Goal: Task Accomplishment & Management: Manage account settings

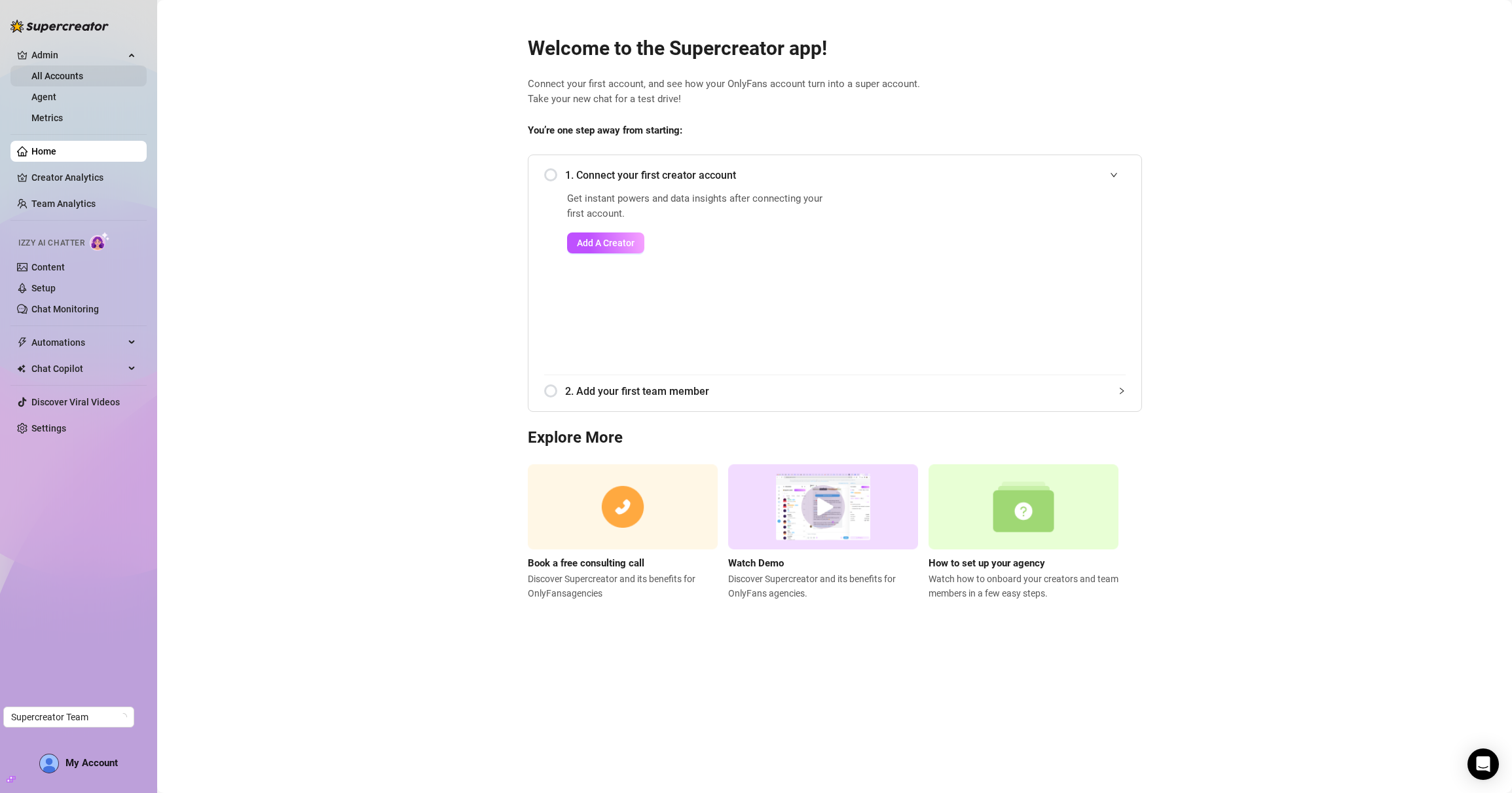
click at [51, 76] on link "All Accounts" at bounding box center [57, 75] width 52 height 10
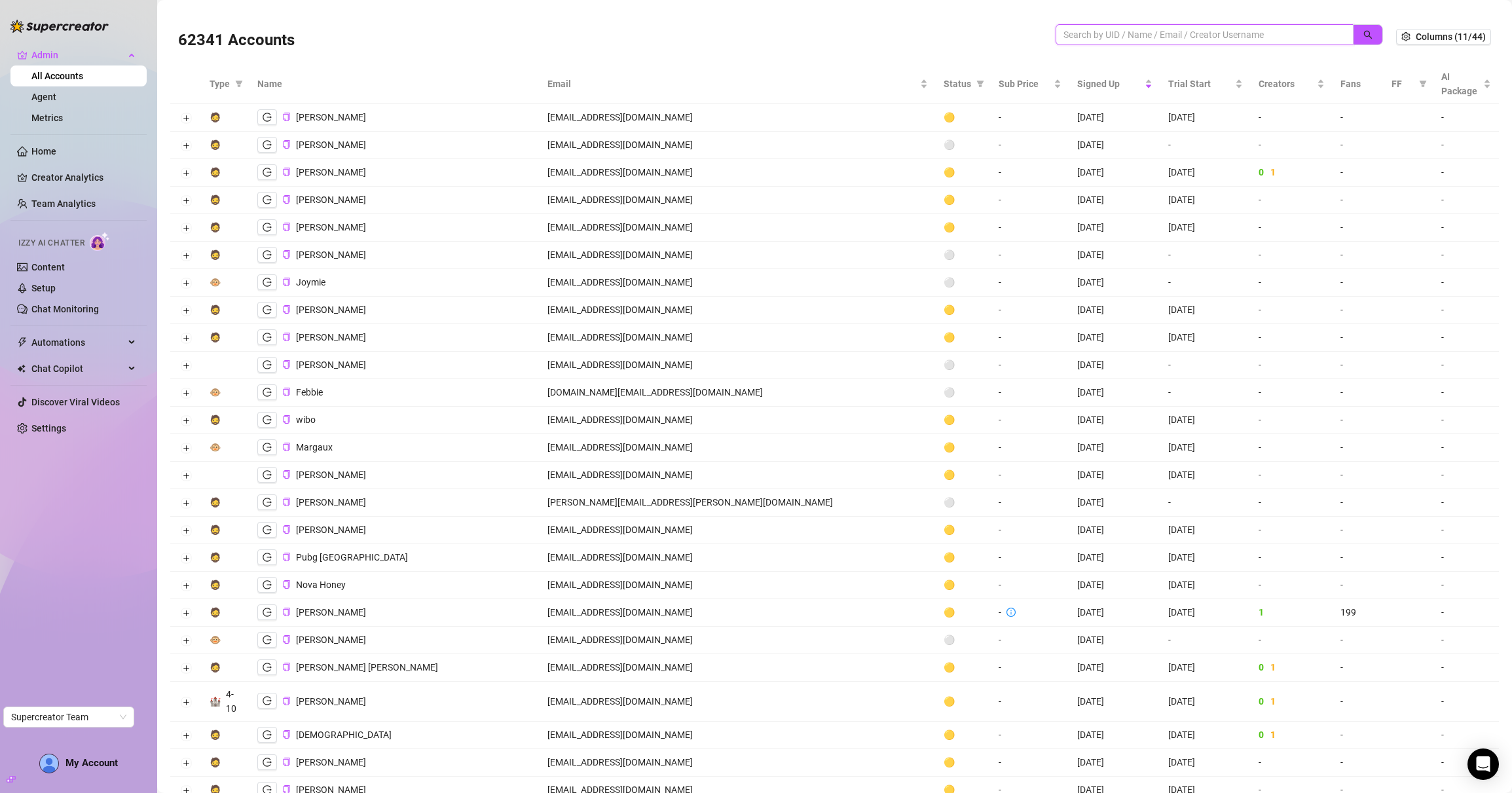
click at [1115, 32] on input "search" at bounding box center [1199, 34] width 272 height 14
paste input "contact@officialinternetgirlfriend.com"
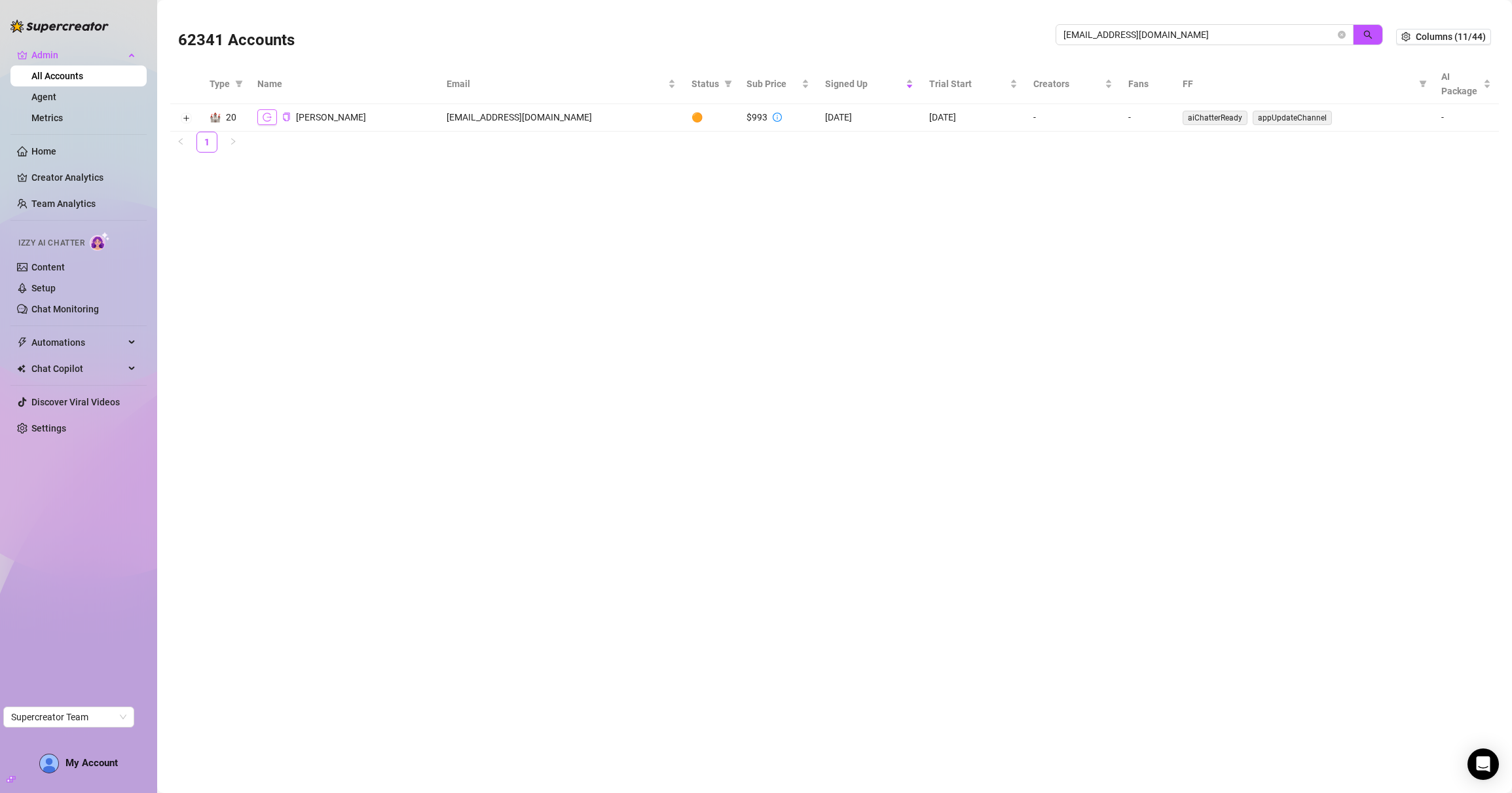
click at [268, 120] on icon "logout" at bounding box center [266, 117] width 9 height 9
drag, startPoint x: 1231, startPoint y: 33, endPoint x: 1033, endPoint y: 37, distance: 198.0
click at [1033, 37] on div "62341 Accounts contact@officialinternetgirlfriend.com" at bounding box center [787, 37] width 1218 height 45
paste input "aCObwViZHNM4aZbFxxygukbkf4F2"
click at [262, 121] on icon "logout" at bounding box center [266, 117] width 9 height 9
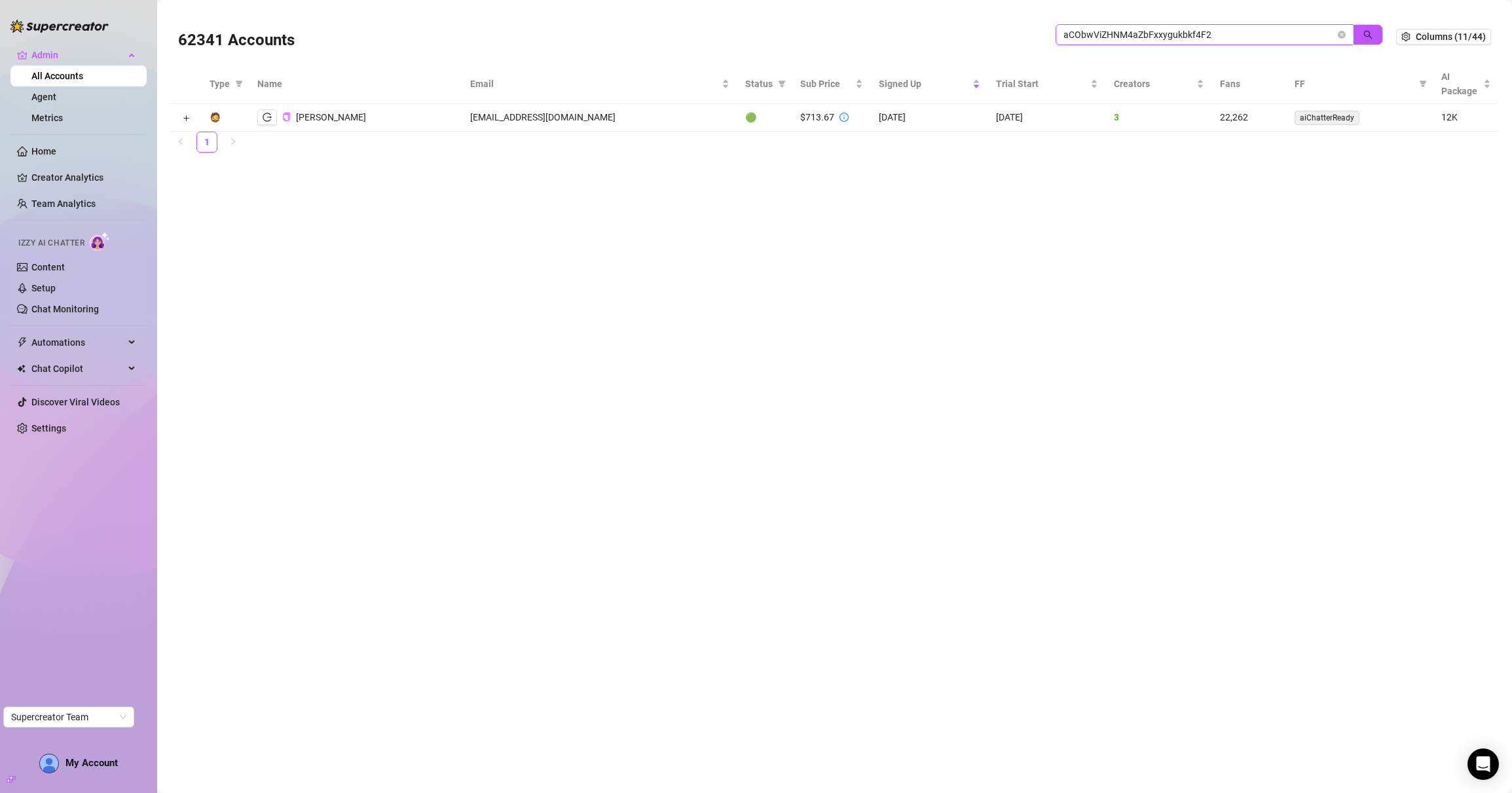
click at [1198, 24] on span "aCObwViZHNM4aZbFxxygukbkf4F2" at bounding box center [1205, 35] width 298 height 21
click at [1191, 40] on input "aCObwViZHNM4aZbFxxygukbkf4F2" at bounding box center [1199, 34] width 272 height 14
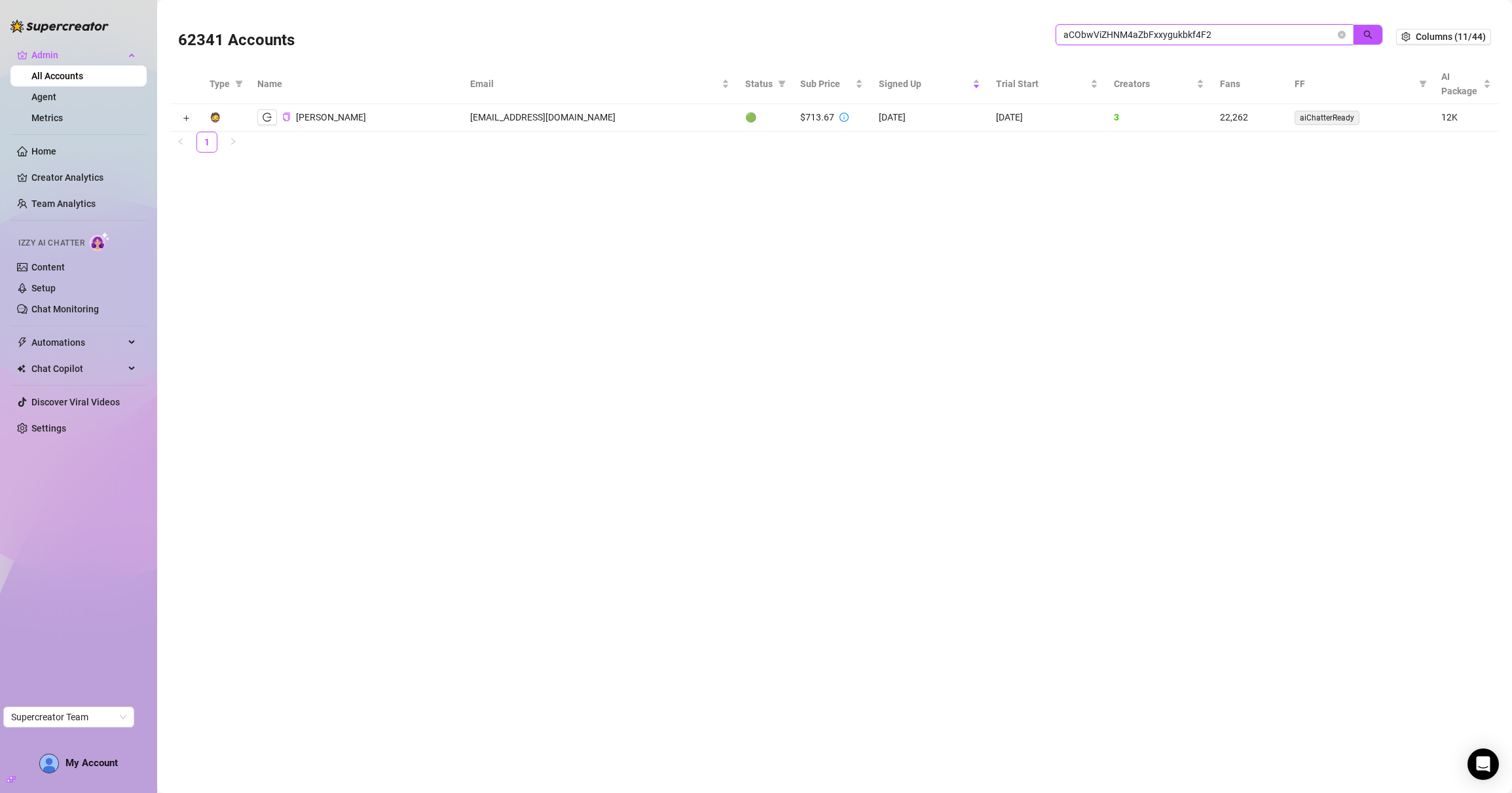
paste input "3W3SgAkOLKTg5ldUc1dLekRo7dQ"
click at [274, 117] on button "button" at bounding box center [267, 117] width 20 height 16
click at [1103, 29] on input "3W3SgAkOLKTg5ldUc1dLekRo7dQ2" at bounding box center [1199, 34] width 272 height 14
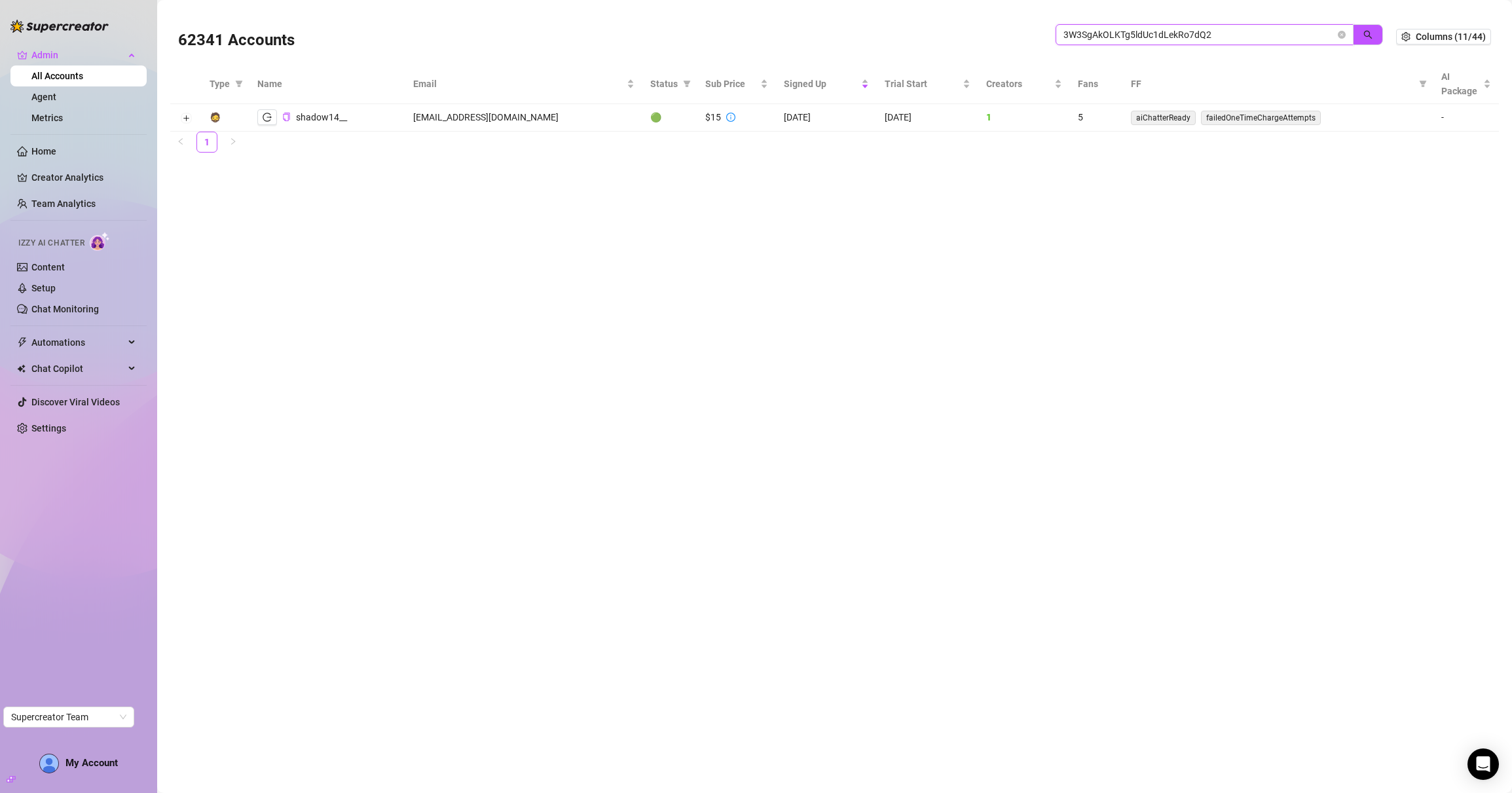
paste input "WnlqCLiU7vdxlWZsccsfxQwmhRc"
click at [266, 117] on icon "logout" at bounding box center [266, 117] width 9 height 9
click at [1114, 31] on input "WnlqCLiU7vdxlWZsccsfxQwmhRc2" at bounding box center [1199, 34] width 272 height 14
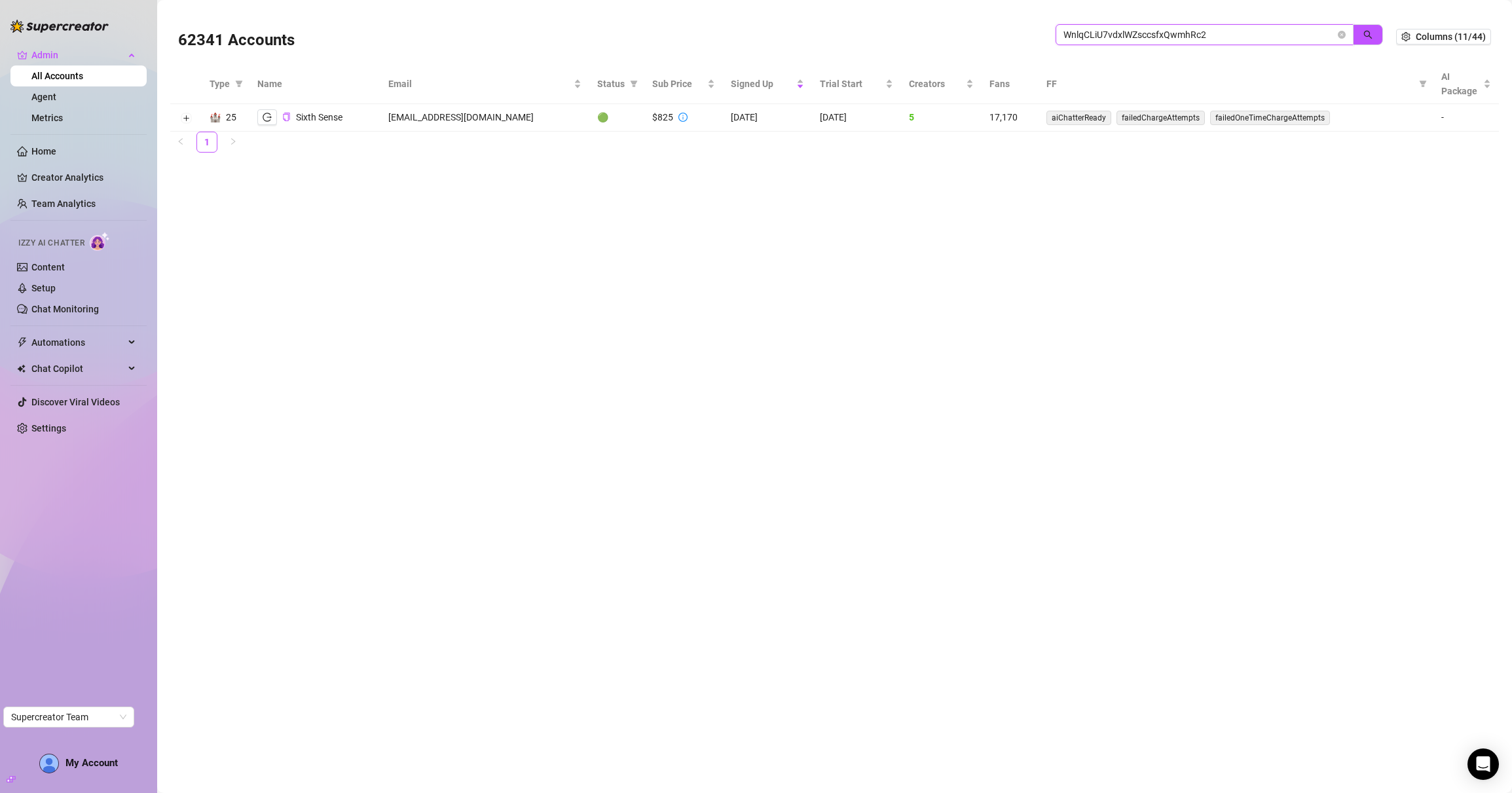
paste input "iz7zxKBKSaPGidpOFpsfzNz0GJT"
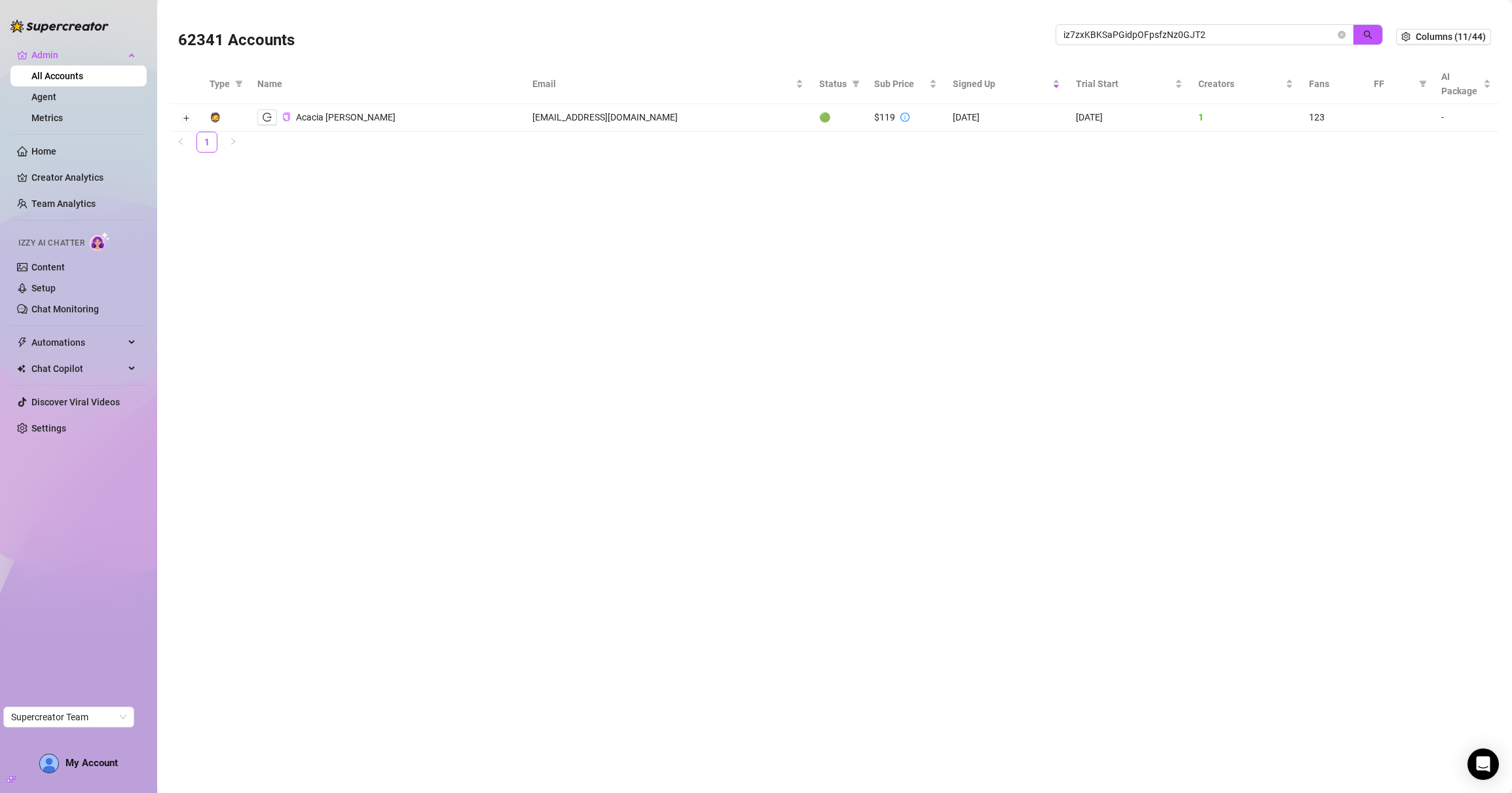
click at [835, 152] on ul "1" at bounding box center [835, 142] width 1329 height 21
click at [182, 117] on button "Expand row" at bounding box center [186, 118] width 10 height 10
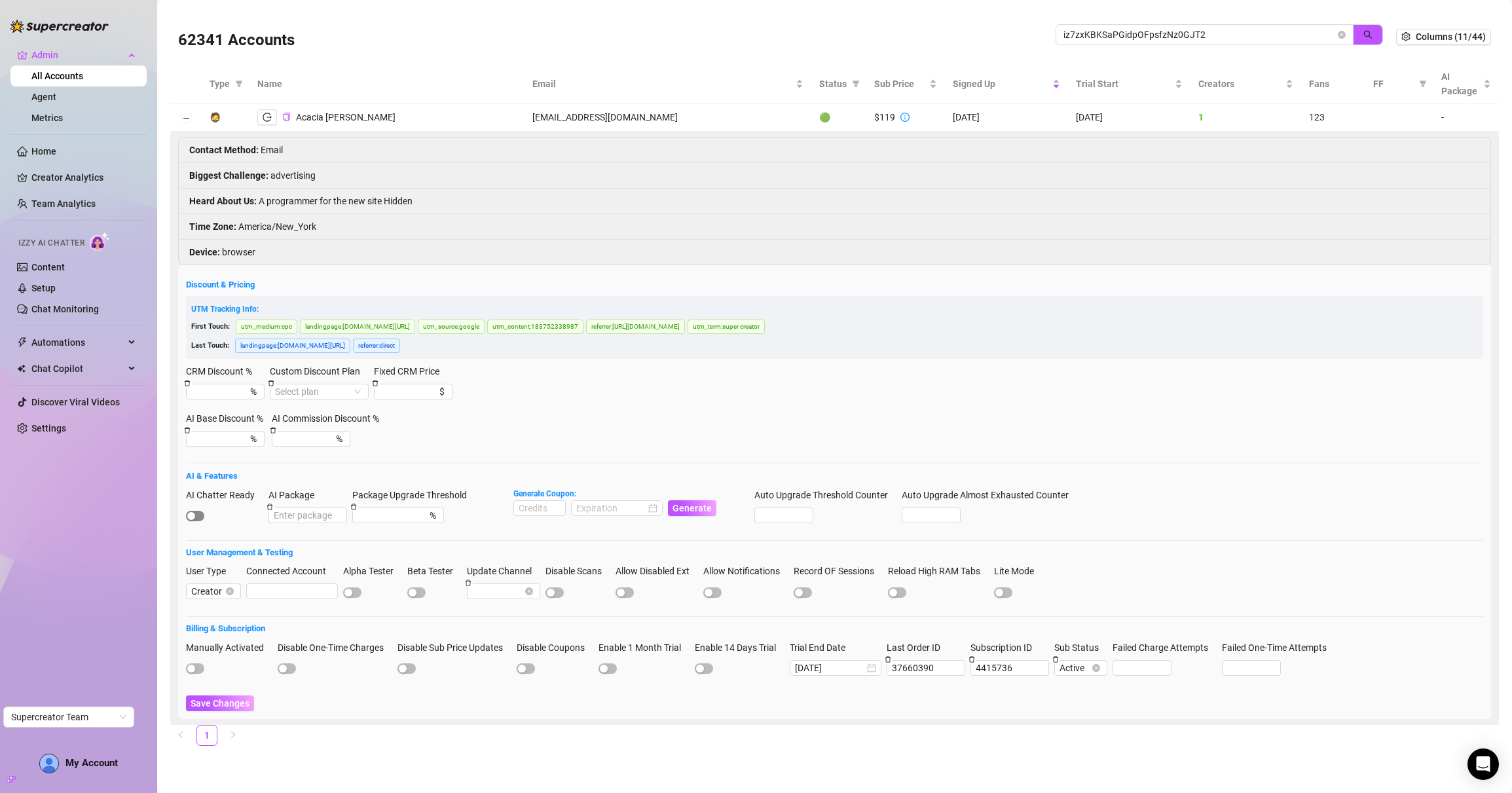
click at [203, 518] on span "button" at bounding box center [195, 516] width 18 height 10
click at [217, 707] on span "Save Changes" at bounding box center [219, 703] width 59 height 10
click at [262, 114] on icon "logout" at bounding box center [266, 117] width 9 height 9
drag, startPoint x: 1216, startPoint y: 38, endPoint x: 966, endPoint y: 37, distance: 250.0
click at [966, 37] on div "62341 Accounts iz7zxKBKSaPGidpOFpsfzNz0GJT2" at bounding box center [787, 37] width 1218 height 45
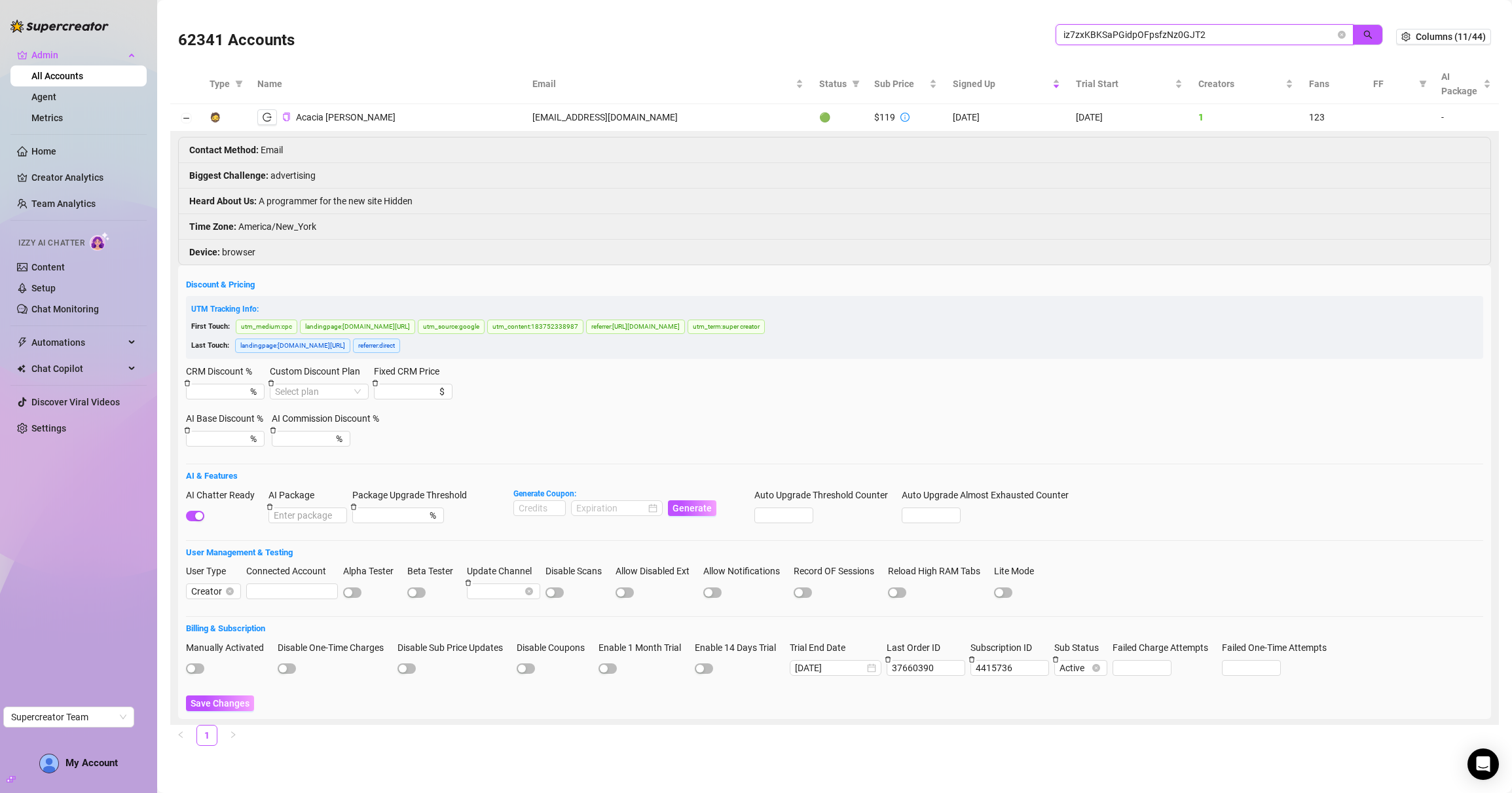
paste input "qht6QgC3YSM5nHrYR1G2uRKaphB3"
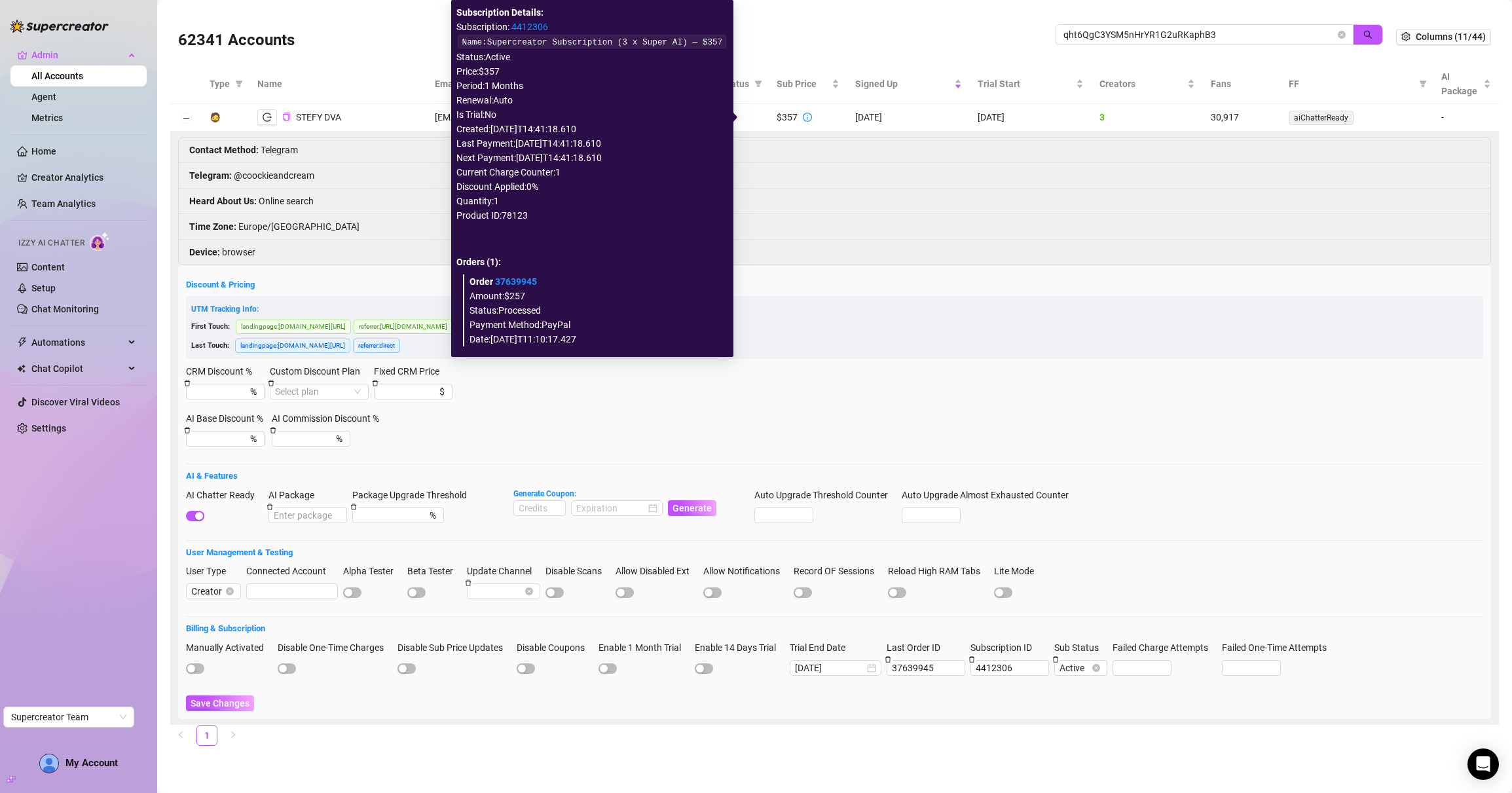
click at [803, 116] on icon "info-circle" at bounding box center [807, 117] width 9 height 9
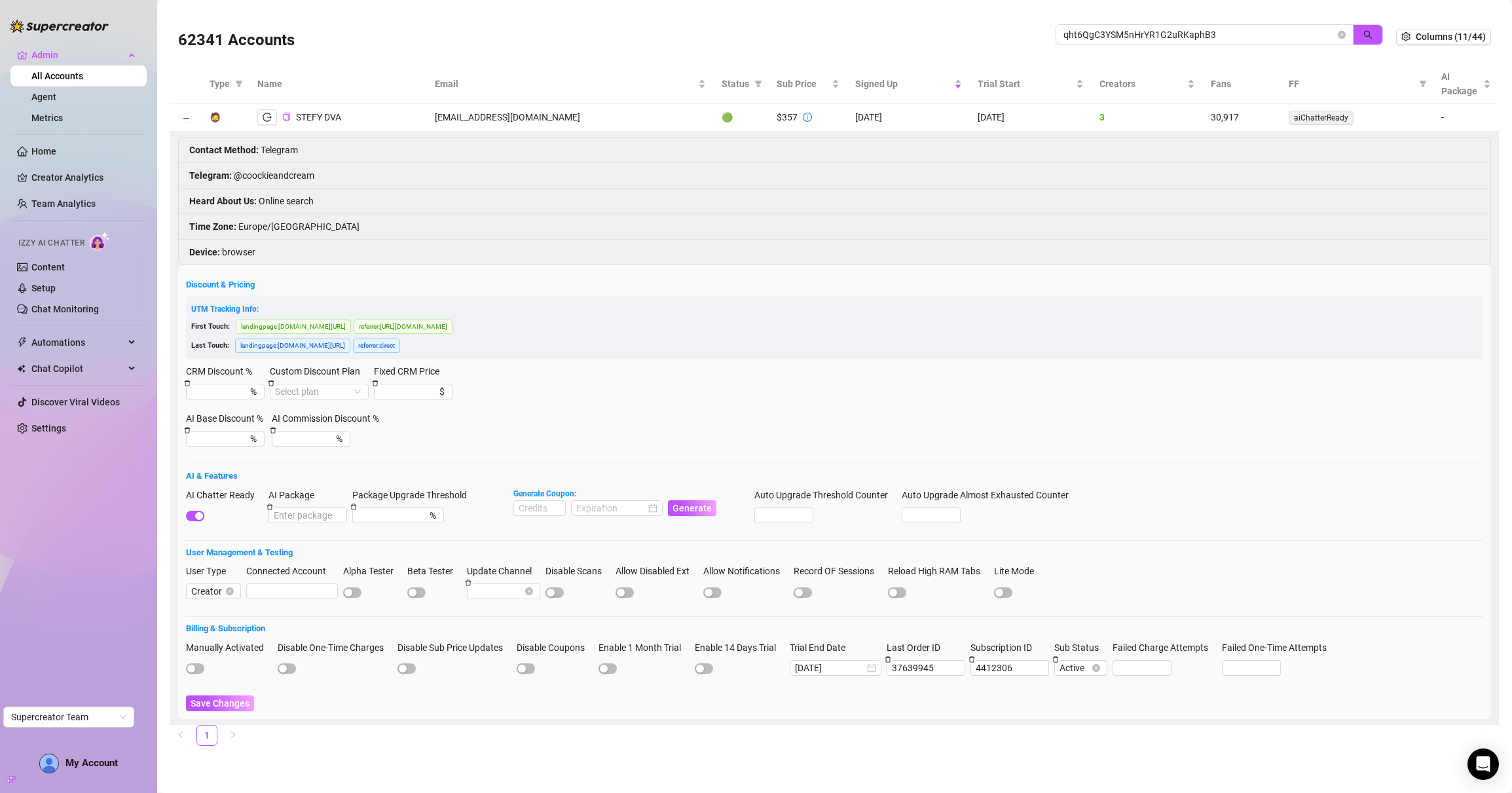
click at [757, 36] on div "62341 Accounts" at bounding box center [617, 37] width 878 height 45
click at [263, 113] on icon "logout" at bounding box center [266, 117] width 9 height 9
click at [184, 118] on button "Collapse row" at bounding box center [186, 118] width 10 height 10
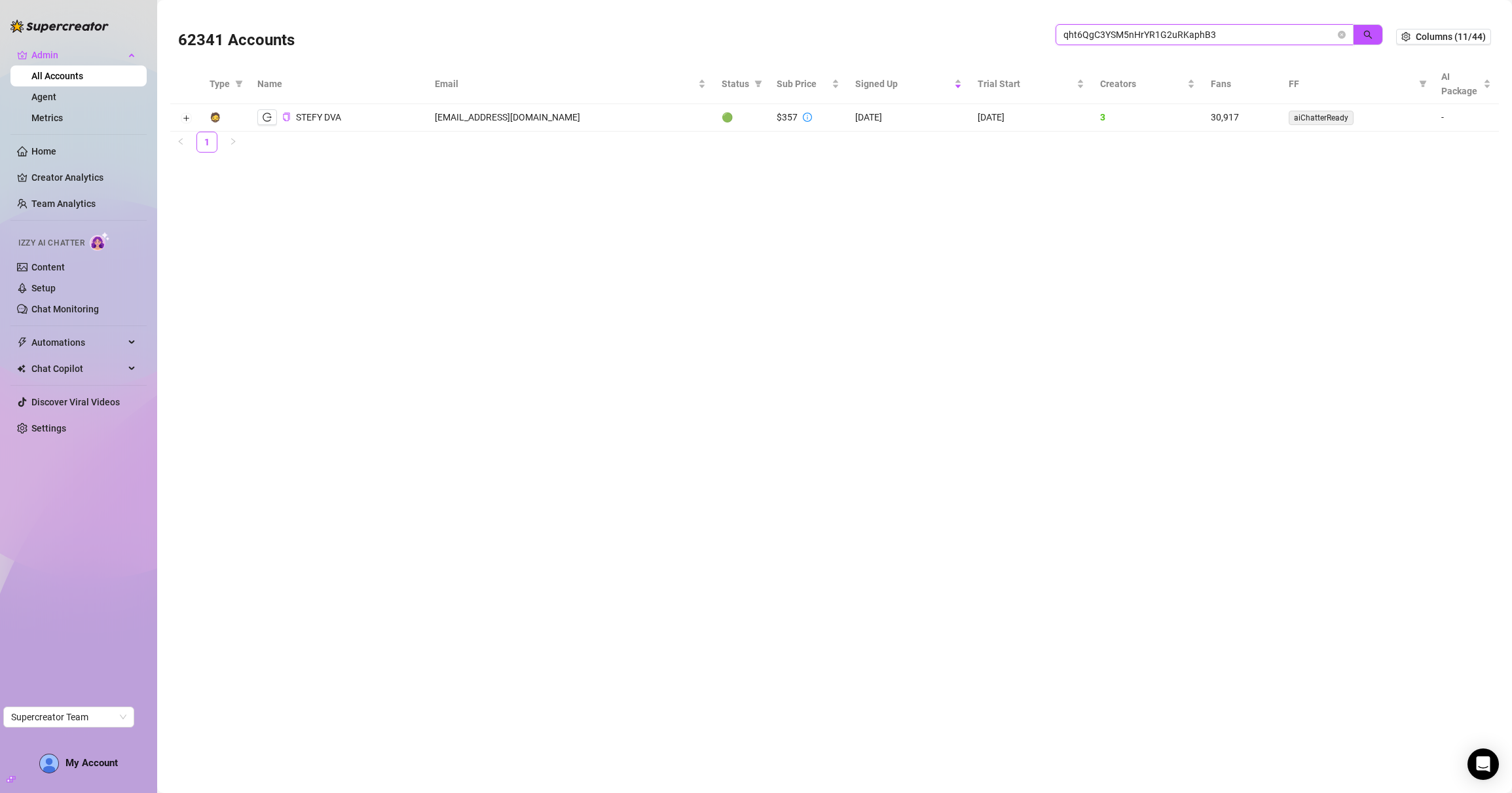
click at [1094, 37] on input "qht6QgC3YSM5nHrYR1G2uRKaphB3" at bounding box center [1199, 34] width 272 height 14
click at [183, 120] on button "Expand row" at bounding box center [186, 118] width 10 height 10
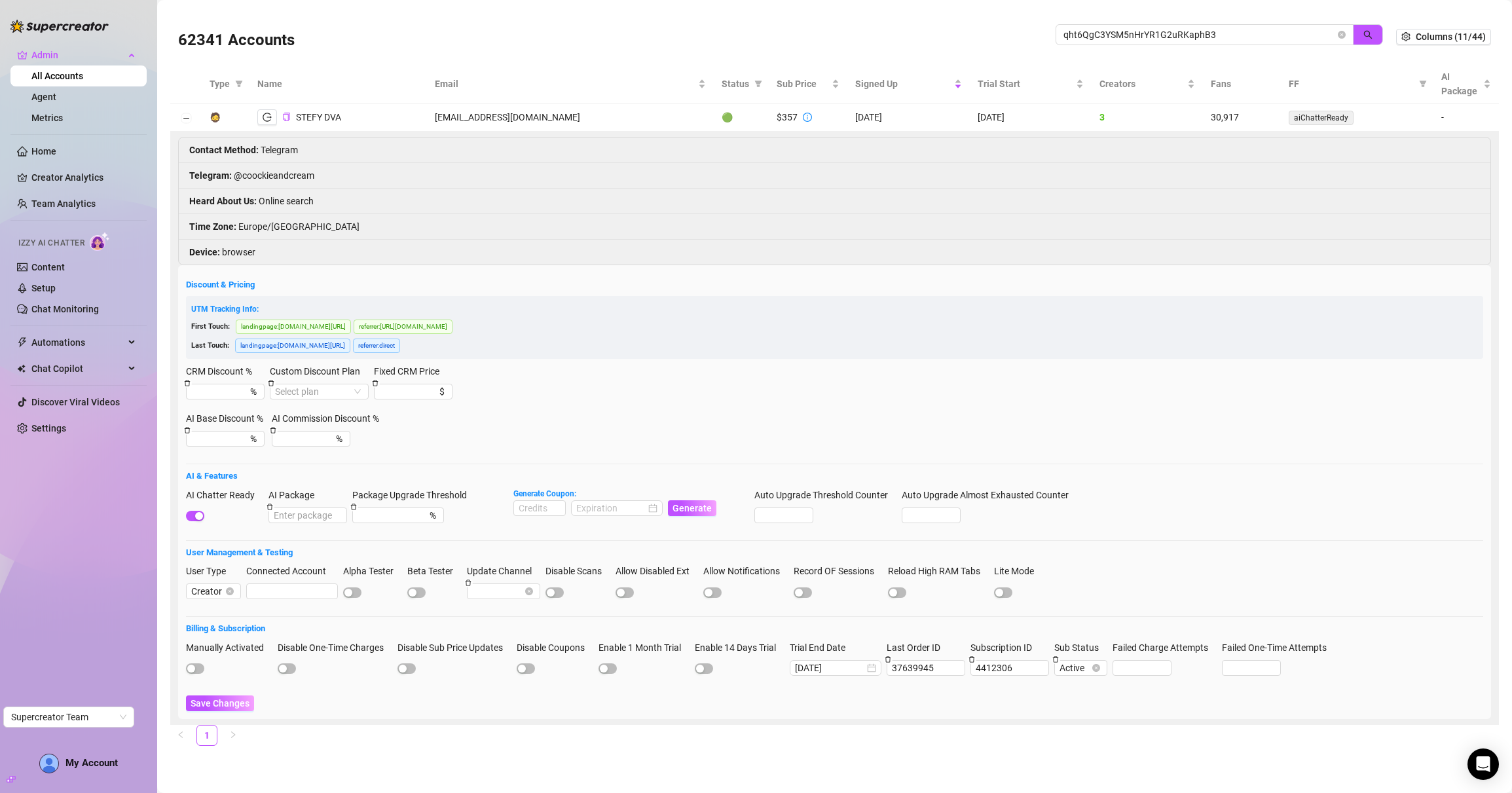
click at [803, 113] on icon "info-circle" at bounding box center [807, 117] width 9 height 9
click at [1207, 34] on input "qht6QgC3YSM5nHrYR1G2uRKaphB3" at bounding box center [1199, 34] width 272 height 14
paste input "4T7CHbWaNBQPwX3ggnYpS69HAj9"
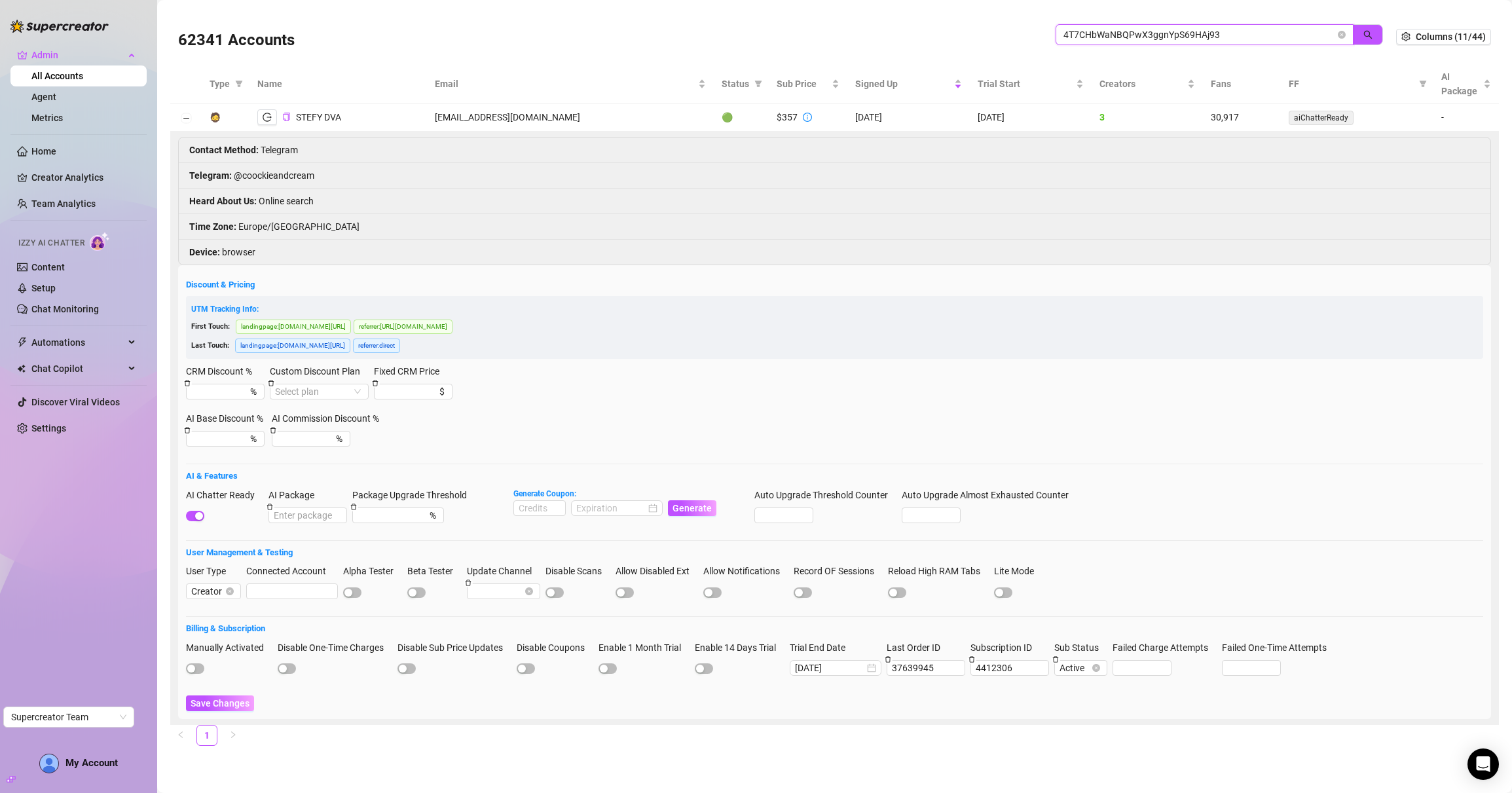
type input "4T7CHbWaNBQPwX3ggnYpS69HAj93"
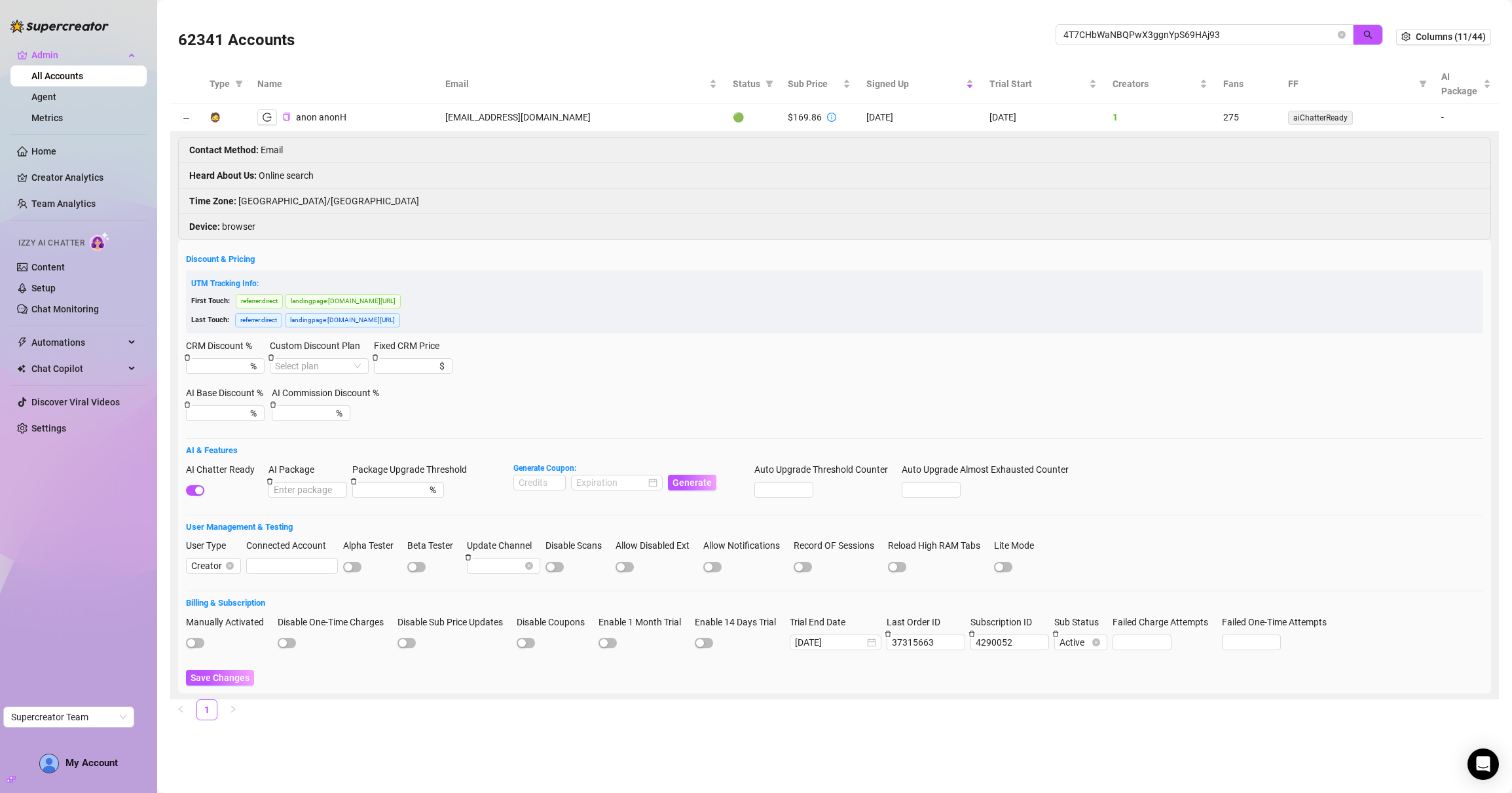
click at [827, 118] on icon "info-circle" at bounding box center [831, 117] width 9 height 9
click at [285, 494] on input "AI Package" at bounding box center [308, 489] width 79 height 16
type input "3000"
click at [235, 679] on span "Save Changes" at bounding box center [219, 677] width 59 height 10
click at [266, 124] on button "button" at bounding box center [267, 117] width 20 height 16
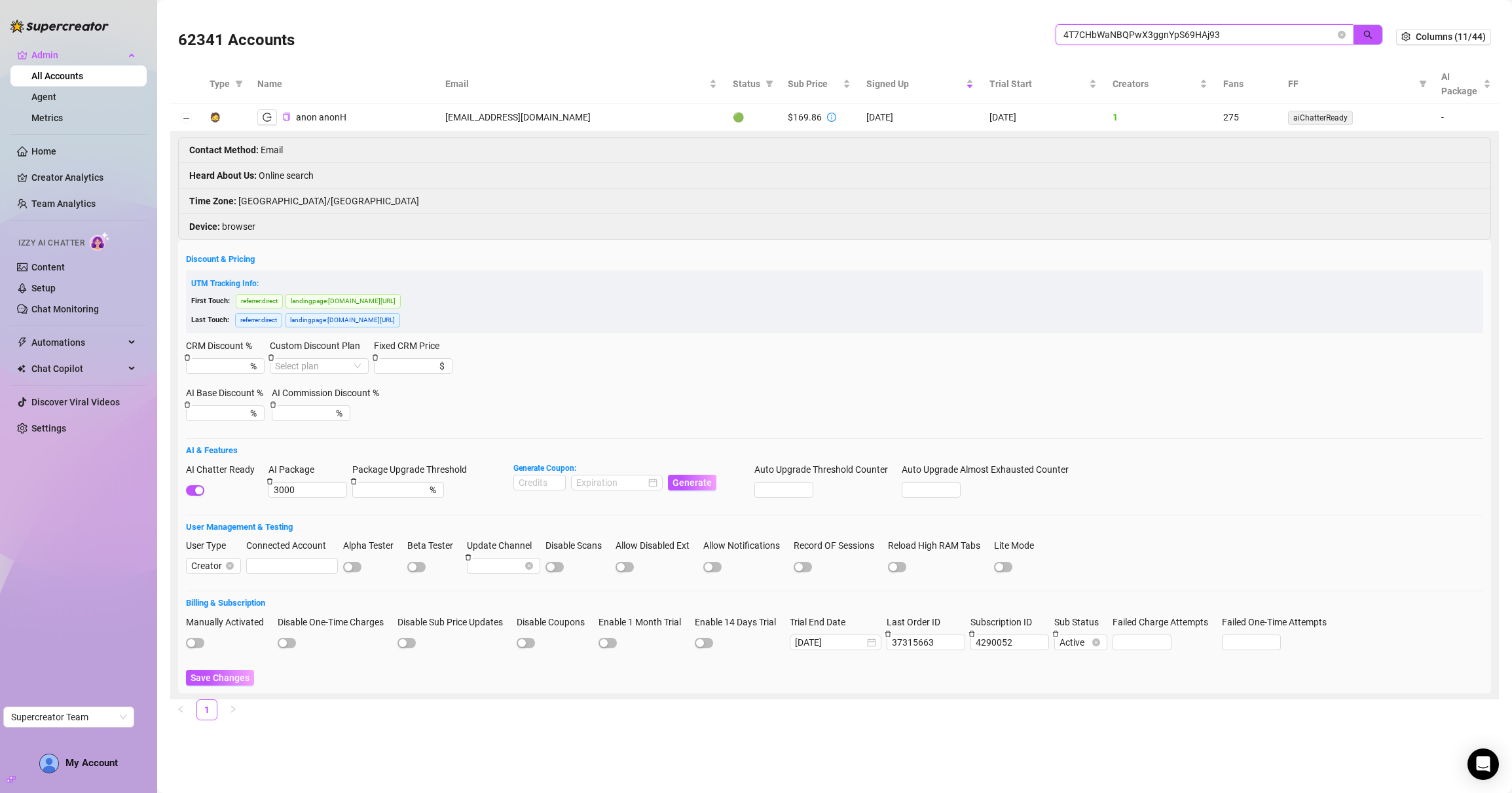
click at [1150, 31] on input "4T7CHbWaNBQPwX3ggnYpS69HAj93" at bounding box center [1199, 34] width 272 height 14
paste input "6AHkA9ITBFZJPPfTEbl5dFLzcBB"
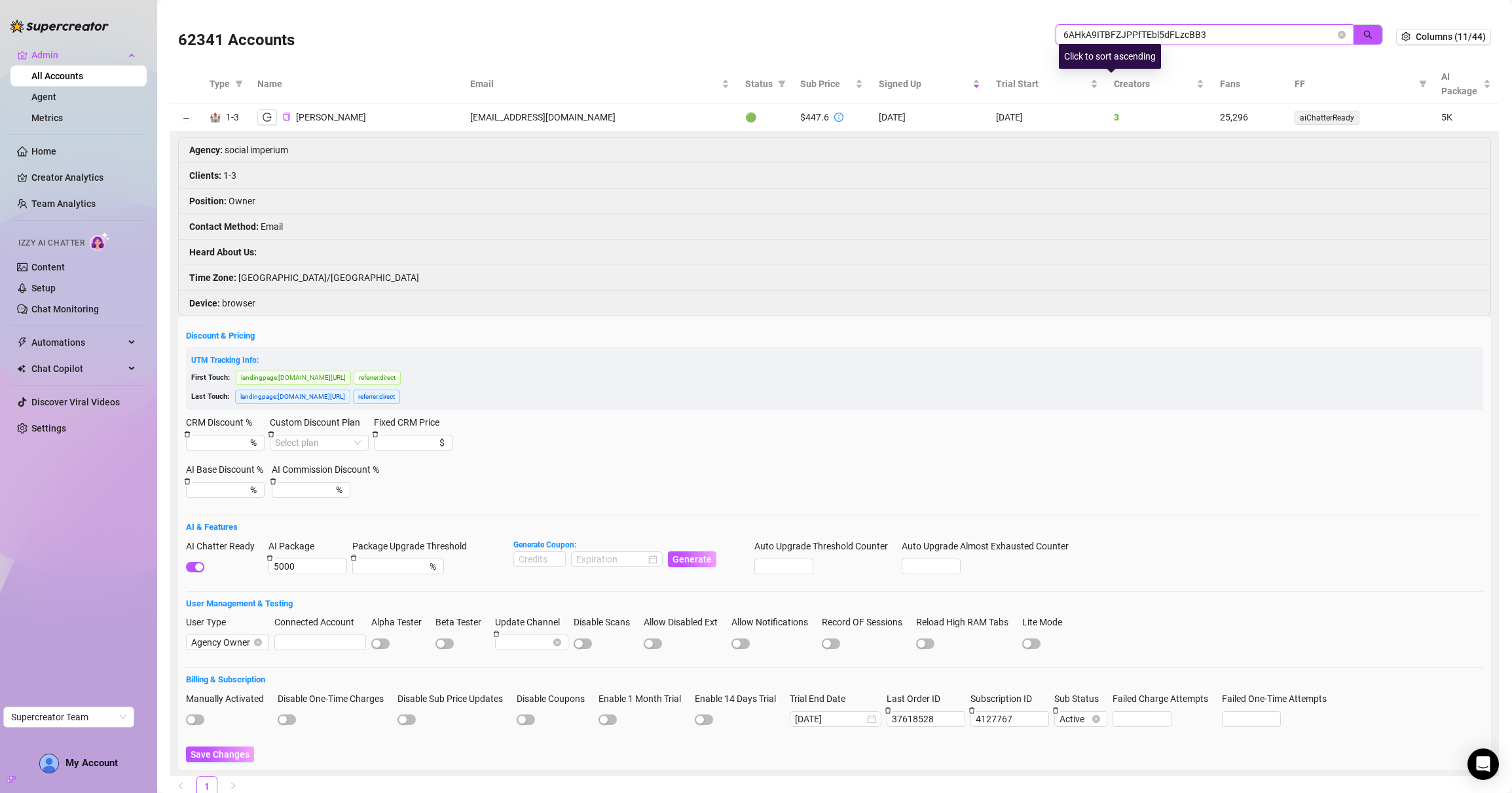
click at [1155, 39] on input "6AHkA9ITBFZJPPfTEbl5dFLzcBB3" at bounding box center [1199, 34] width 272 height 14
paste input "7Irkp5XkmWSNUPWC0F4sZqfIa9c2"
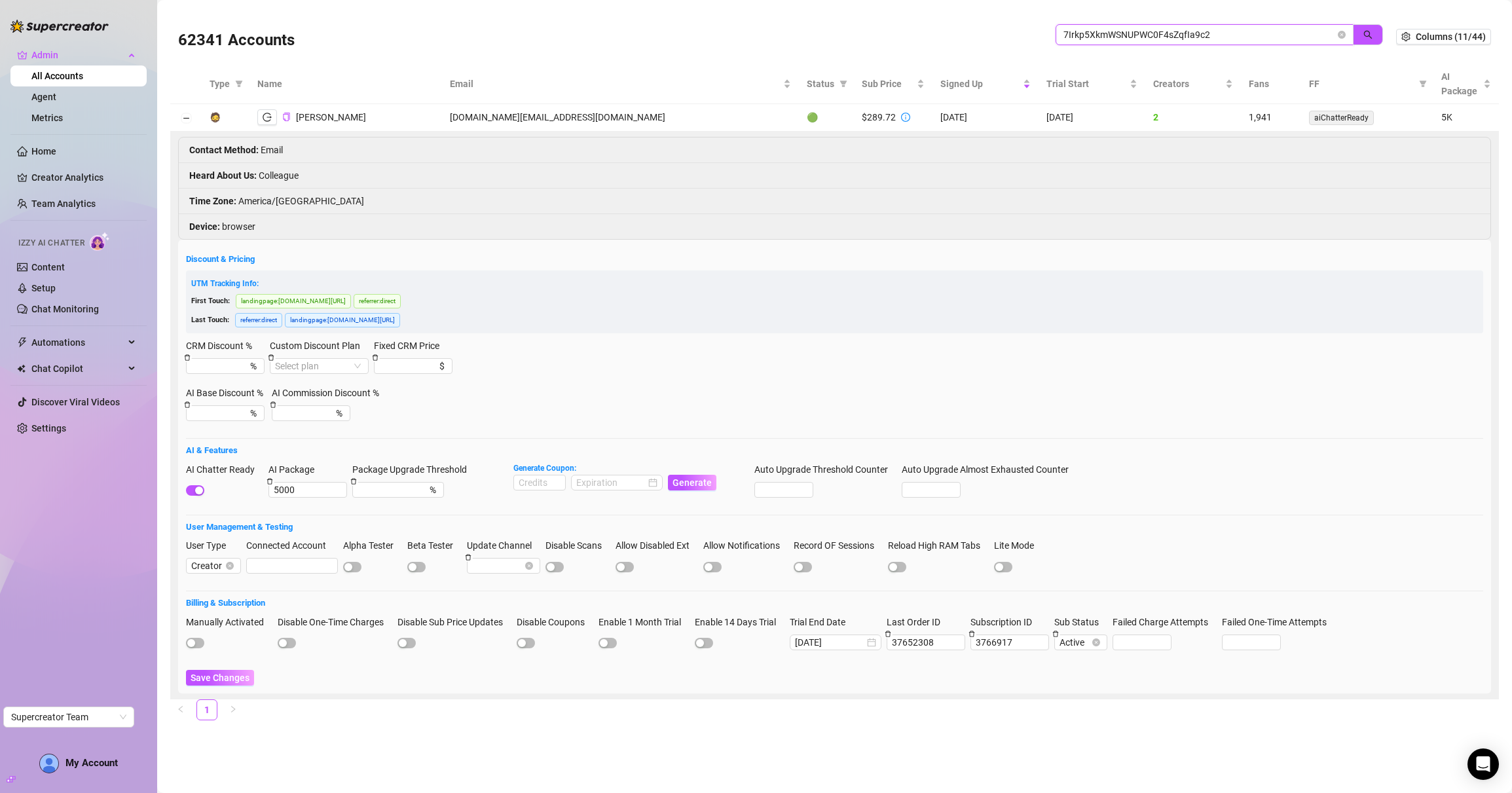
click at [1122, 28] on input "7Irkp5XkmWSNUPWC0F4sZqfIa9c2" at bounding box center [1199, 34] width 272 height 14
paste input "HxZYIQXiWGZF8h3m4MBeKl66Bgu"
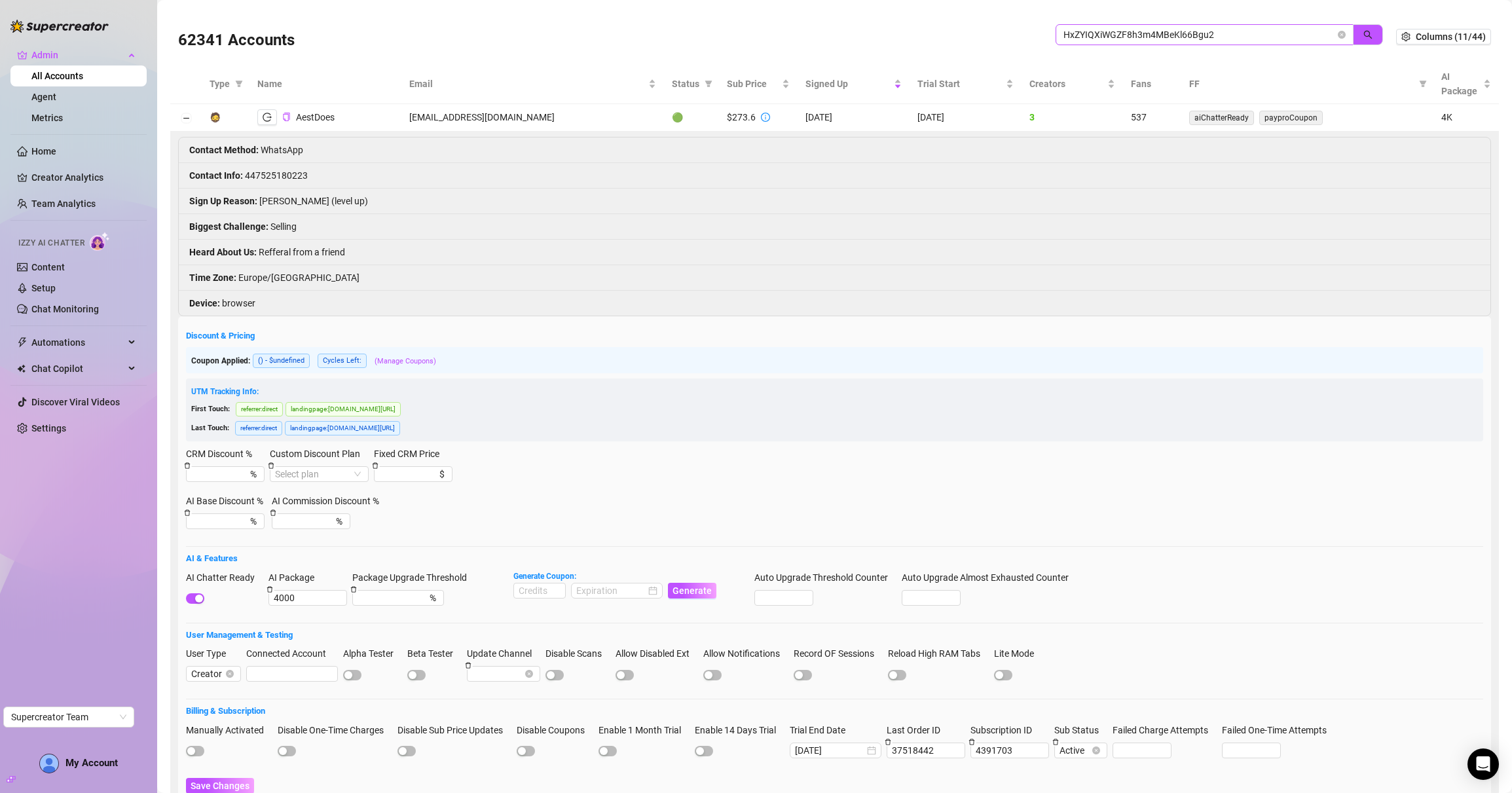
click at [1106, 24] on span "HxZYIQXiWGZF8h3m4MBeKl66Bgu2" at bounding box center [1205, 35] width 298 height 21
click at [1106, 27] on input "HxZYIQXiWGZF8h3m4MBeKl66Bgu2" at bounding box center [1199, 34] width 272 height 14
click at [1106, 29] on input "HxZYIQXiWGZF8h3m4MBeKl66Bgu2" at bounding box center [1199, 34] width 272 height 14
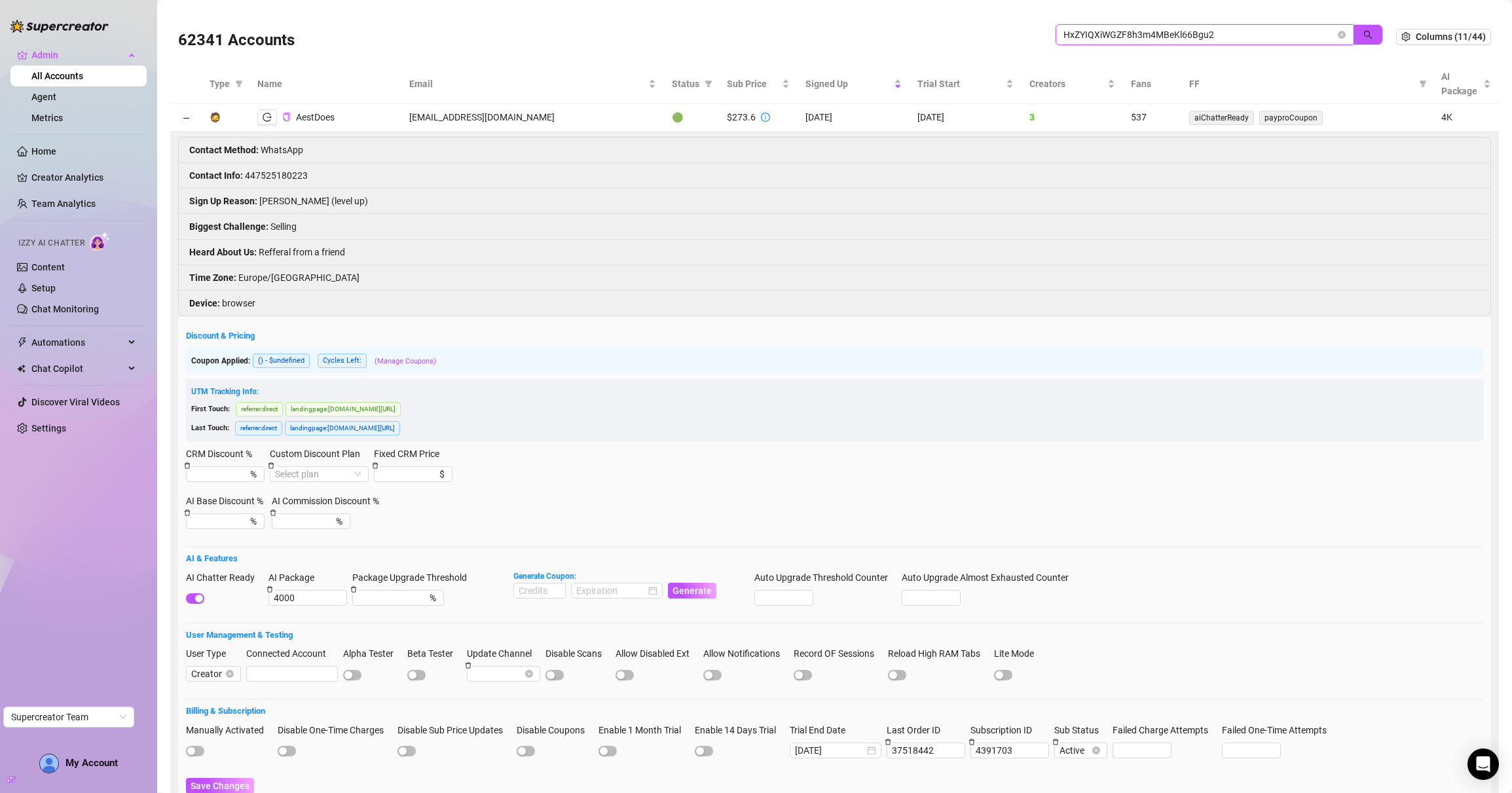
click at [1106, 29] on input "HxZYIQXiWGZF8h3m4MBeKl66Bgu2" at bounding box center [1199, 34] width 272 height 14
paste input "NF0Q5Aq9rZbP0mHiUjhX7eDVUgh"
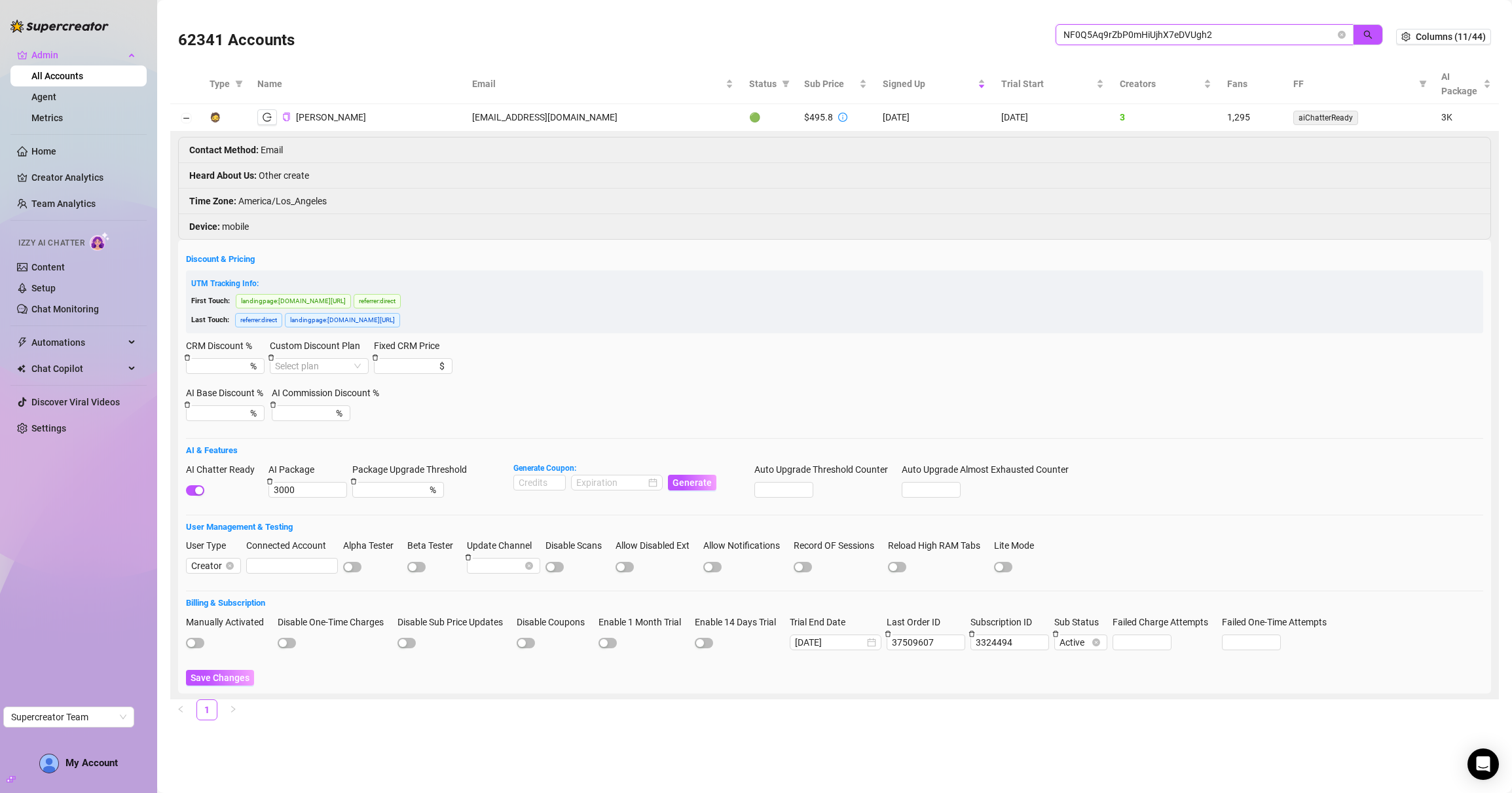
click at [1100, 36] on input "NF0Q5Aq9rZbP0mHiUjhX7eDVUgh2" at bounding box center [1199, 34] width 272 height 14
paste input "O5vv8cgM3Werp1Vr52MF1meNIKn1"
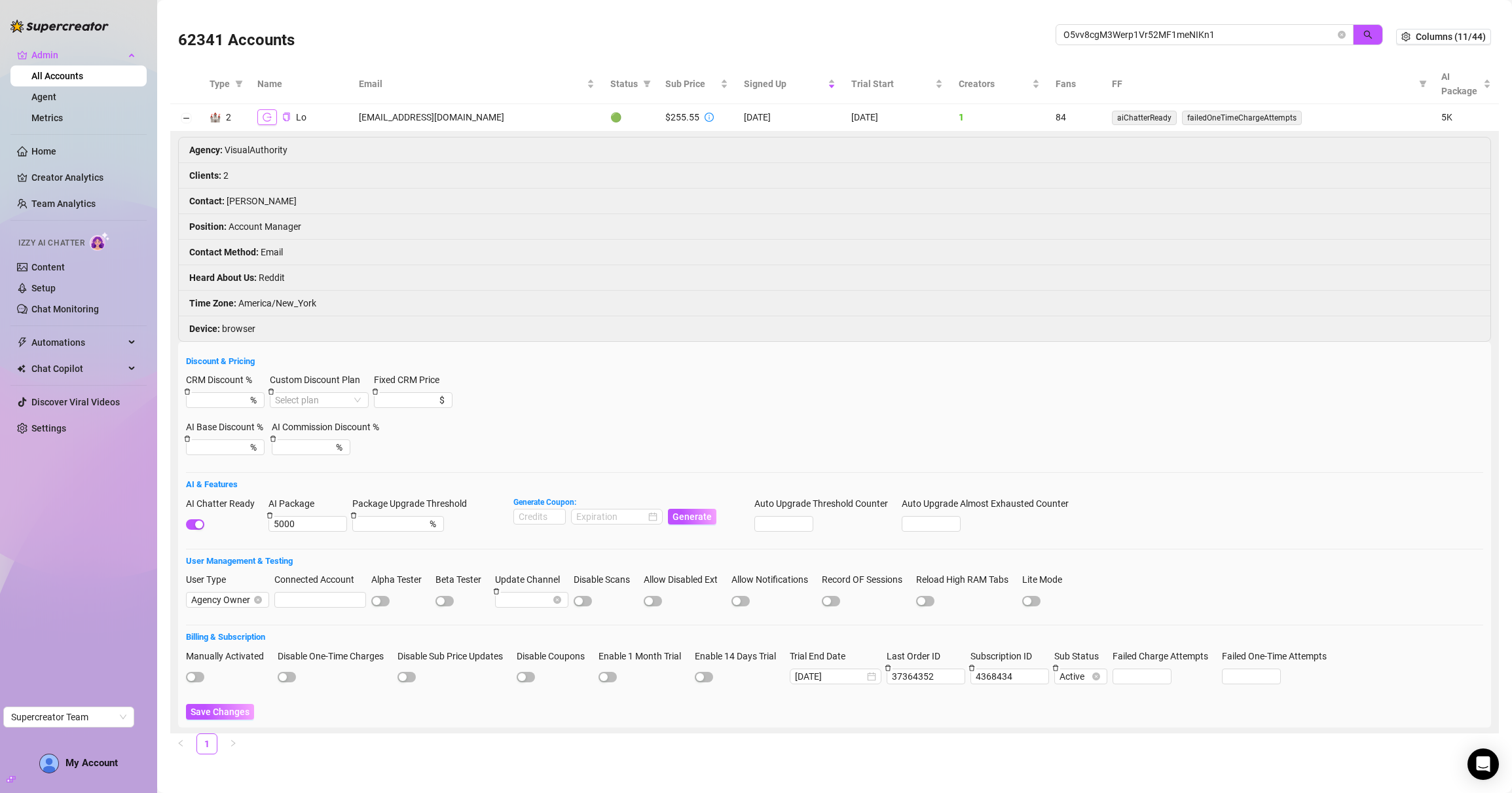
click at [264, 120] on icon "logout" at bounding box center [266, 117] width 9 height 9
click at [1138, 34] on input "O5vv8cgM3Werp1Vr52MF1meNIKn1" at bounding box center [1199, 34] width 272 height 14
paste input "zSAcYYINDhMyb2Pfb4mHGXAD0A3"
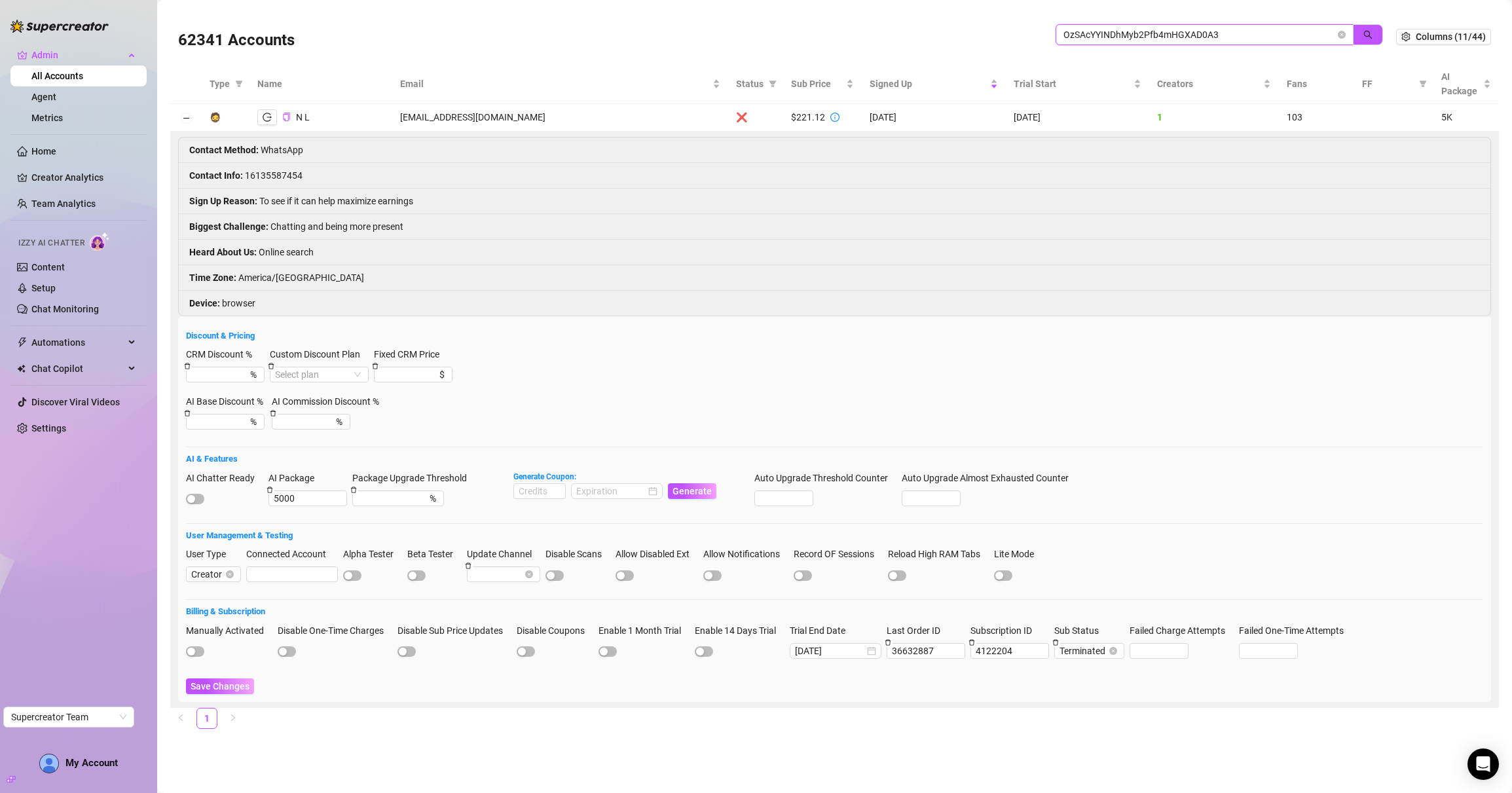
click at [1119, 37] on input "OzSAcYYINDhMyb2Pfb4mHGXAD0A3" at bounding box center [1199, 34] width 272 height 14
paste input "Sn4E9BaExrQ6YO9qq2chq5tyNa22"
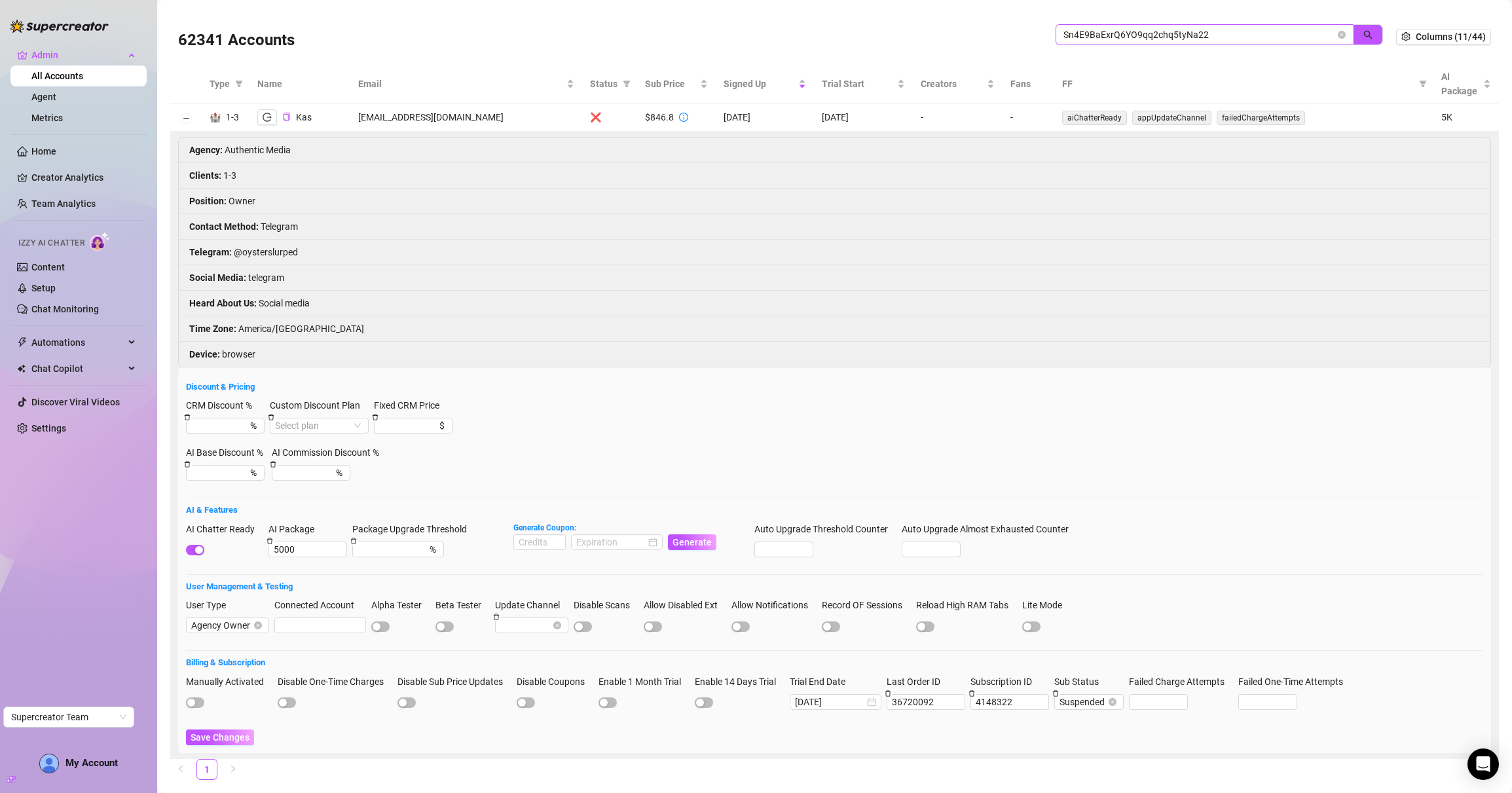
click at [1174, 46] on div "Sn4E9BaExrQ6YO9qq2chq5tyNa22" at bounding box center [1220, 41] width 328 height 35
click at [1174, 41] on input "Sn4E9BaExrQ6YO9qq2chq5tyNa22" at bounding box center [1199, 34] width 272 height 14
paste input "VAP4mQbCQzWOOREwbY4PAbmh0hL"
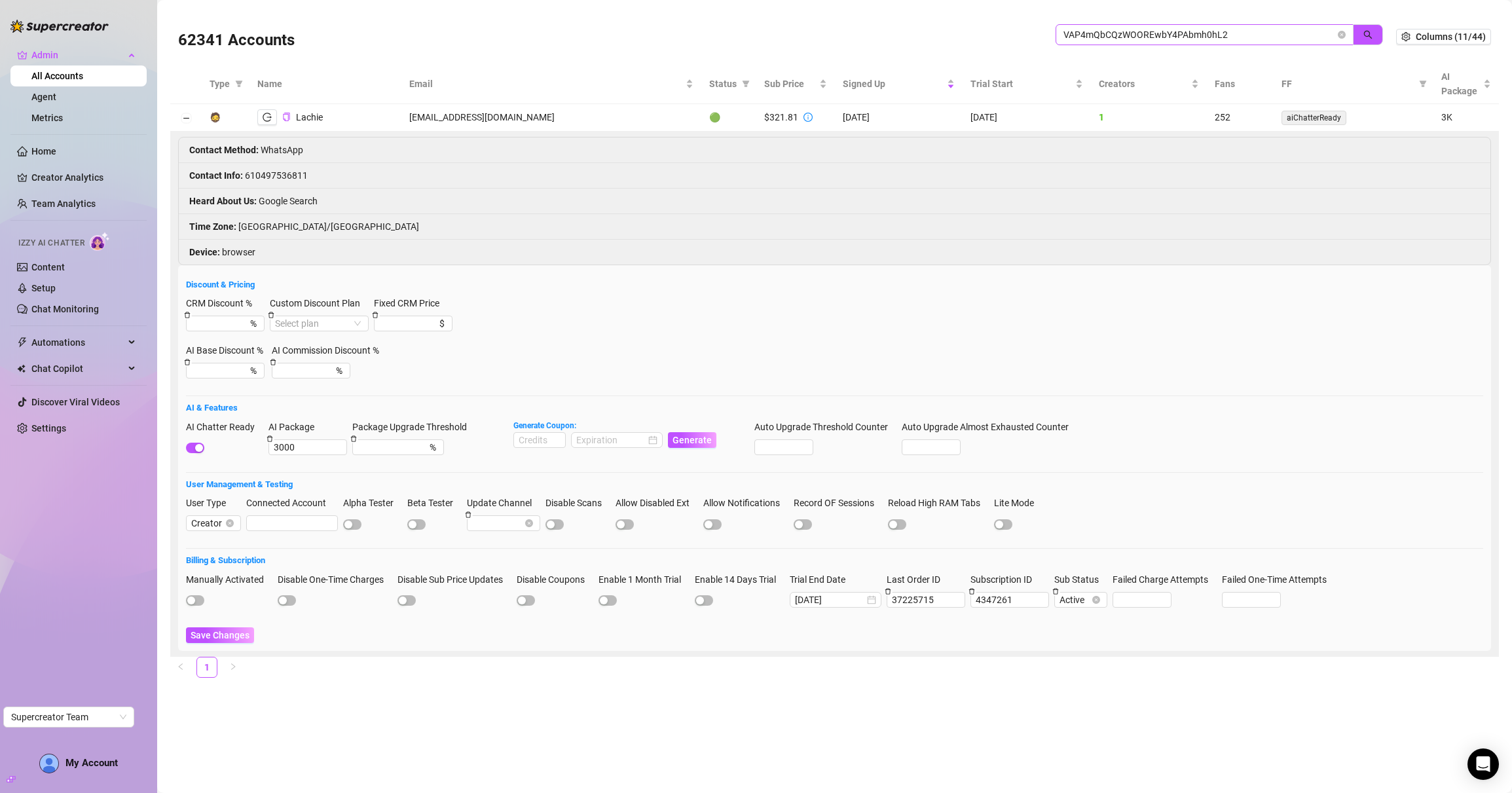
click at [1136, 27] on span "VAP4mQbCQzWOOREwbY4PAbmh0hL2" at bounding box center [1205, 35] width 298 height 21
click at [1136, 27] on input "VAP4mQbCQzWOOREwbY4PAbmh0hL2" at bounding box center [1199, 34] width 272 height 14
click at [1136, 28] on input "VAP4mQbCQzWOOREwbY4PAbmh0hL2" at bounding box center [1199, 34] width 272 height 14
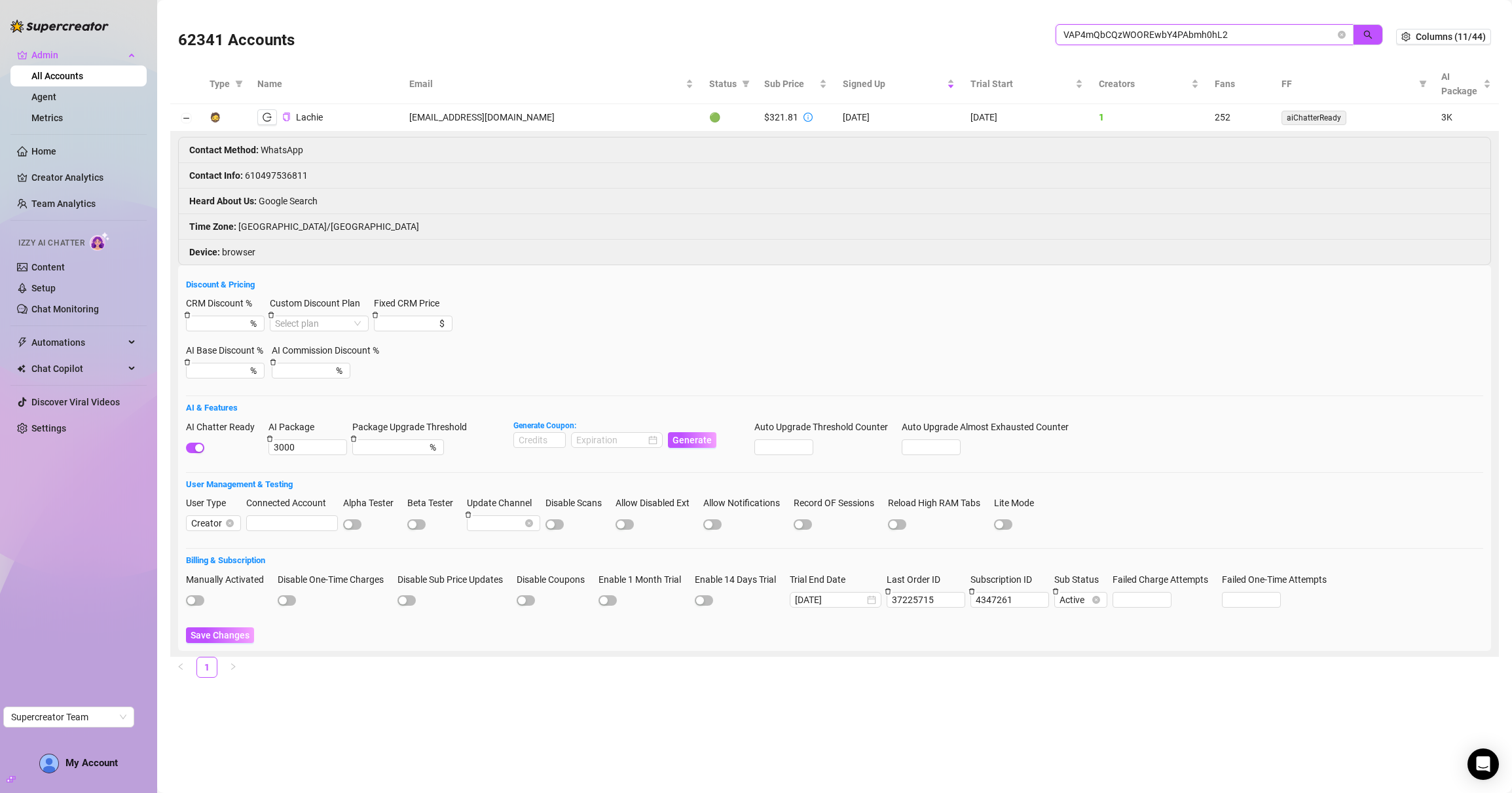
click at [1136, 28] on input "VAP4mQbCQzWOOREwbY4PAbmh0hL2" at bounding box center [1199, 34] width 272 height 14
paste input "XoiX8eu8mqSHTodhzgGY3rLutnv"
click at [1115, 27] on input "XoiX8eu8mqSHTodhzgGY3rLutnv2" at bounding box center [1199, 34] width 272 height 14
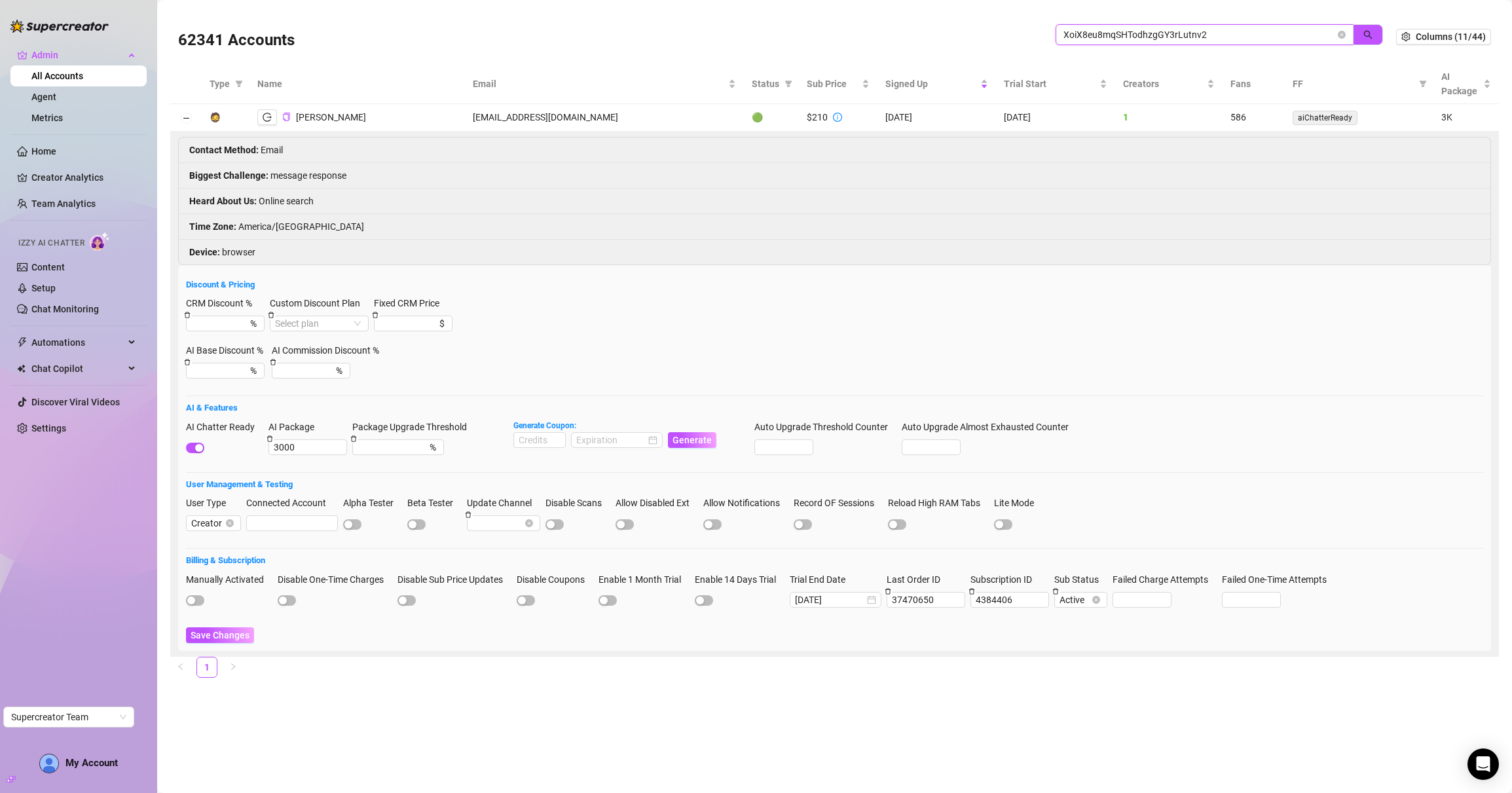
click at [1115, 27] on input "XoiX8eu8mqSHTodhzgGY3rLutnv2" at bounding box center [1199, 34] width 272 height 14
paste input "cb9IIYuT39Qu3v1aGiiEFatC2jo"
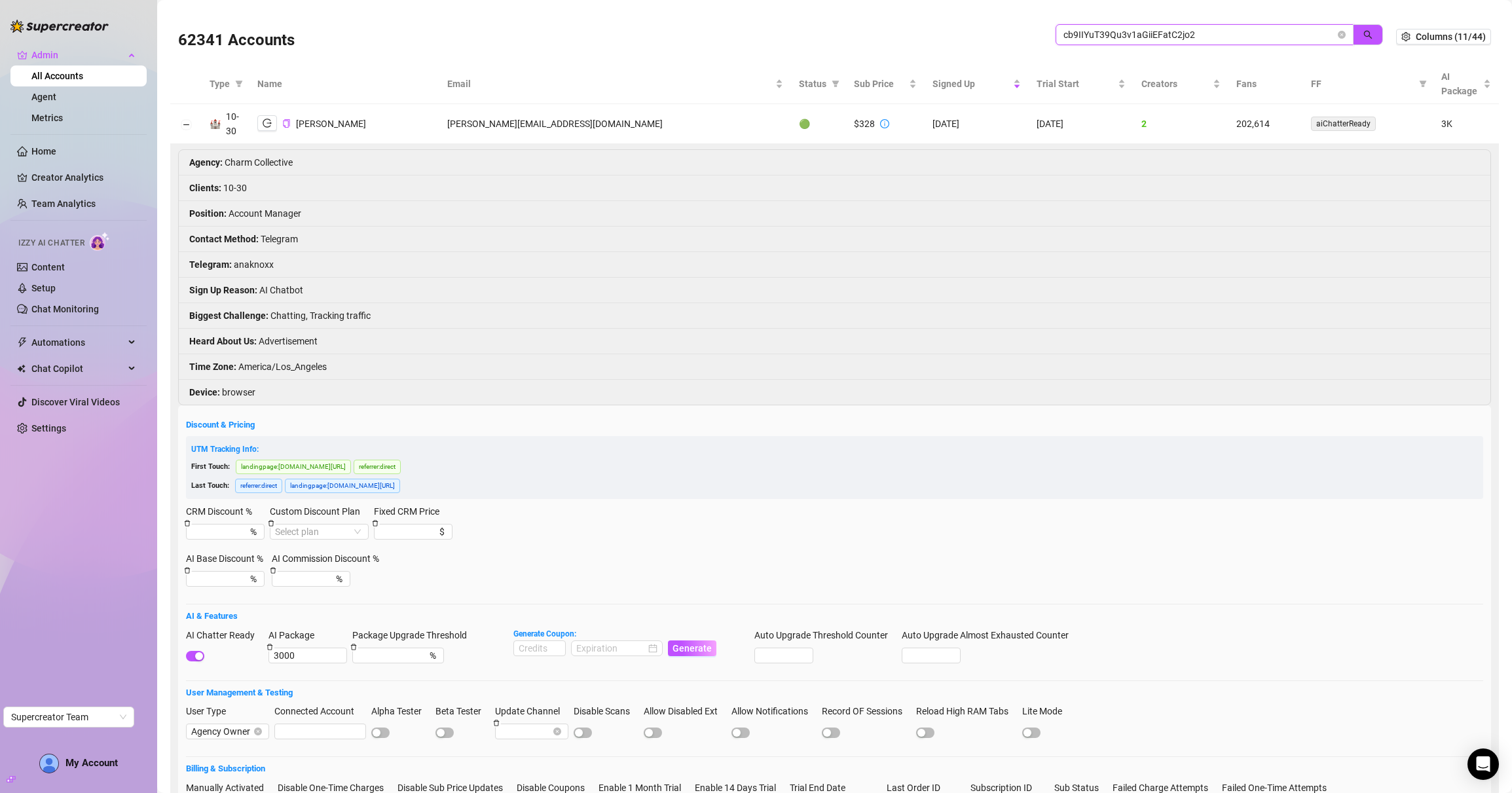
click at [1092, 41] on input "cb9IIYuT39Qu3v1aGiiEFatC2jo2" at bounding box center [1199, 34] width 272 height 14
click at [1093, 34] on input "cb9IIYuT39Qu3v1aGiiEFatC2jo2" at bounding box center [1199, 34] width 272 height 14
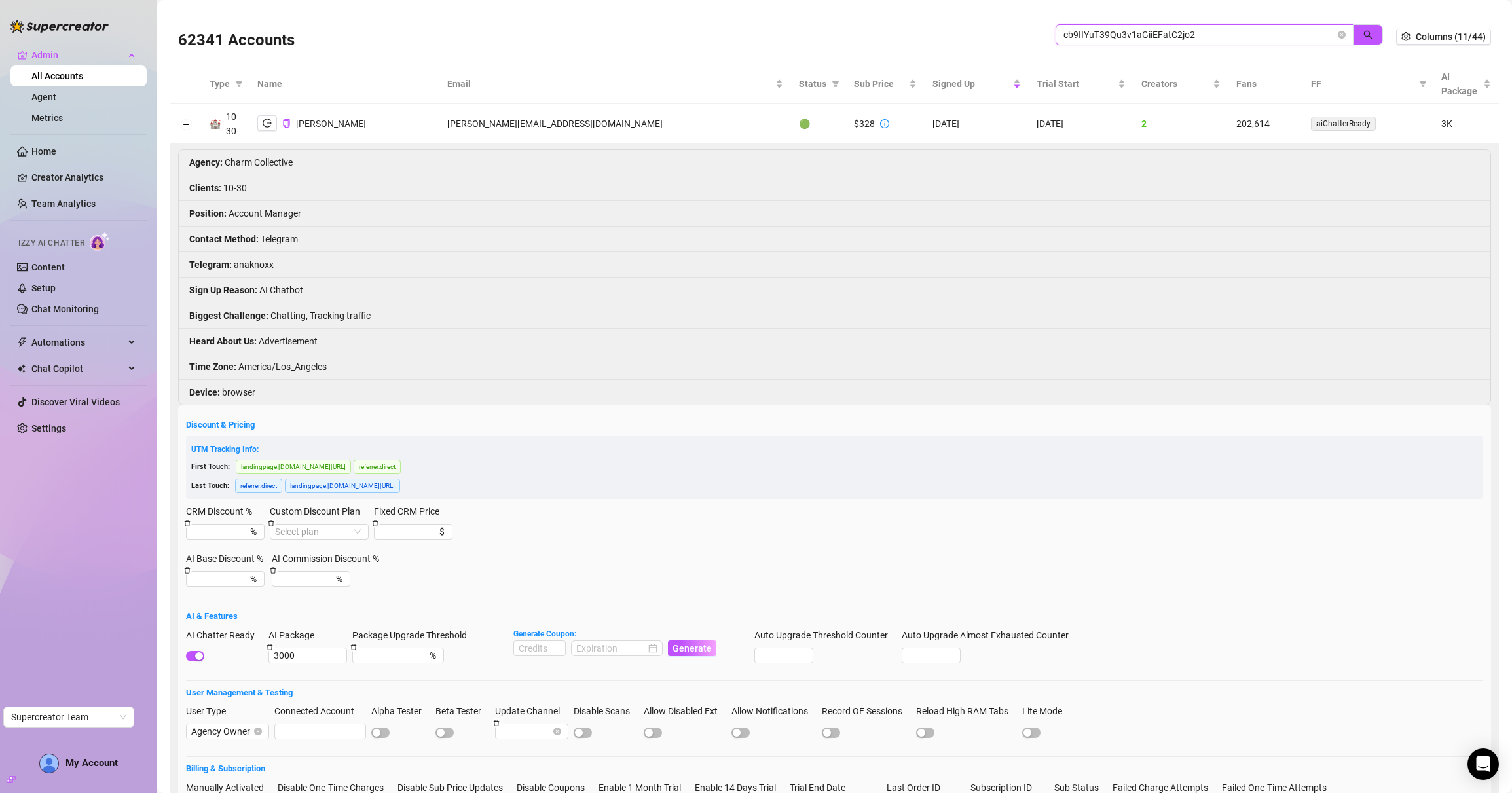
click at [1093, 34] on input "cb9IIYuT39Qu3v1aGiiEFatC2jo2" at bounding box center [1199, 34] width 272 height 14
paste input "ieBuxSN5ySVrGstTmmkr6Fdd7CT"
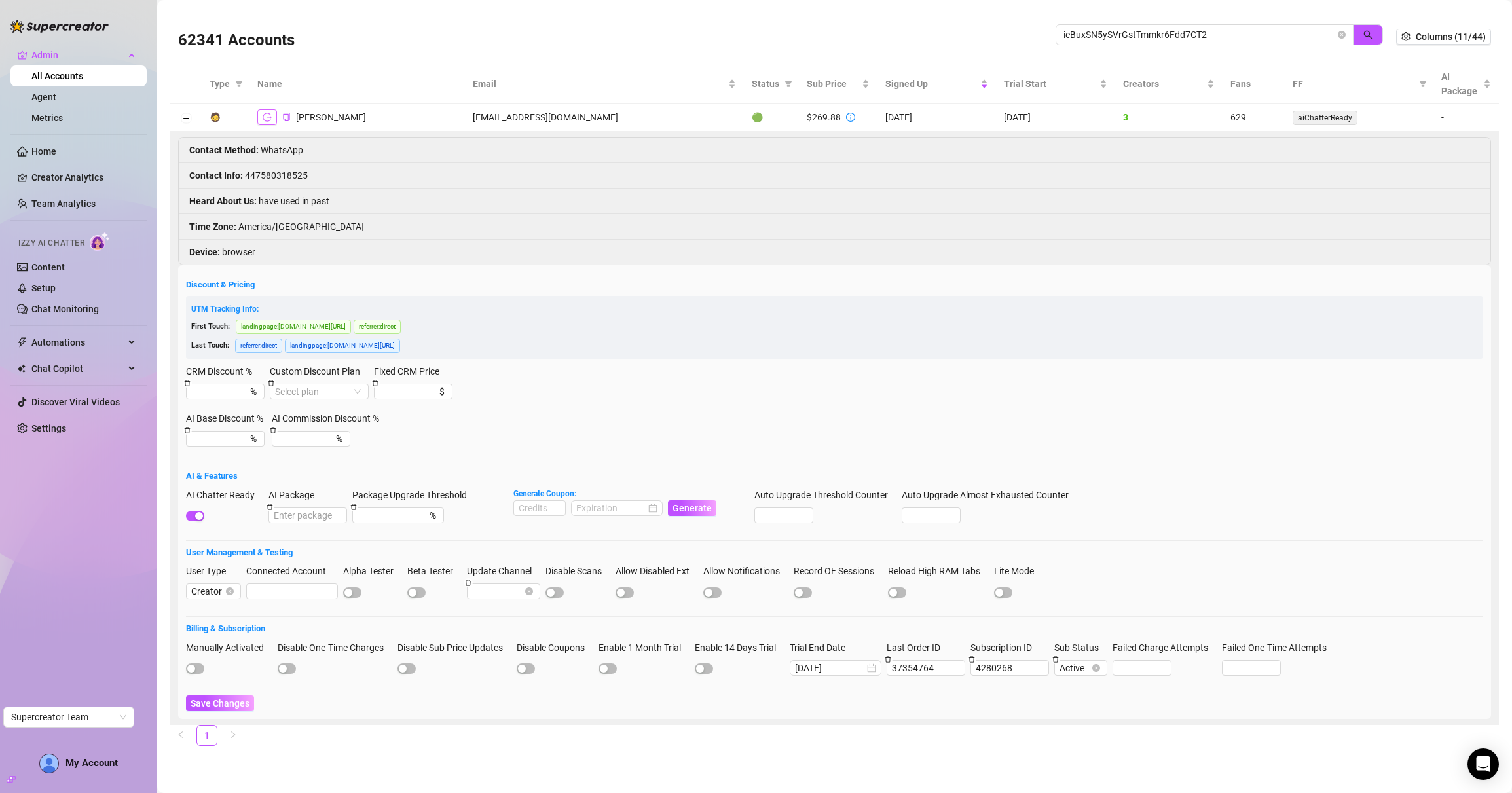
click at [274, 116] on button "button" at bounding box center [267, 117] width 20 height 16
click at [1121, 46] on div "ieBuxSN5ySVrGstTmmkr6Fdd7CT2" at bounding box center [1220, 41] width 328 height 35
click at [1125, 36] on input "ieBuxSN5ySVrGstTmmkr6Fdd7CT2" at bounding box center [1199, 34] width 272 height 14
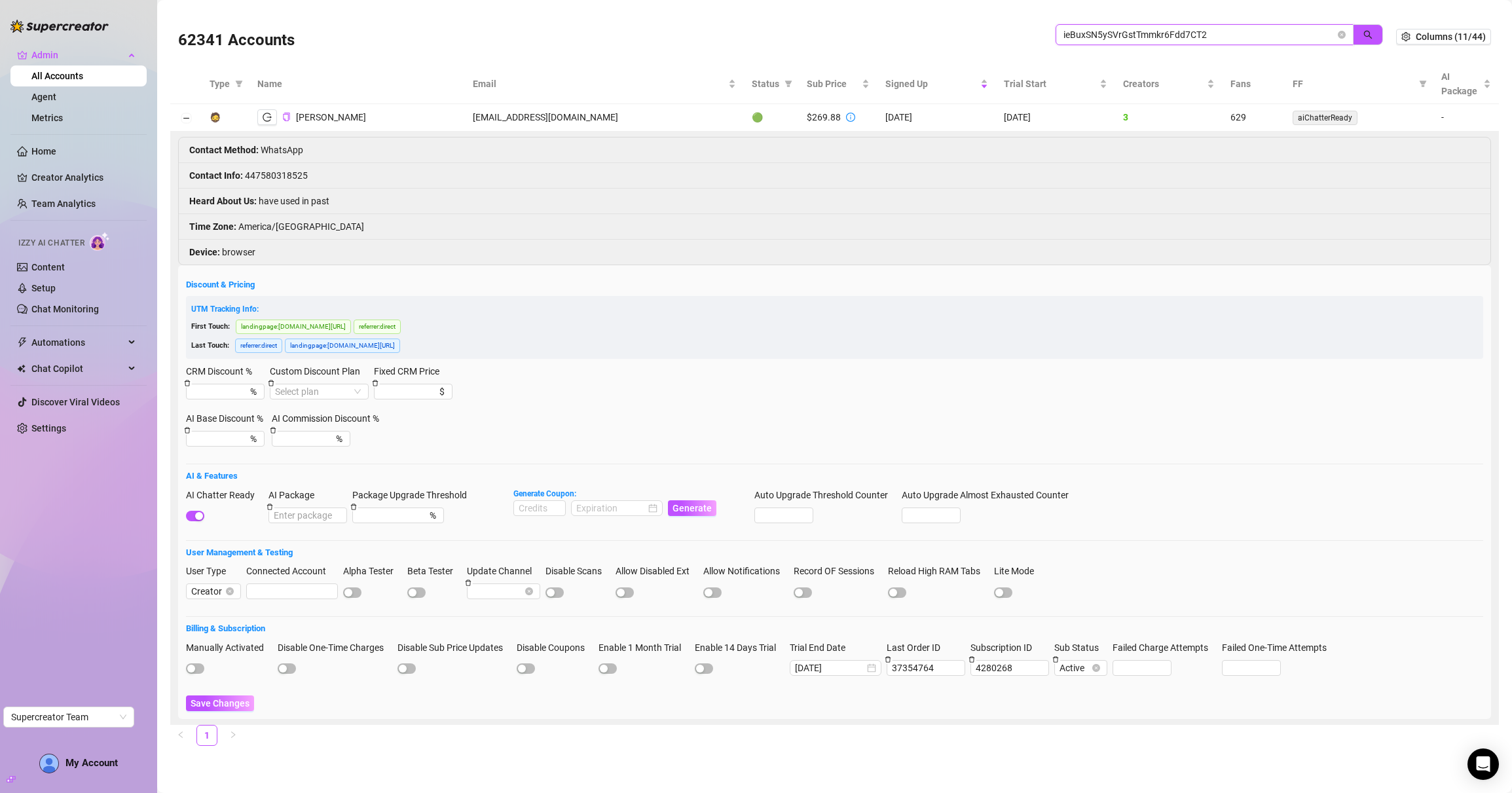
paste input "jMubWqCr3lU2AnJpevqmEKwNuno1"
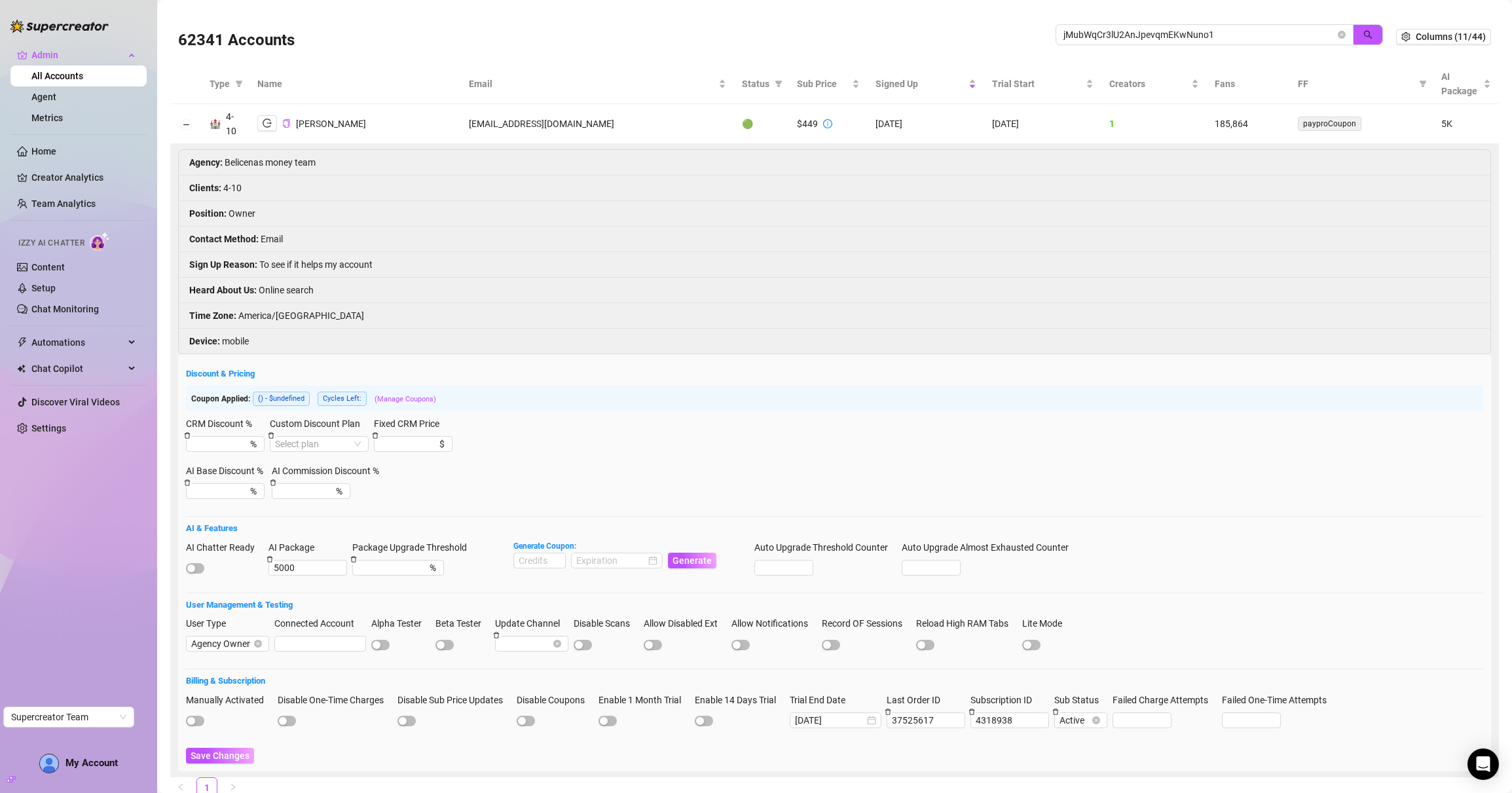
click at [826, 118] on div at bounding box center [828, 124] width 9 height 14
click at [826, 124] on icon "info-circle" at bounding box center [828, 123] width 9 height 9
click at [828, 27] on div "62341 Accounts" at bounding box center [617, 37] width 878 height 45
click at [1092, 27] on input "jMubWqCr3lU2AnJpevqmEKwNuno1" at bounding box center [1199, 34] width 272 height 14
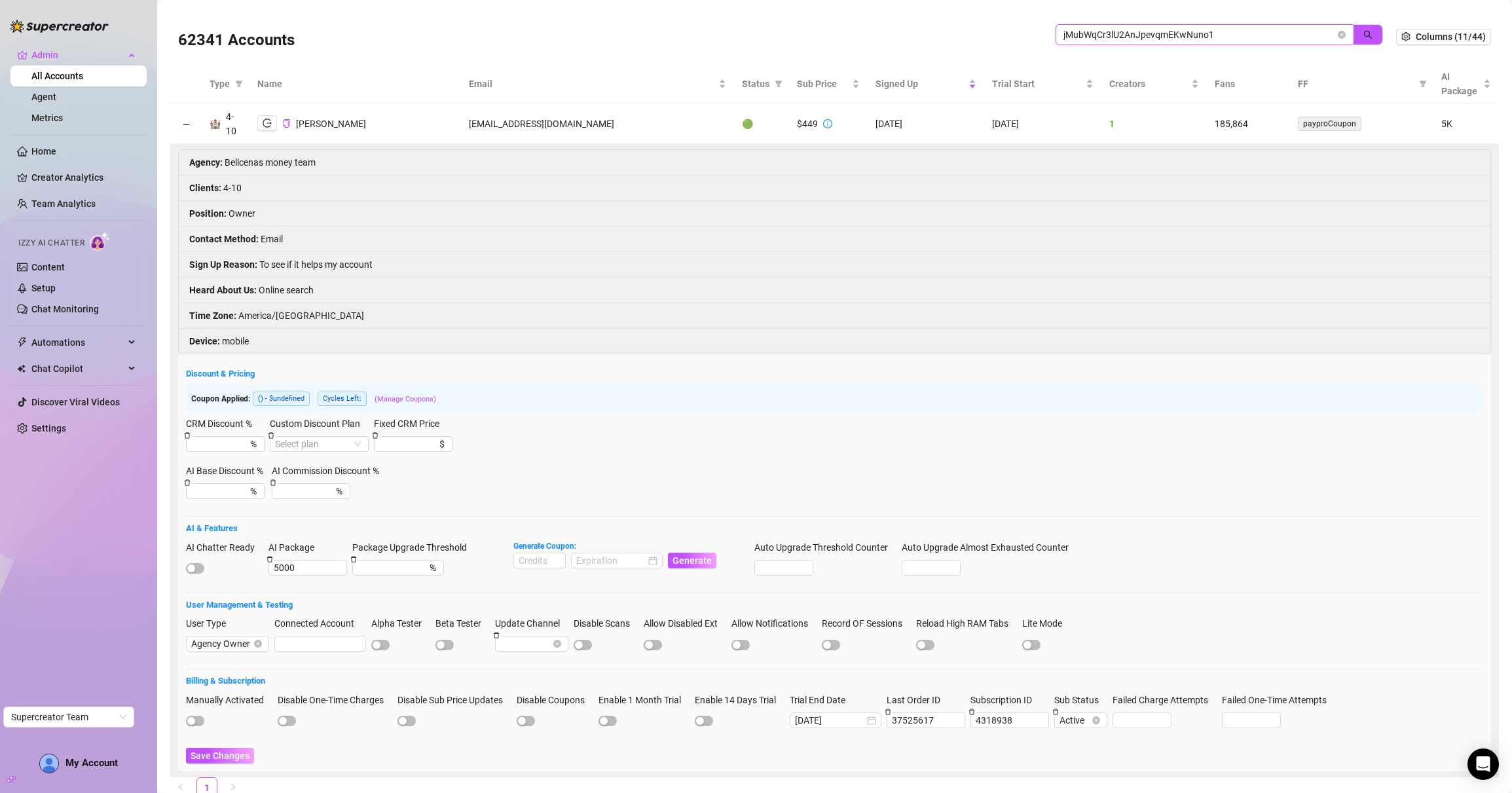
click at [1092, 27] on input "jMubWqCr3lU2AnJpevqmEKwNuno1" at bounding box center [1199, 34] width 272 height 14
paste input "n0vSpvugFZPhj3fobSwDkWMmlLH3"
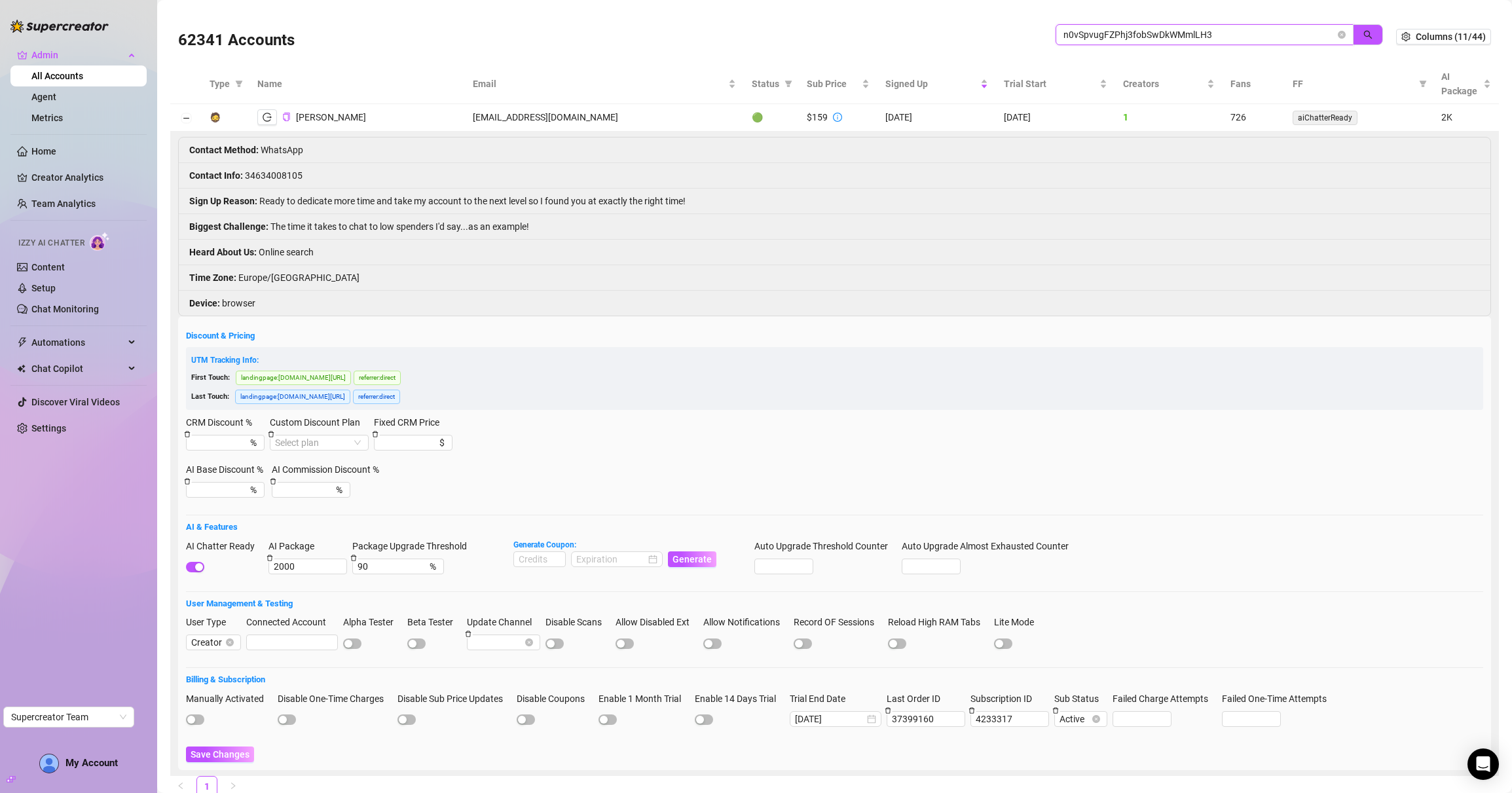
click at [1215, 29] on input "n0vSpvugFZPhj3fobSwDkWMmlLH3" at bounding box center [1199, 34] width 272 height 14
click at [268, 107] on td "Giorgia Arion" at bounding box center [357, 118] width 215 height 27
click at [268, 109] on button "button" at bounding box center [267, 117] width 20 height 16
click at [1072, 36] on input "n0vSpvugFZPhj3fobSwDkWMmlLH3" at bounding box center [1199, 34] width 272 height 14
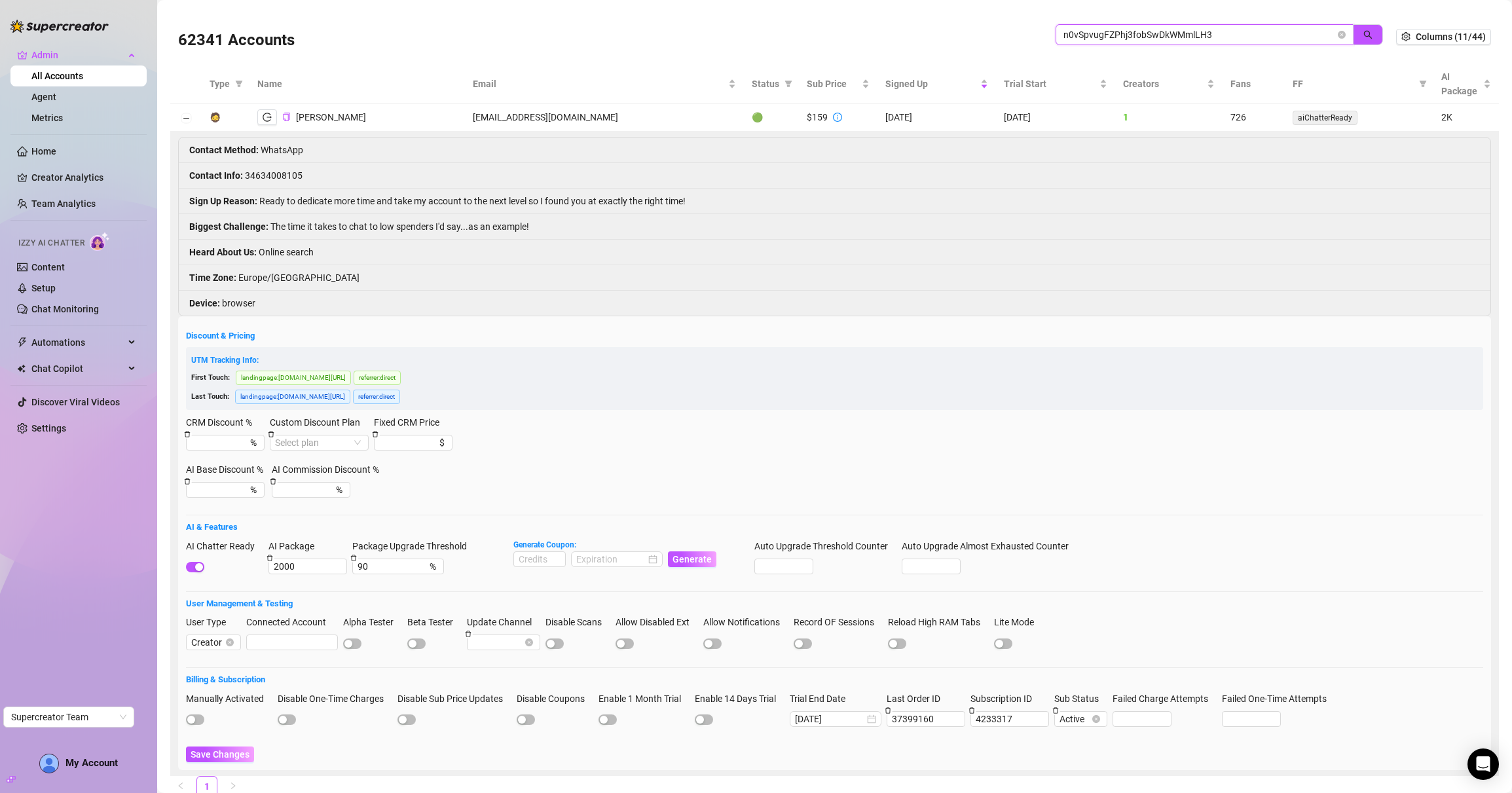
click at [1072, 36] on input "n0vSpvugFZPhj3fobSwDkWMmlLH3" at bounding box center [1199, 34] width 272 height 14
paste input "IAzMAN9EMegCpJ6oXbDbEeegqg1"
type input "nIAzMAN9EMegCpJ6oXbDbEeegqg1"
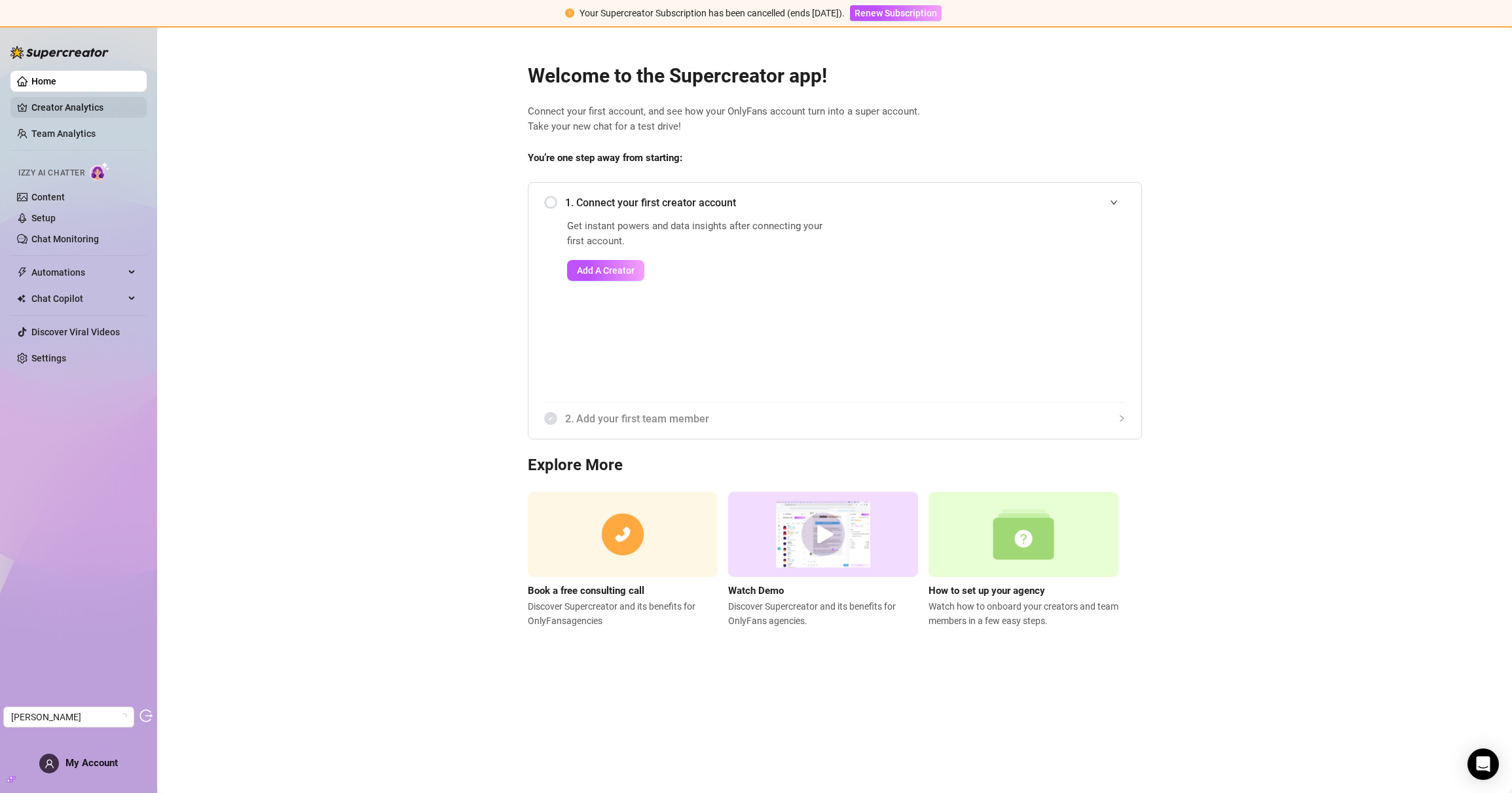
click at [96, 105] on link "Creator Analytics" at bounding box center [84, 107] width 105 height 21
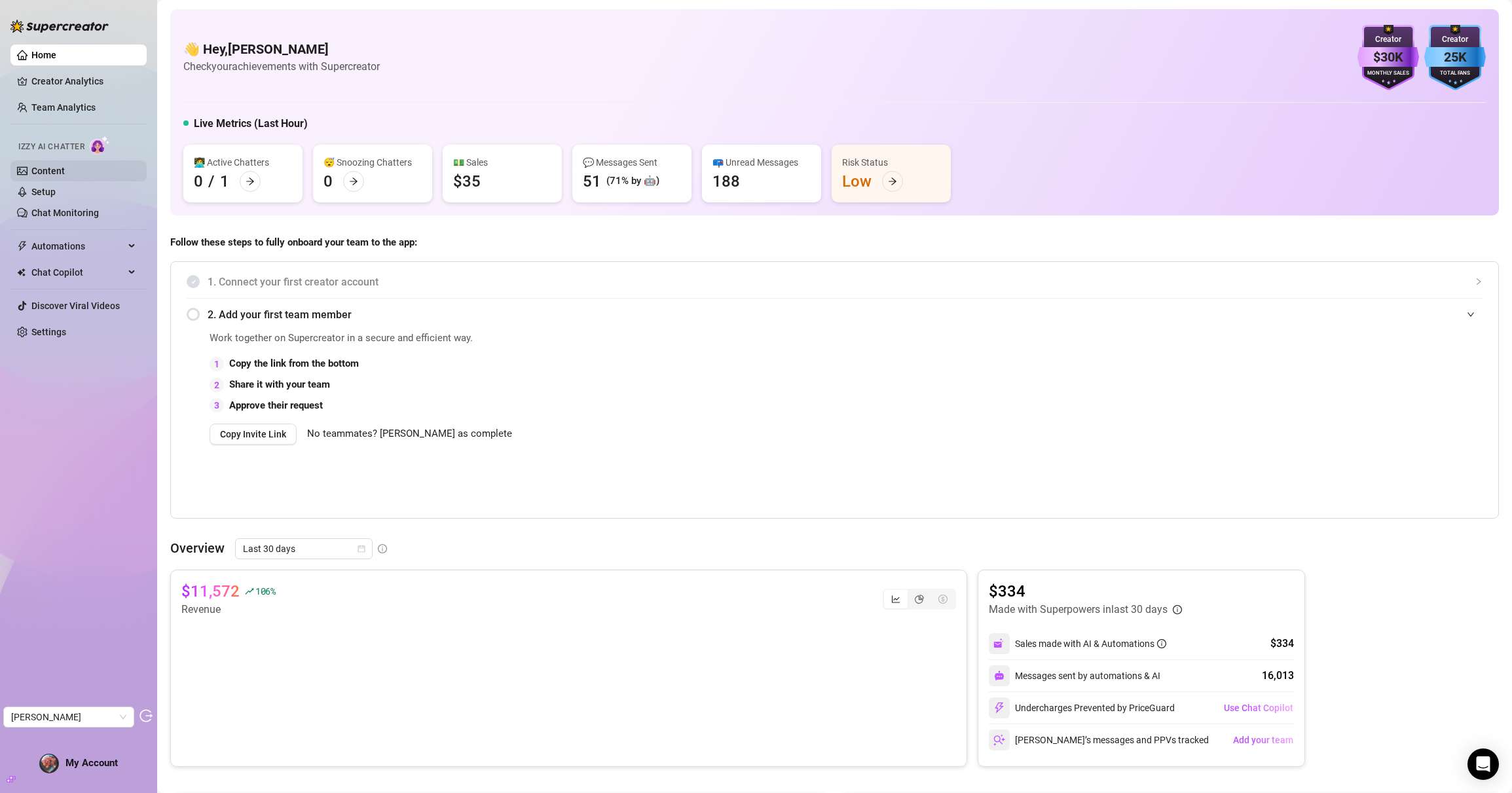
click at [57, 171] on link "Content" at bounding box center [48, 171] width 33 height 10
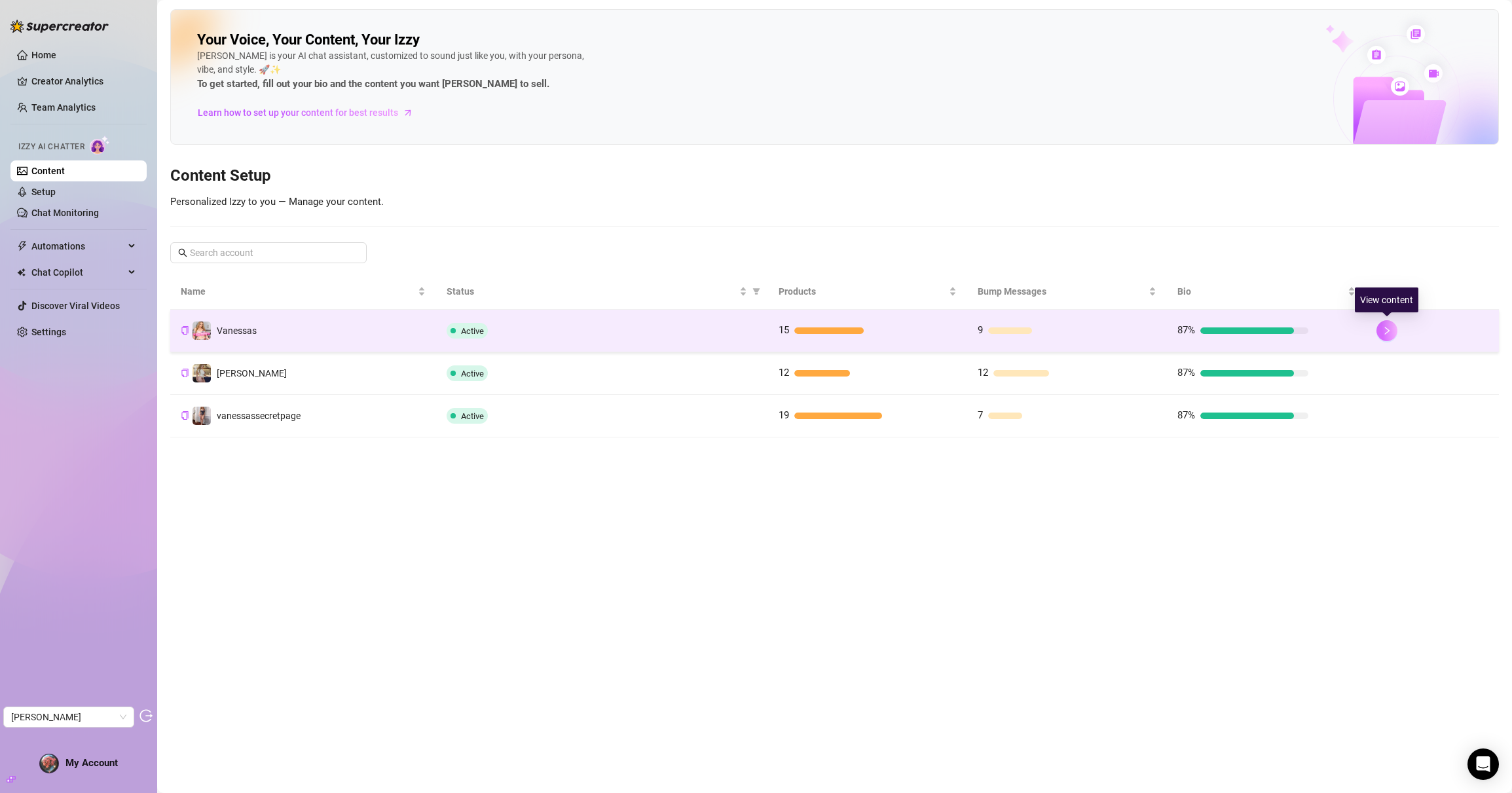
click at [1383, 330] on icon "right" at bounding box center [1387, 330] width 9 height 9
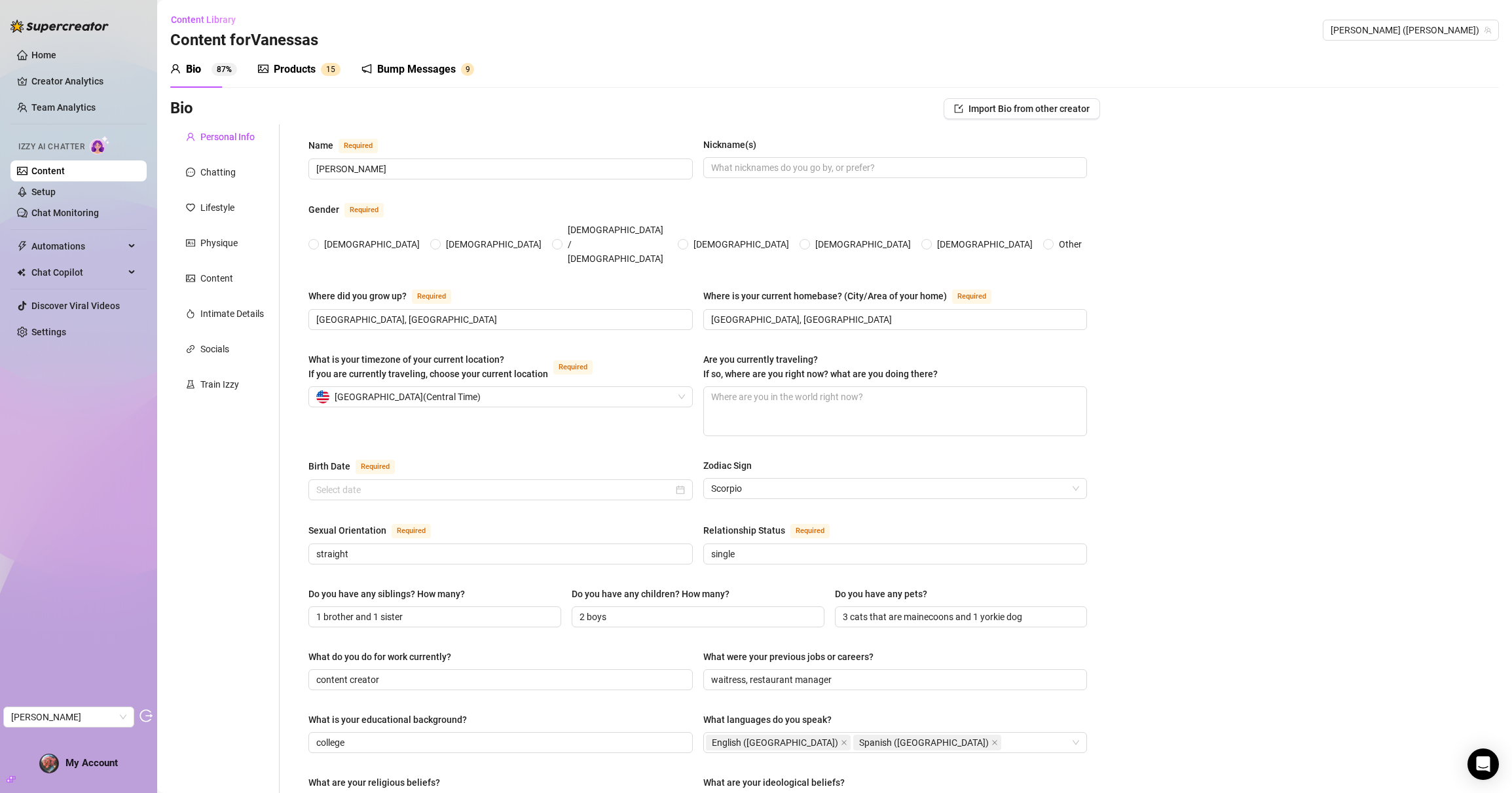
radio input "true"
type input "October 24th, 1990"
click at [222, 172] on div "Chatting" at bounding box center [218, 172] width 35 height 14
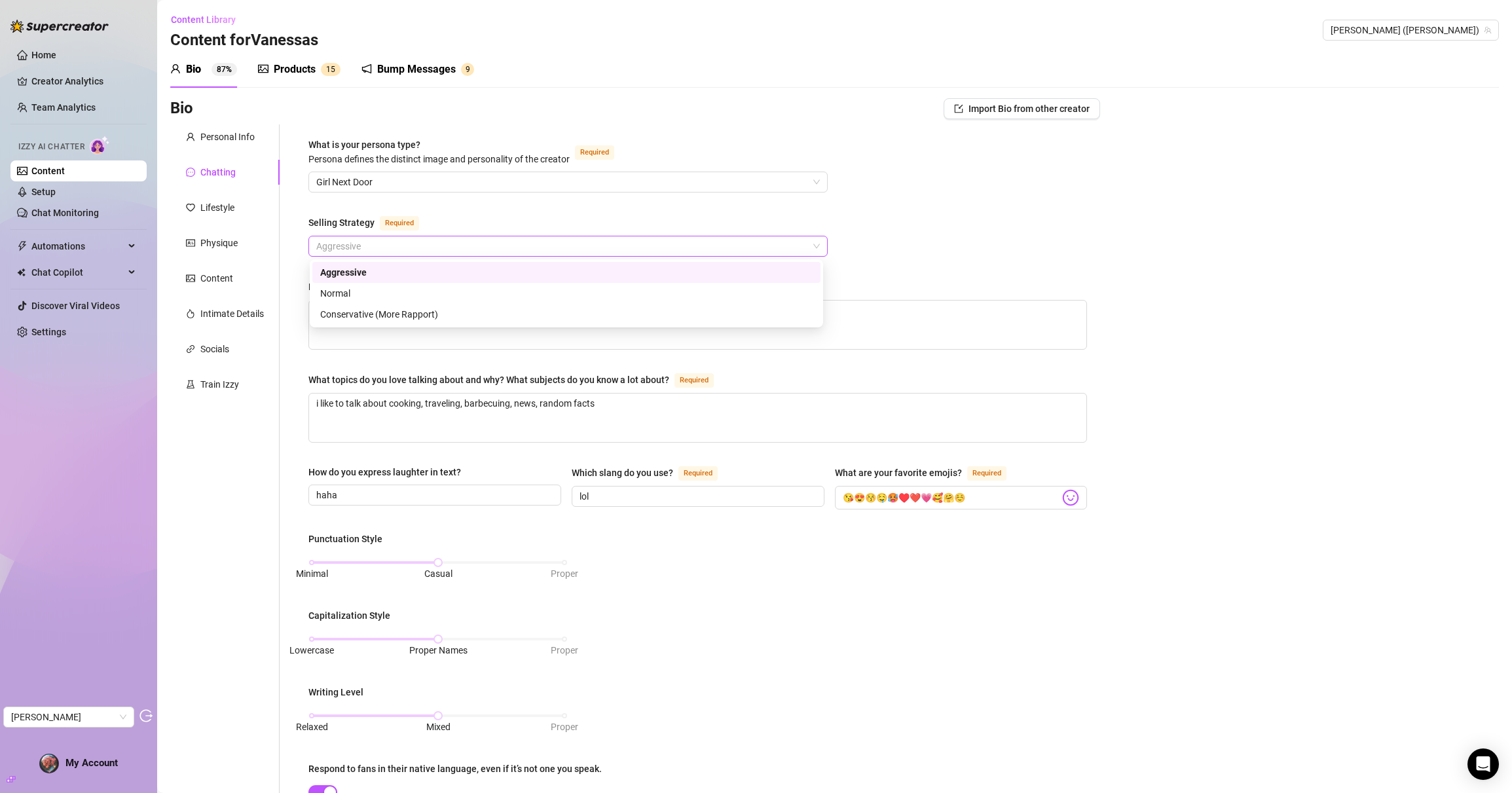
click at [567, 247] on span "Aggressive" at bounding box center [568, 246] width 504 height 20
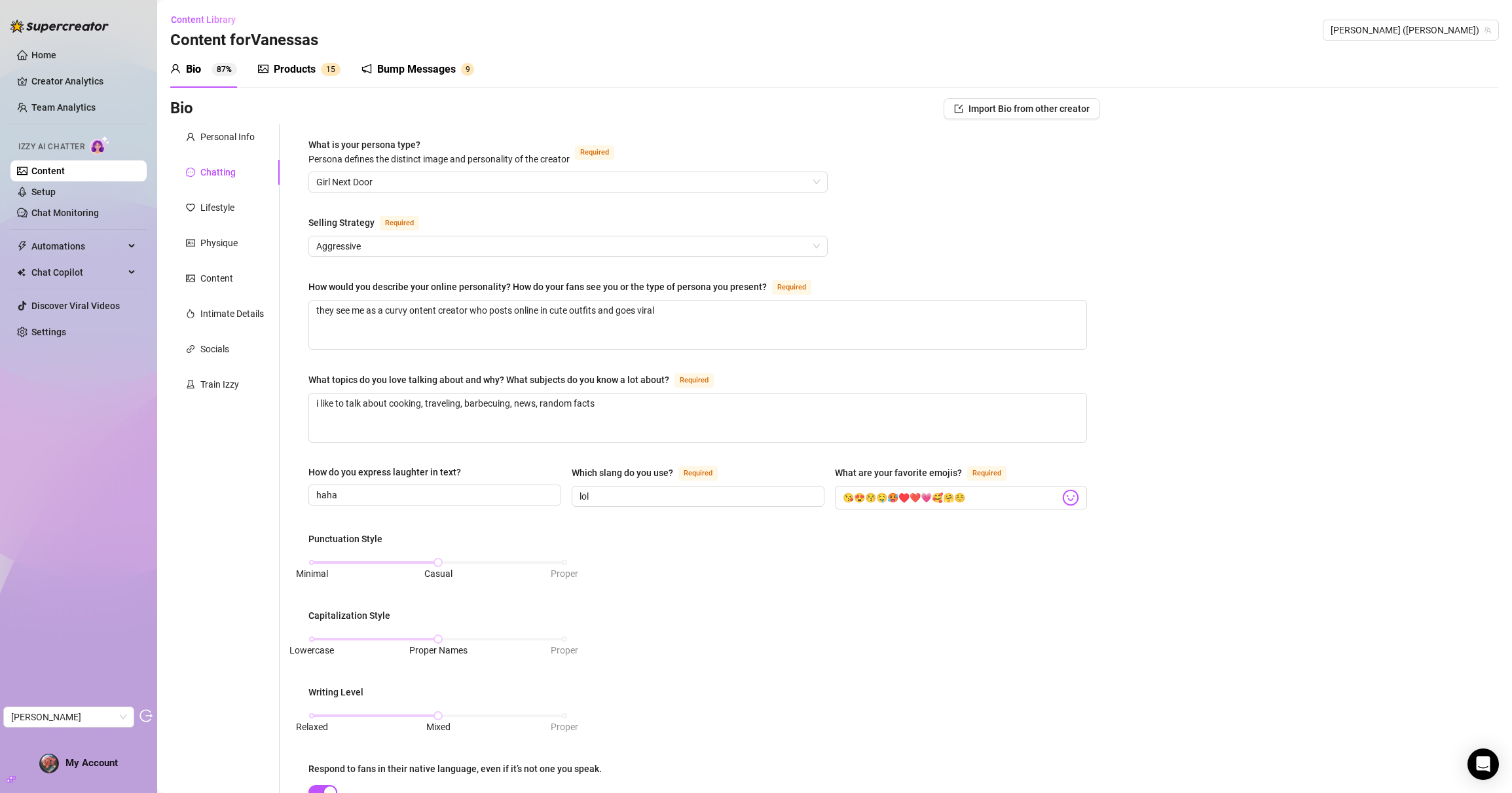
click at [904, 258] on div "What is your persona type? Persona defines the distinct image and personality o…" at bounding box center [698, 599] width 779 height 924
click at [65, 169] on link "Content" at bounding box center [48, 171] width 33 height 10
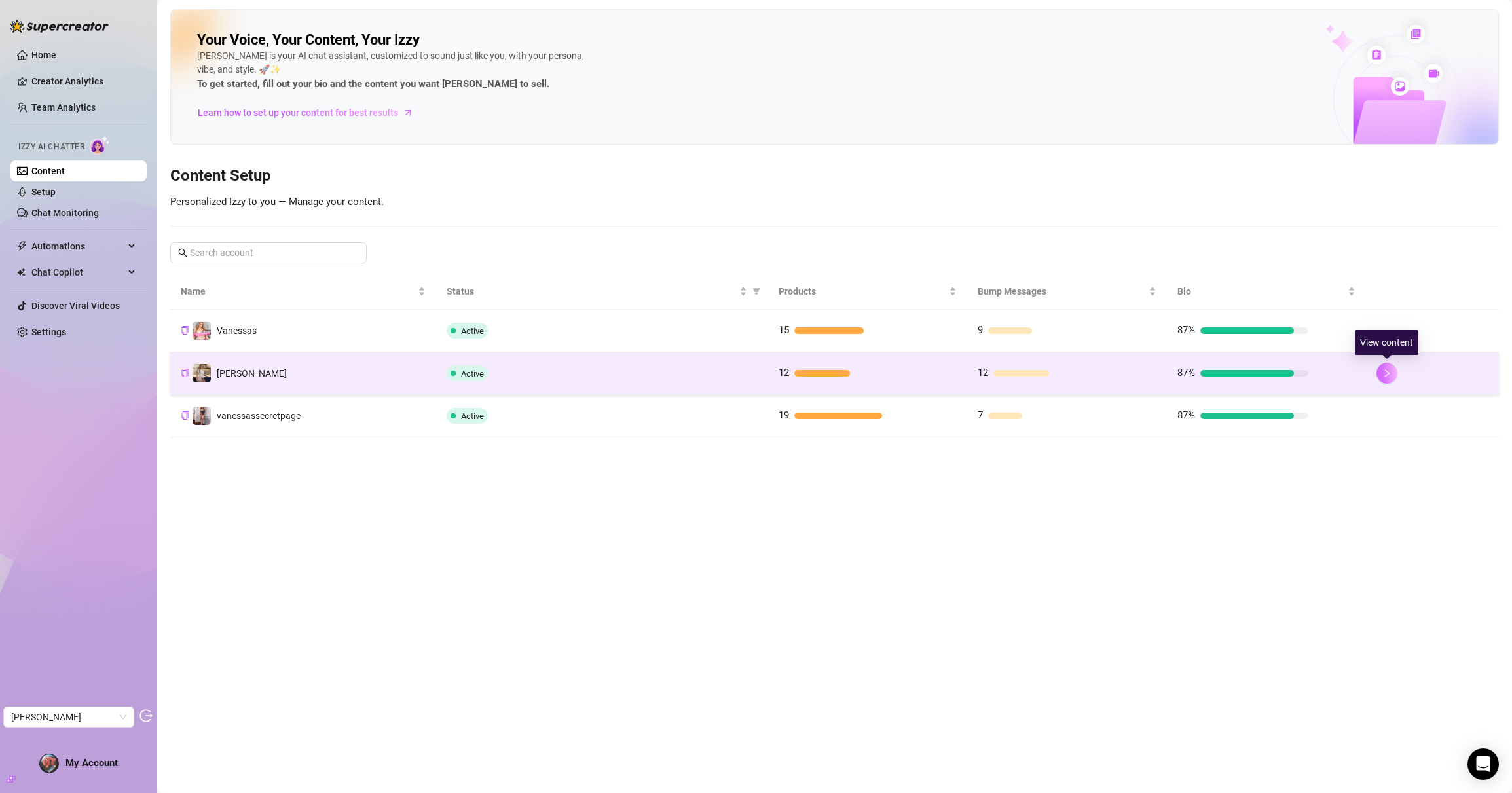
click at [1386, 381] on button "button" at bounding box center [1387, 373] width 21 height 21
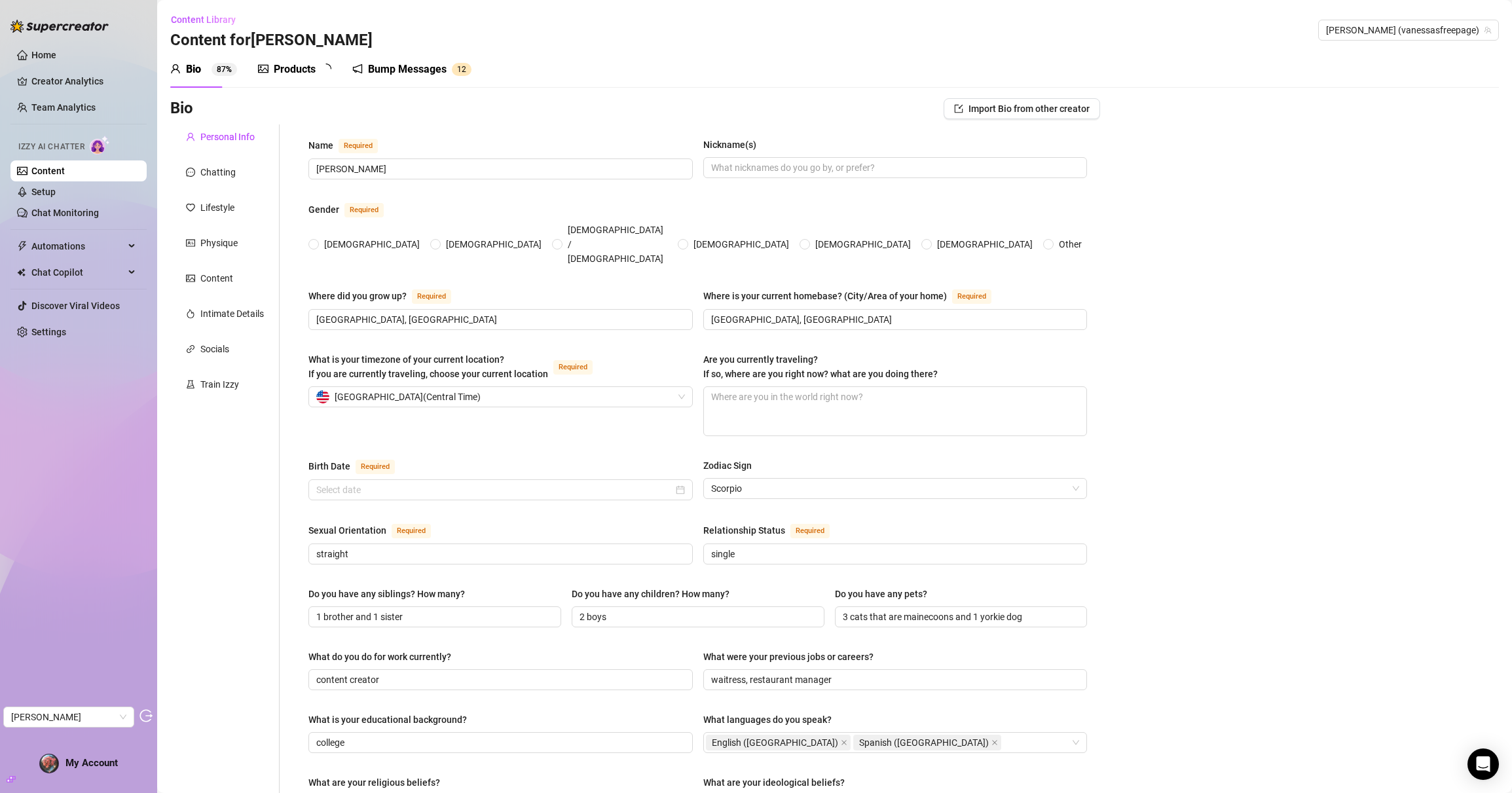
radio input "true"
type input "October 24th, 1990"
click at [217, 175] on div "Chatting" at bounding box center [218, 172] width 35 height 14
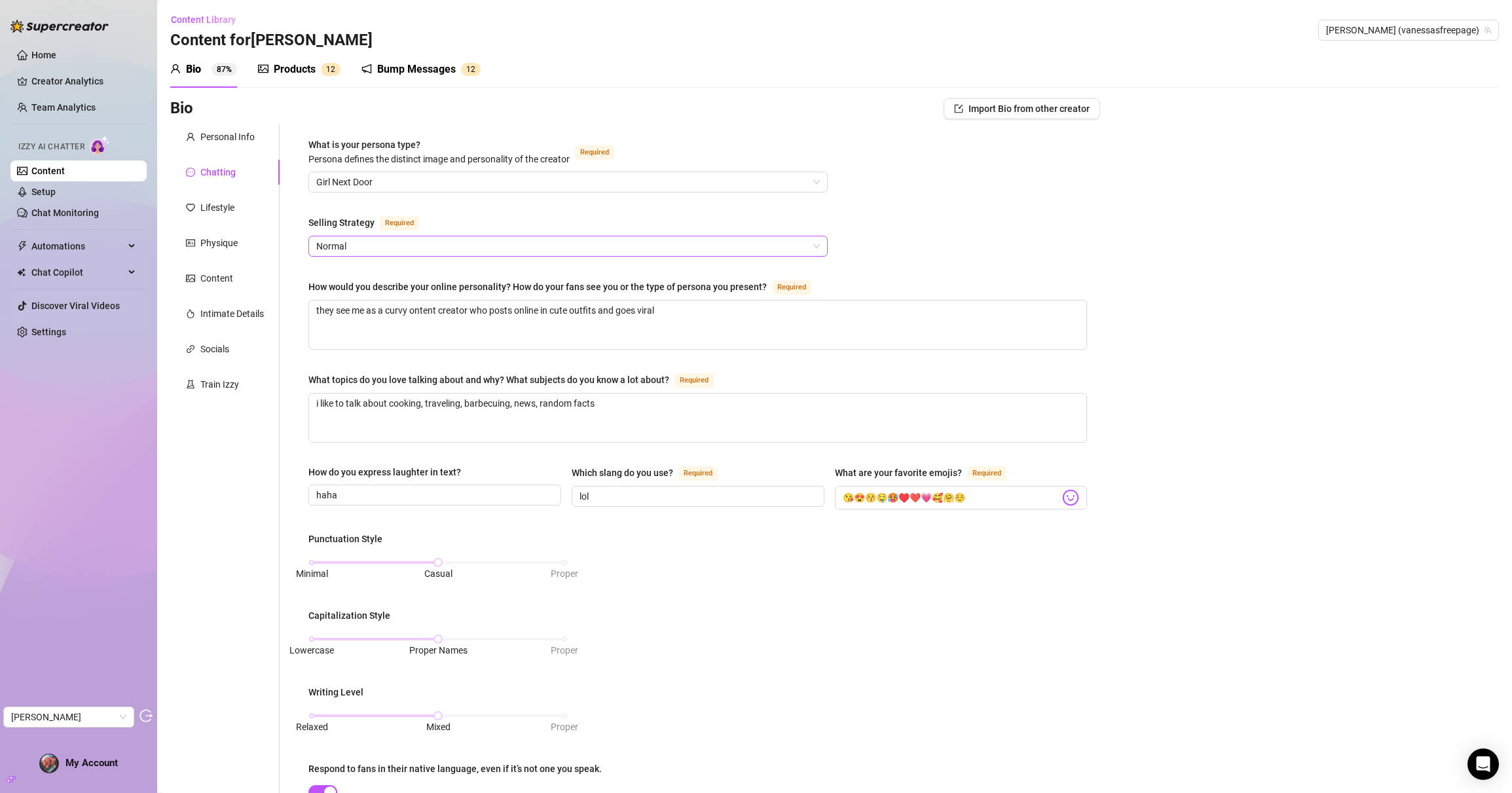
click at [414, 251] on span "Normal" at bounding box center [568, 246] width 504 height 20
click at [457, 212] on div "What is your persona type? Persona defines the distinct image and personality o…" at bounding box center [698, 599] width 779 height 924
click at [65, 168] on link "Content" at bounding box center [48, 171] width 33 height 10
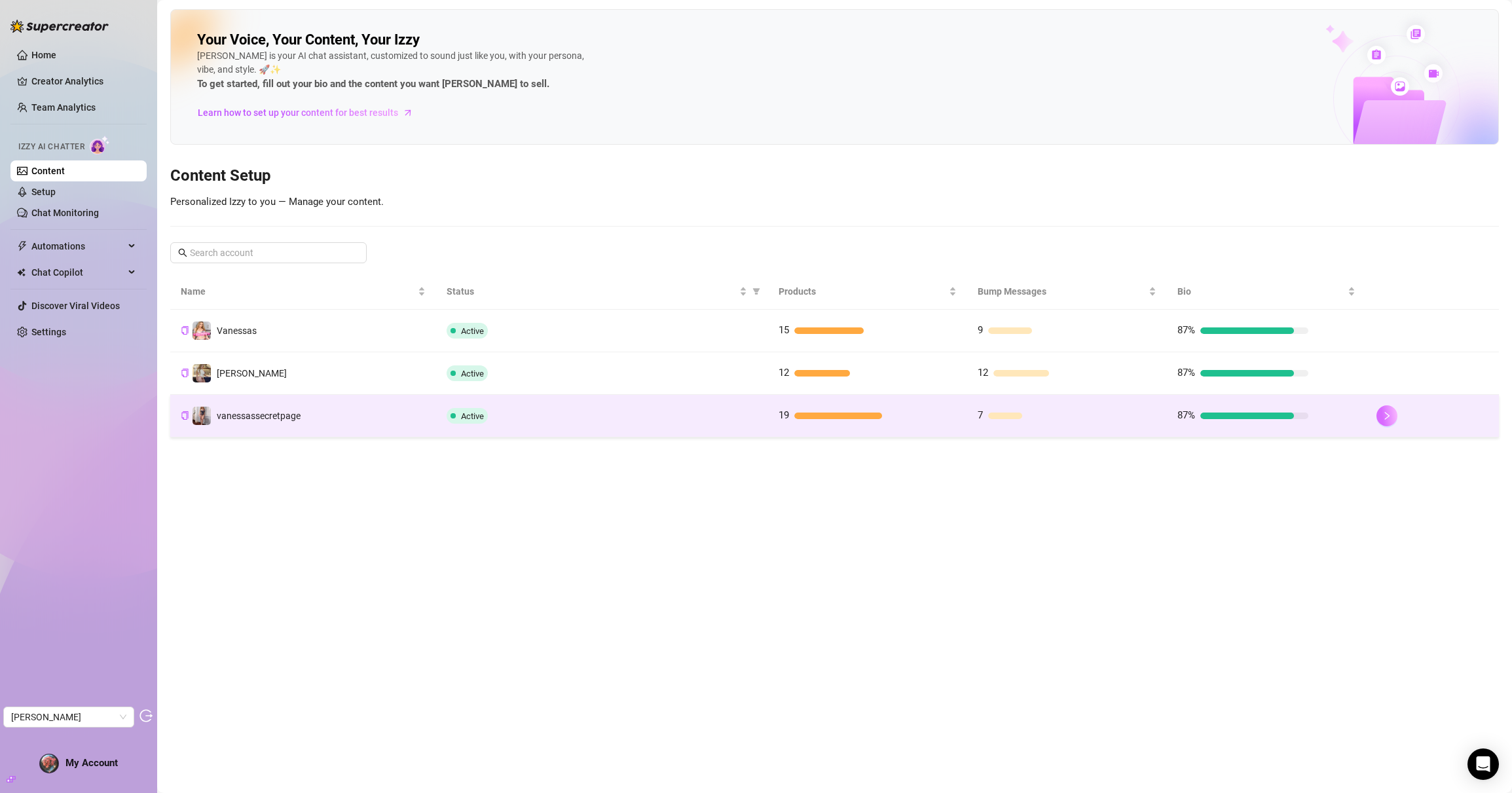
click at [1388, 417] on icon "right" at bounding box center [1388, 416] width 5 height 8
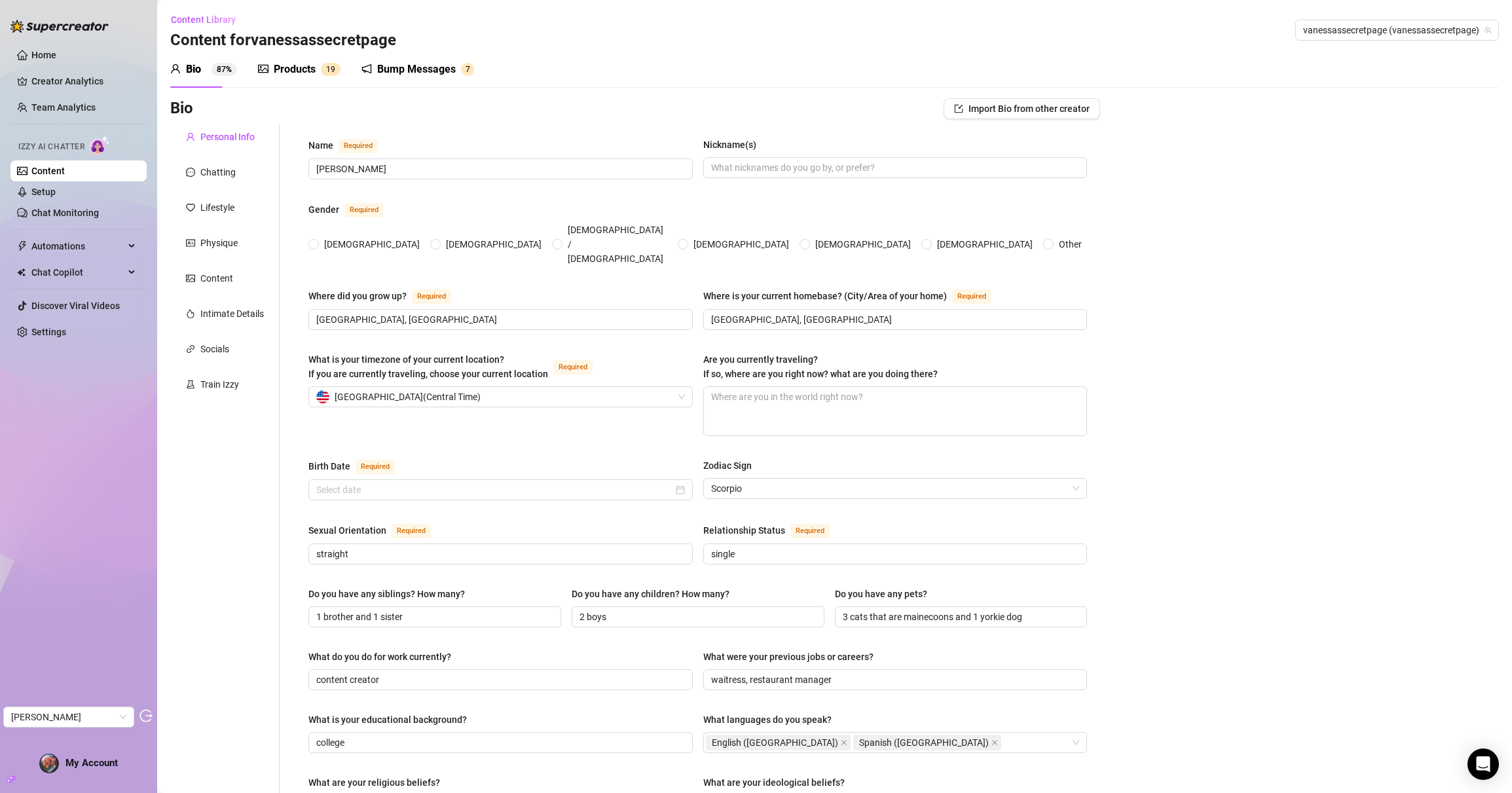
radio input "true"
type input "October 24th, 1990"
click at [220, 181] on div "Chatting" at bounding box center [225, 172] width 109 height 25
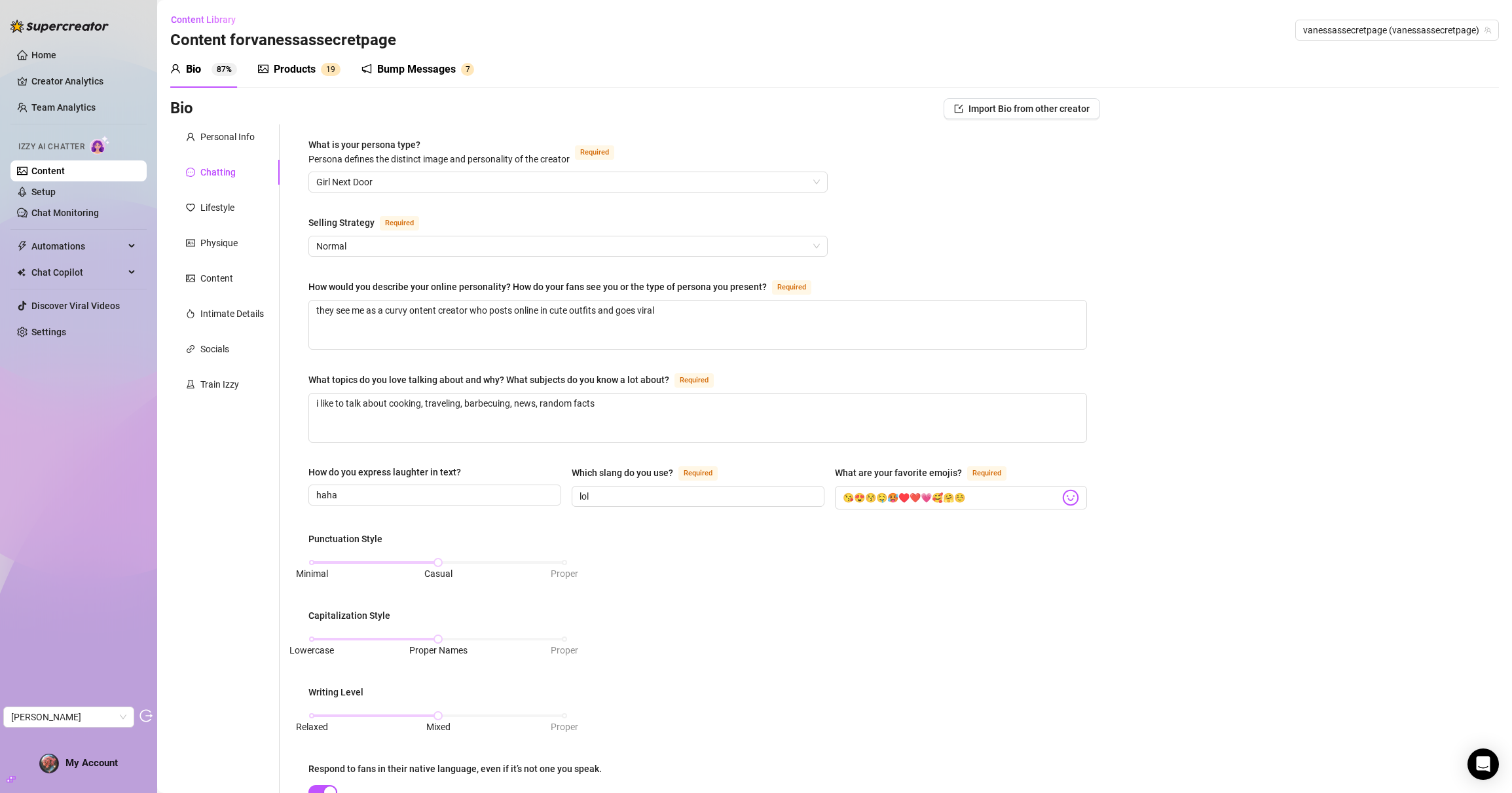
click at [65, 174] on link "Content" at bounding box center [48, 171] width 33 height 10
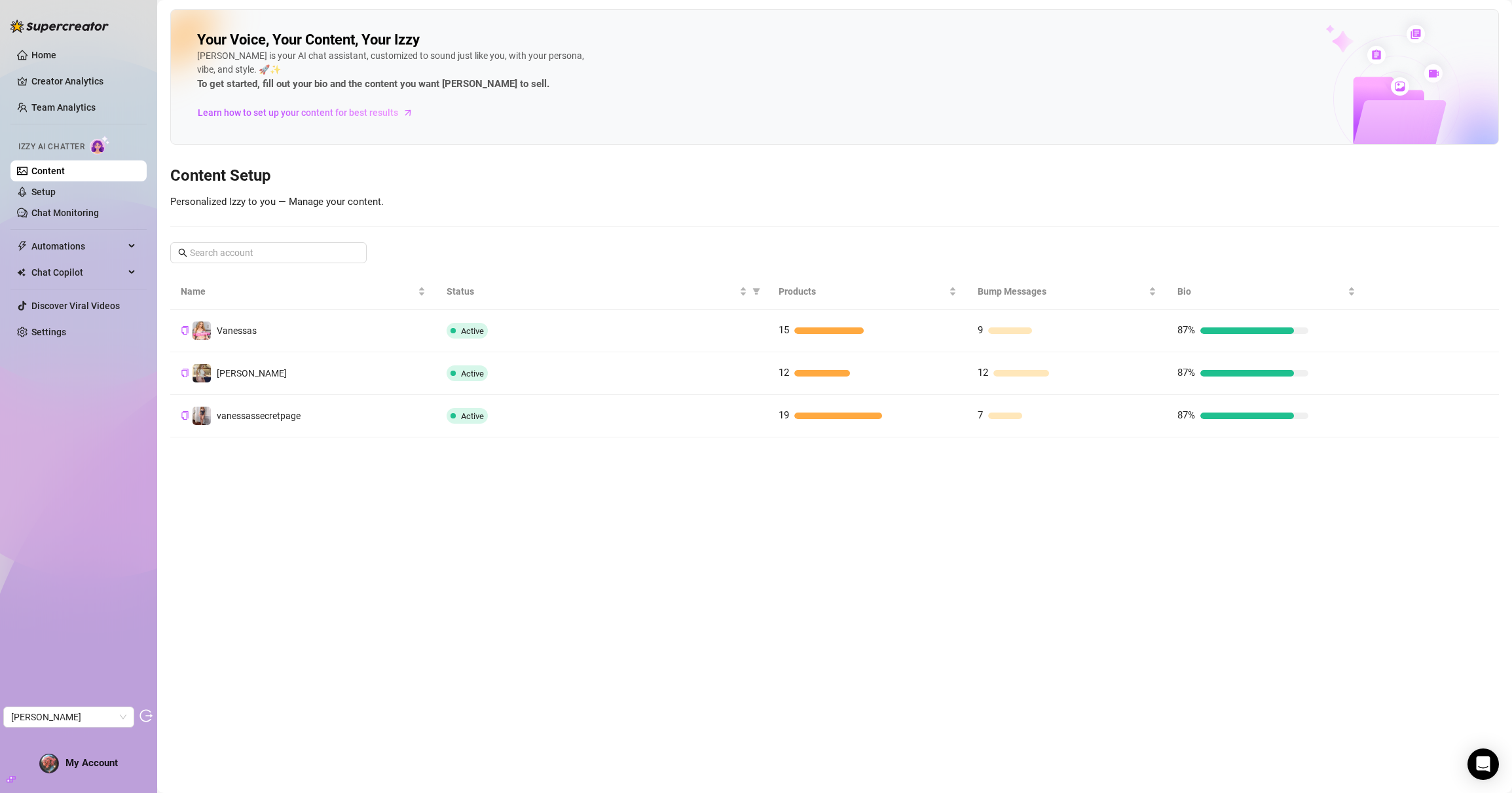
click at [65, 174] on link "Content" at bounding box center [48, 171] width 33 height 10
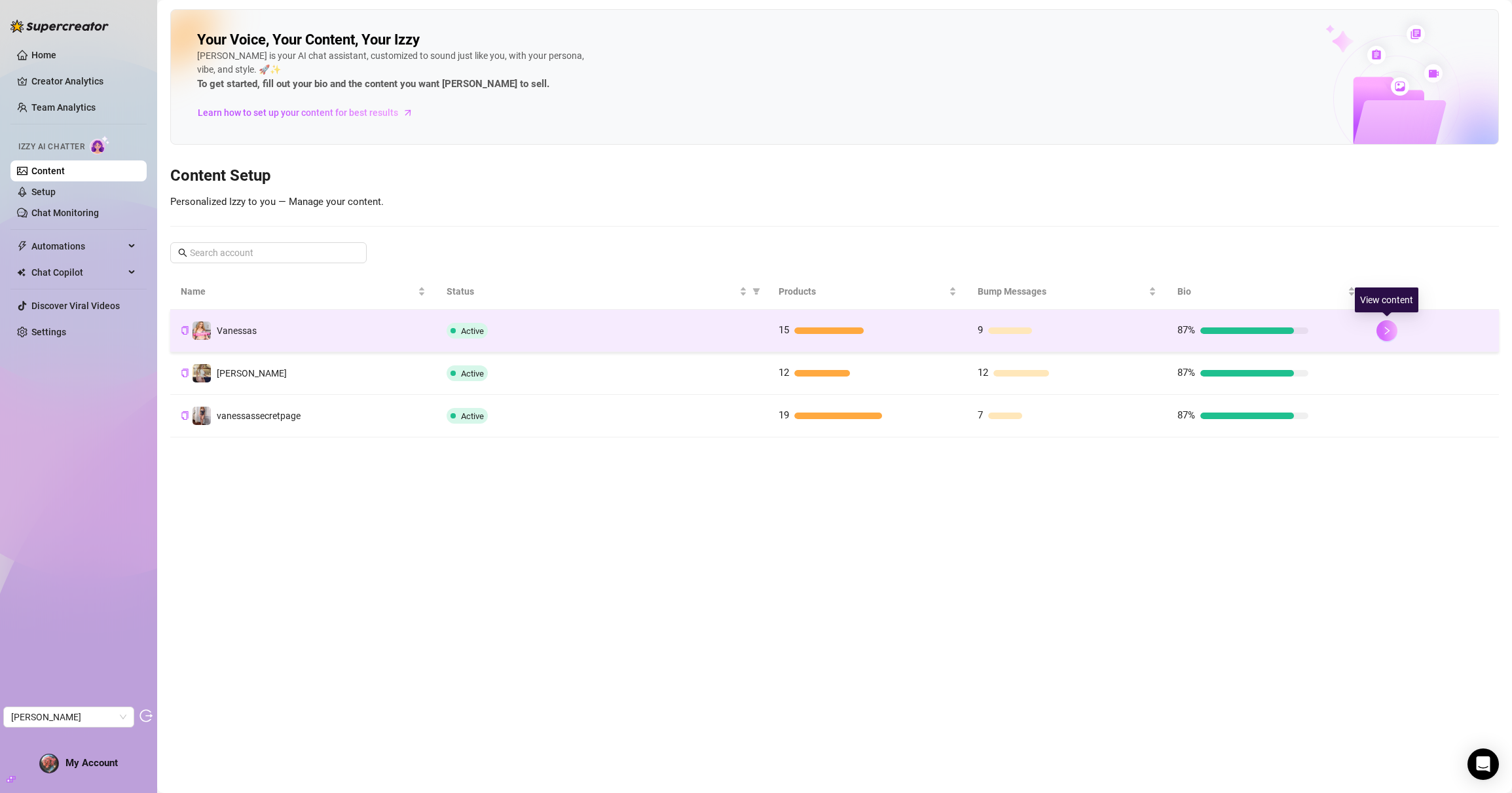
click at [1390, 332] on icon "right" at bounding box center [1387, 330] width 9 height 9
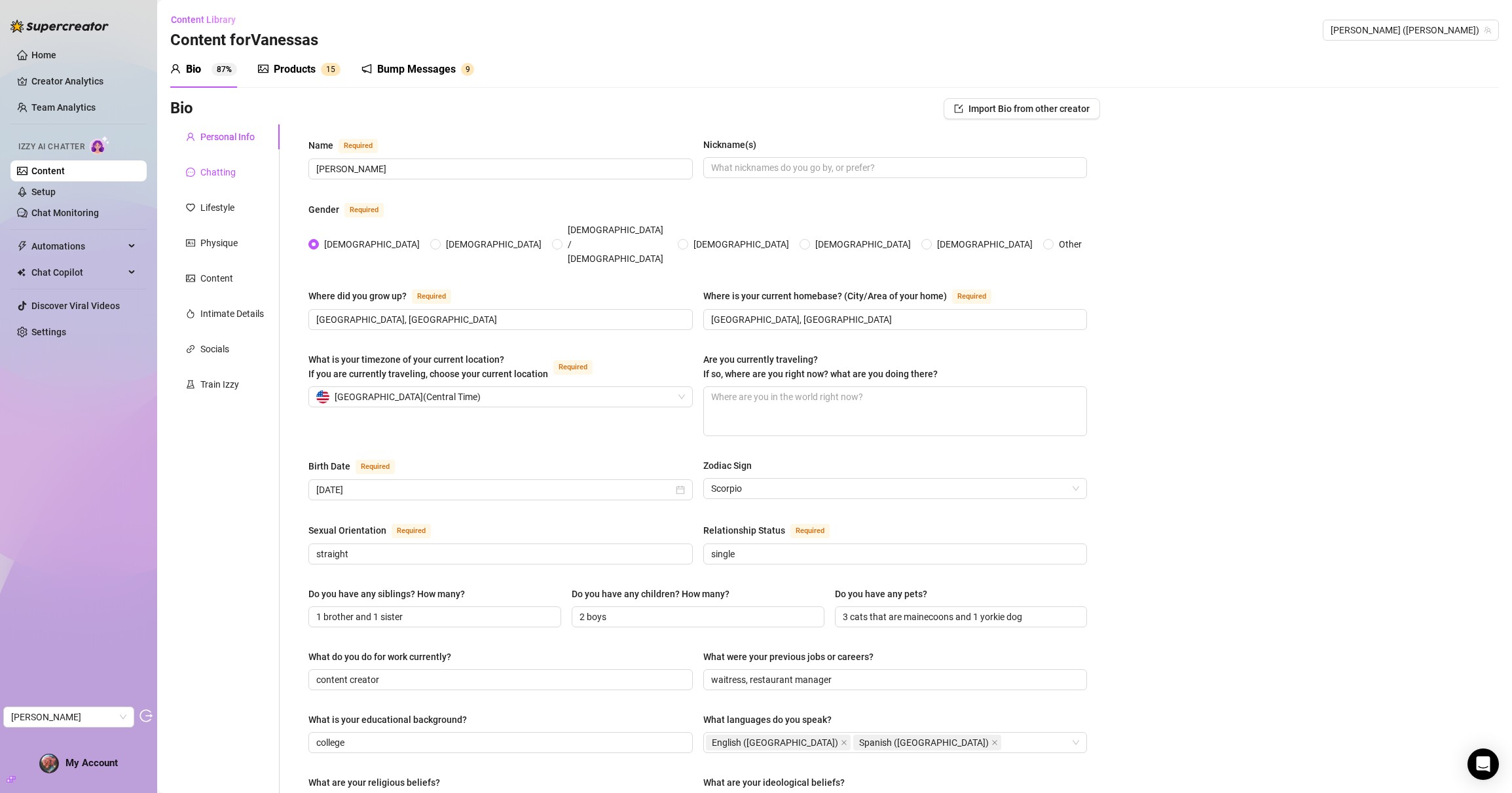
click at [226, 172] on div "Chatting" at bounding box center [218, 172] width 35 height 14
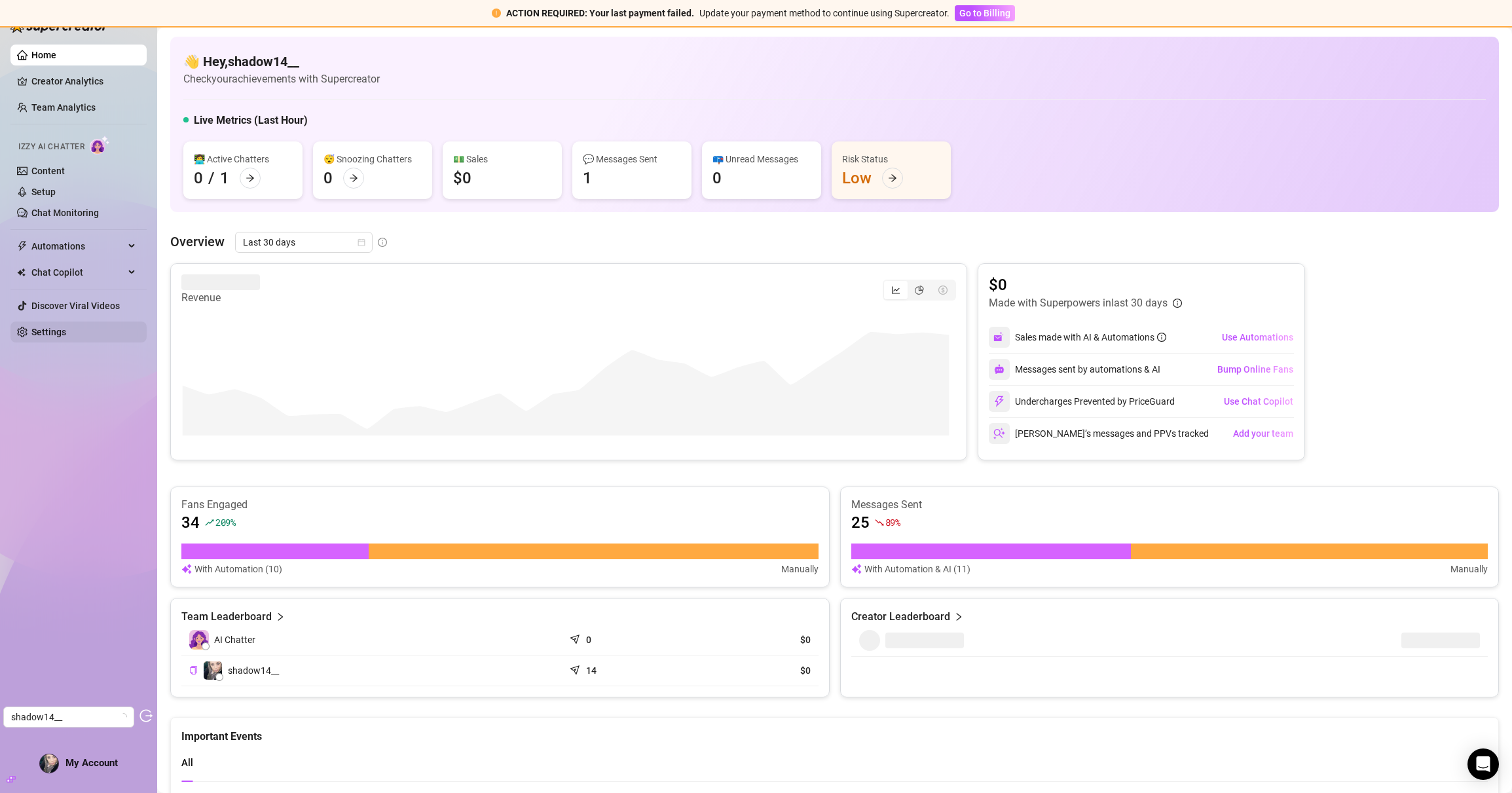
click at [55, 330] on link "Settings" at bounding box center [48, 332] width 35 height 10
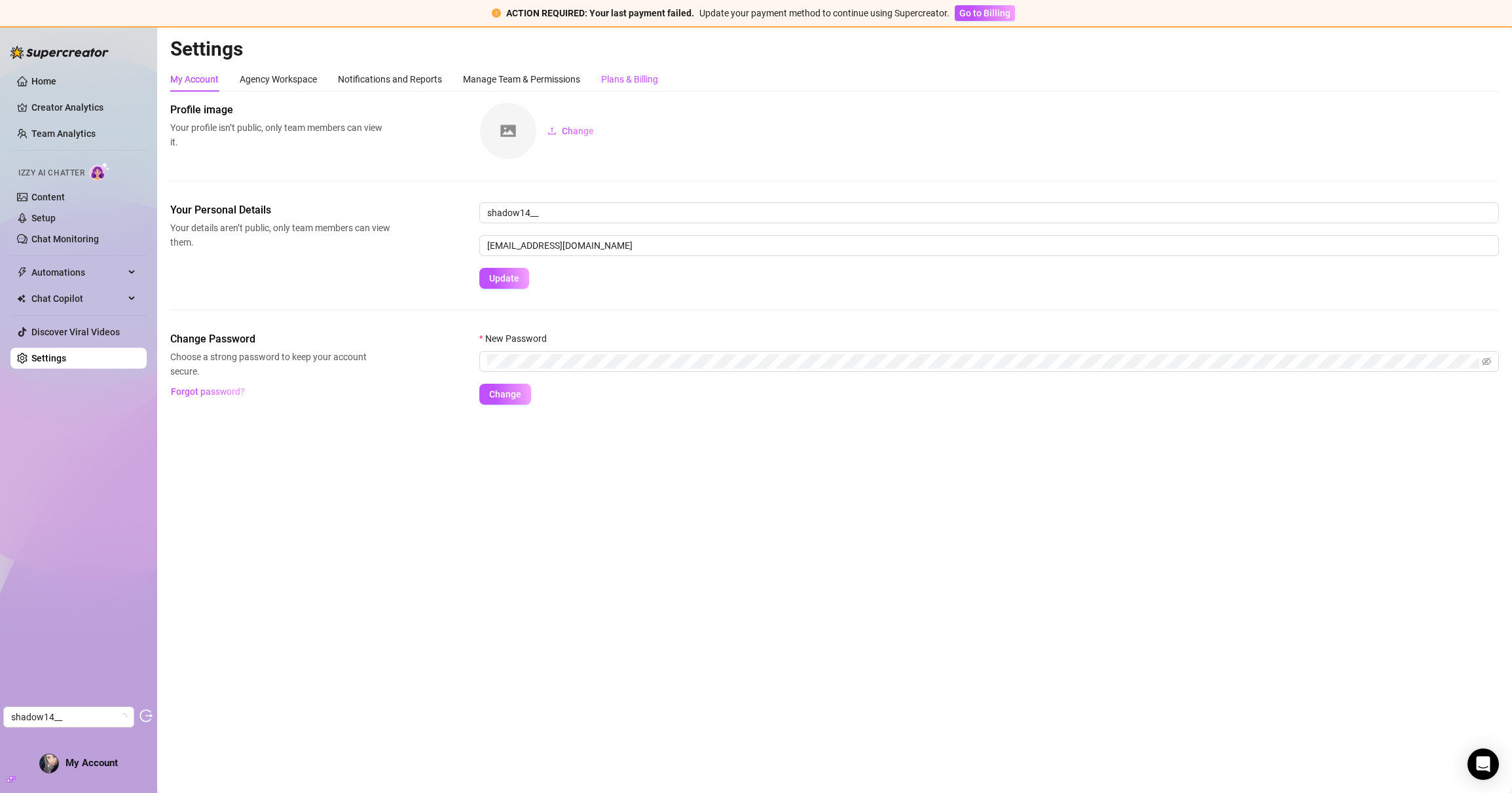
click at [656, 80] on div "Plans & Billing" at bounding box center [630, 79] width 57 height 14
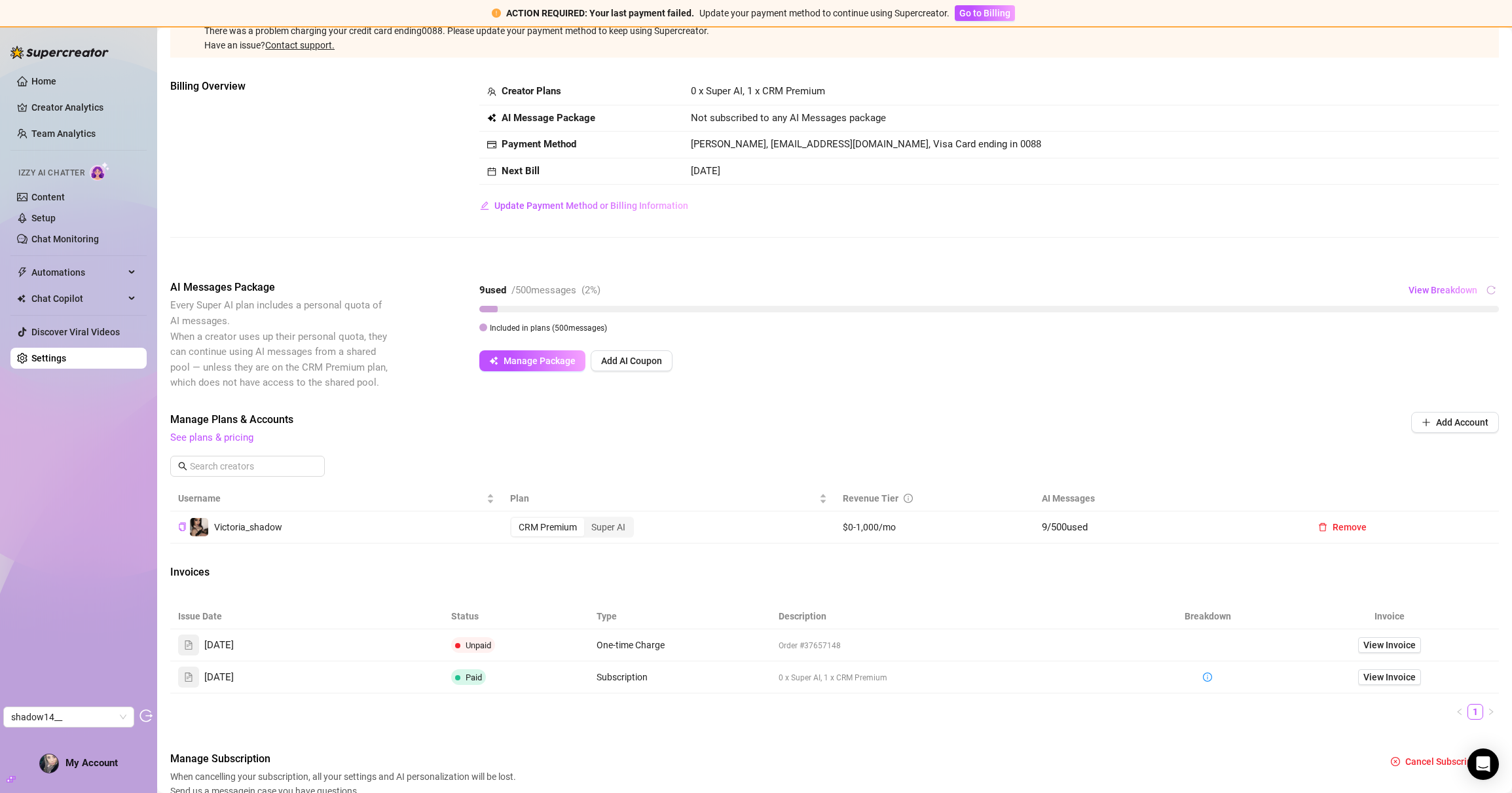
scroll to position [112, 0]
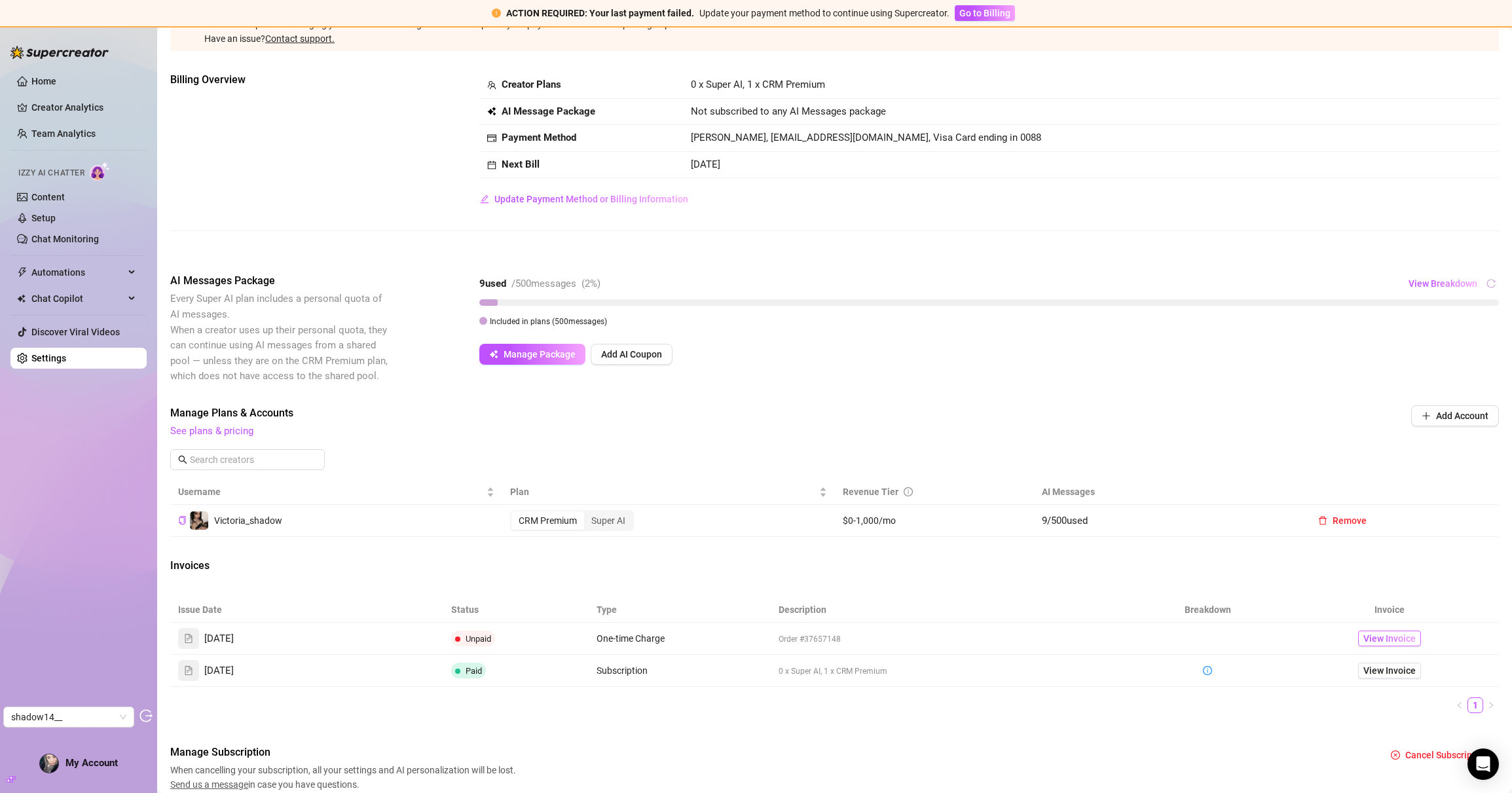
click at [1386, 637] on span "View Invoice" at bounding box center [1390, 638] width 52 height 14
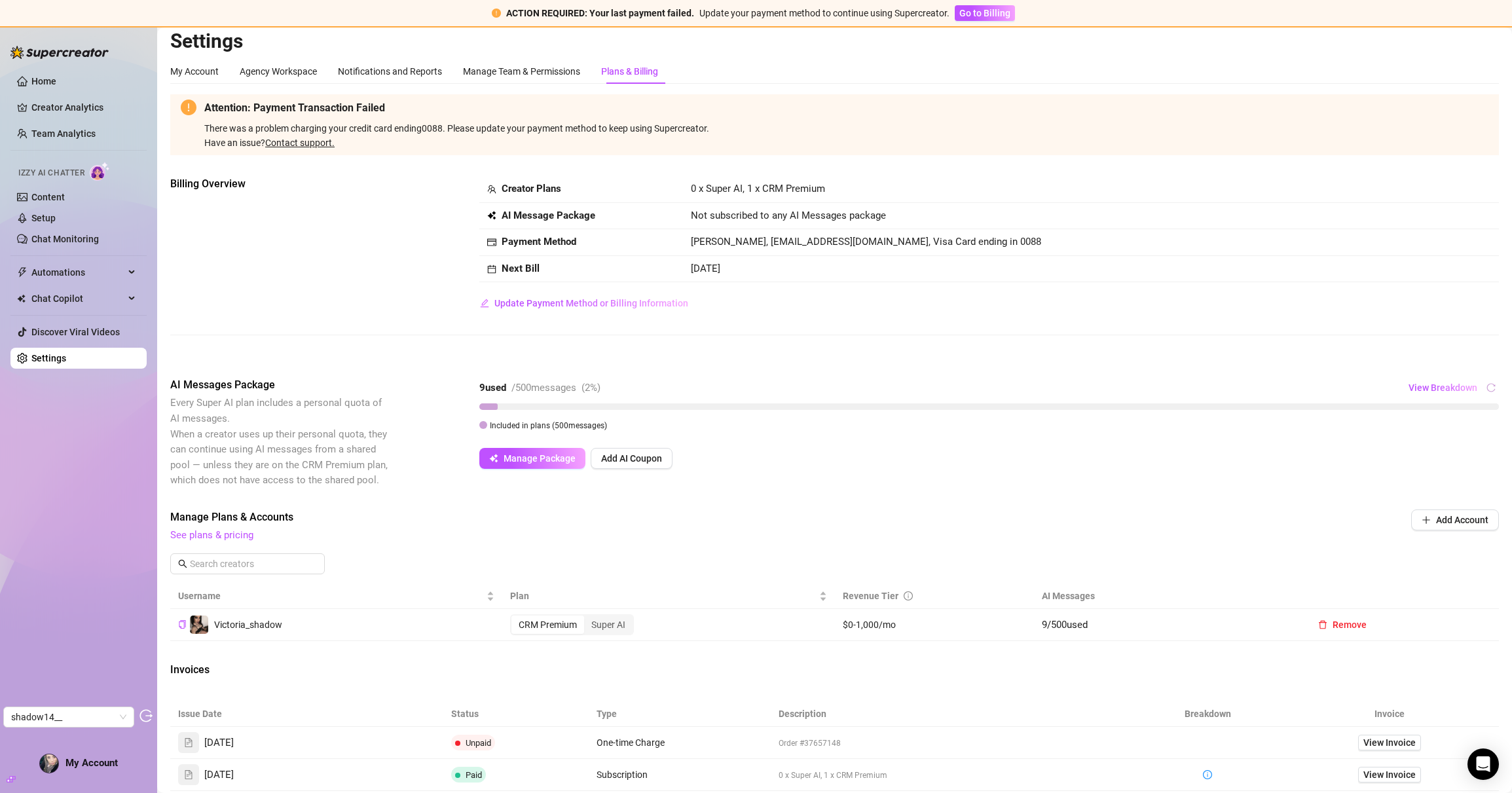
scroll to position [0, 0]
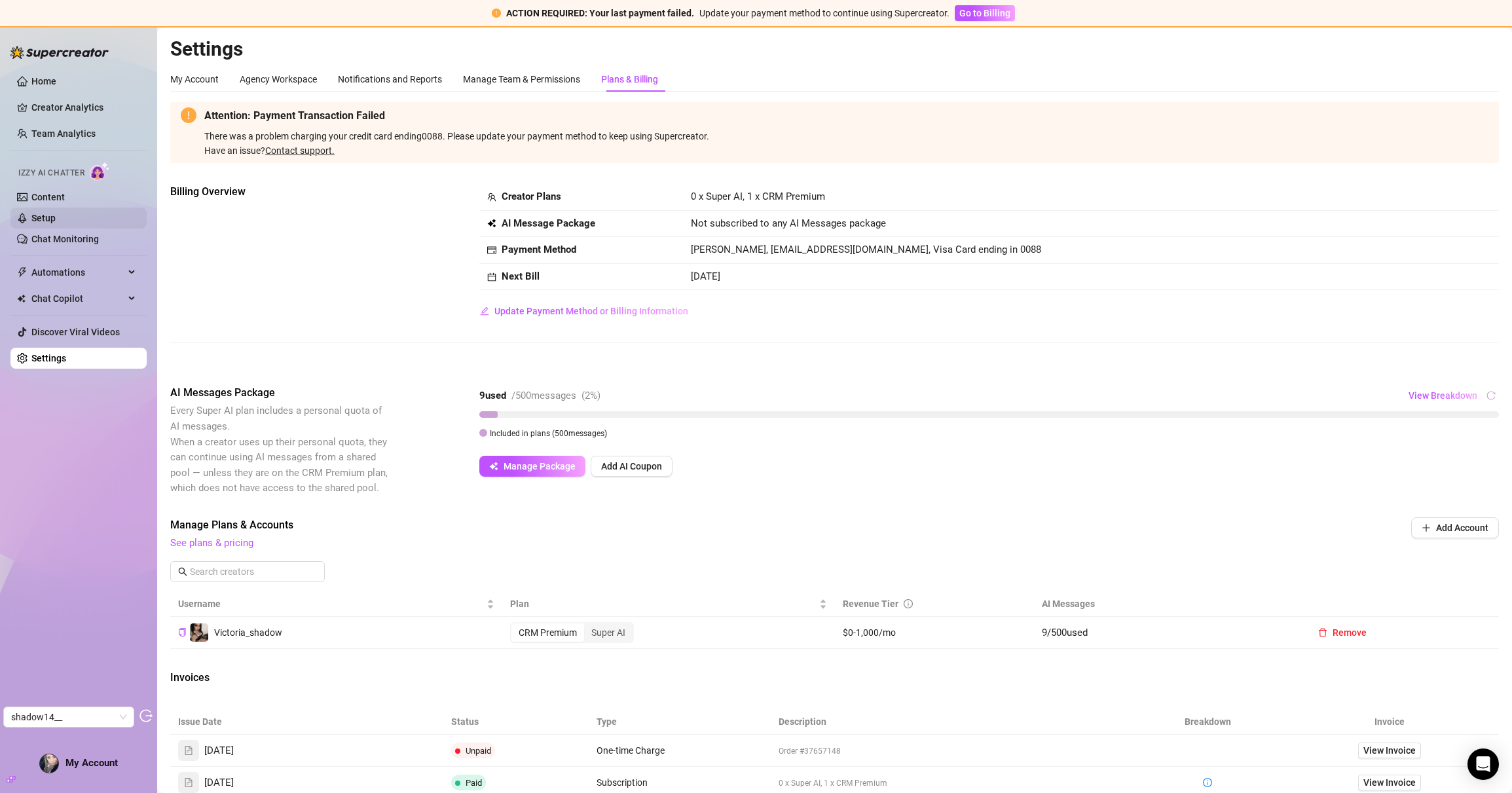
click at [56, 222] on link "Setup" at bounding box center [43, 217] width 24 height 10
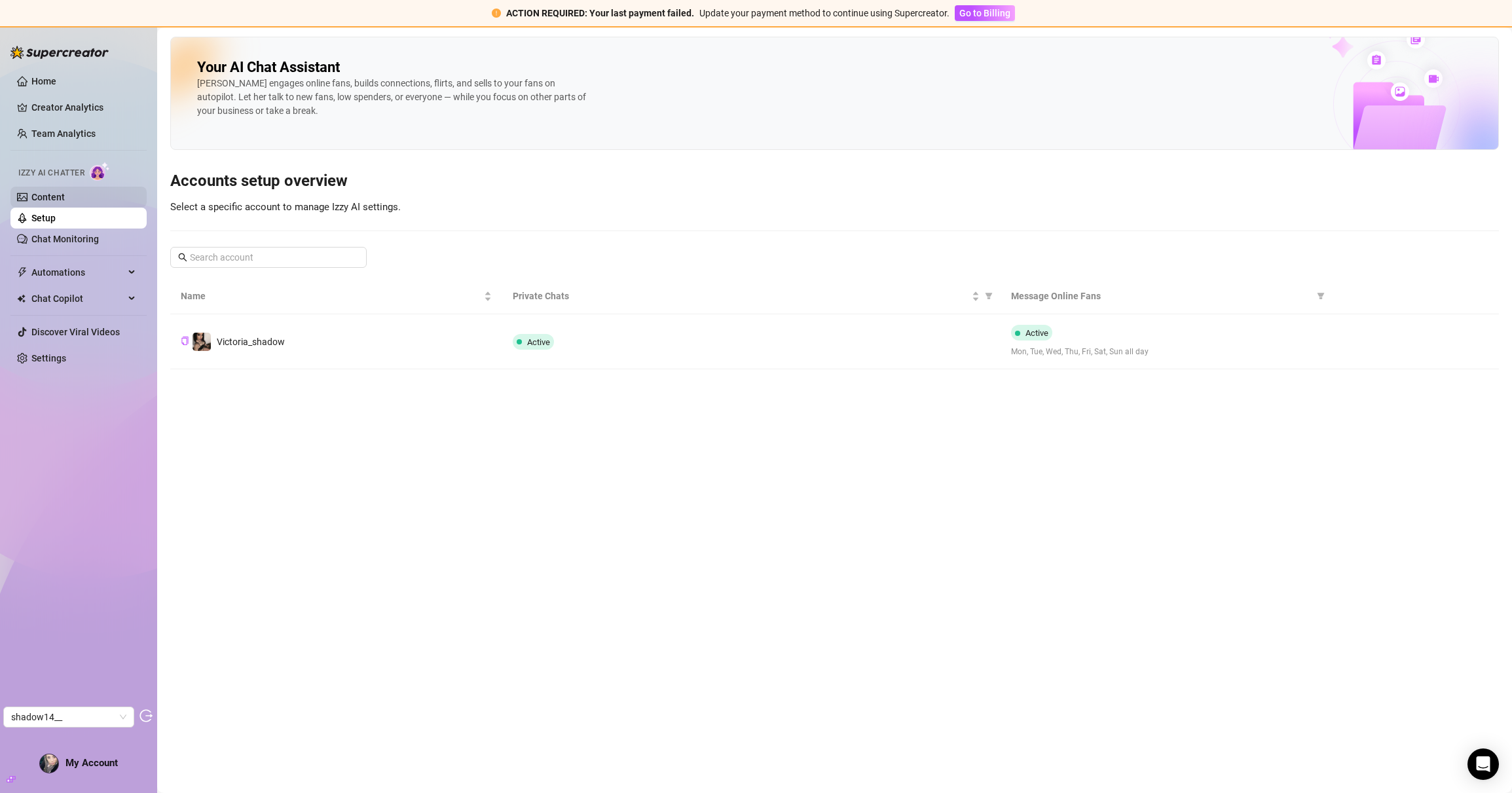
click at [65, 199] on link "Content" at bounding box center [48, 196] width 33 height 10
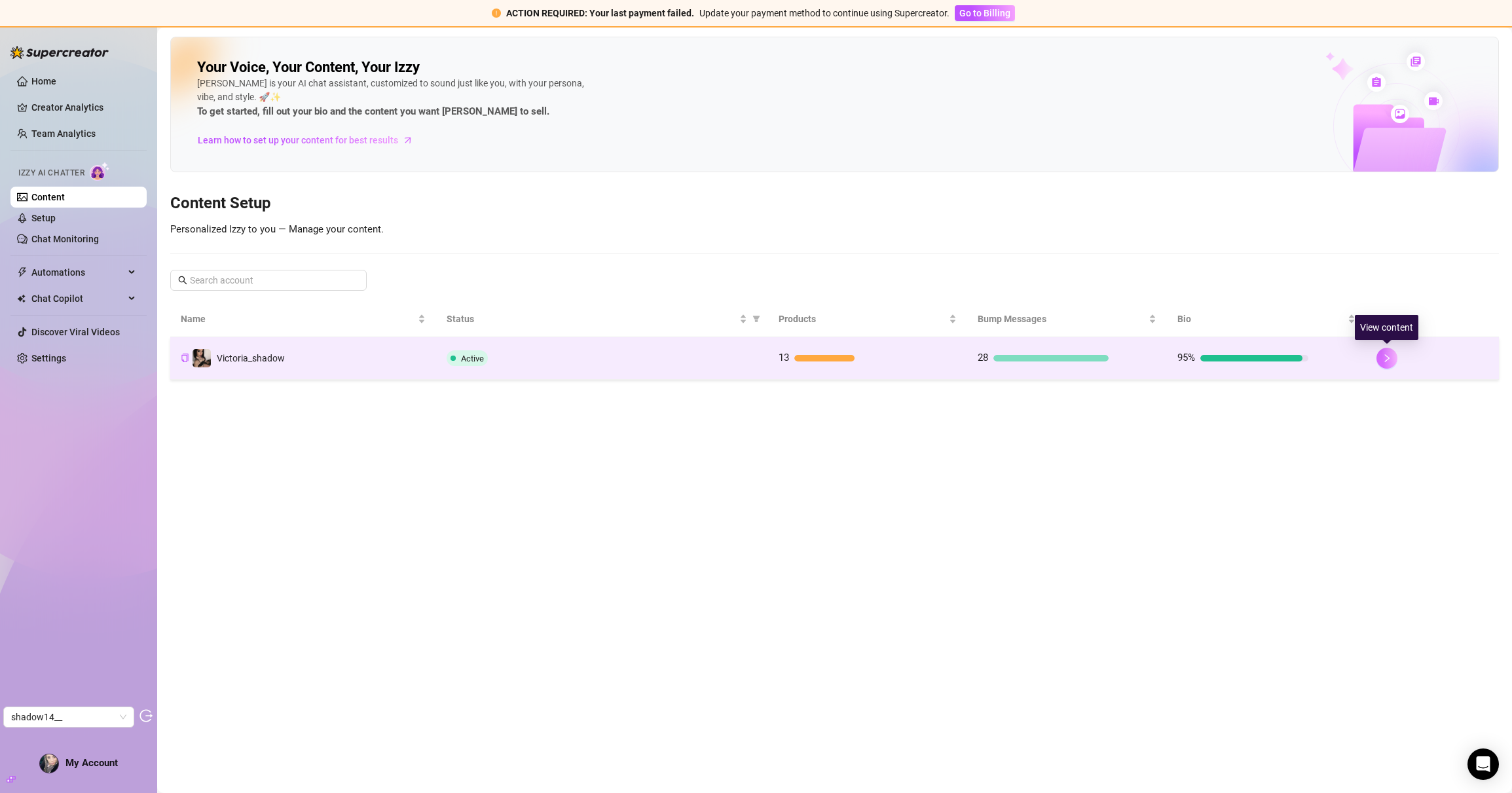
click at [1390, 366] on button "button" at bounding box center [1387, 358] width 21 height 21
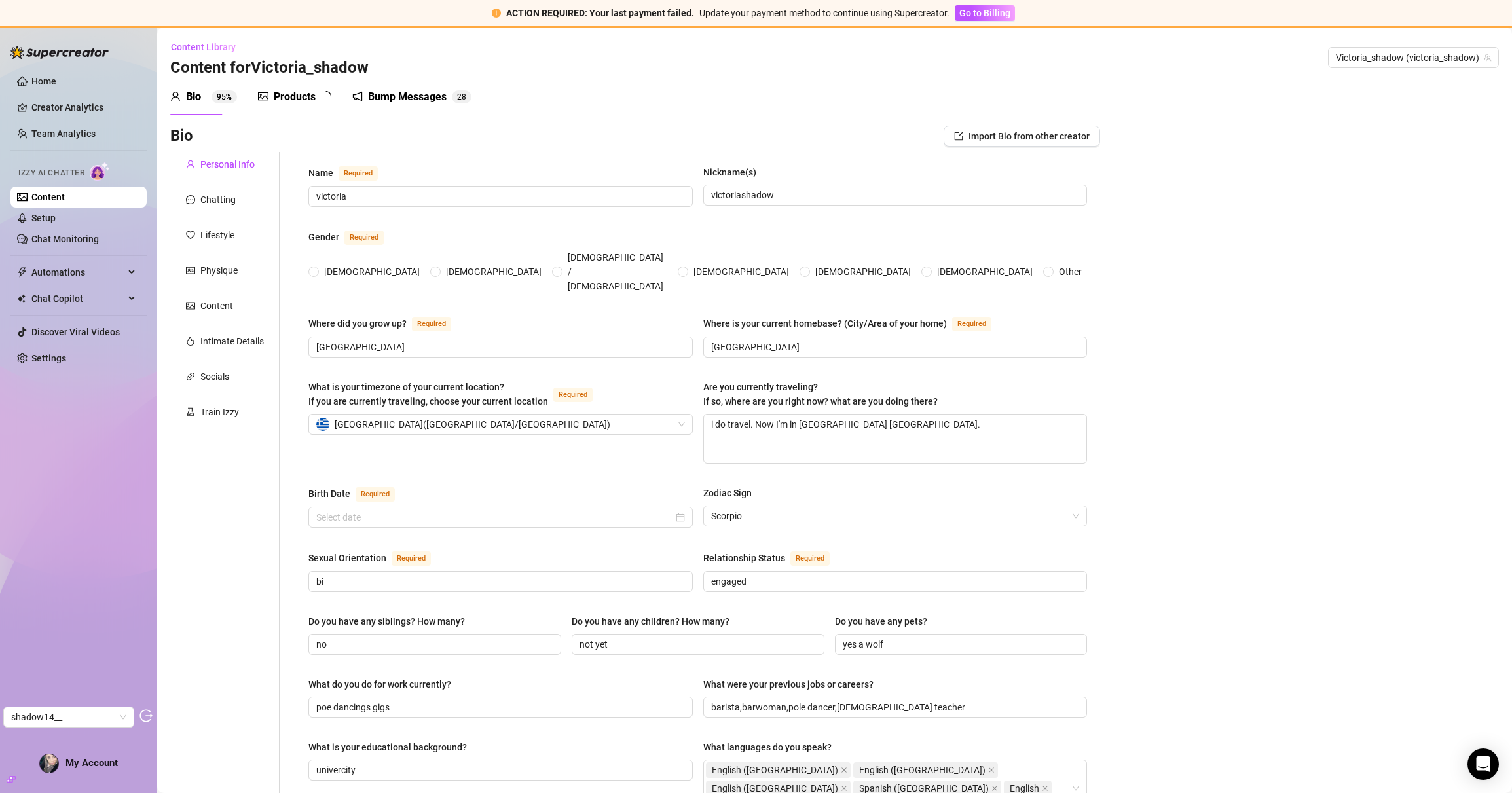
radio input "true"
type input "March 7th, 1996"
click at [374, 89] on div "Bump Messages 2 8" at bounding box center [421, 96] width 119 height 16
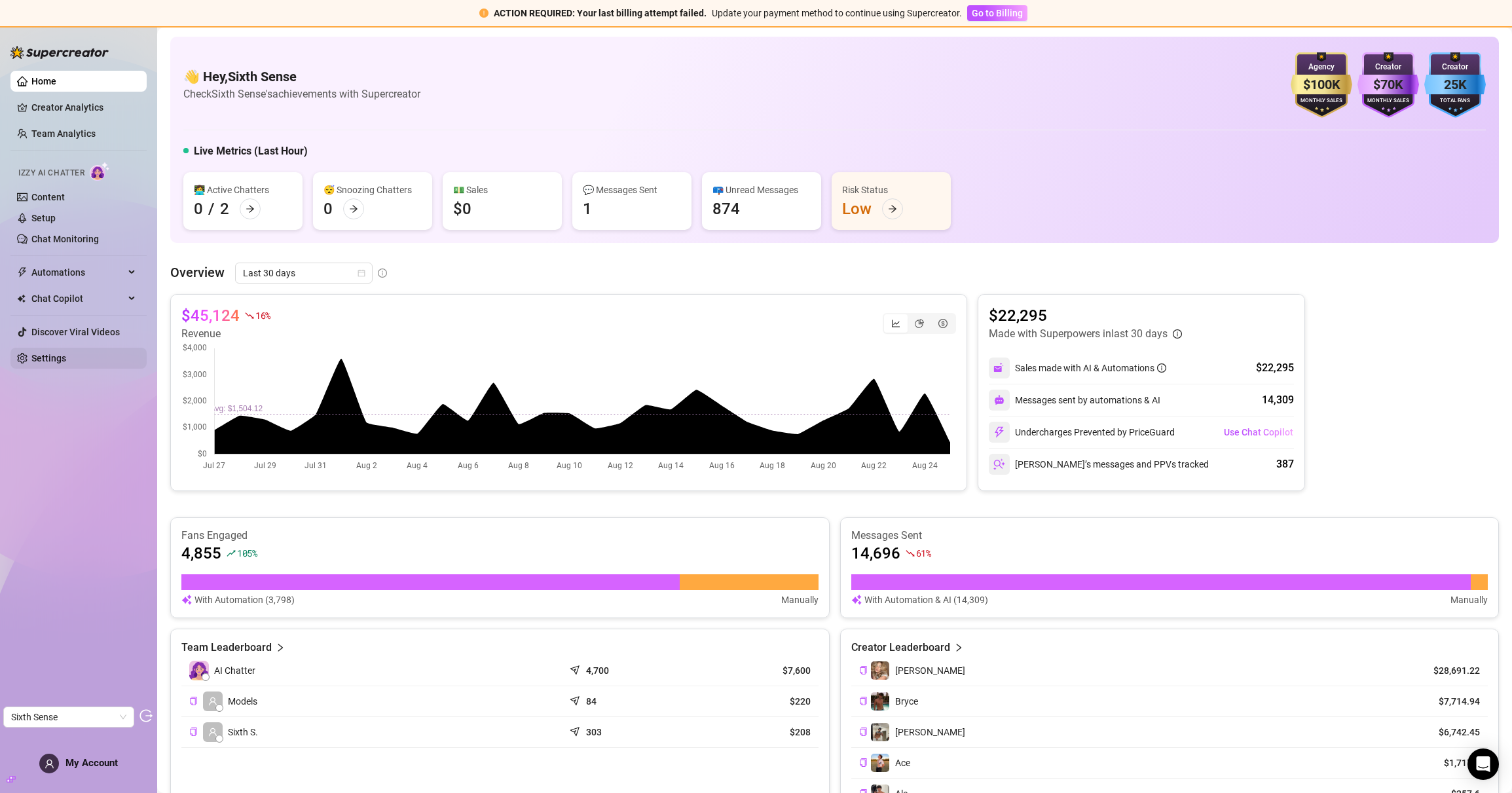
click at [66, 353] on link "Settings" at bounding box center [48, 358] width 35 height 10
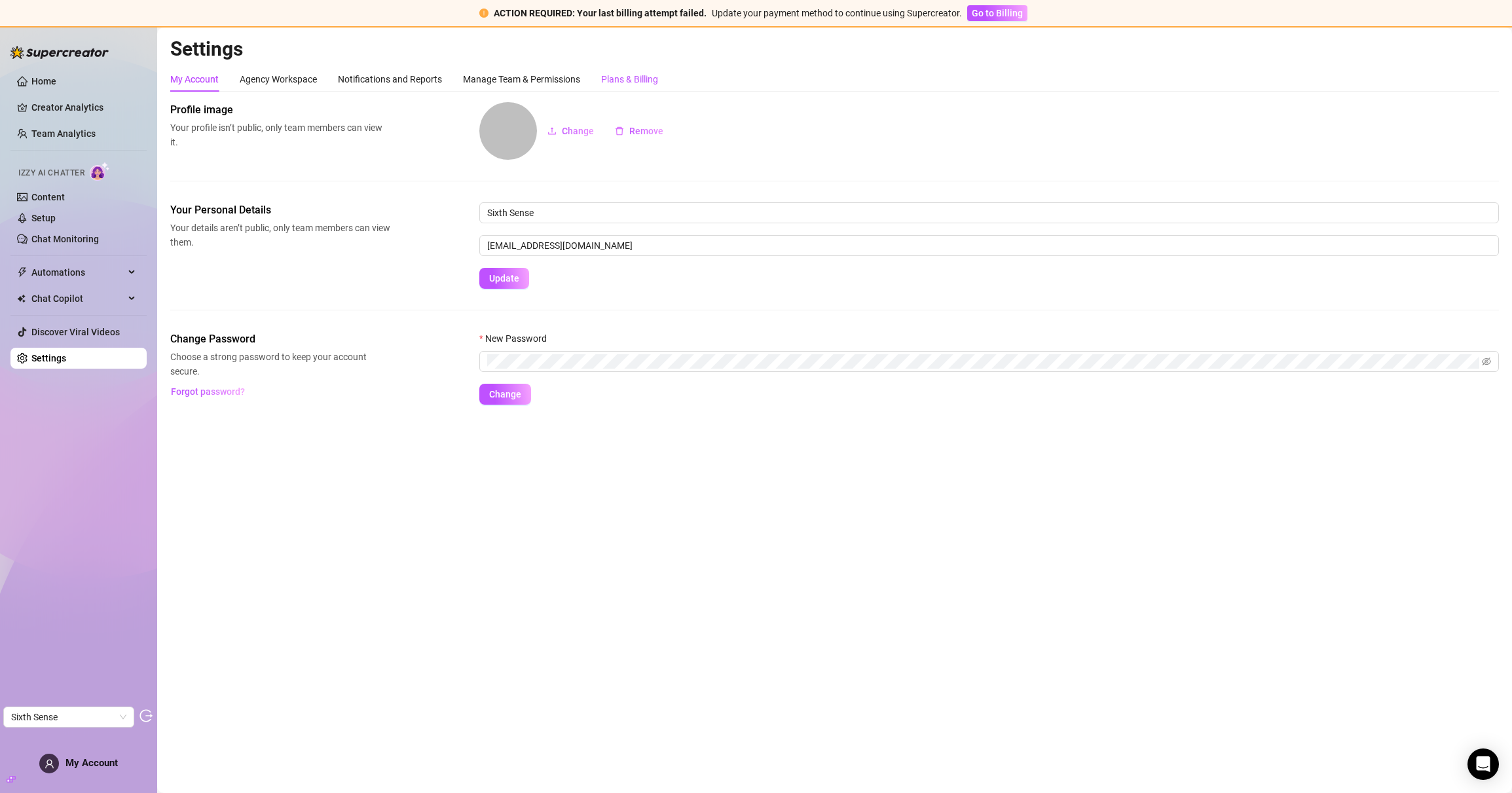
click at [650, 80] on div "Plans & Billing" at bounding box center [630, 79] width 57 height 14
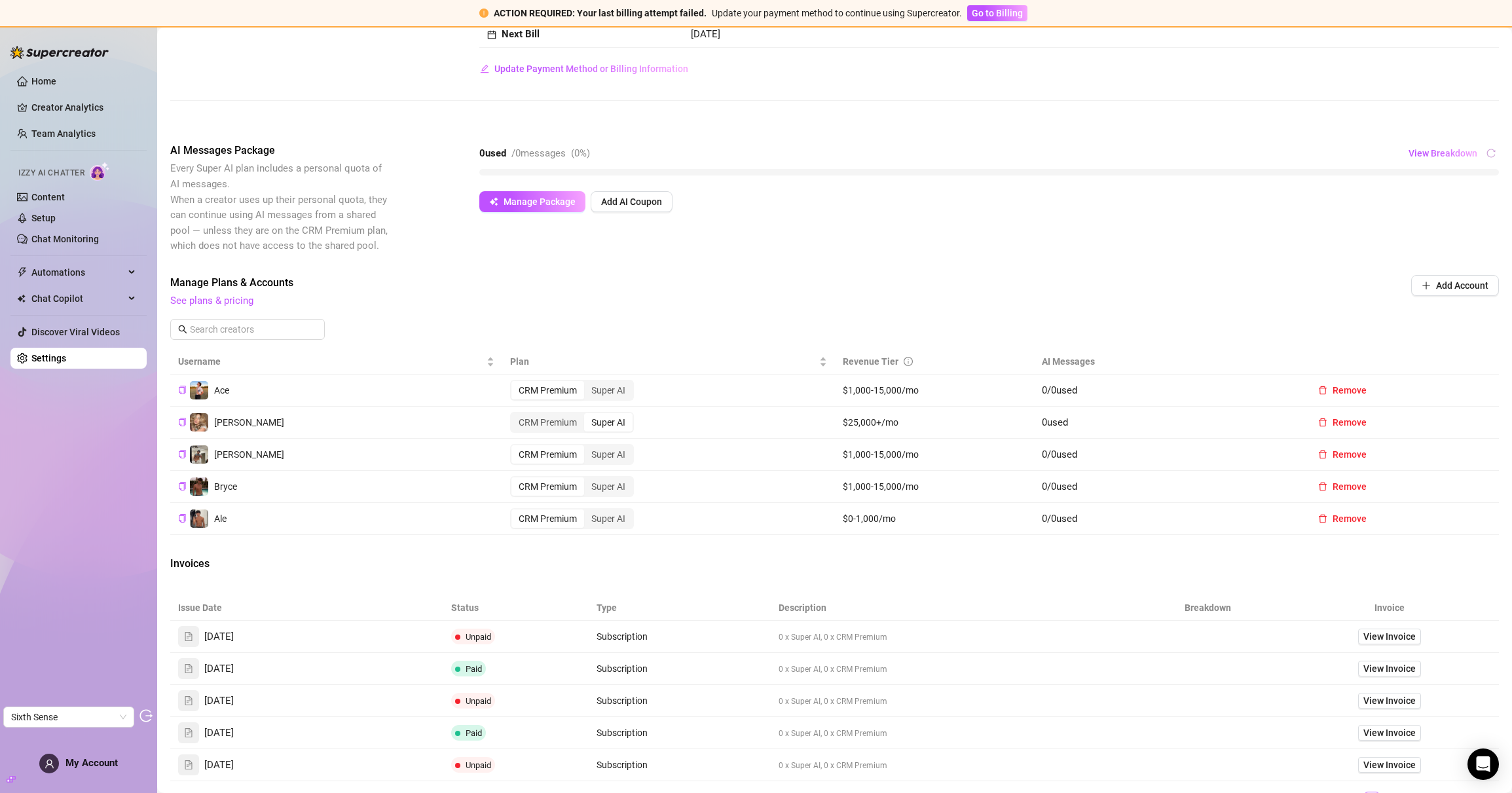
scroll to position [243, 0]
click at [1395, 634] on span "View Invoice" at bounding box center [1390, 635] width 52 height 14
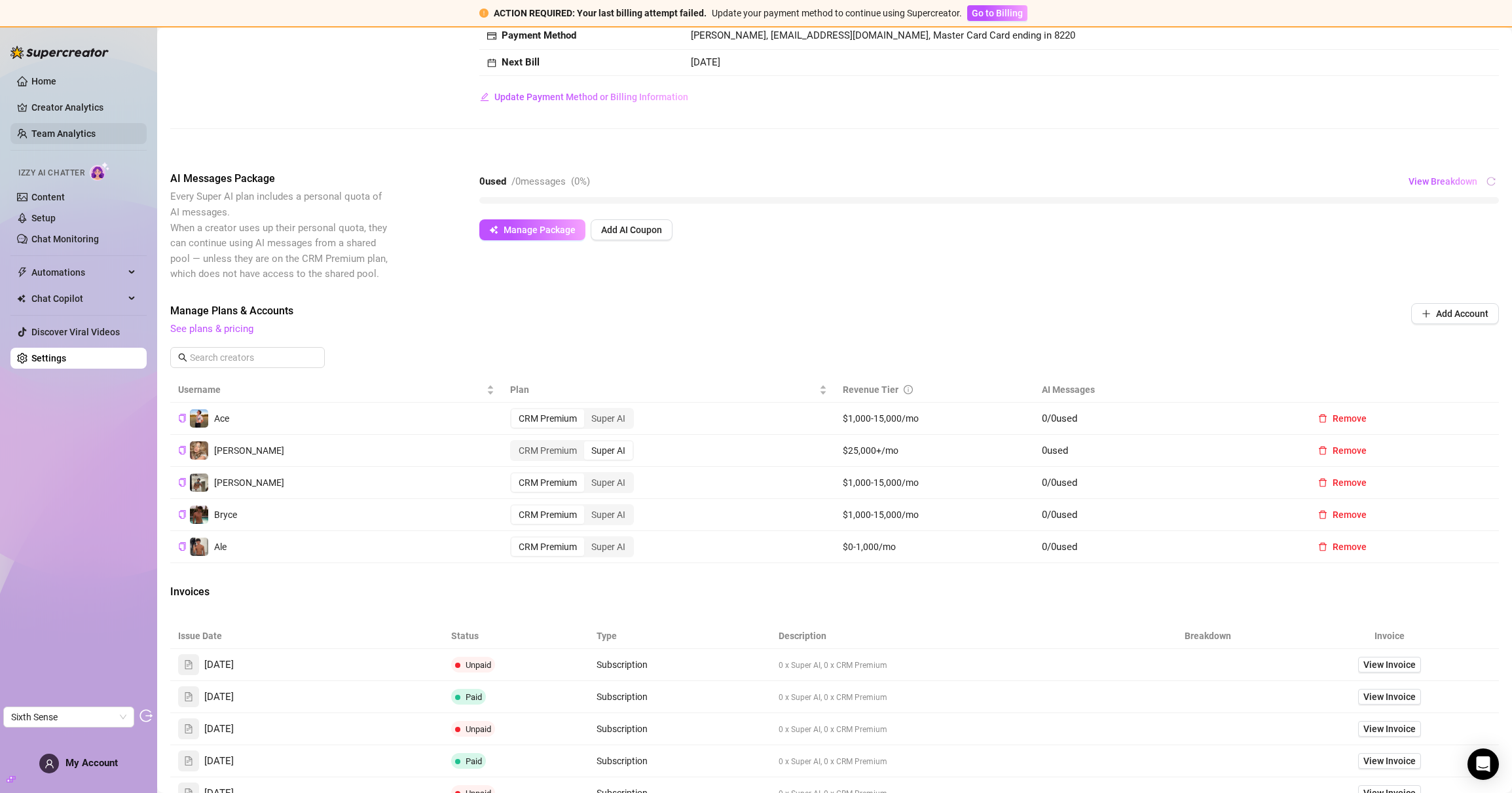
scroll to position [213, 0]
click at [1371, 694] on span "View Invoice" at bounding box center [1390, 697] width 52 height 14
click at [0, 0] on div "ACTION REQUIRED: Your last billing attempt failed. Update your payment method t…" at bounding box center [756, 396] width 1512 height 793
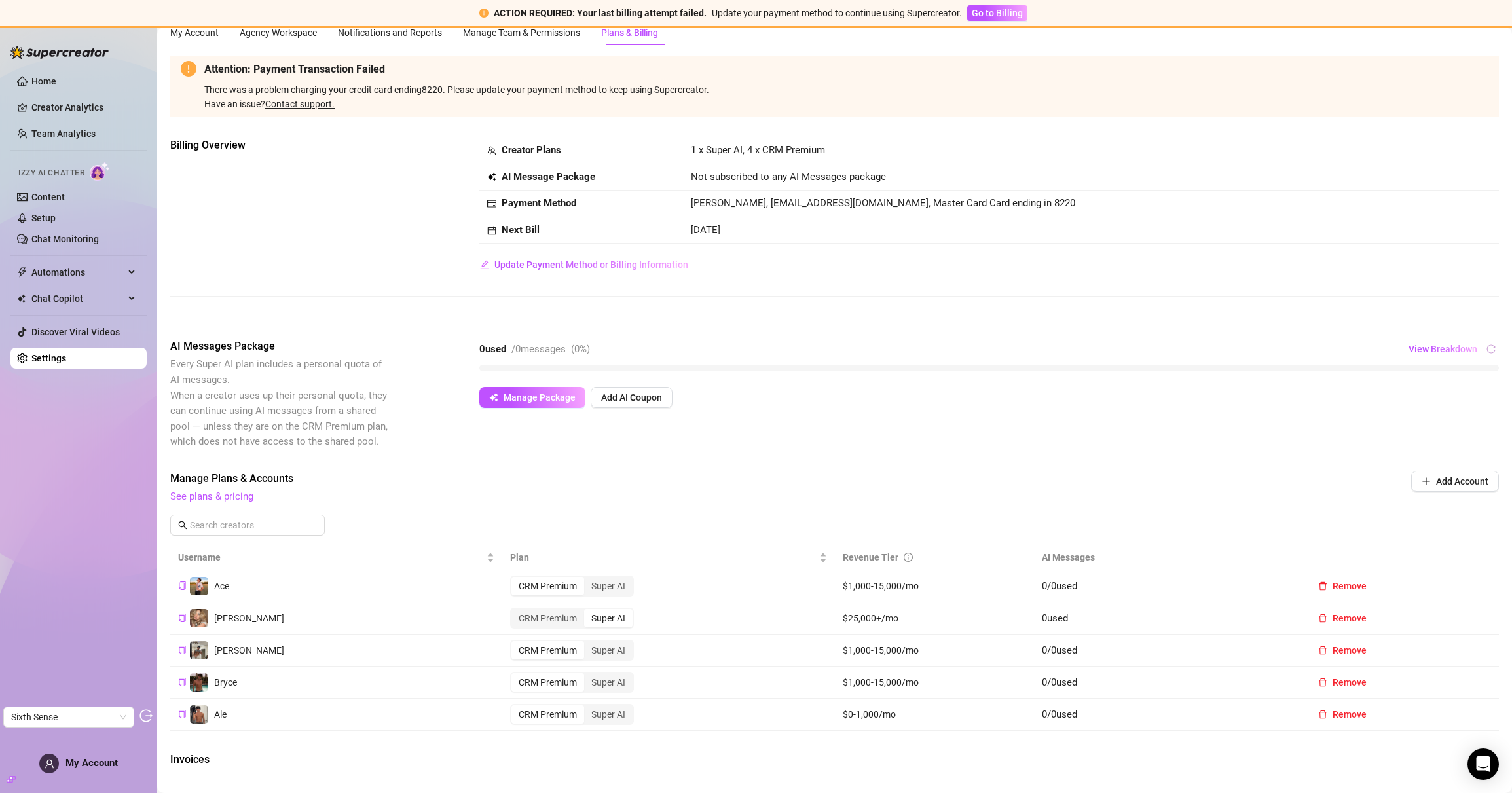
scroll to position [26, 0]
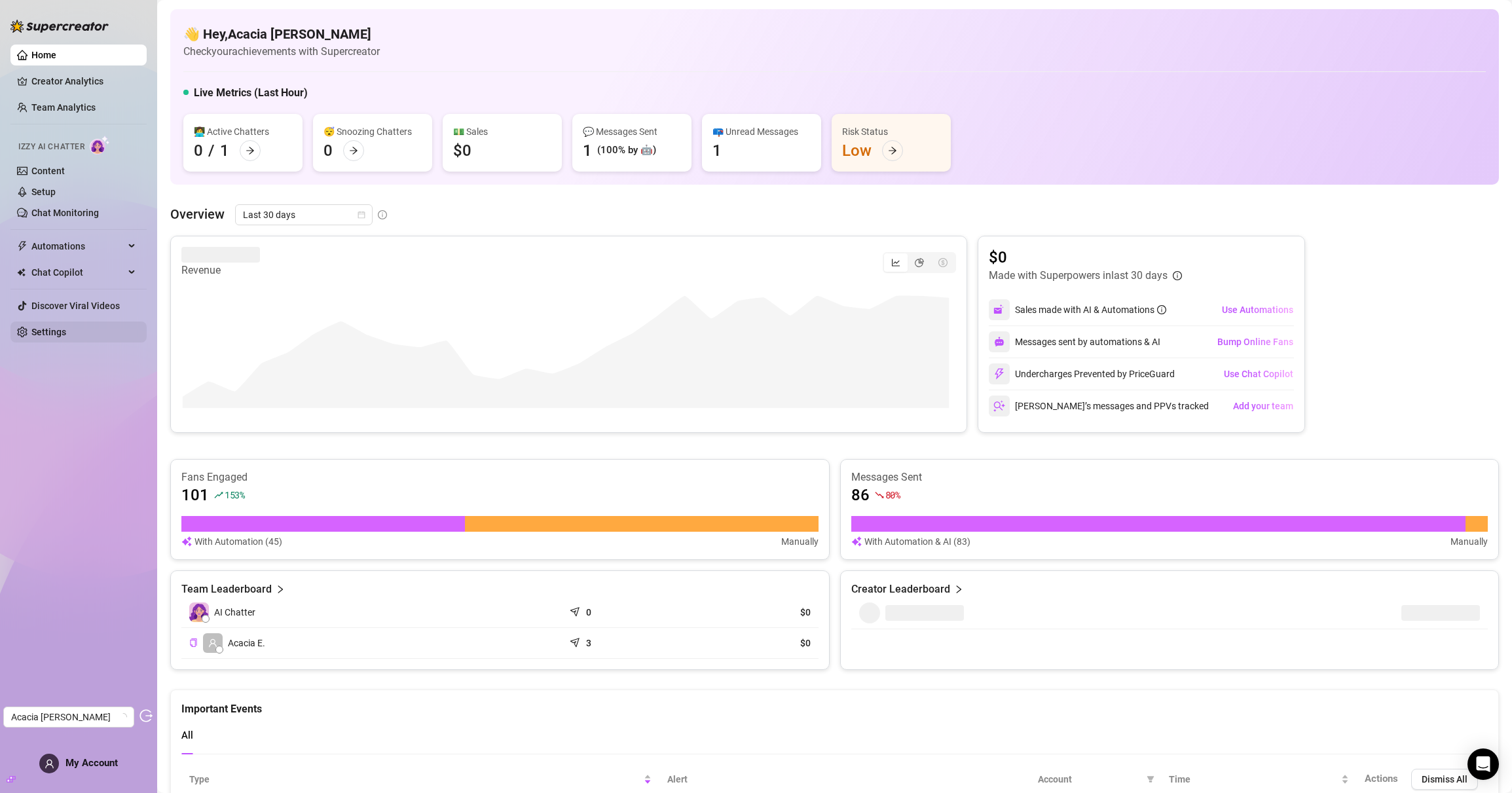
click at [56, 330] on link "Settings" at bounding box center [48, 332] width 35 height 10
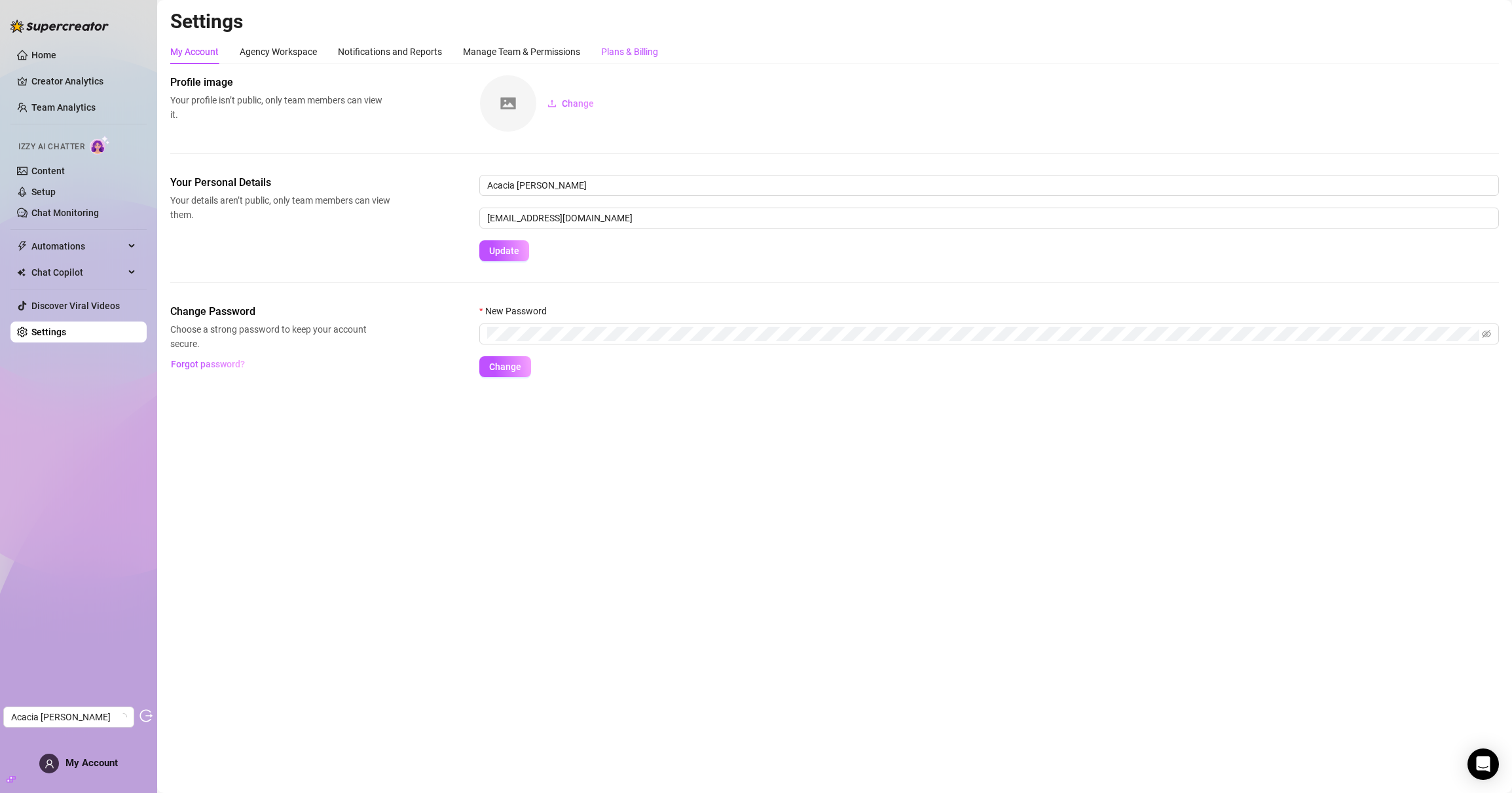
click at [658, 58] on div "Plans & Billing" at bounding box center [630, 52] width 57 height 14
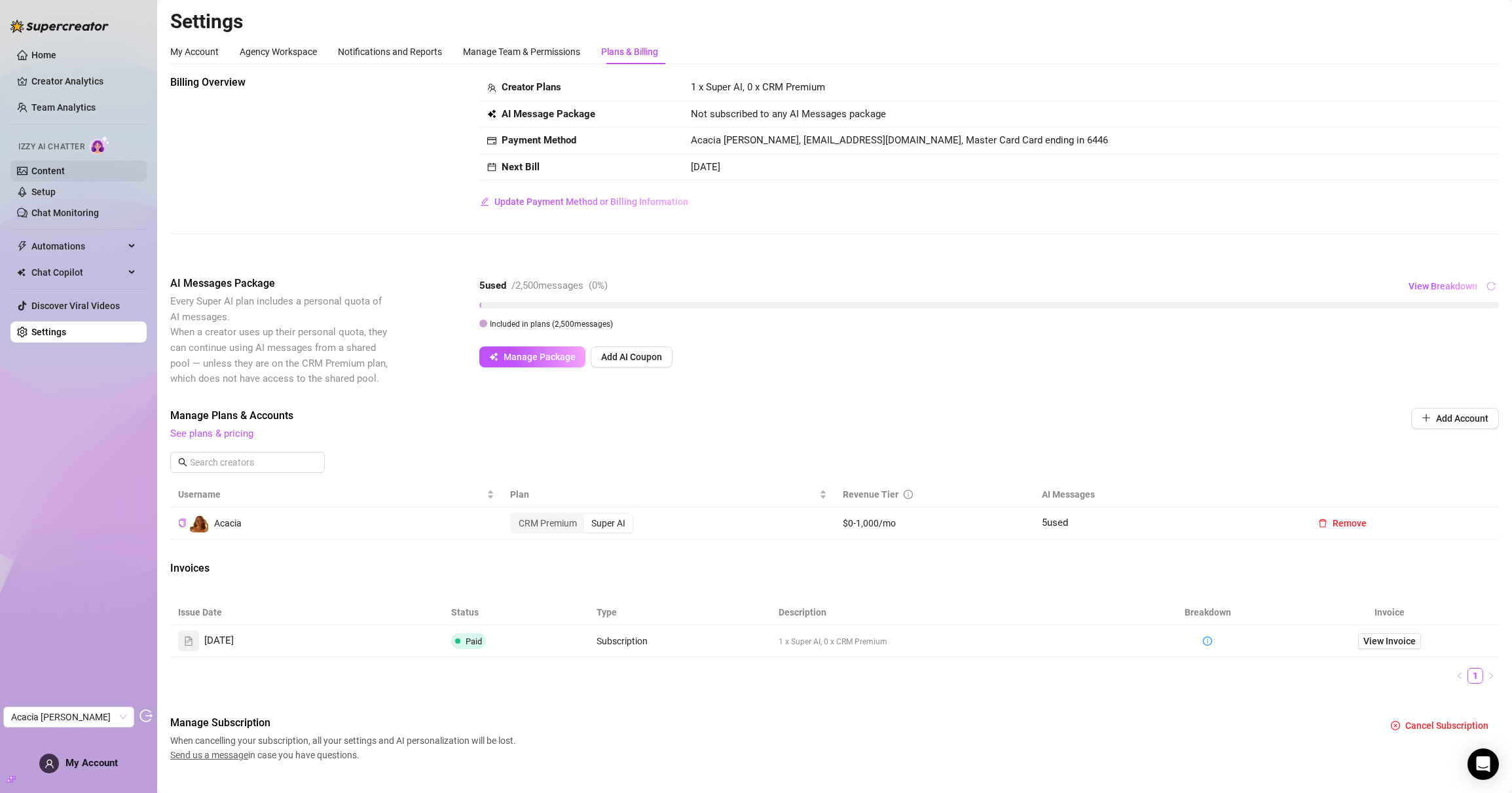
click at [65, 176] on link "Content" at bounding box center [48, 171] width 33 height 10
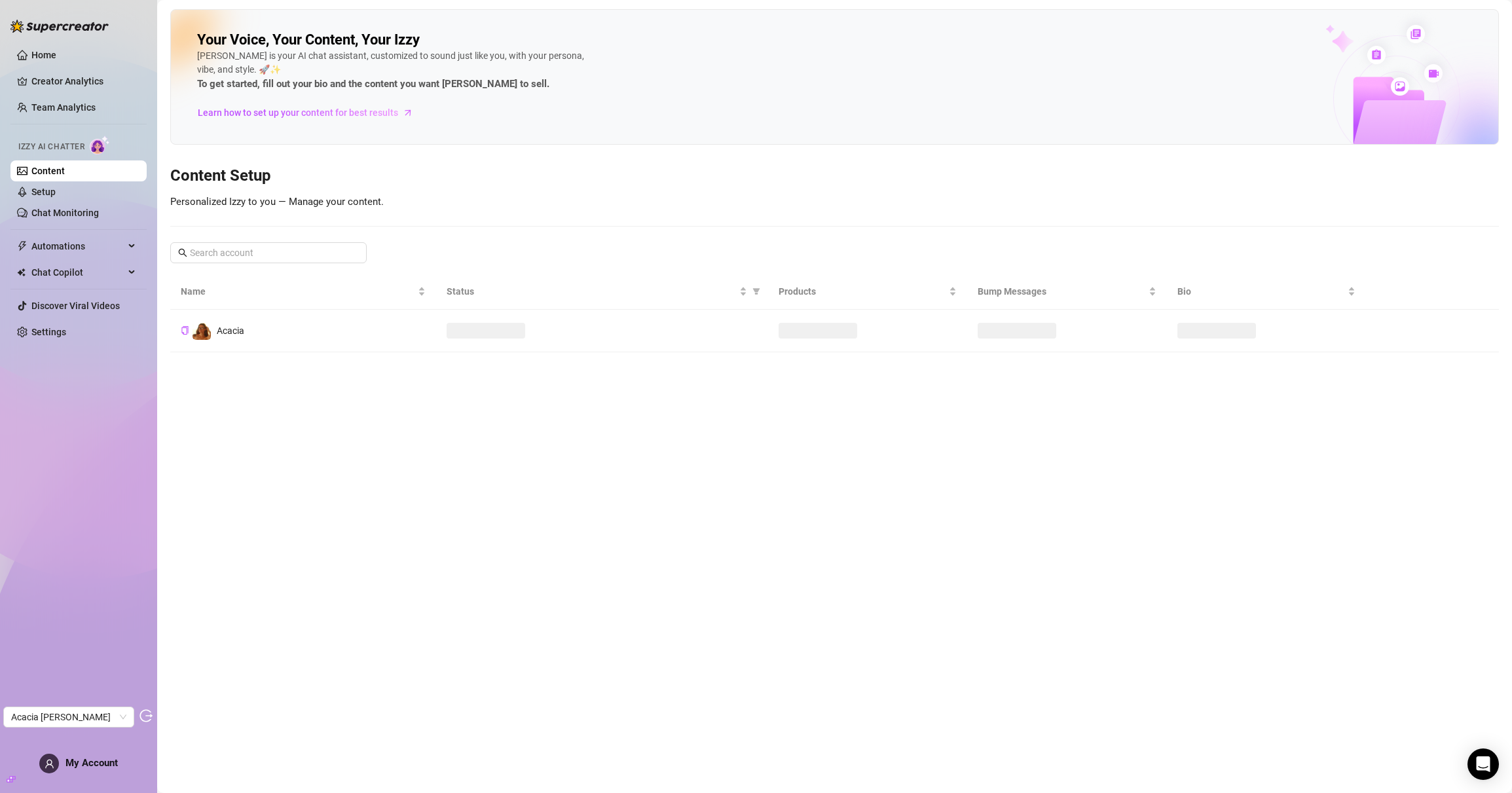
click at [65, 172] on link "Content" at bounding box center [48, 171] width 33 height 10
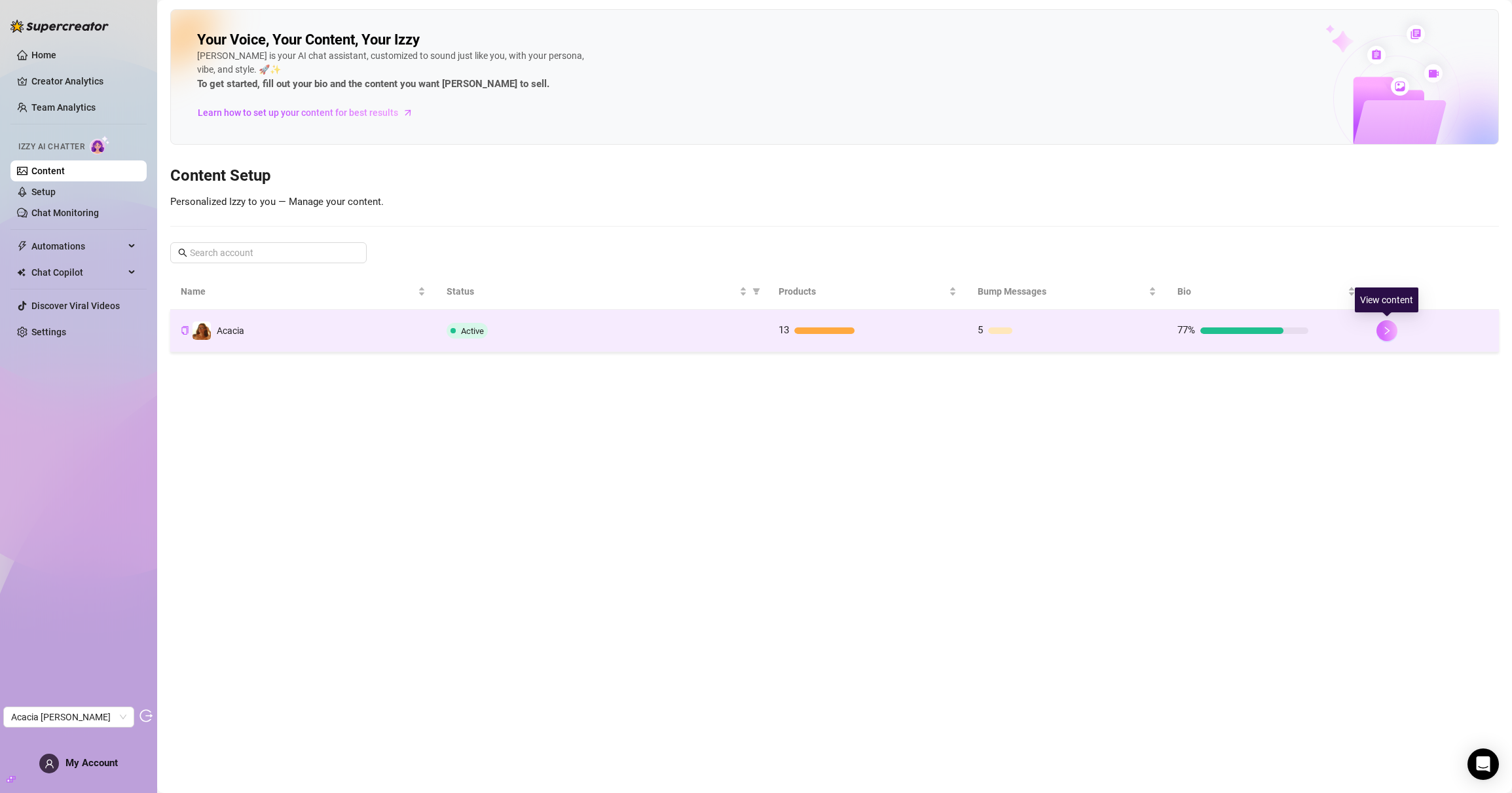
click at [1381, 333] on button "button" at bounding box center [1387, 330] width 21 height 21
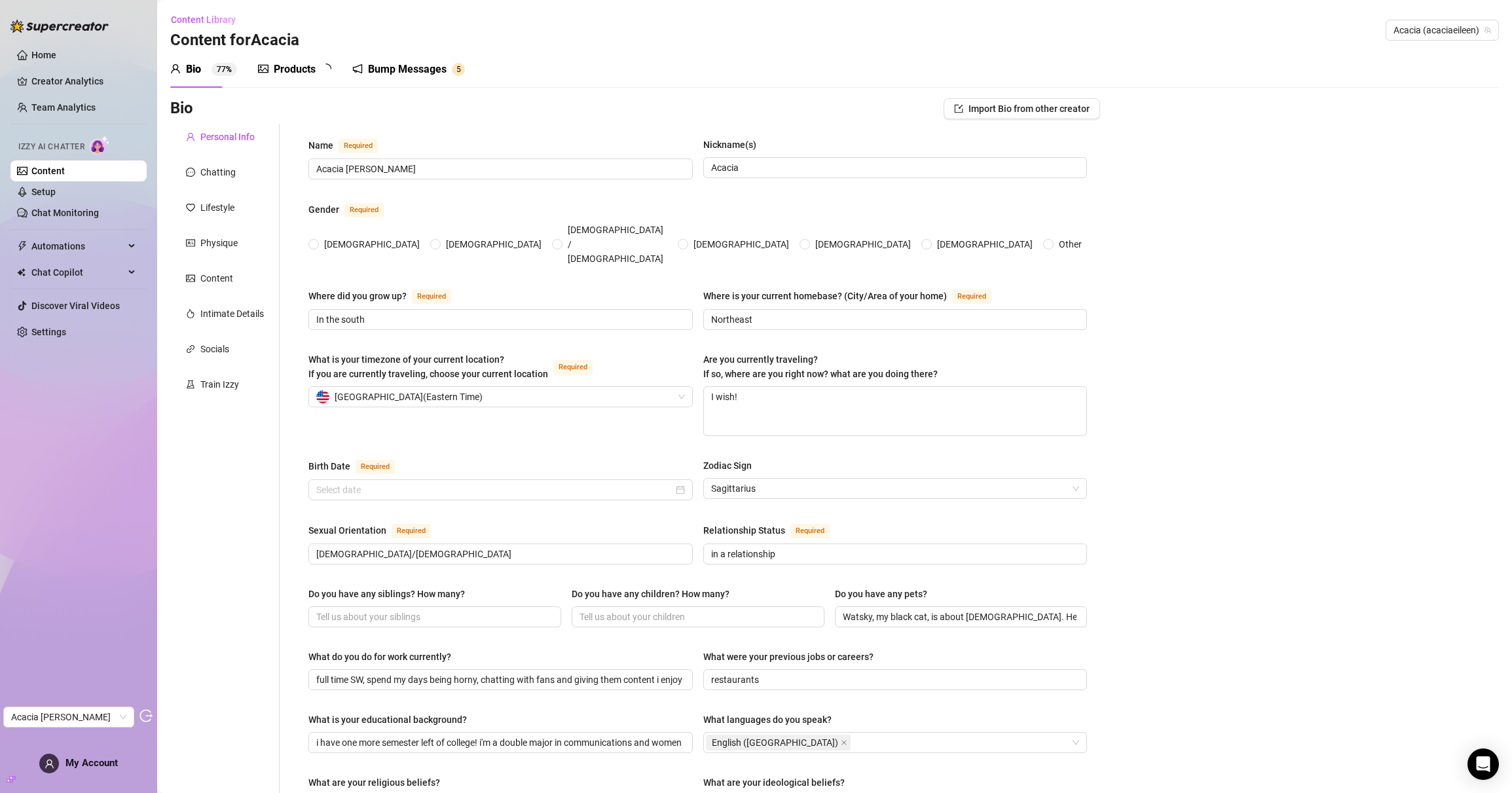
radio input "true"
type input "November 22nd, 2001"
click at [282, 69] on div "Products" at bounding box center [295, 69] width 42 height 16
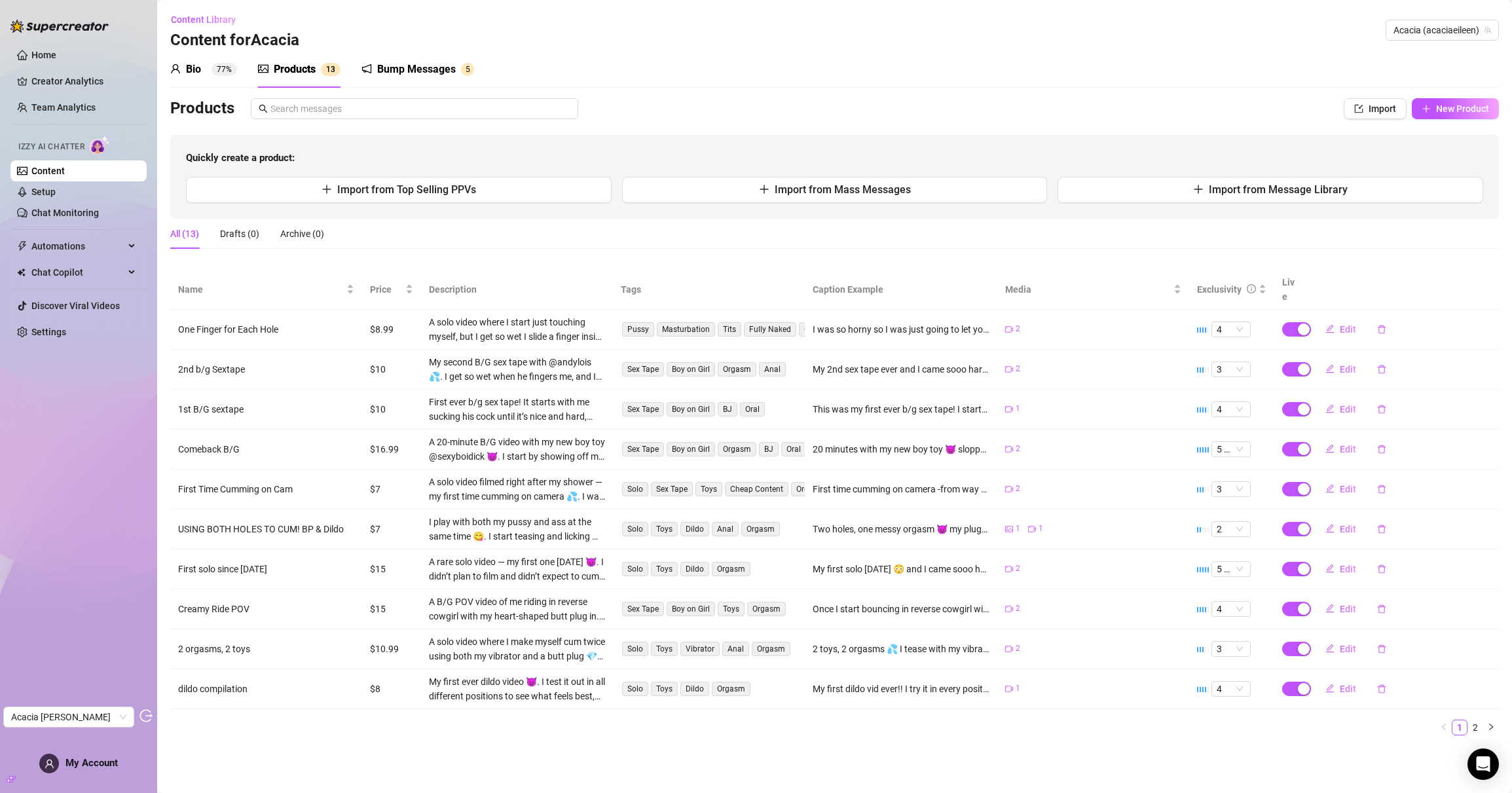
click at [389, 66] on div "Bump Messages" at bounding box center [417, 69] width 79 height 16
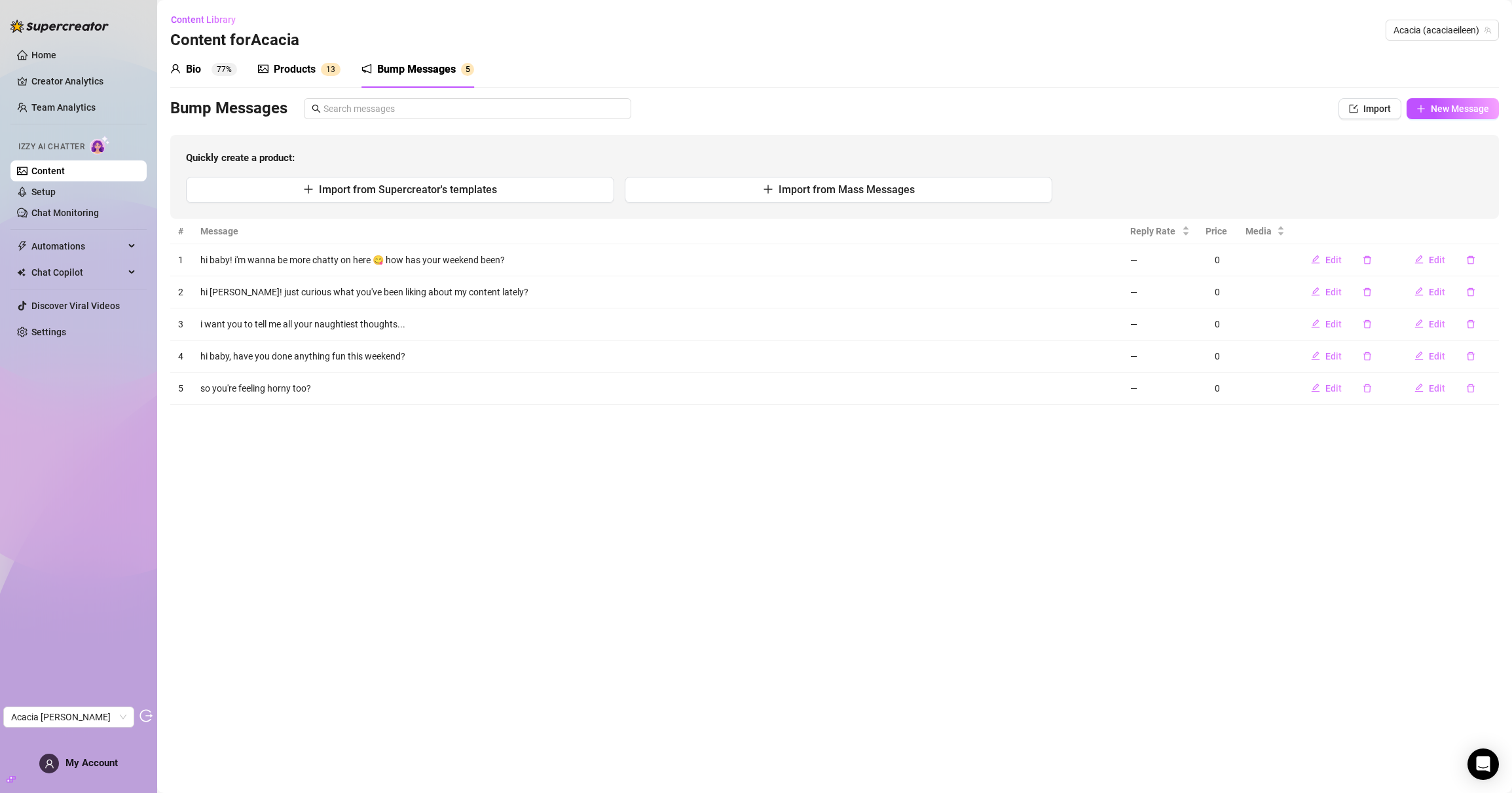
click at [189, 67] on div "Bio" at bounding box center [194, 69] width 15 height 16
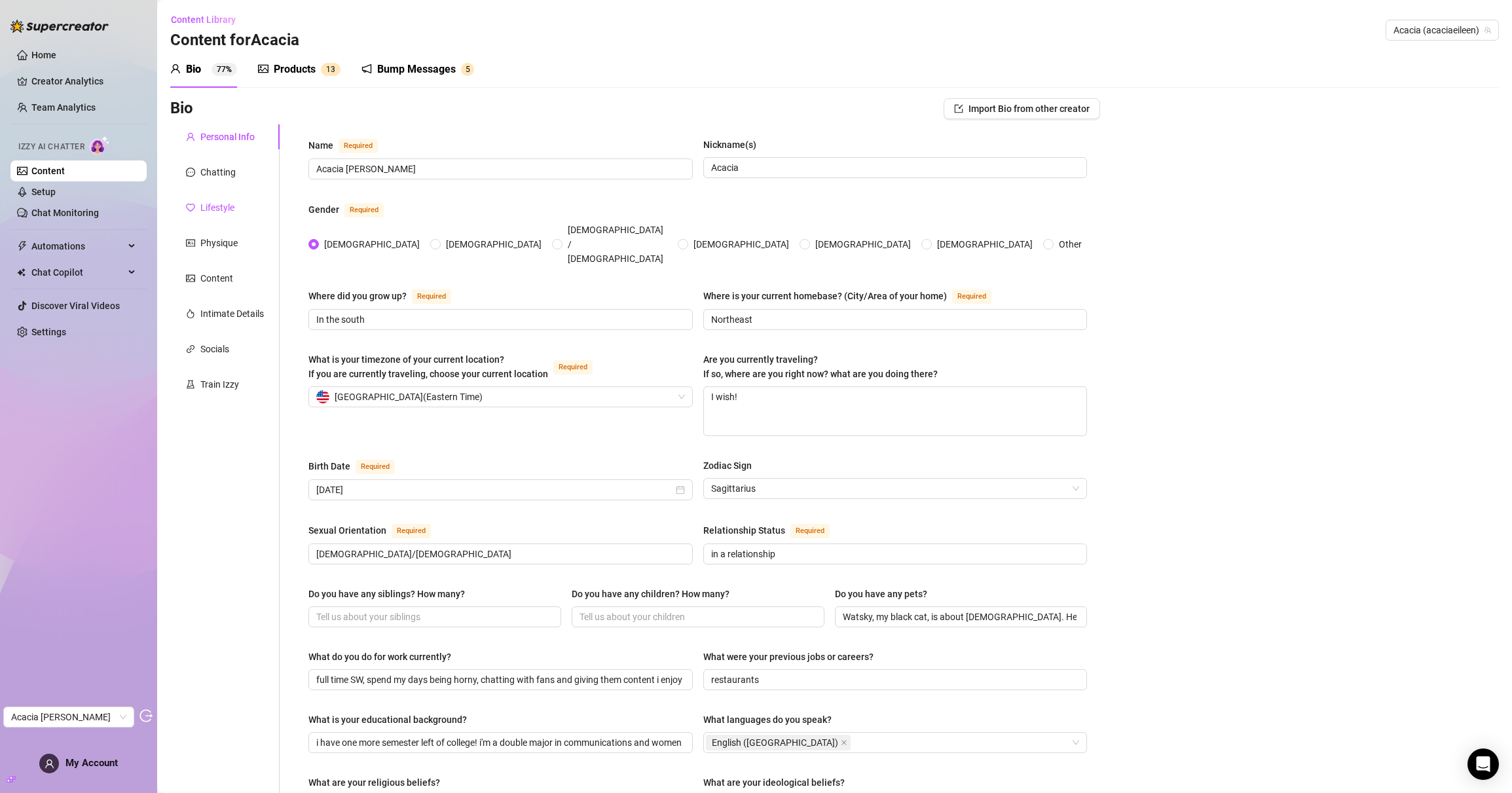
click at [222, 203] on div "Lifestyle" at bounding box center [217, 207] width 34 height 14
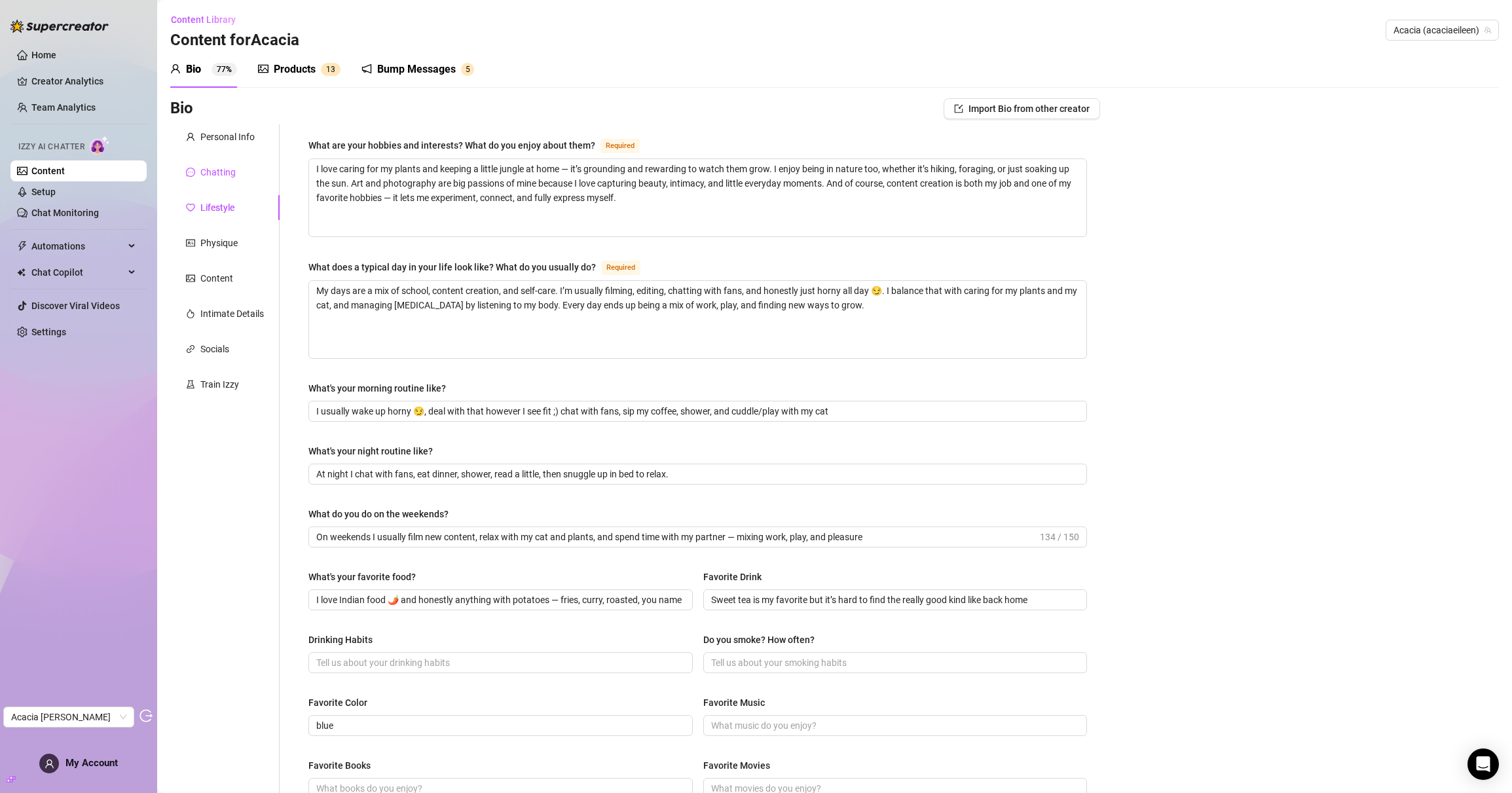
click at [221, 169] on div "Chatting" at bounding box center [218, 172] width 35 height 14
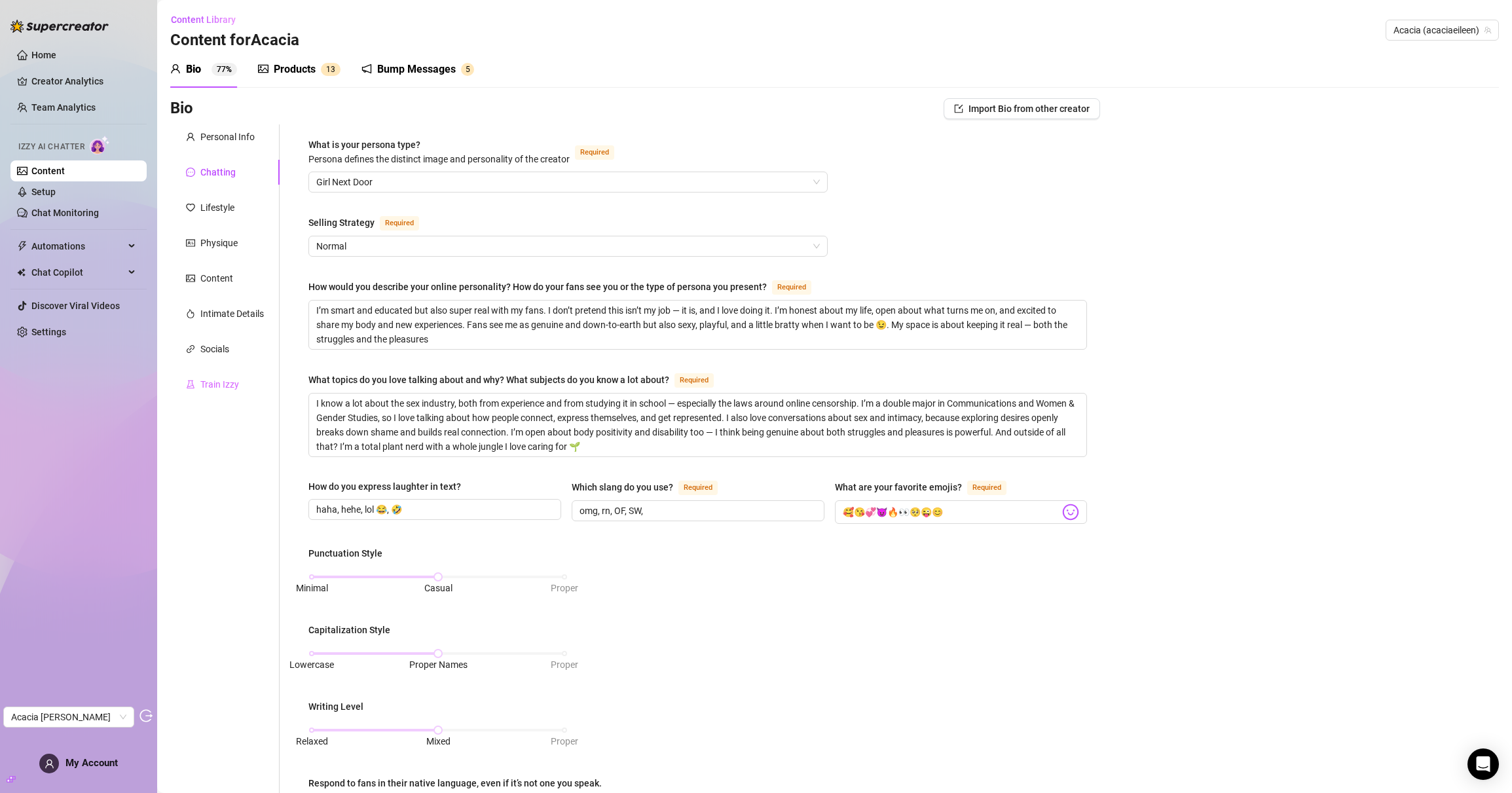
click at [234, 373] on div "Train Izzy" at bounding box center [225, 384] width 109 height 25
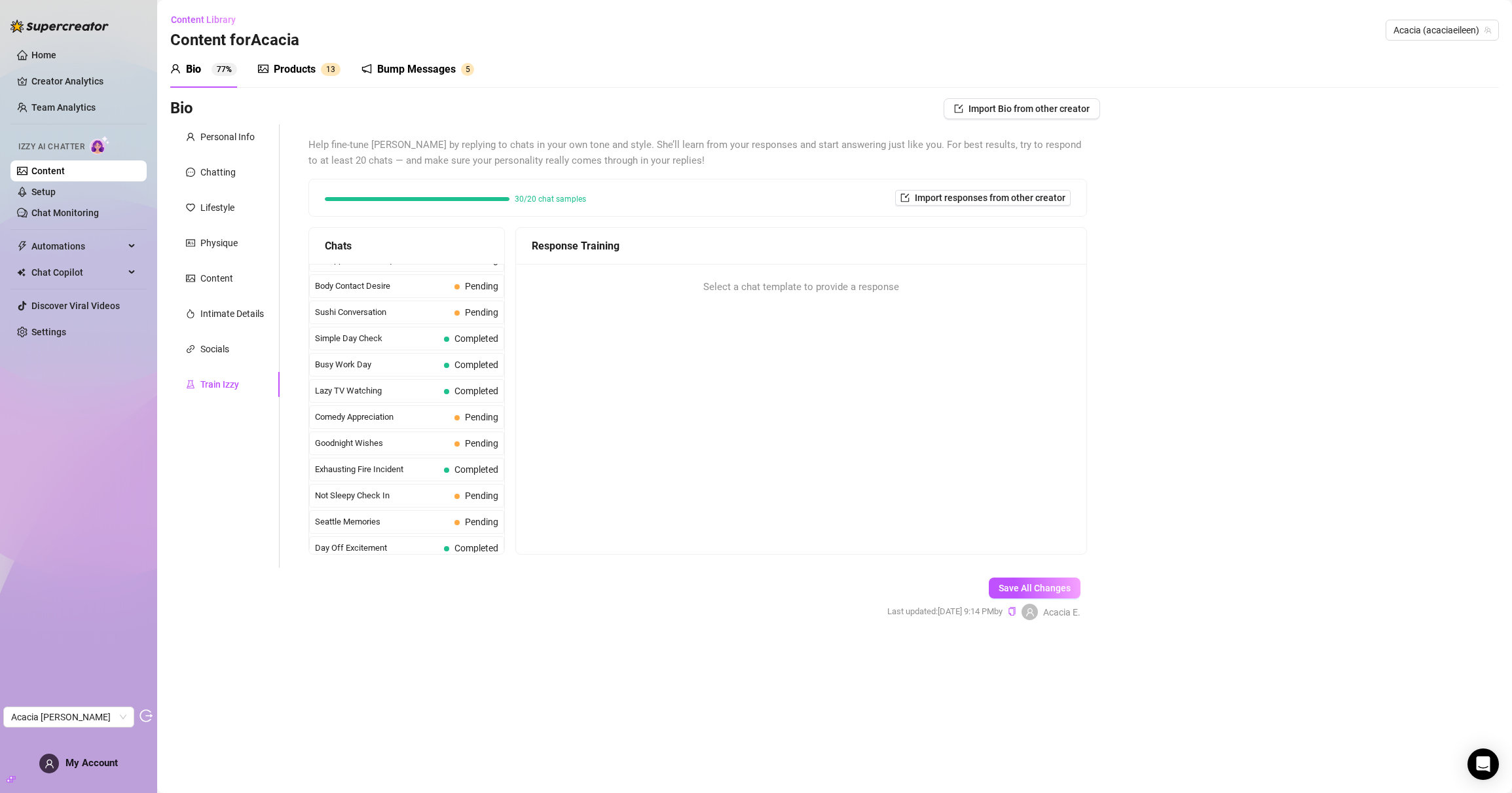
scroll to position [899, 0]
click at [390, 63] on div "Bump Messages" at bounding box center [417, 69] width 79 height 16
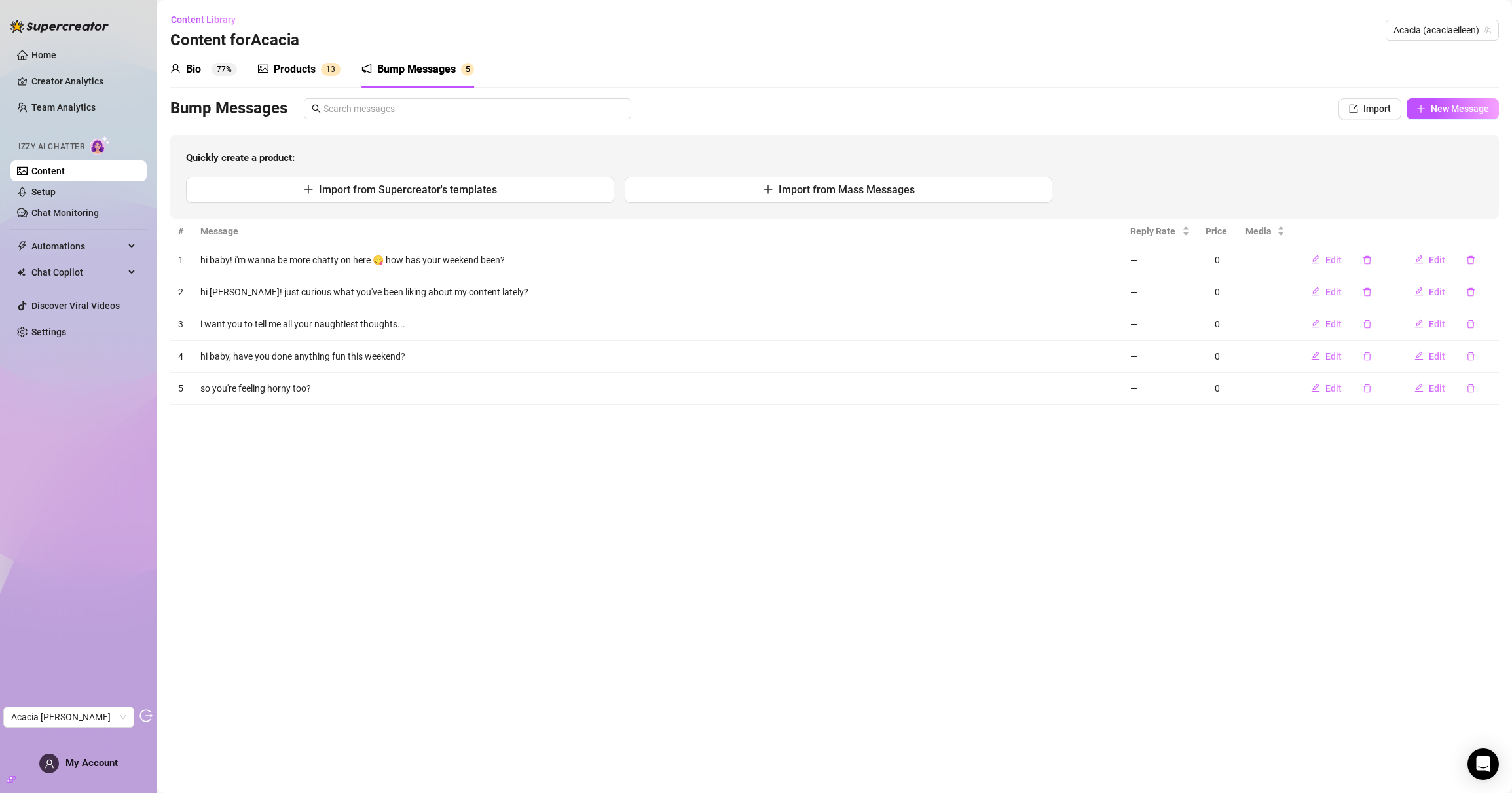
click at [289, 67] on div "Products" at bounding box center [295, 69] width 42 height 16
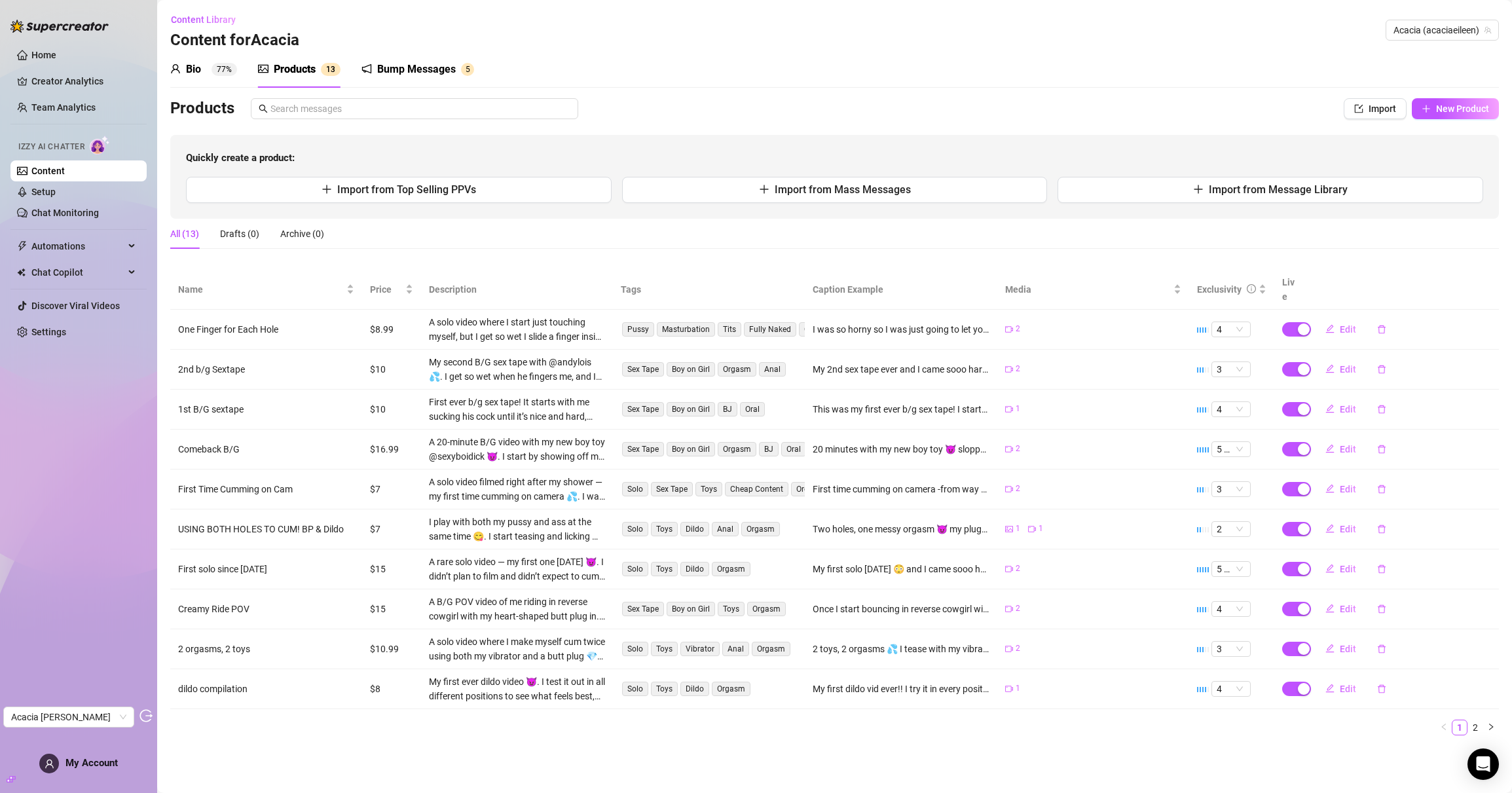
click at [191, 67] on div "Bio" at bounding box center [194, 69] width 15 height 16
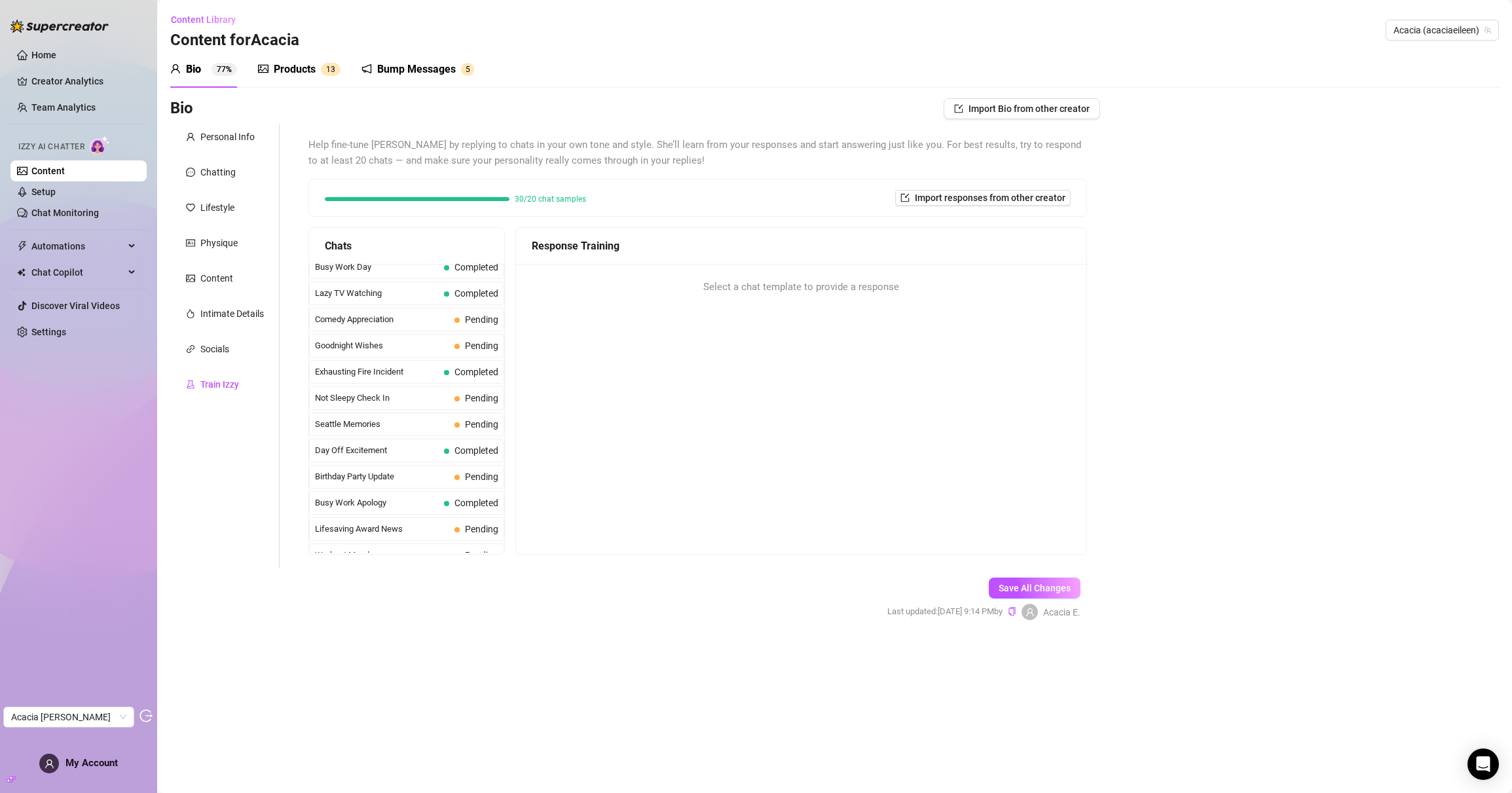
scroll to position [887, 0]
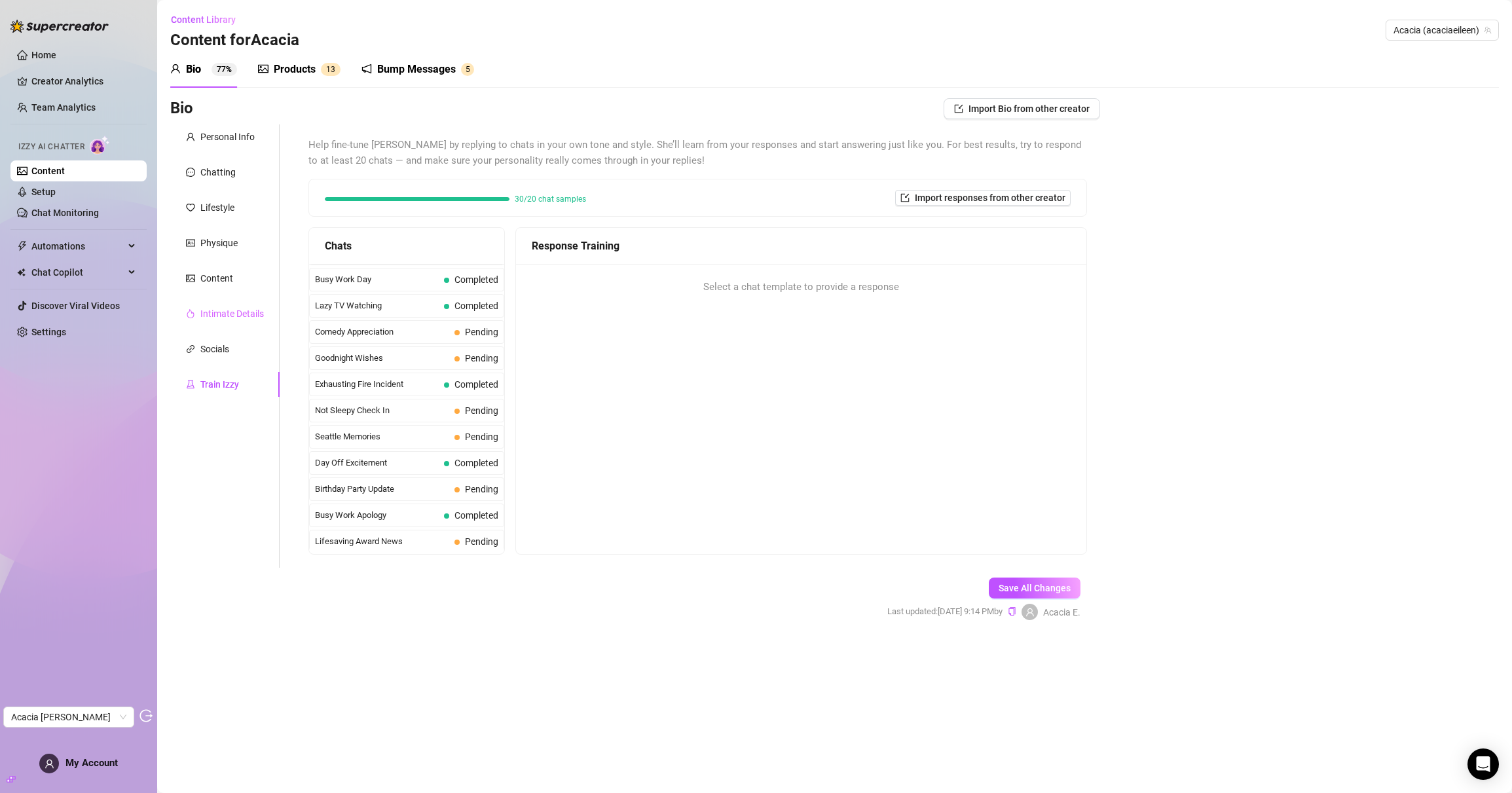
click at [253, 305] on div "Intimate Details" at bounding box center [225, 313] width 109 height 25
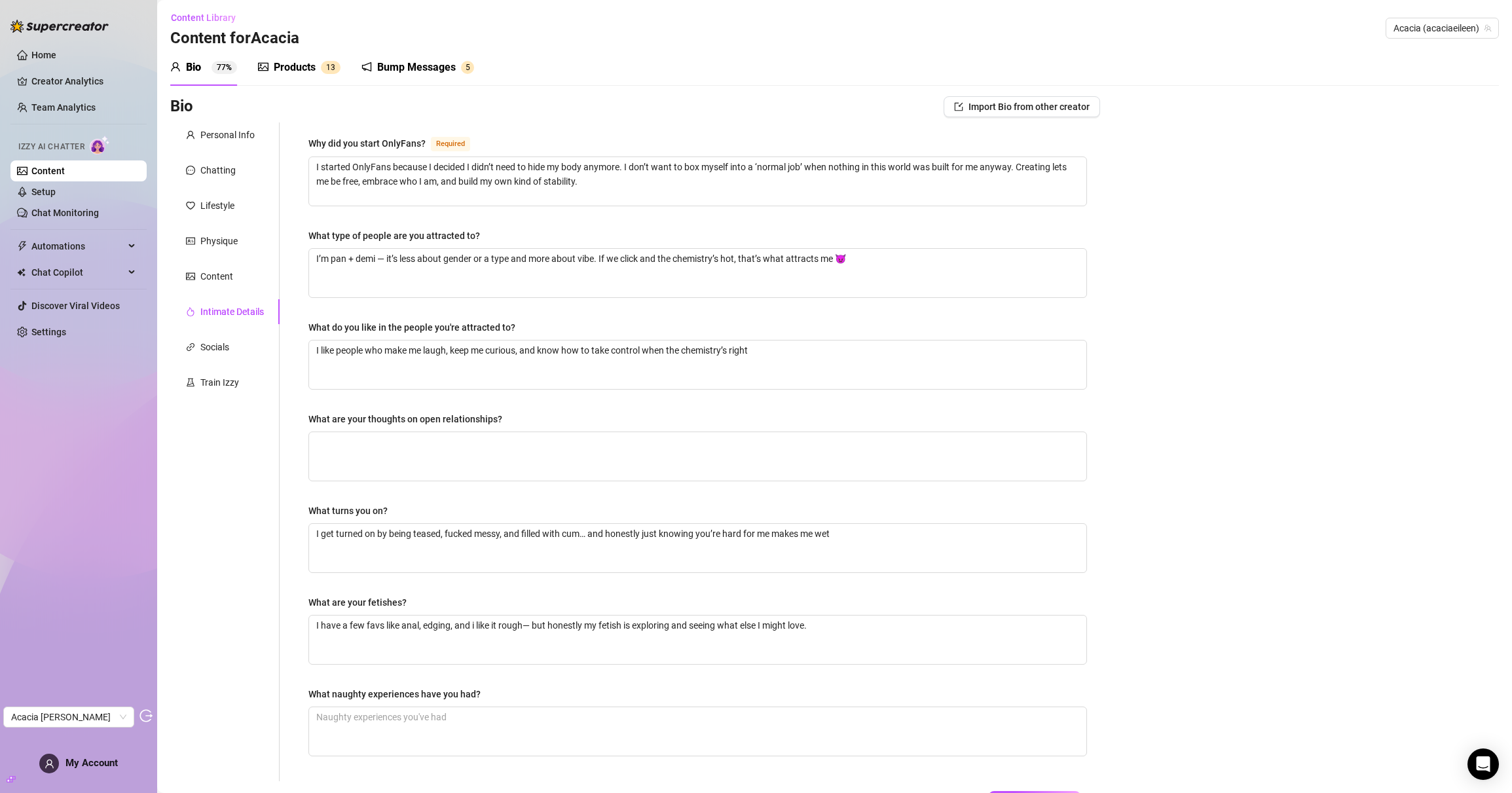
scroll to position [0, 0]
click at [56, 188] on link "Setup" at bounding box center [43, 192] width 24 height 10
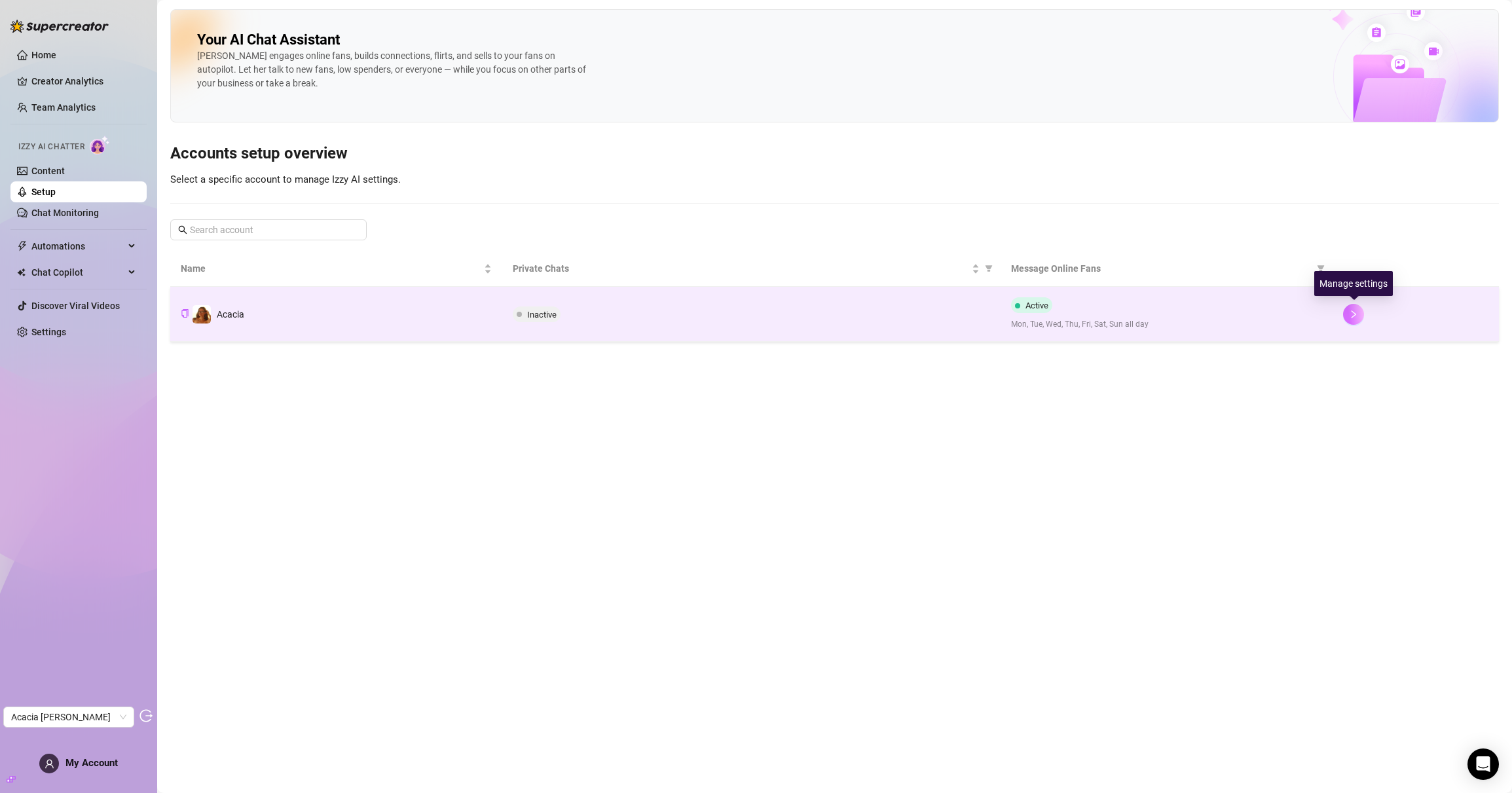
click at [1357, 314] on icon "right" at bounding box center [1353, 314] width 9 height 9
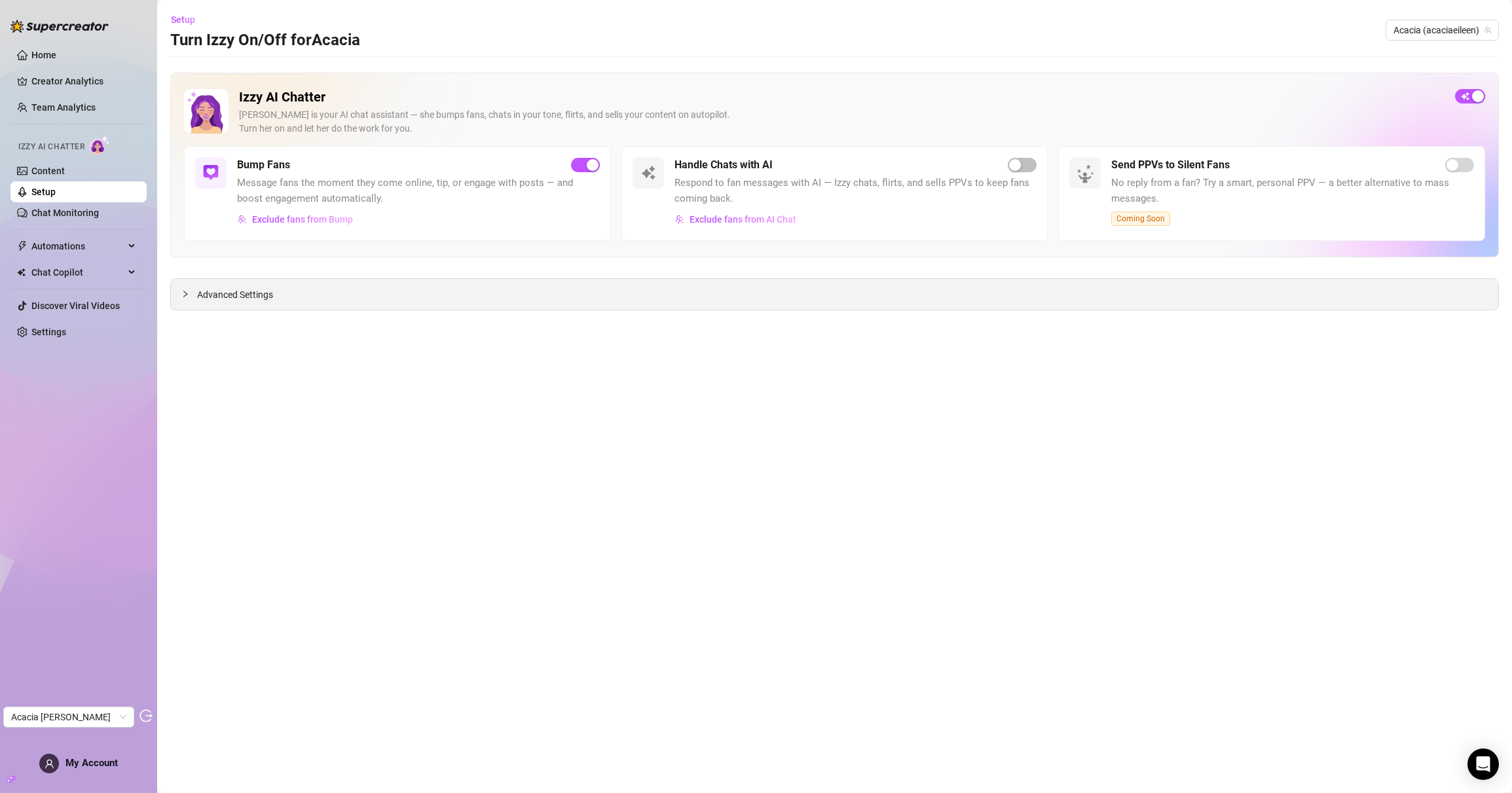
click at [209, 300] on span "Advanced Settings" at bounding box center [235, 294] width 76 height 14
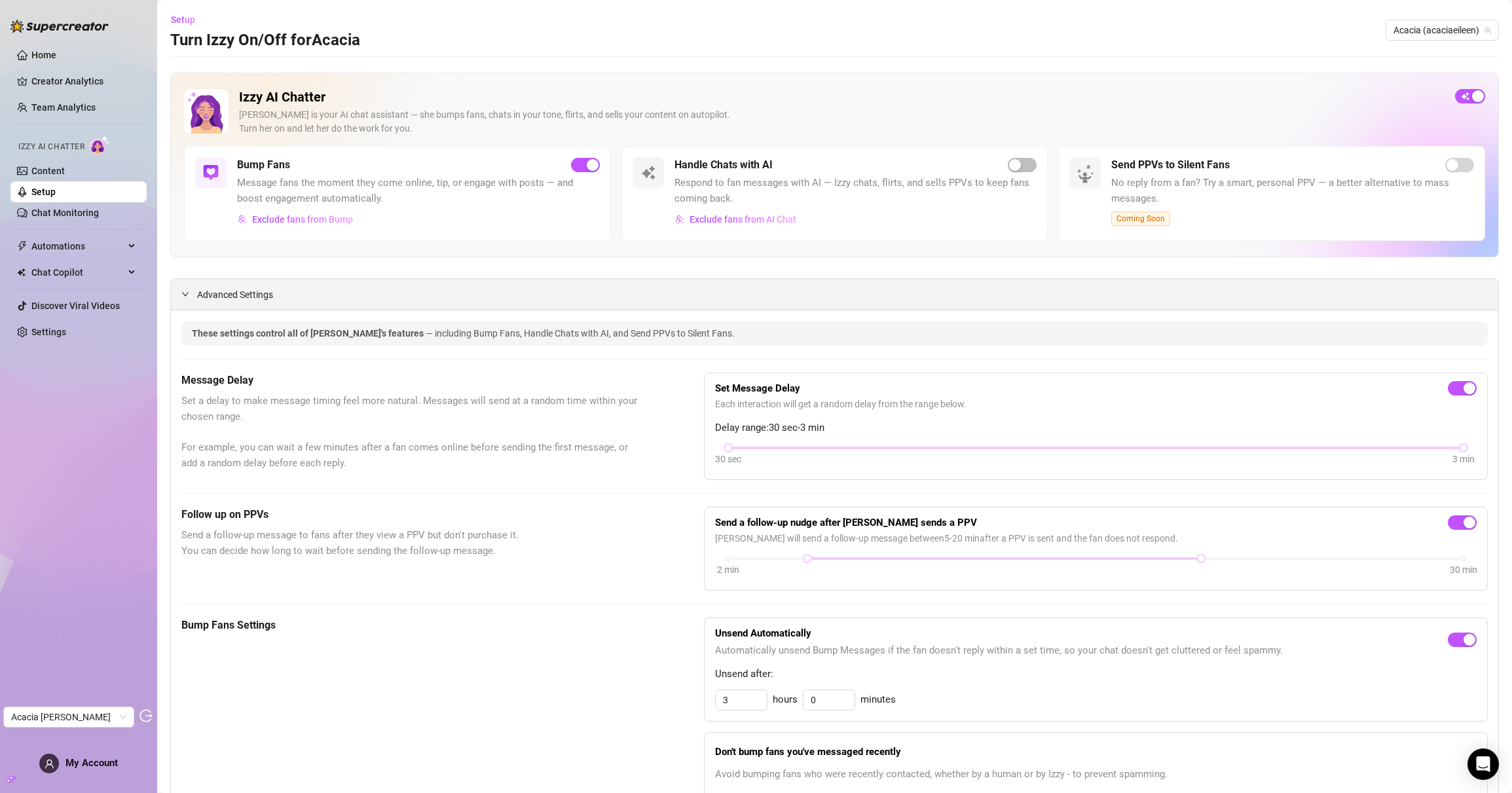
click at [316, 292] on div "Advanced Settings" at bounding box center [835, 294] width 1328 height 31
click at [184, 298] on icon "expanded" at bounding box center [186, 294] width 8 height 8
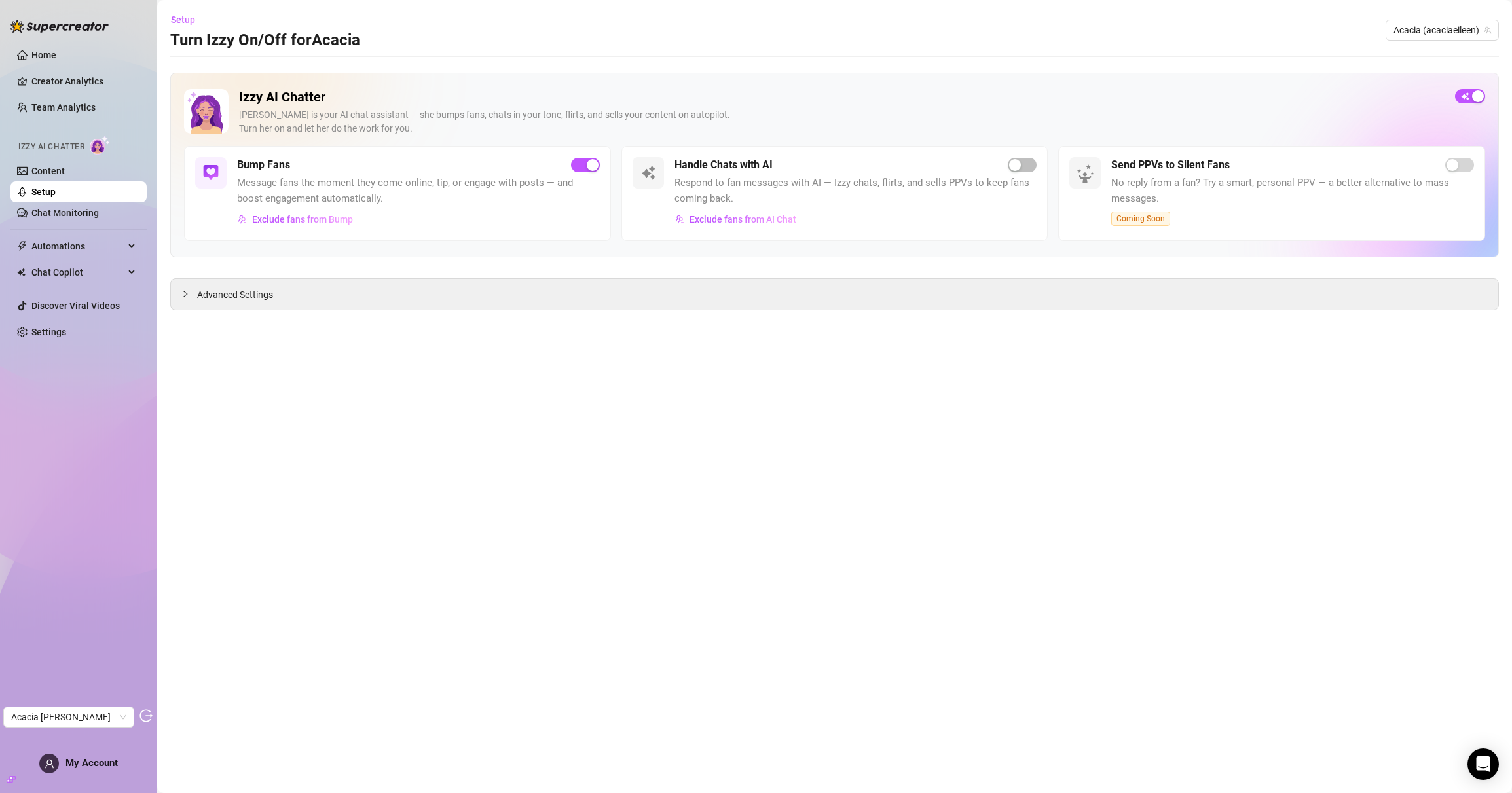
click at [34, 197] on link "Setup" at bounding box center [43, 192] width 24 height 10
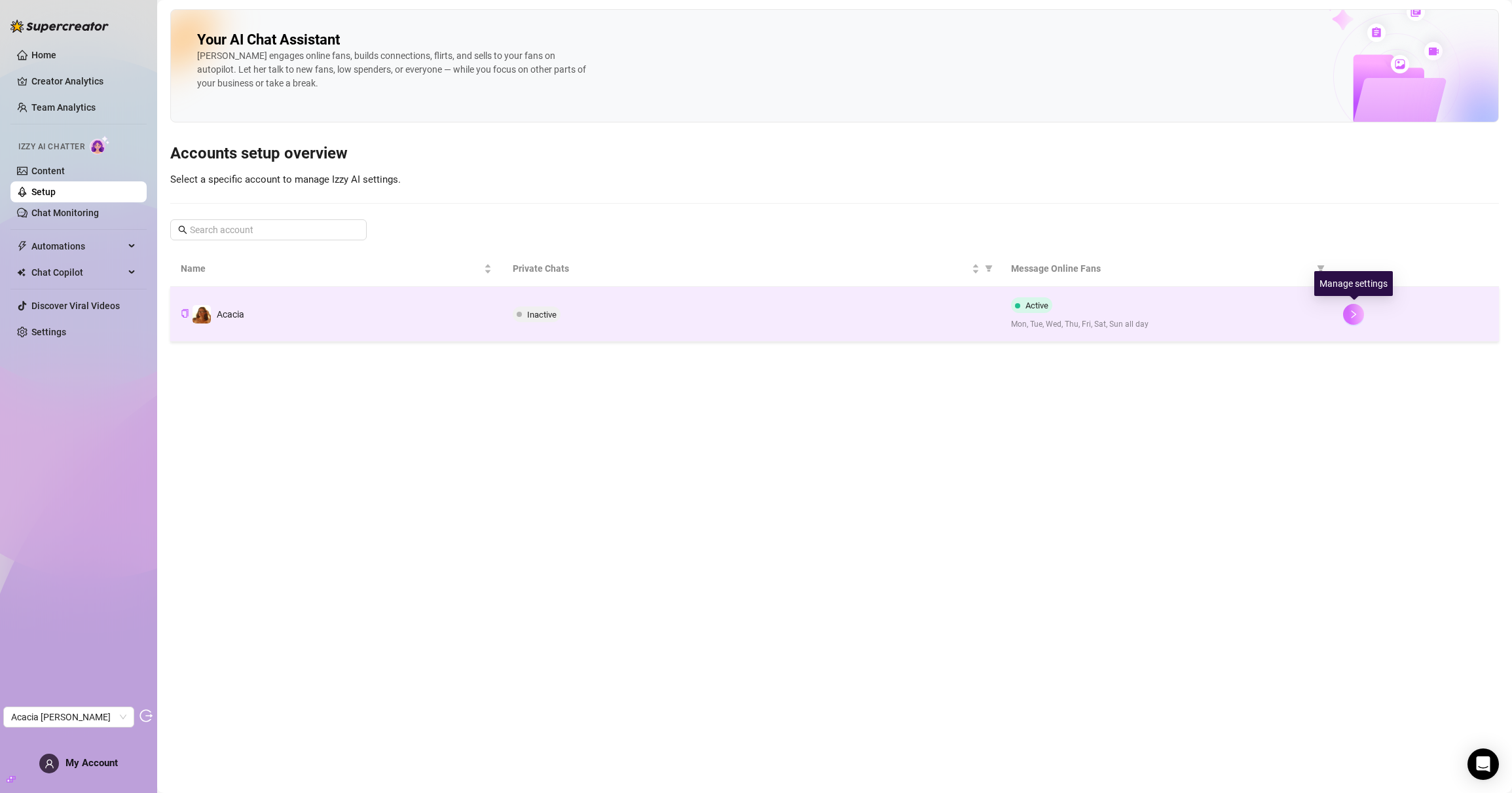
click at [1350, 317] on icon "right" at bounding box center [1353, 314] width 9 height 9
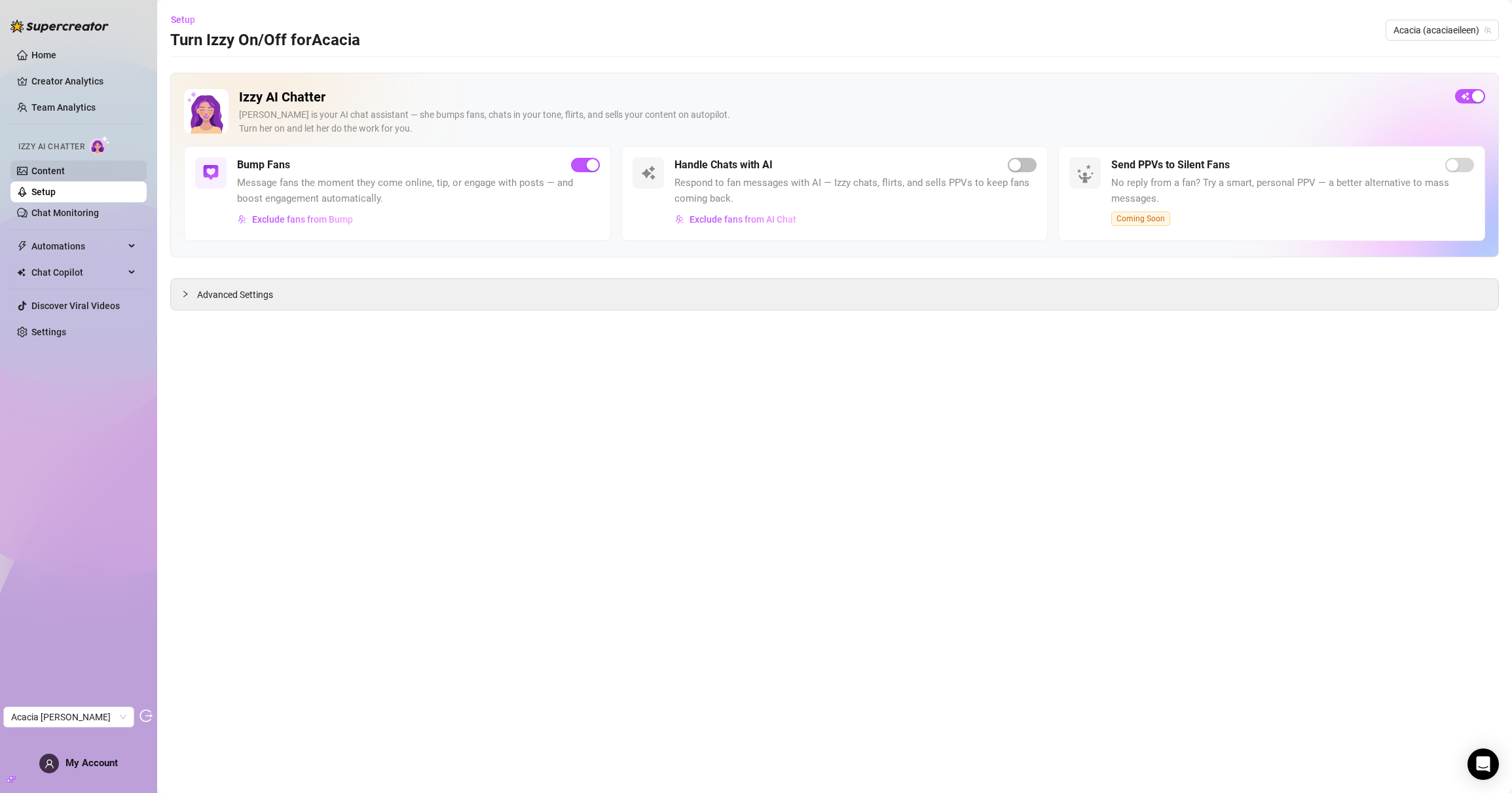
click at [65, 173] on link "Content" at bounding box center [48, 171] width 33 height 10
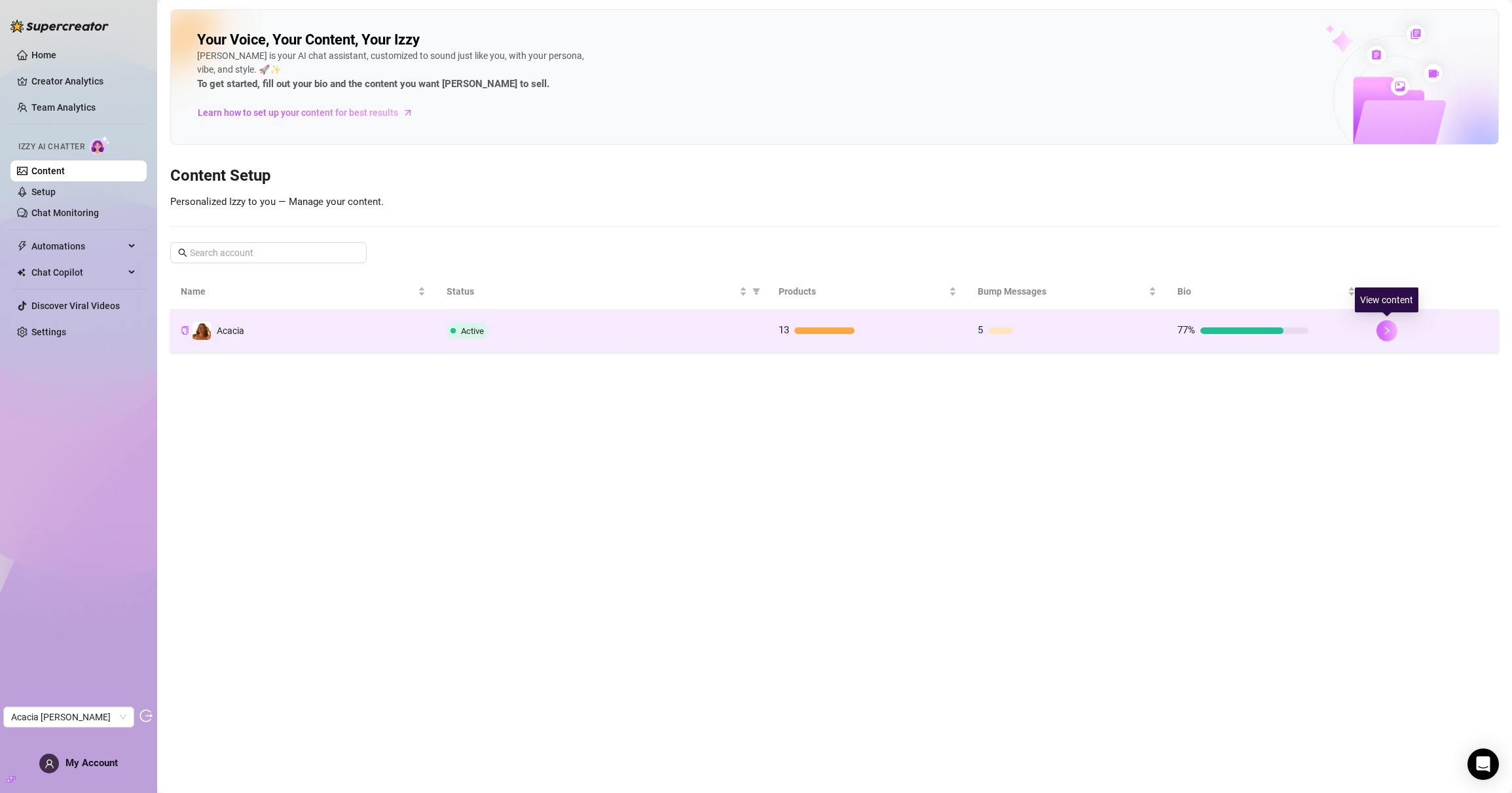
click at [1391, 331] on icon "right" at bounding box center [1387, 330] width 9 height 9
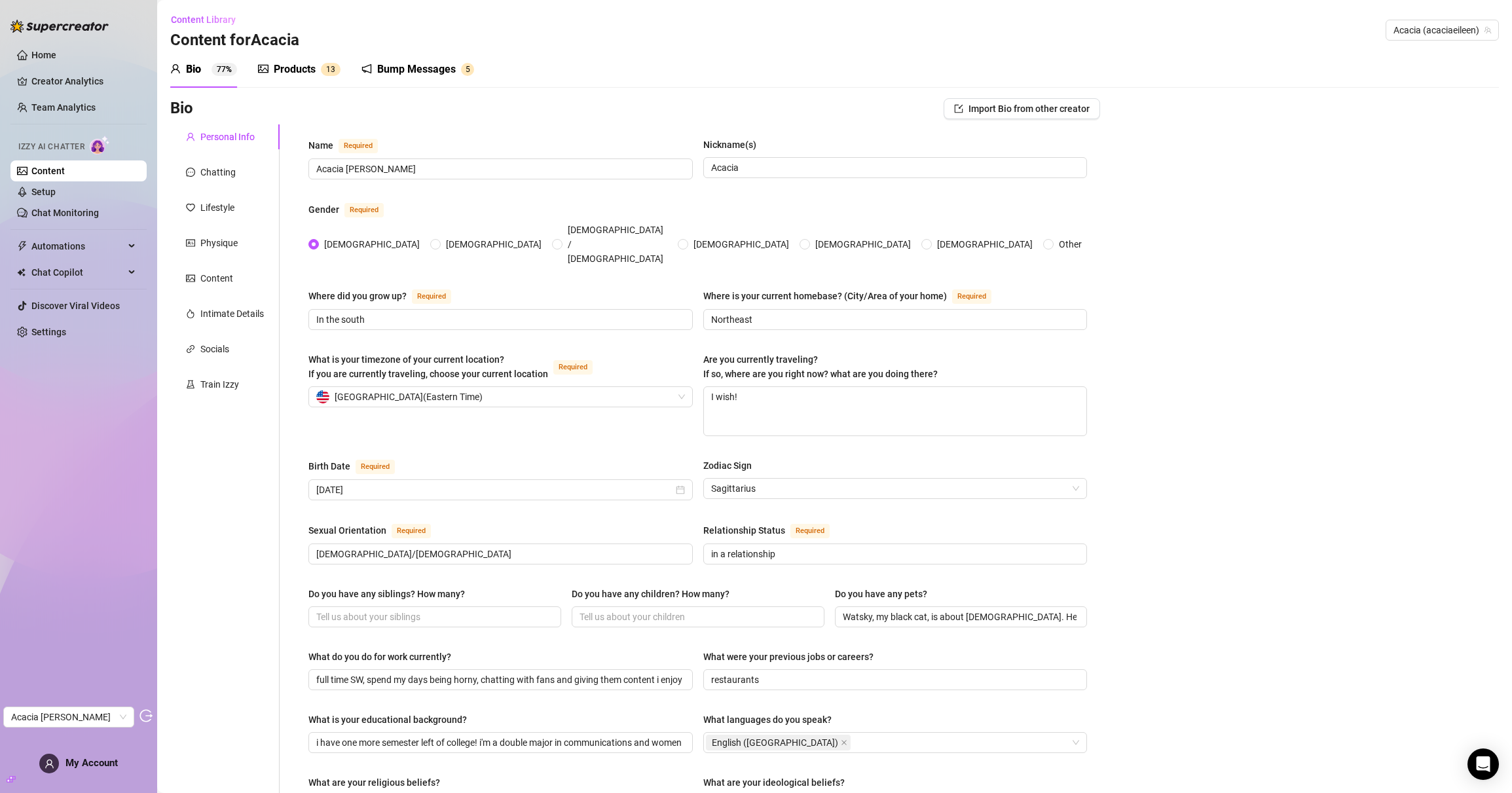
click at [303, 70] on div "Products" at bounding box center [295, 69] width 42 height 16
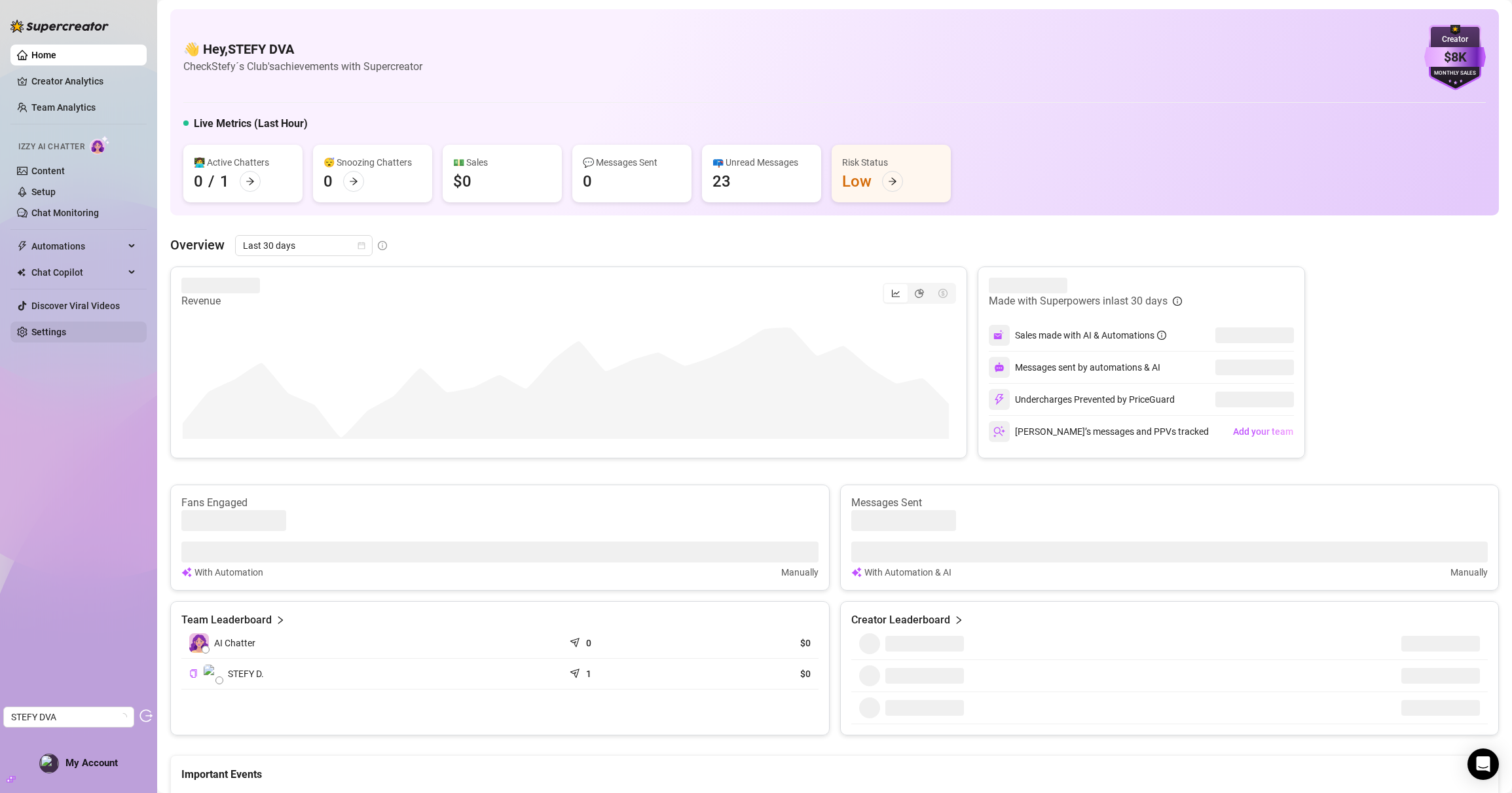
click at [66, 327] on link "Settings" at bounding box center [48, 332] width 35 height 10
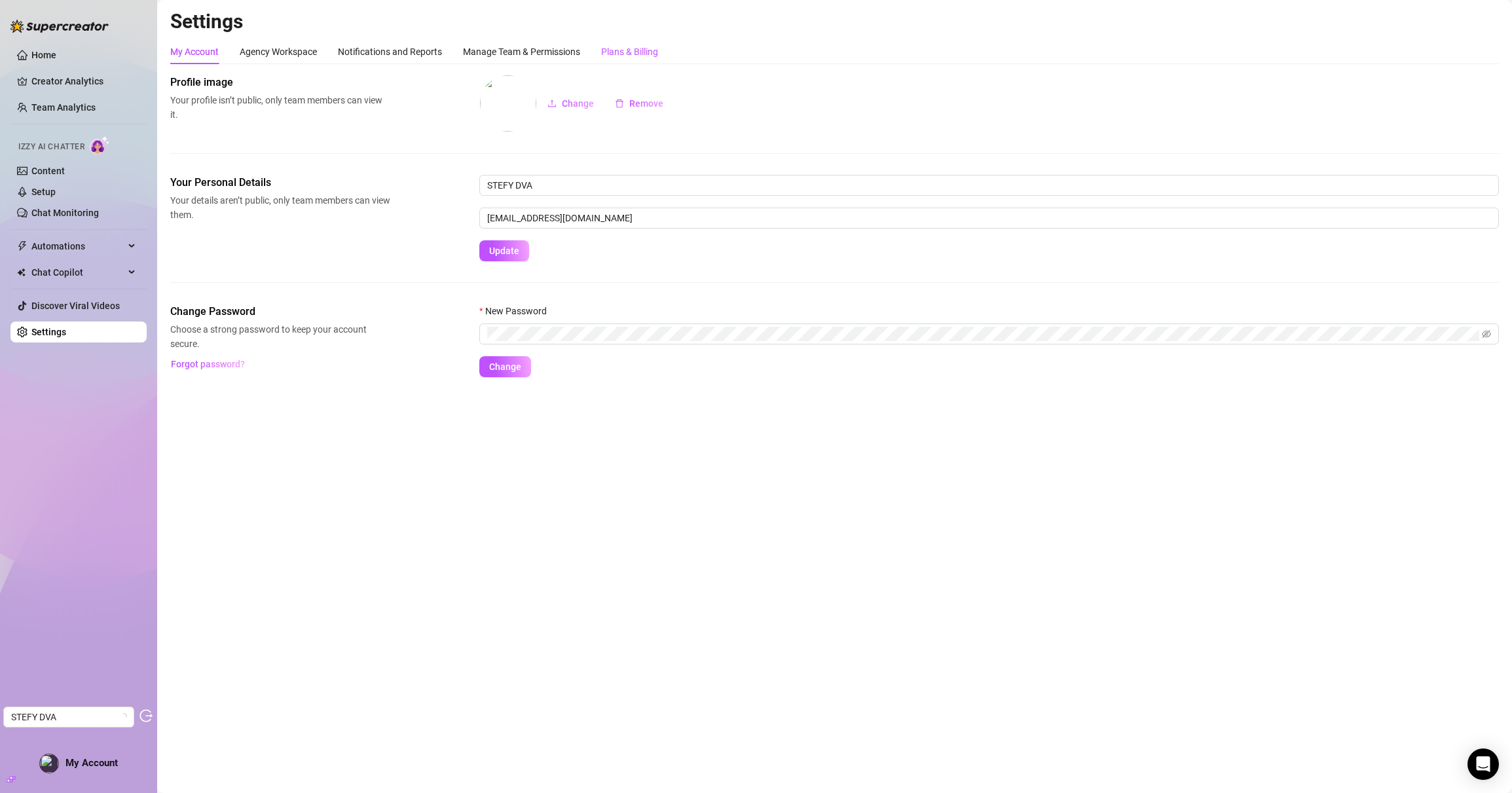
click at [624, 45] on div "Plans & Billing" at bounding box center [630, 52] width 57 height 14
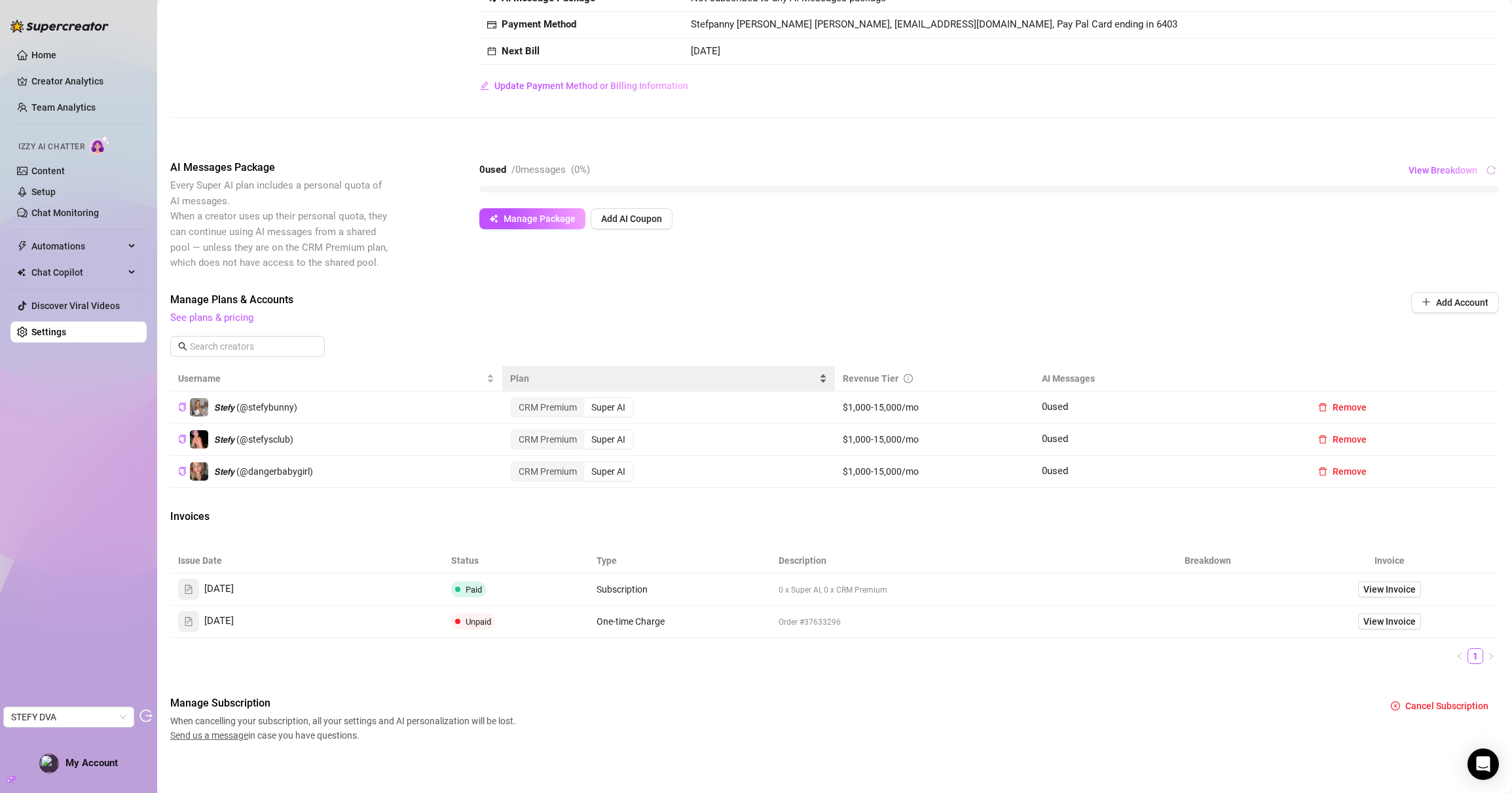
scroll to position [120, 0]
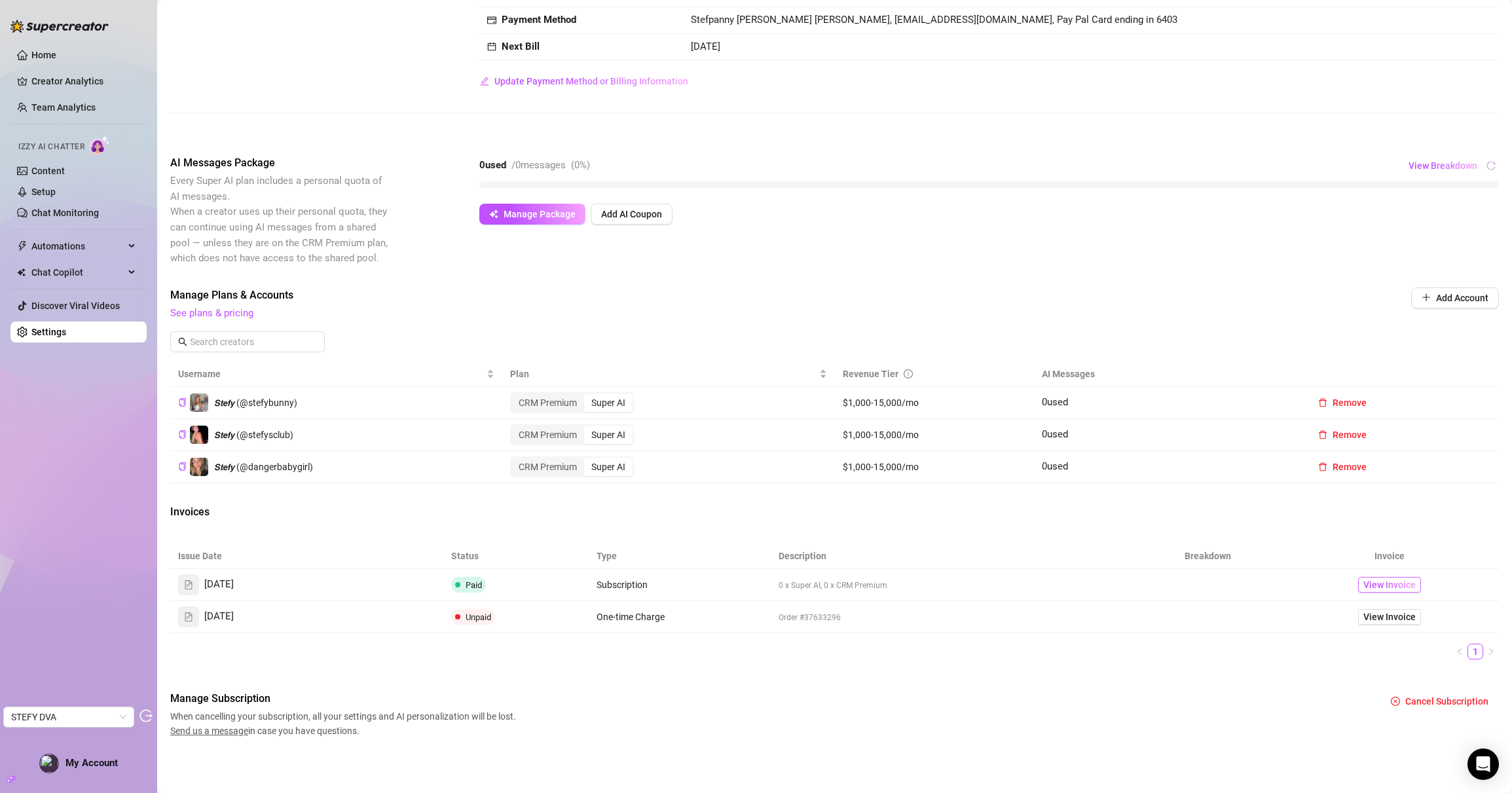
click at [1391, 580] on span "View Invoice" at bounding box center [1390, 584] width 52 height 14
click at [1374, 620] on span "View Invoice" at bounding box center [1390, 616] width 52 height 14
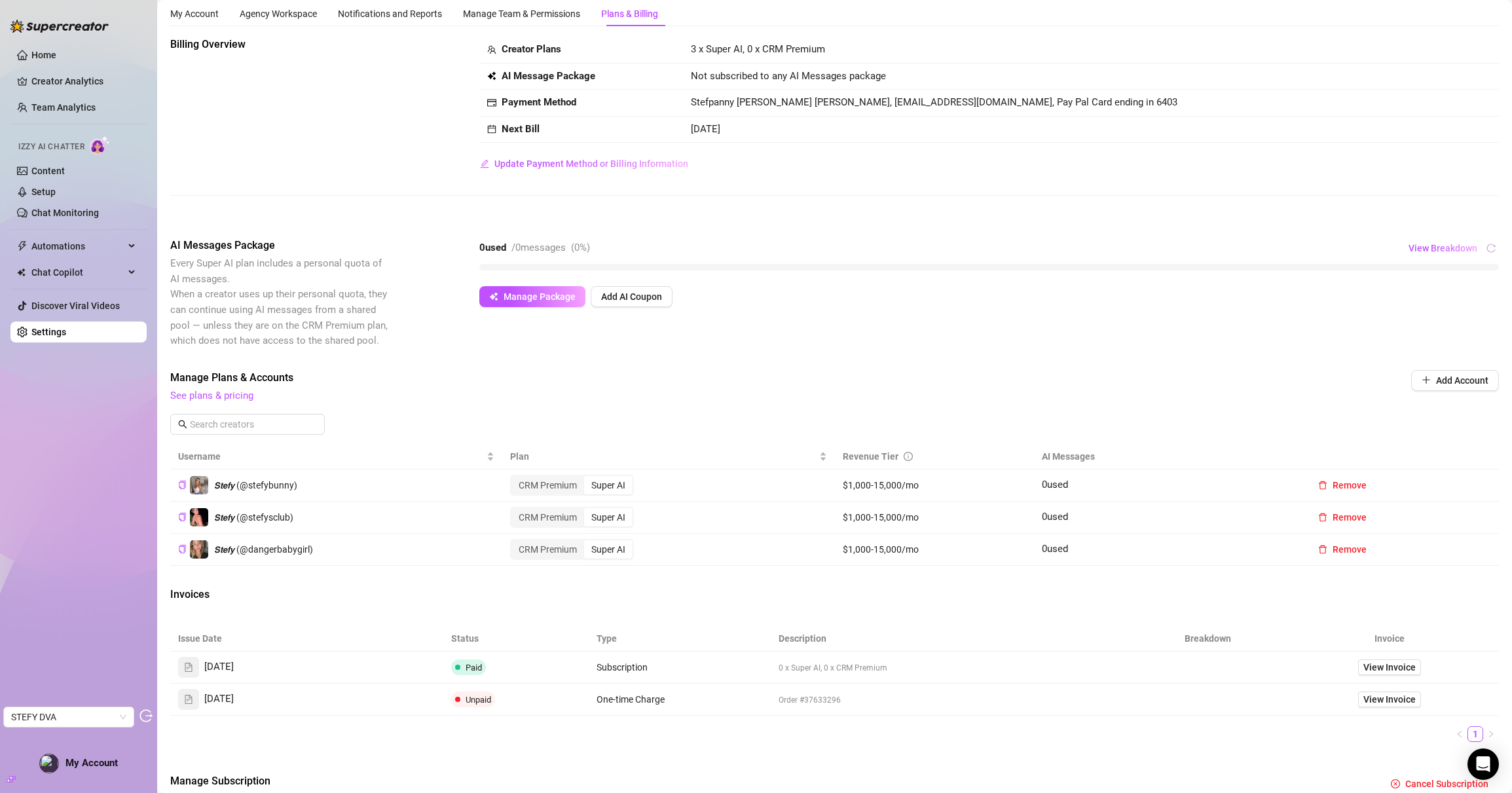
scroll to position [36, 0]
click at [1421, 249] on span "View Breakdown" at bounding box center [1443, 249] width 69 height 10
click at [1364, 224] on div "Billing Overview Creator Plans 3 x Super AI, 0 x CRM Premium AI Message Package…" at bounding box center [835, 431] width 1329 height 784
click at [56, 187] on link "Setup" at bounding box center [43, 192] width 24 height 10
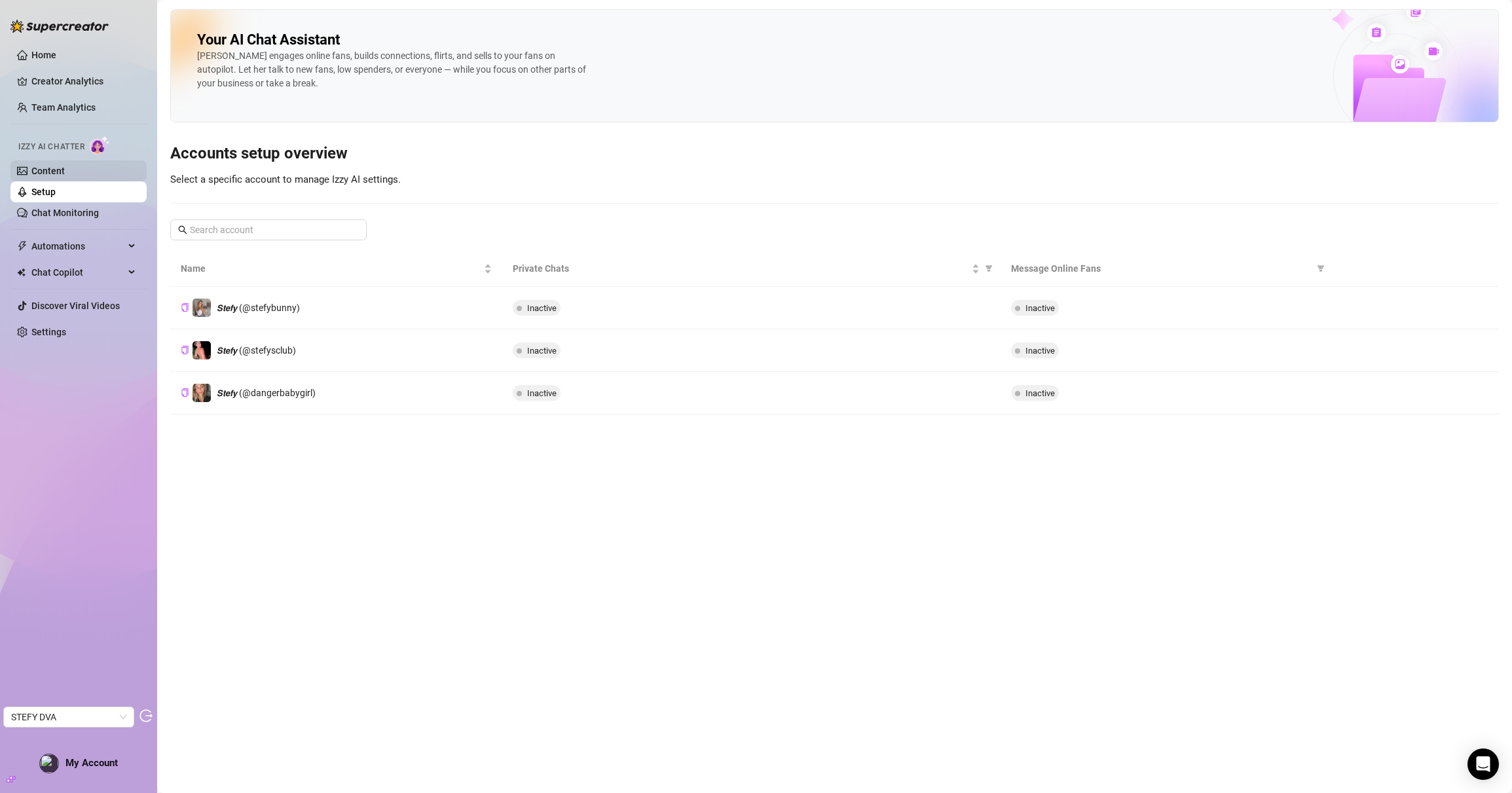
click at [48, 169] on link "Content" at bounding box center [48, 171] width 33 height 10
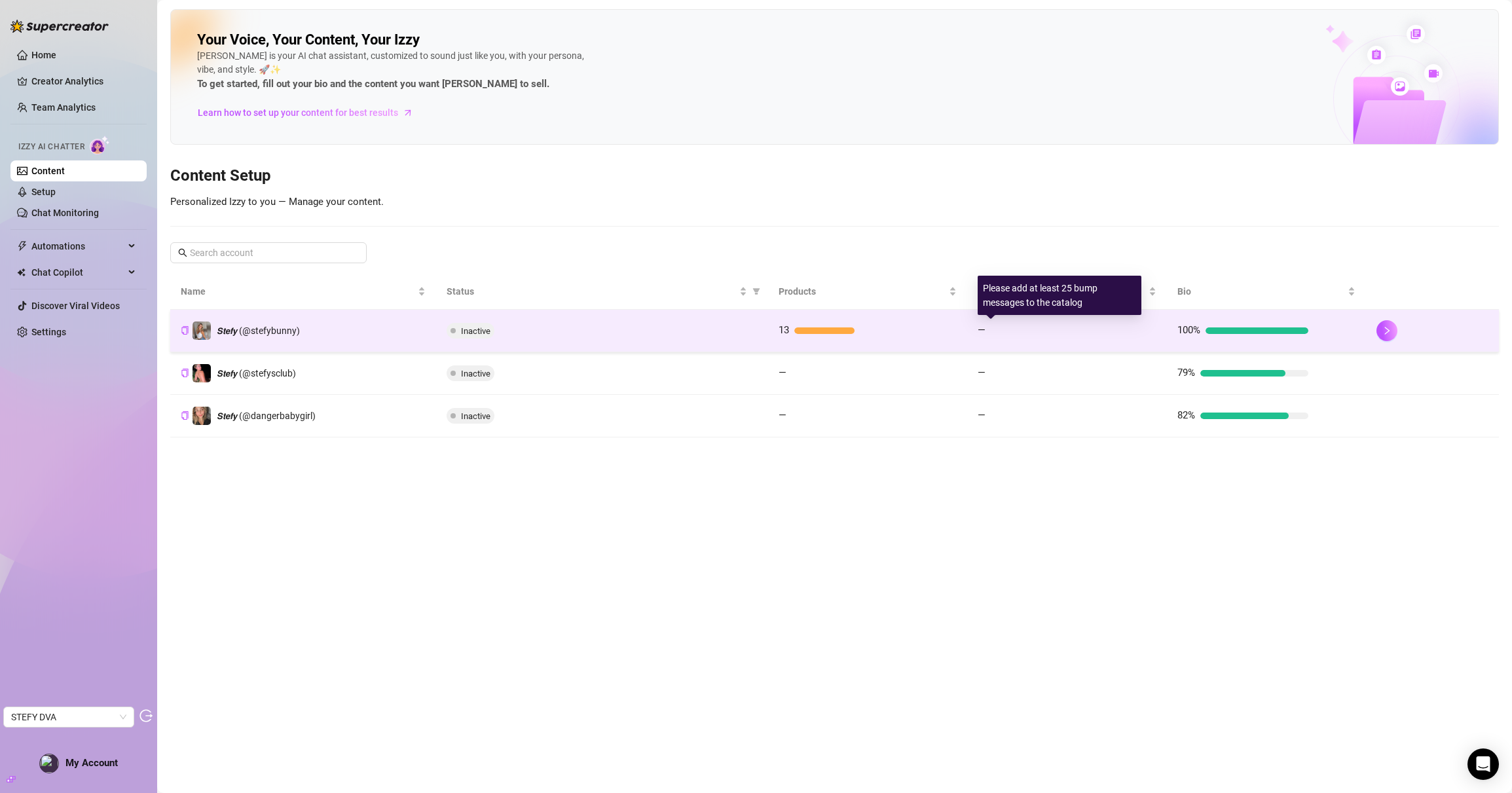
click at [1004, 324] on div "—" at bounding box center [1043, 330] width 131 height 16
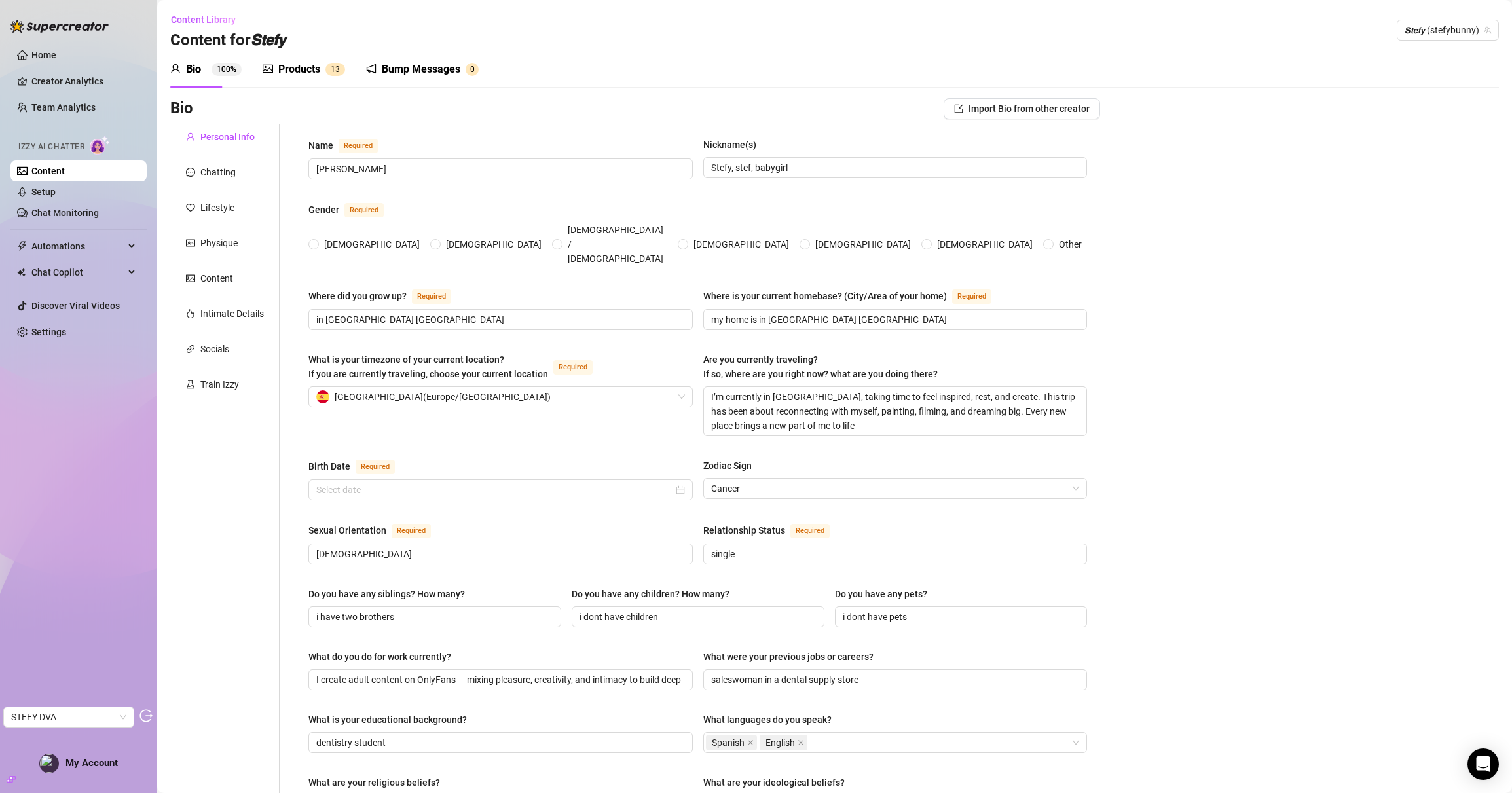
radio input "true"
type input "[DATE]"
click at [221, 388] on div "Train Izzy" at bounding box center [219, 384] width 39 height 14
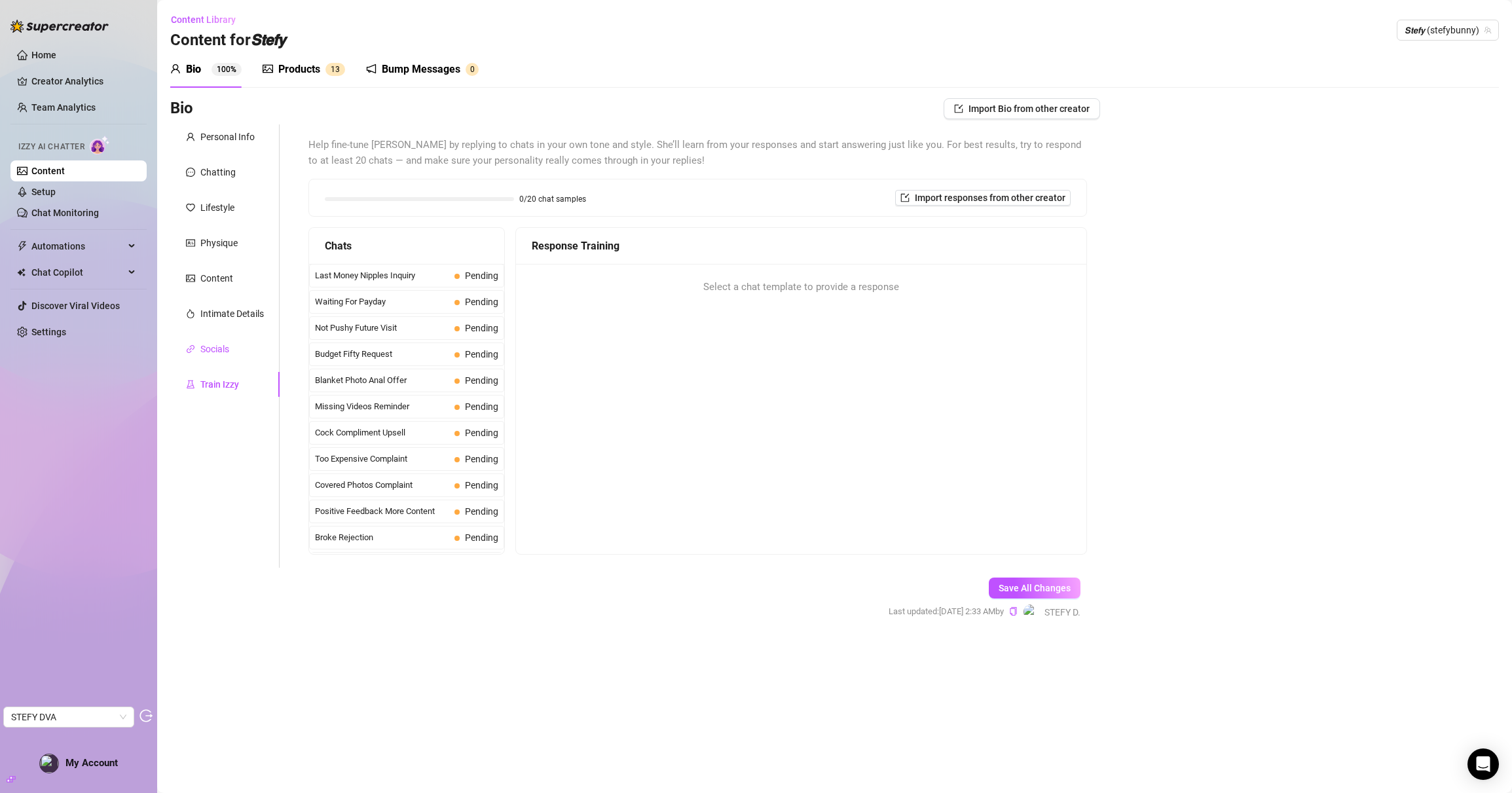
click at [205, 347] on div "Socials" at bounding box center [215, 349] width 29 height 14
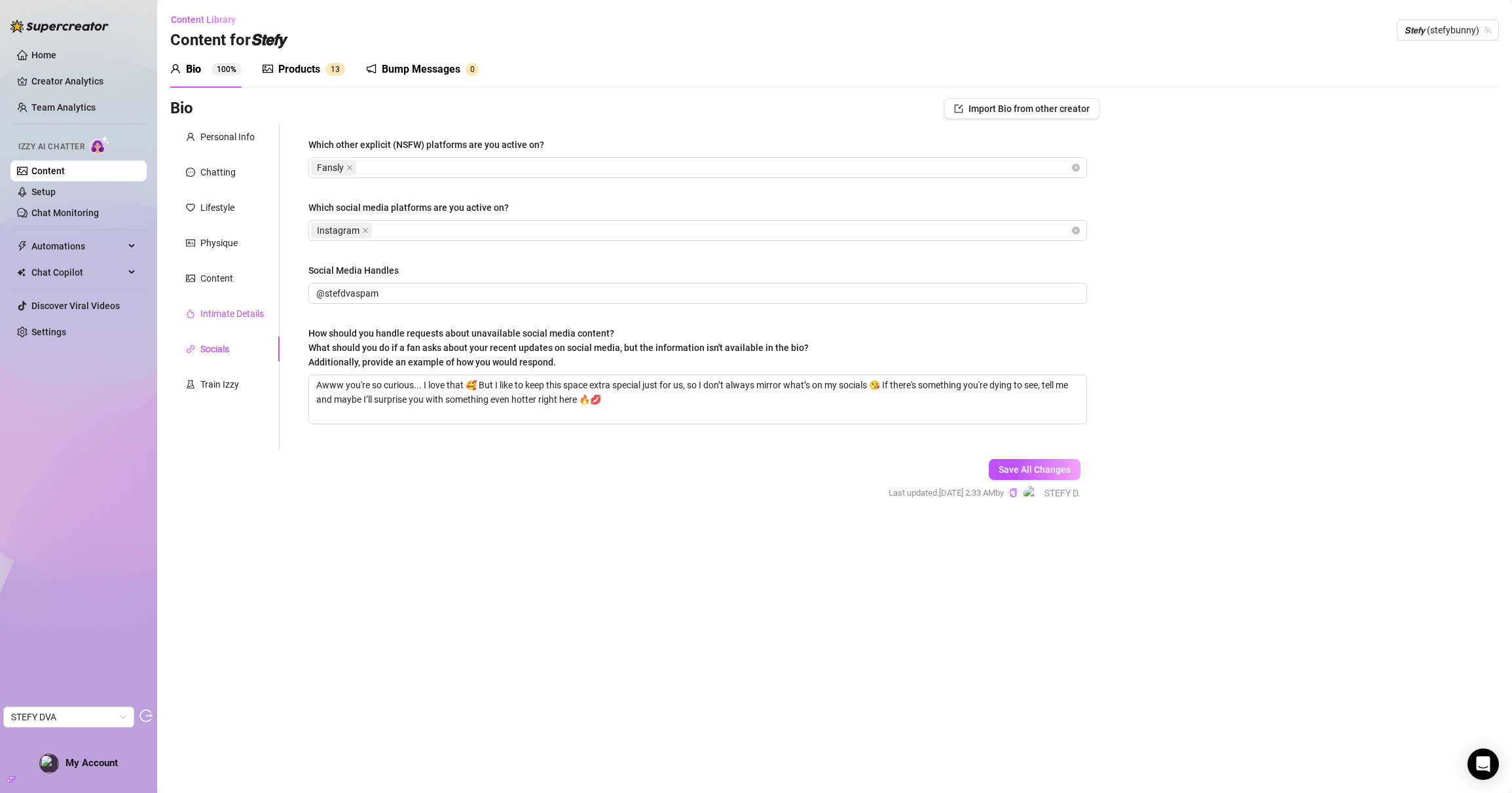
click at [217, 316] on div "Intimate Details" at bounding box center [232, 313] width 63 height 14
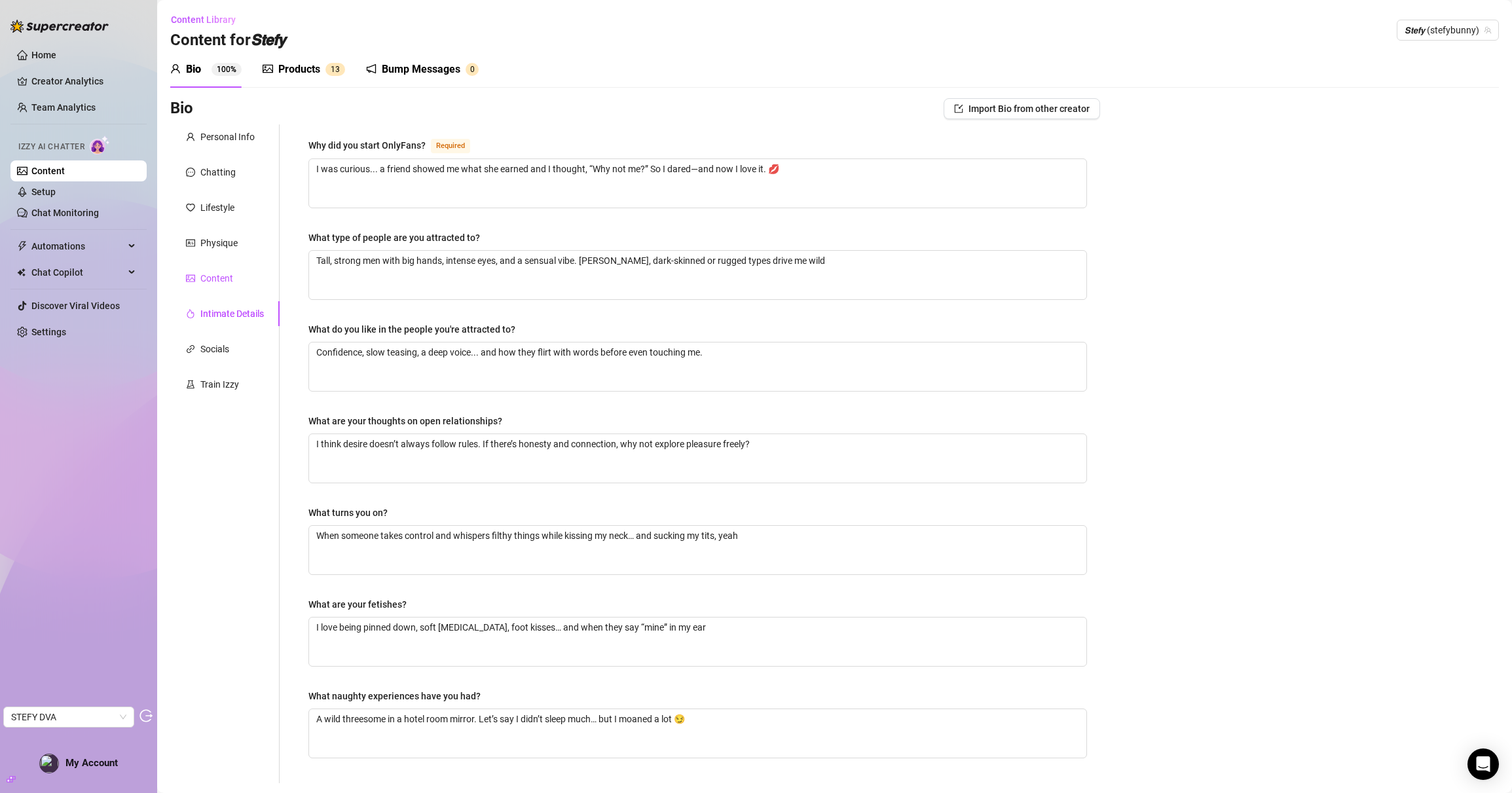
click at [205, 271] on div "Content" at bounding box center [217, 278] width 33 height 14
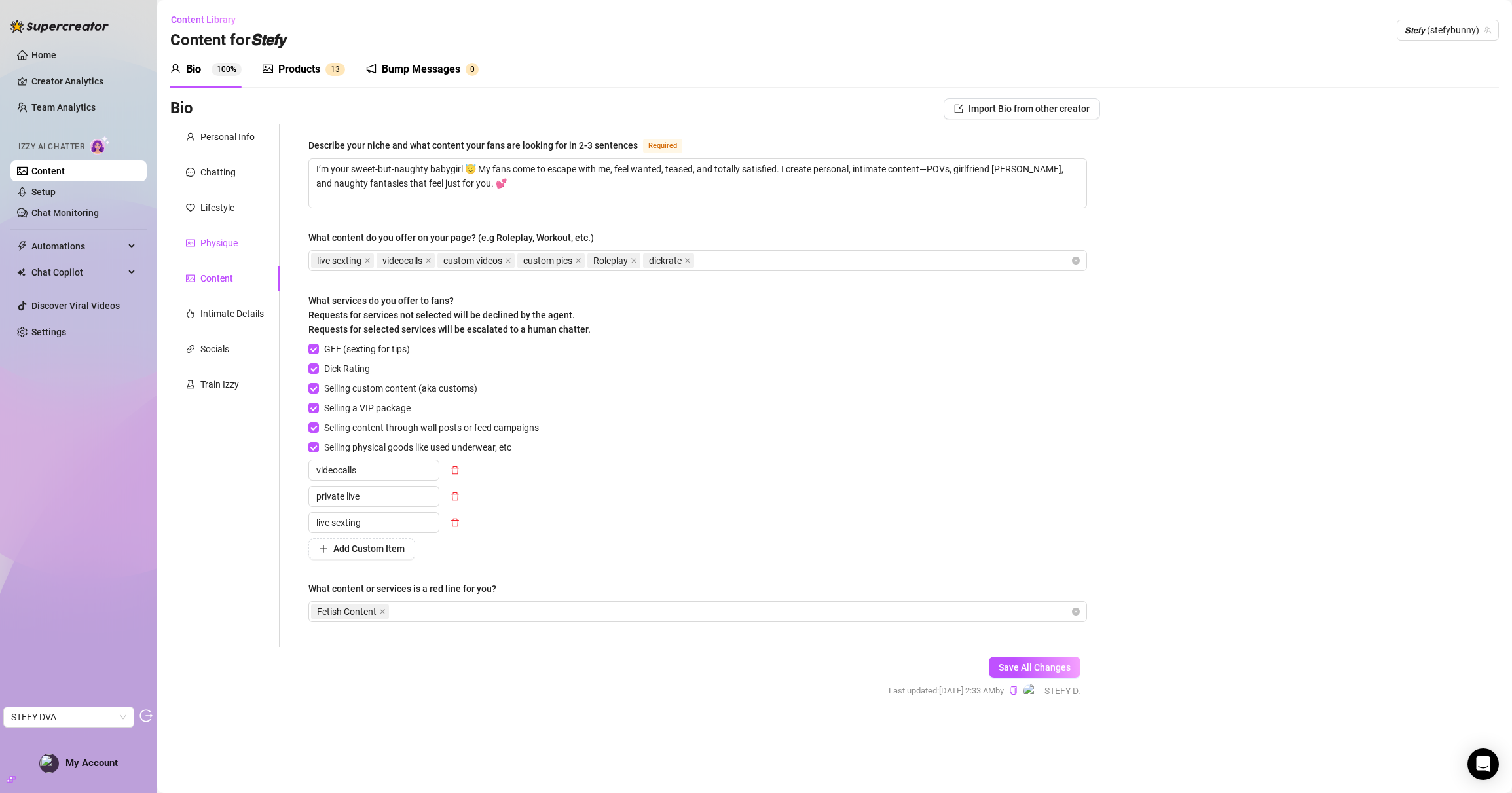
click at [214, 246] on div "Physique" at bounding box center [219, 243] width 37 height 14
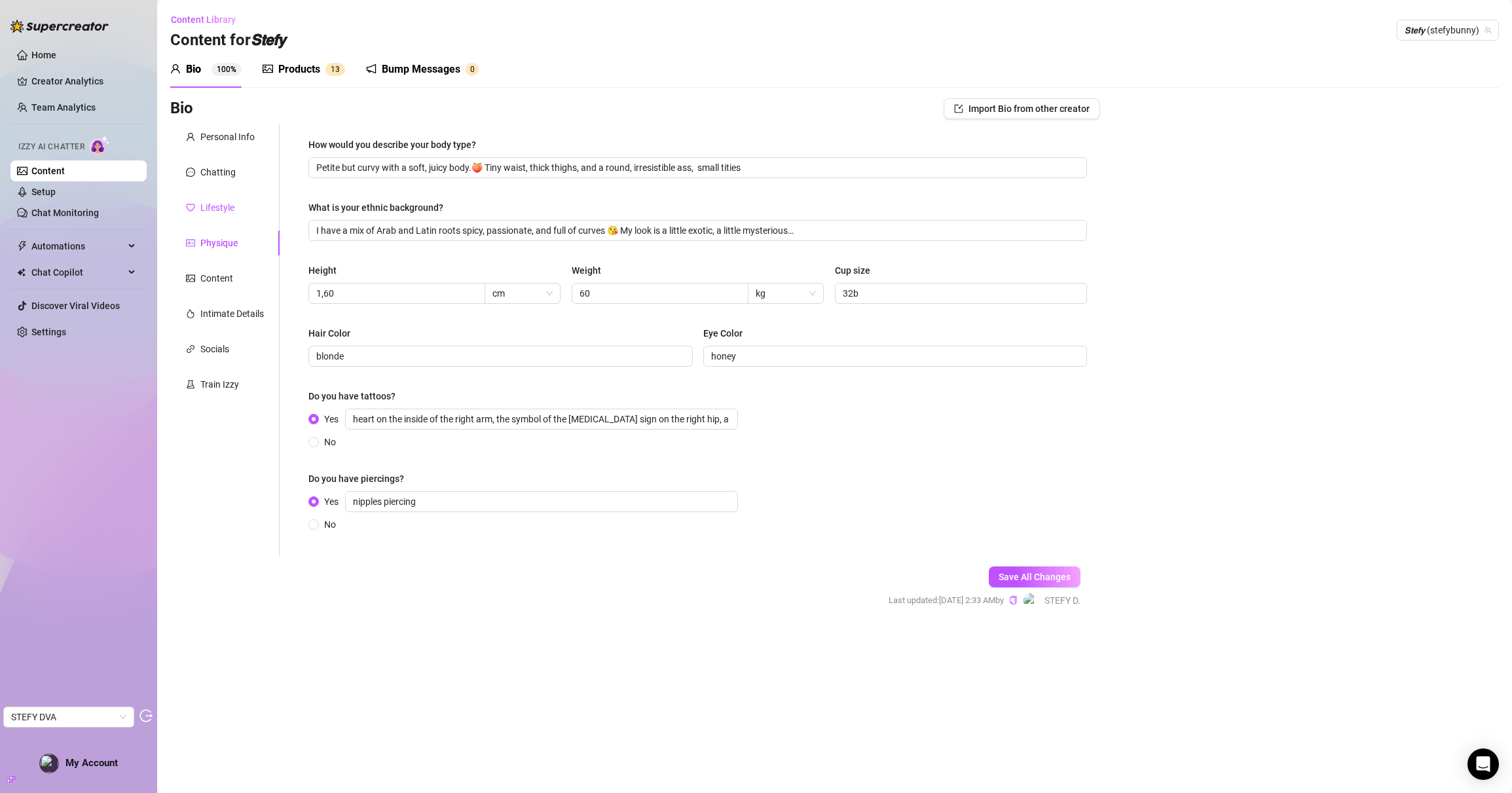
click at [208, 207] on div "Lifestyle" at bounding box center [217, 207] width 34 height 14
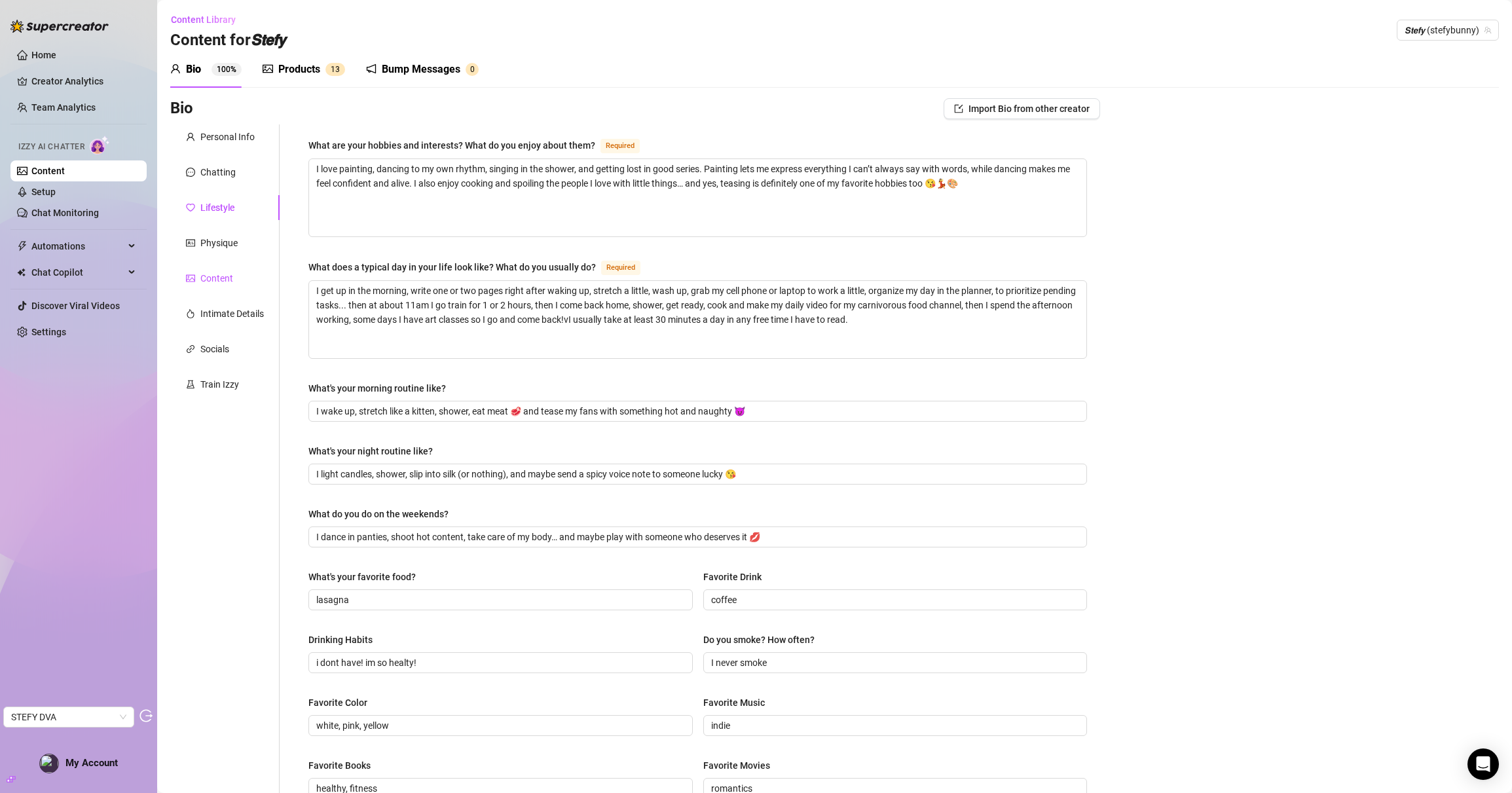
click at [220, 280] on div "Content" at bounding box center [217, 278] width 33 height 14
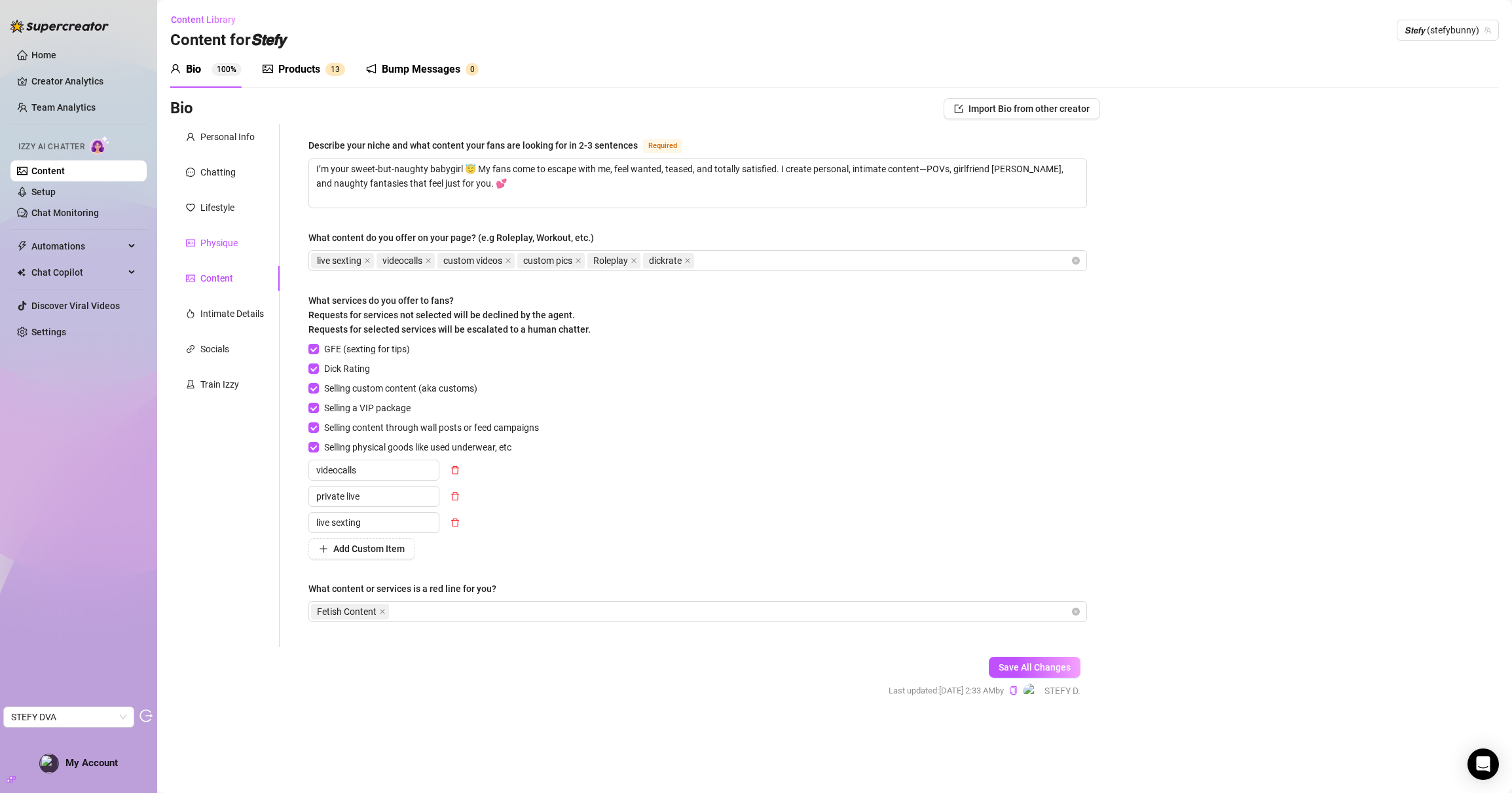
click at [228, 245] on div "Physique" at bounding box center [219, 243] width 37 height 14
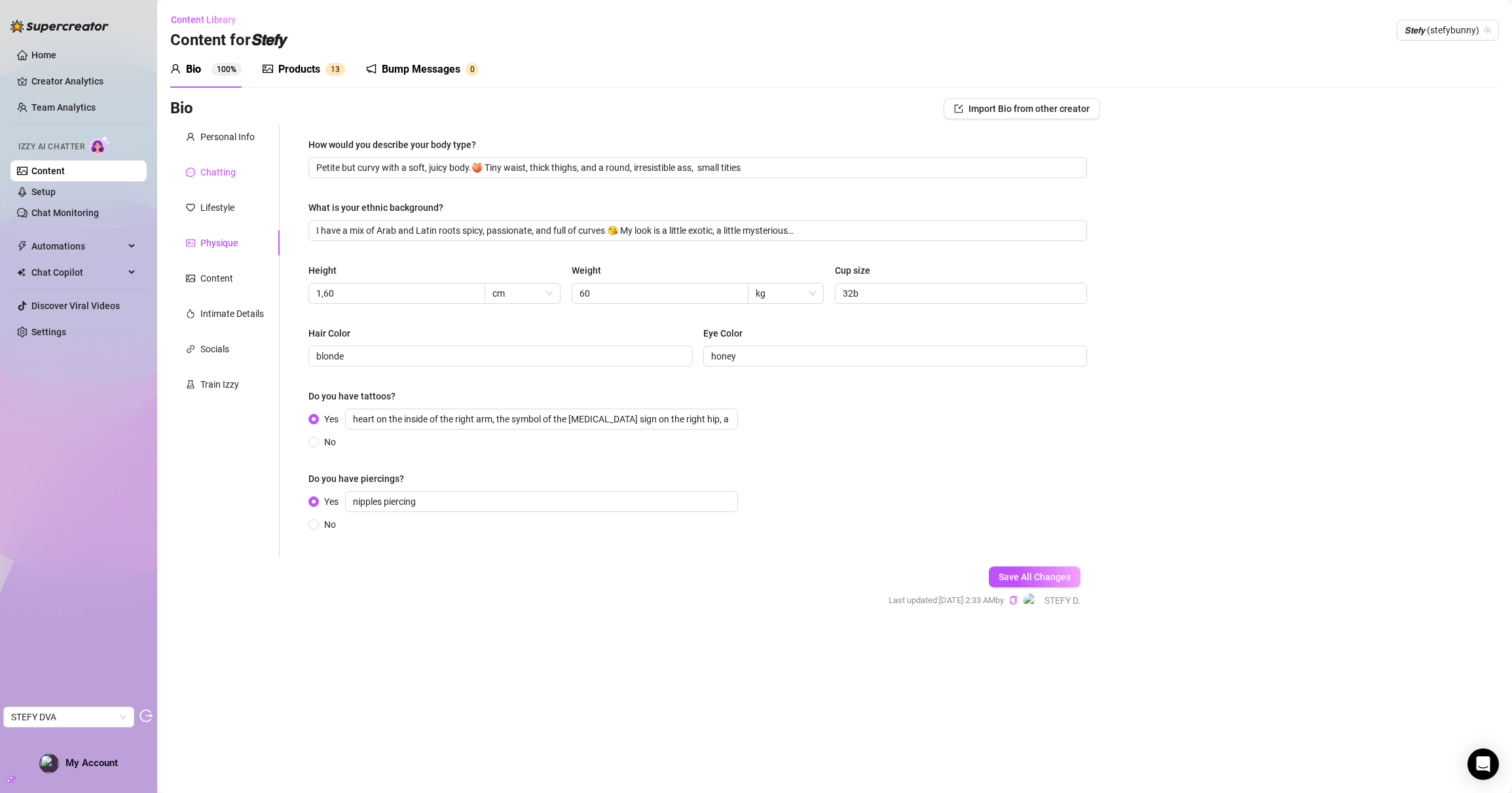
click at [229, 167] on div "Chatting" at bounding box center [218, 172] width 35 height 14
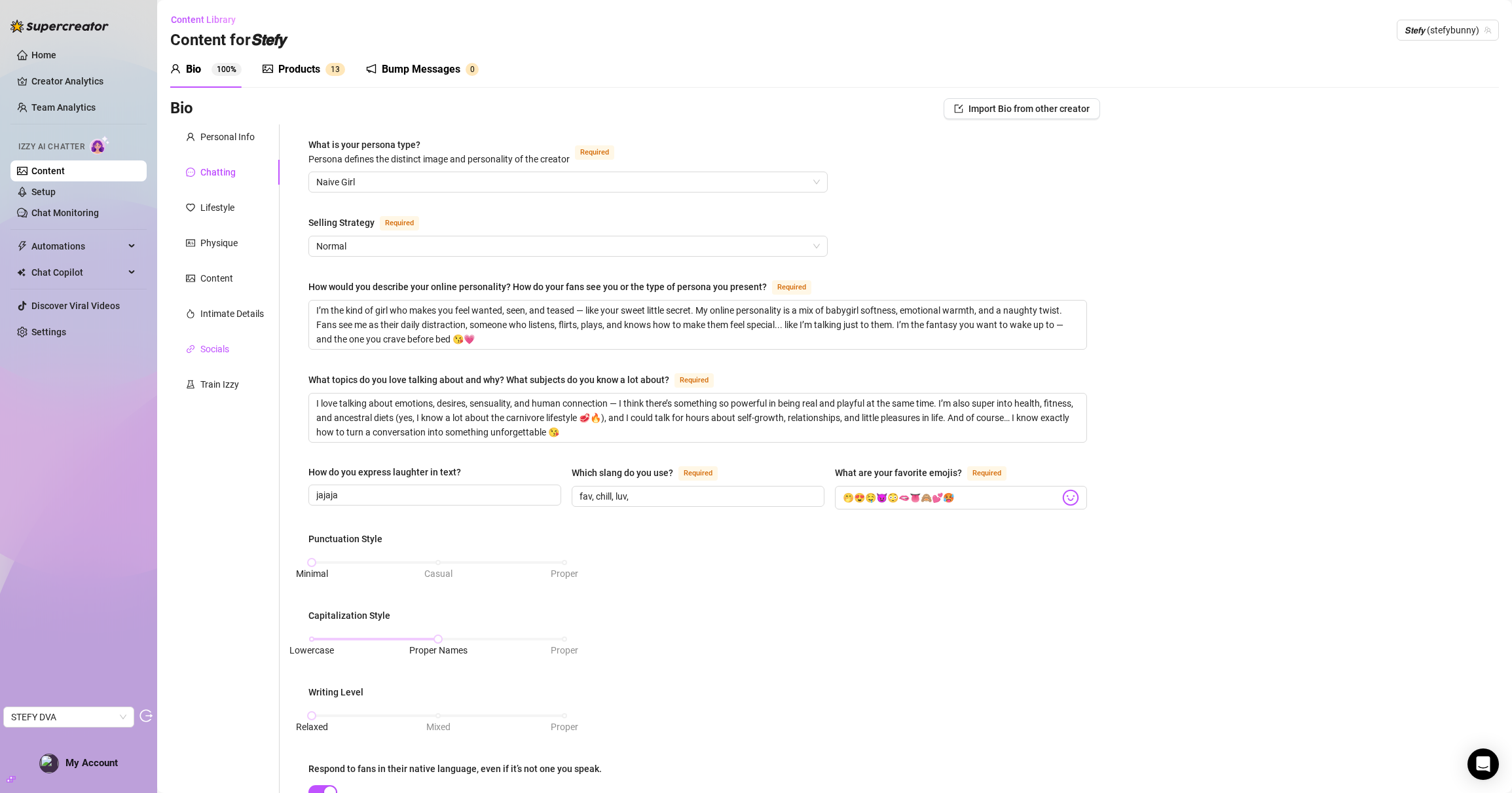
click at [226, 352] on div "Socials" at bounding box center [215, 349] width 29 height 14
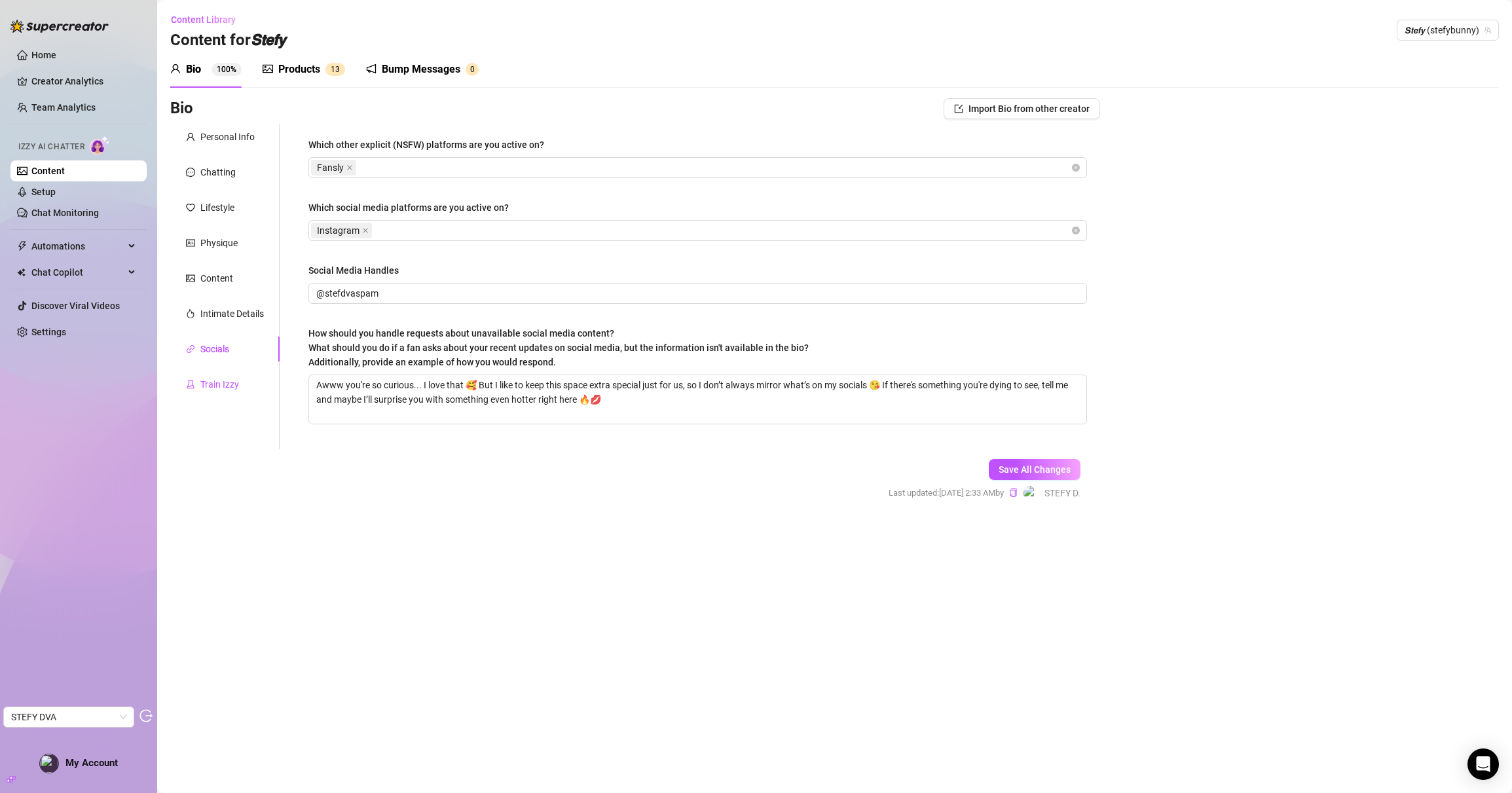
click at [221, 382] on div "Train Izzy" at bounding box center [219, 384] width 39 height 14
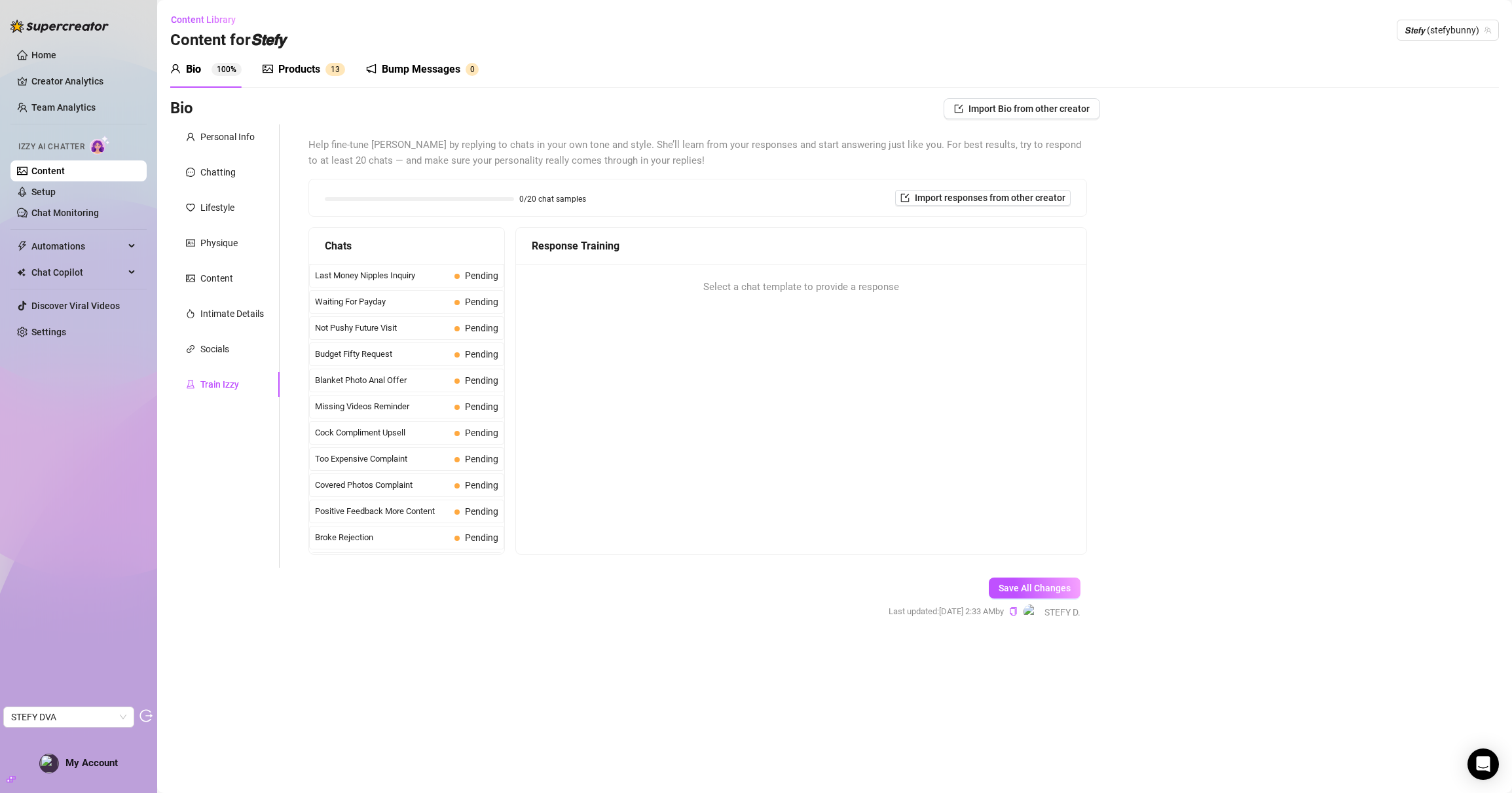
drag, startPoint x: 305, startPoint y: 65, endPoint x: 410, endPoint y: 87, distance: 107.3
click at [306, 65] on div "Products" at bounding box center [300, 69] width 42 height 16
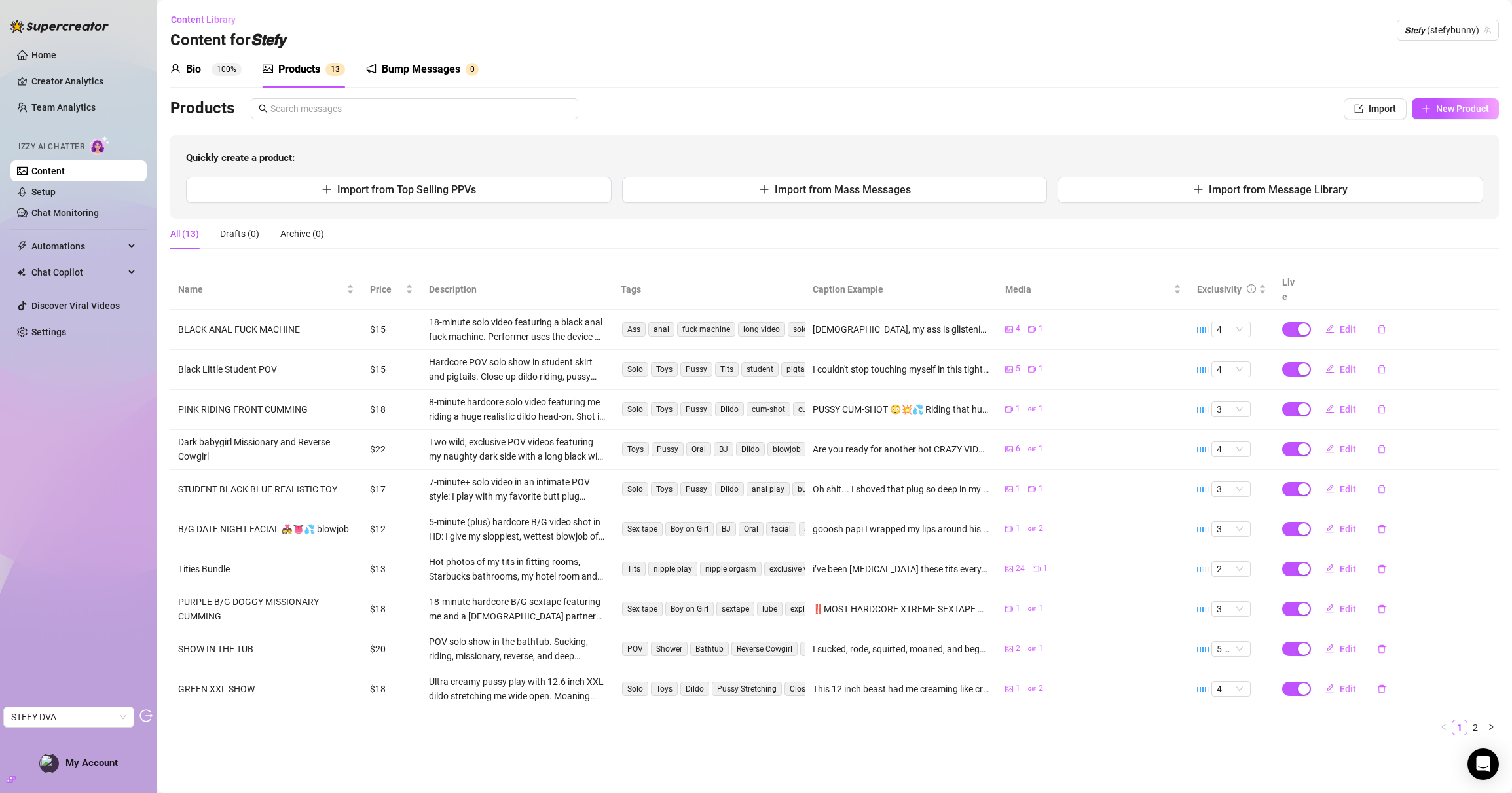
click at [421, 65] on div "Bump Messages" at bounding box center [421, 69] width 79 height 16
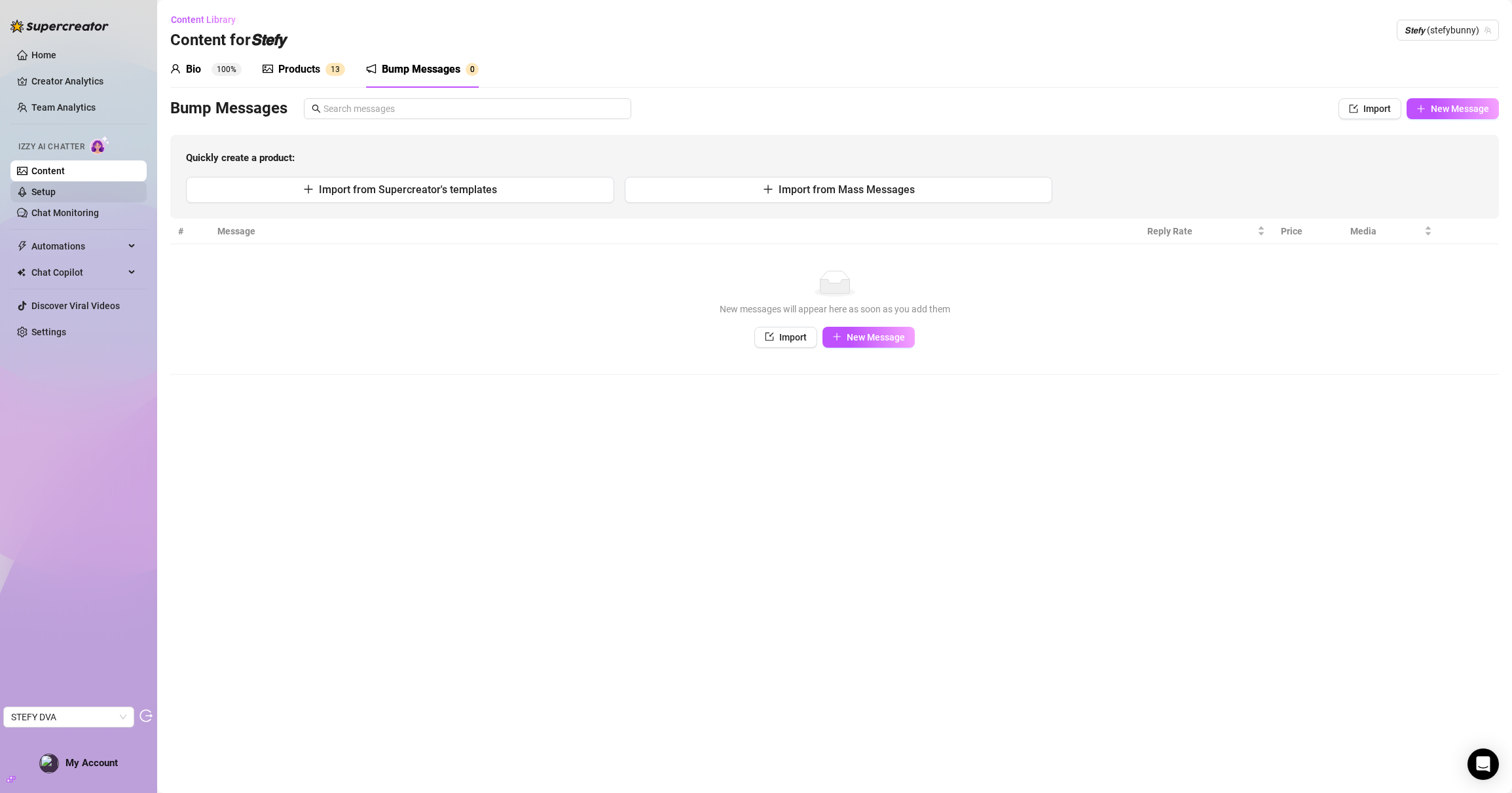
click at [56, 190] on link "Setup" at bounding box center [43, 192] width 24 height 10
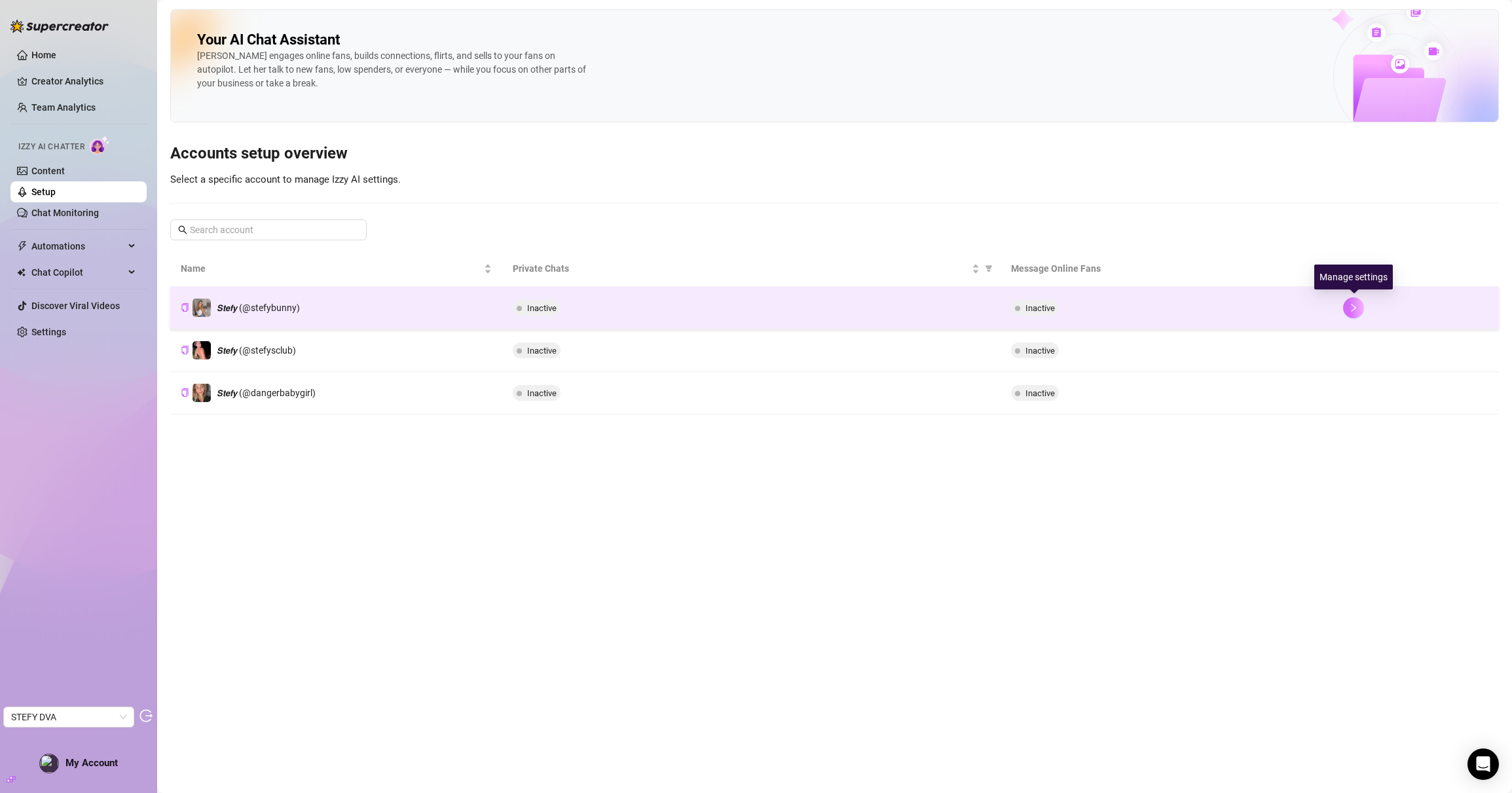
click at [1348, 310] on button "button" at bounding box center [1354, 308] width 21 height 21
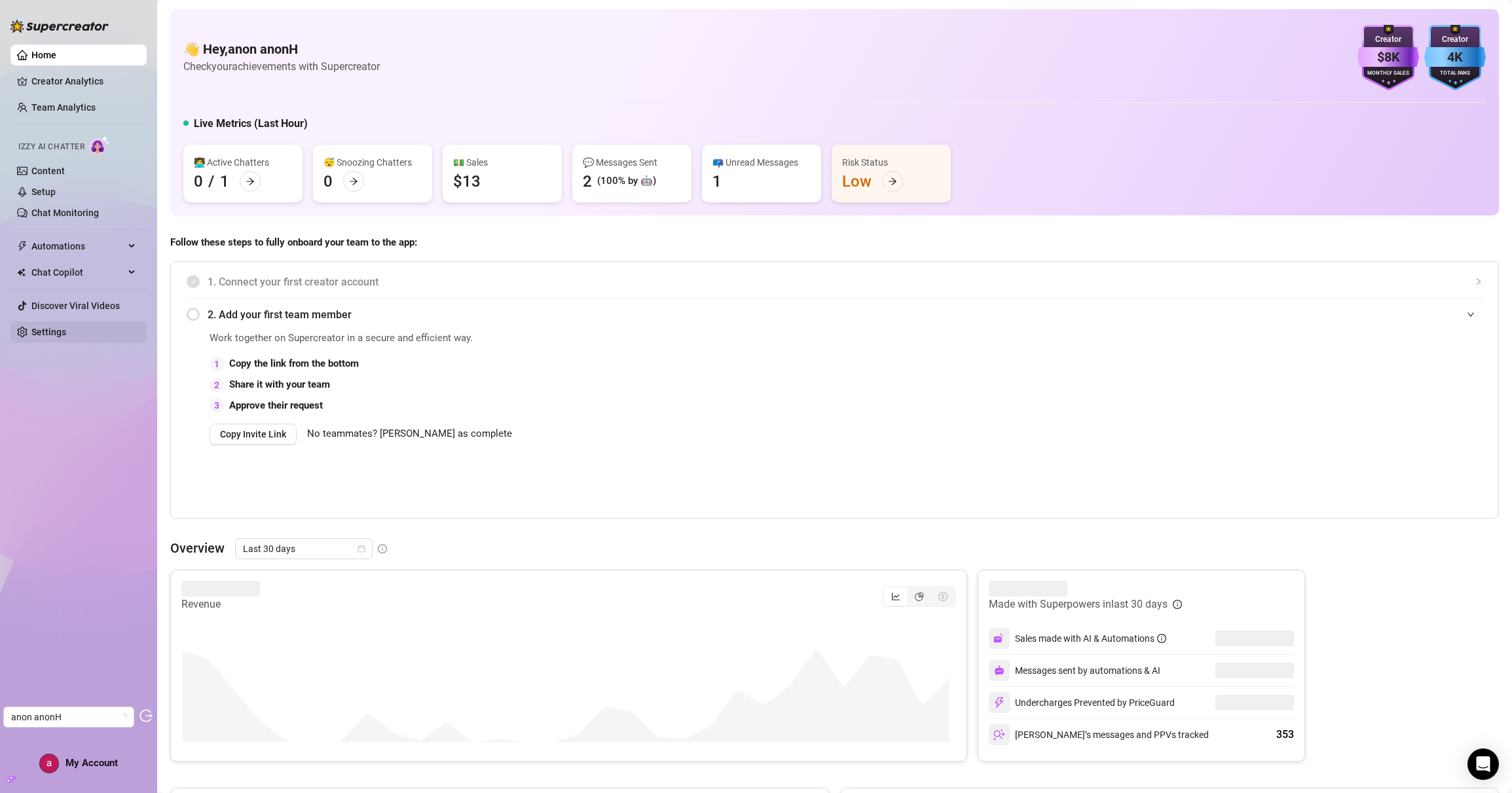
click at [66, 327] on link "Settings" at bounding box center [48, 332] width 35 height 10
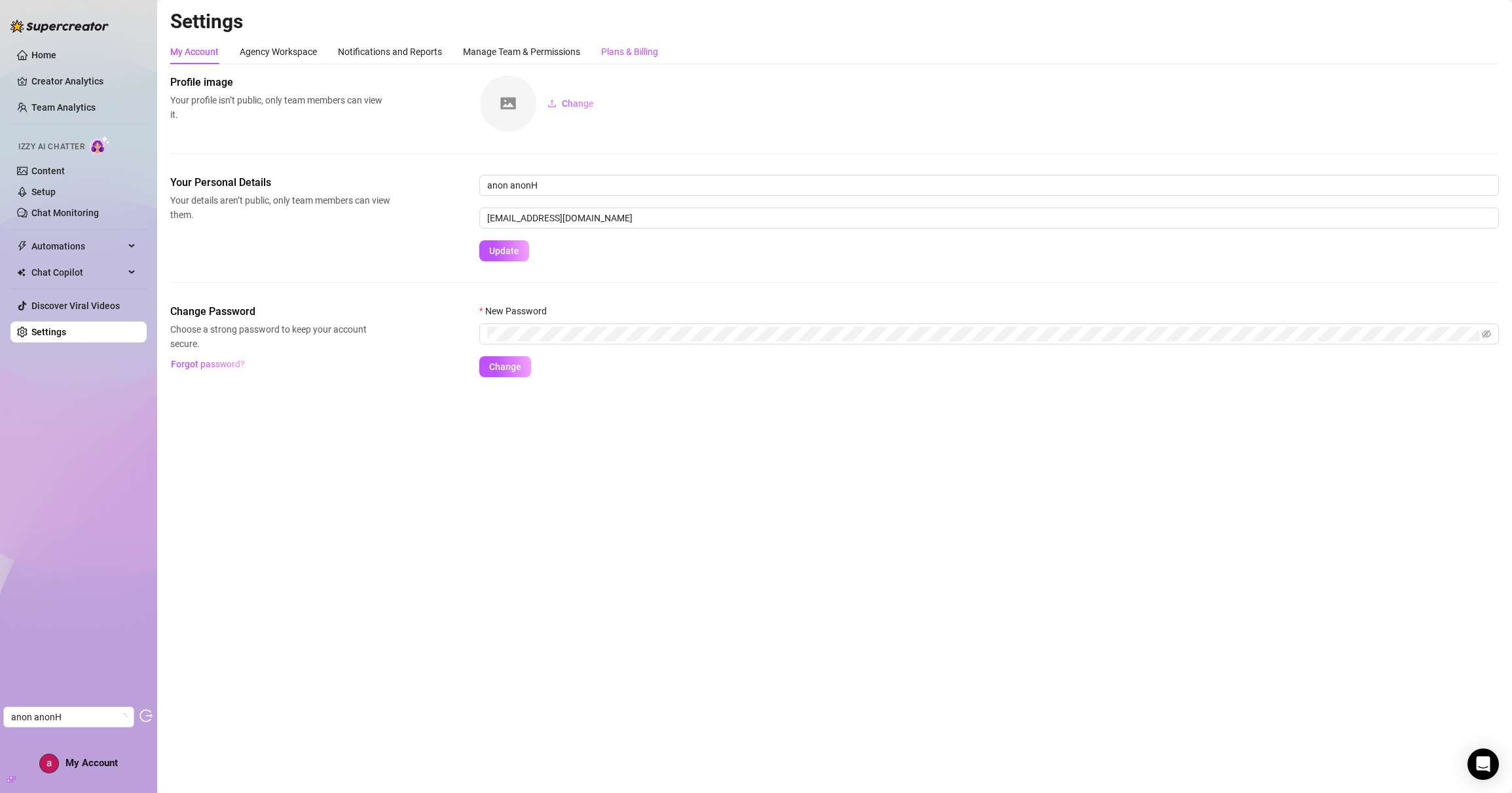
click at [628, 53] on div "Plans & Billing" at bounding box center [630, 52] width 57 height 14
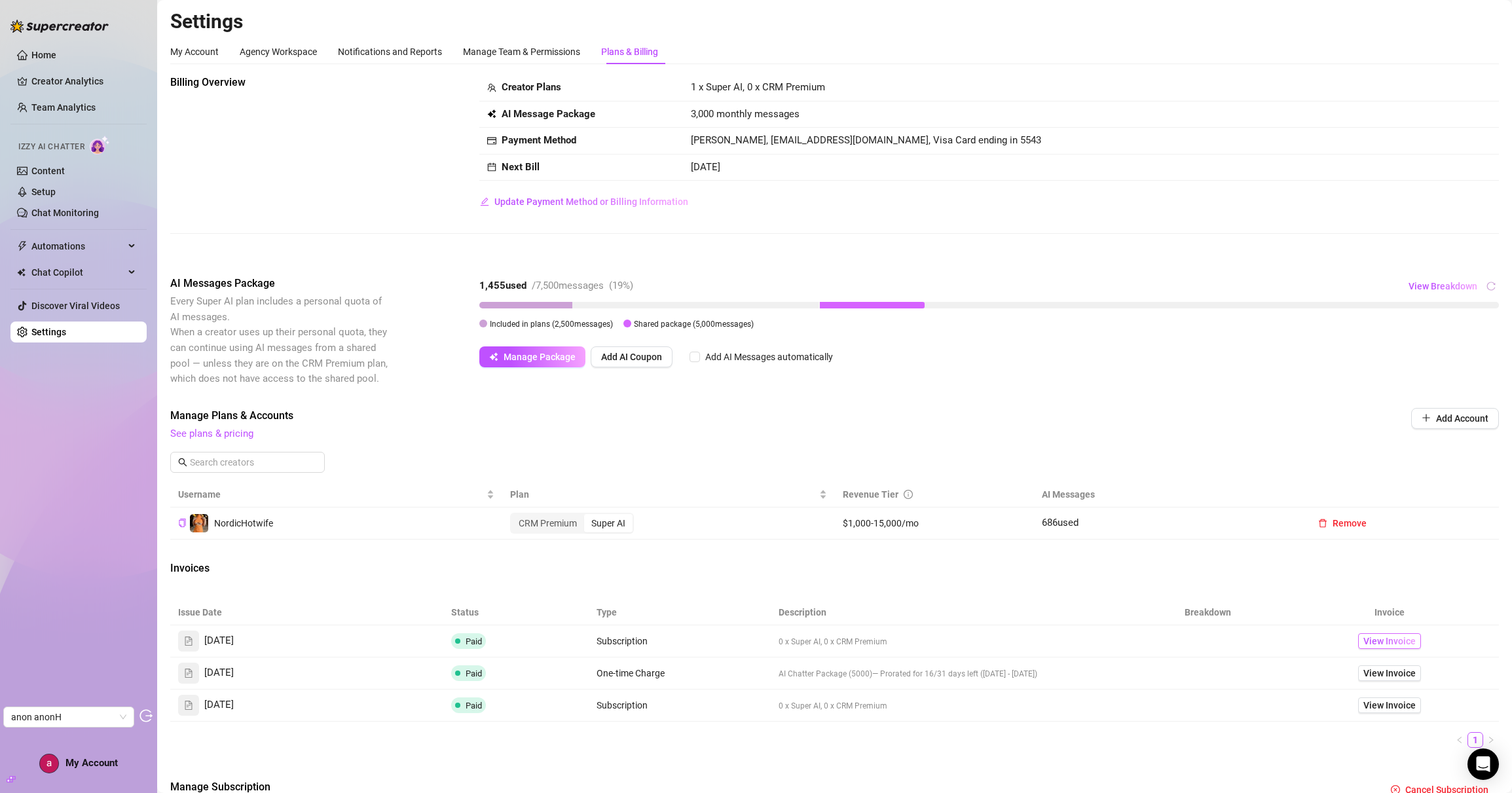
click at [1386, 635] on span "View Invoice" at bounding box center [1390, 641] width 52 height 14
click at [1449, 285] on span "View Breakdown" at bounding box center [1443, 285] width 69 height 10
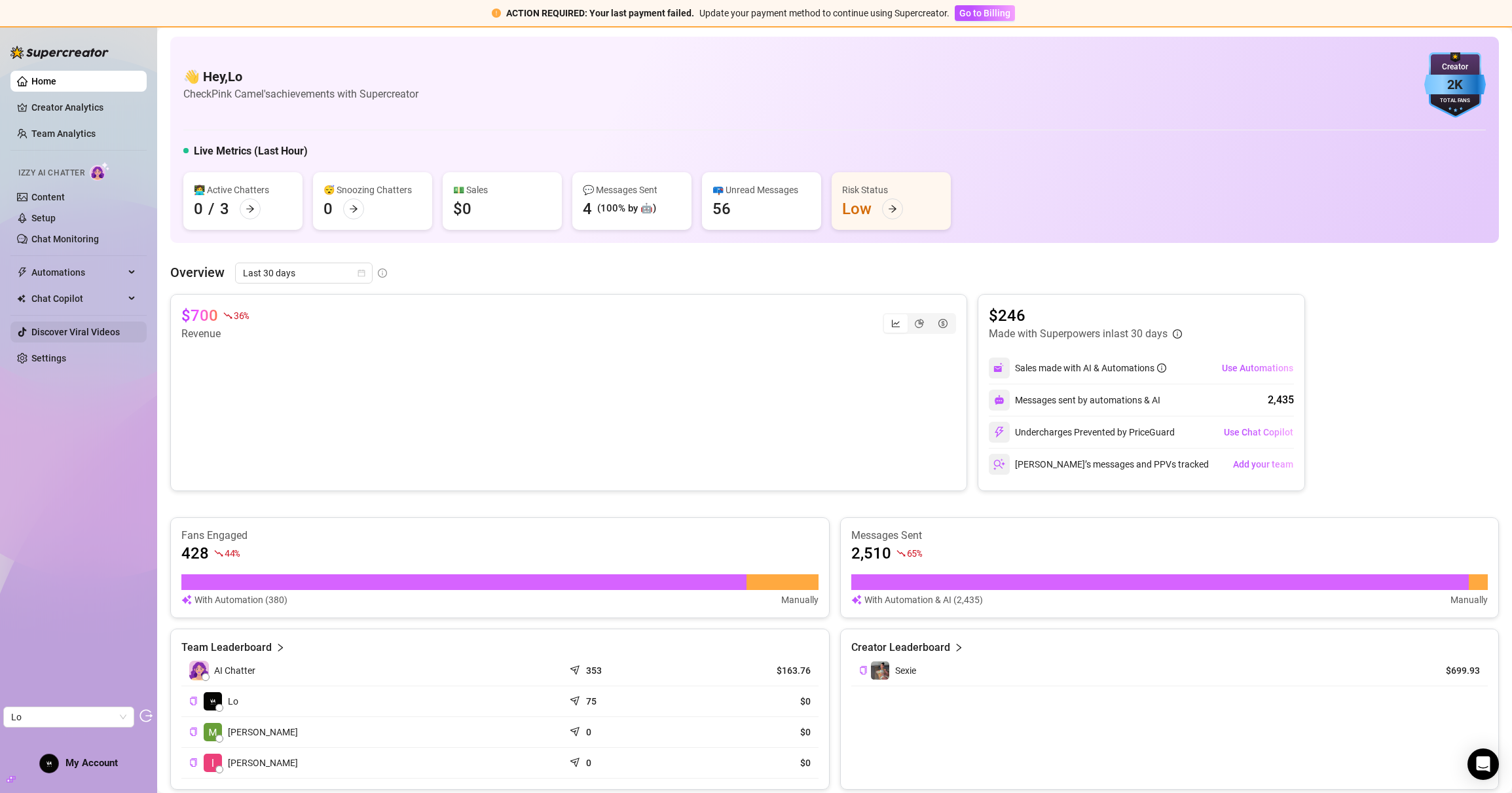
click at [63, 337] on link "Discover Viral Videos" at bounding box center [75, 332] width 88 height 10
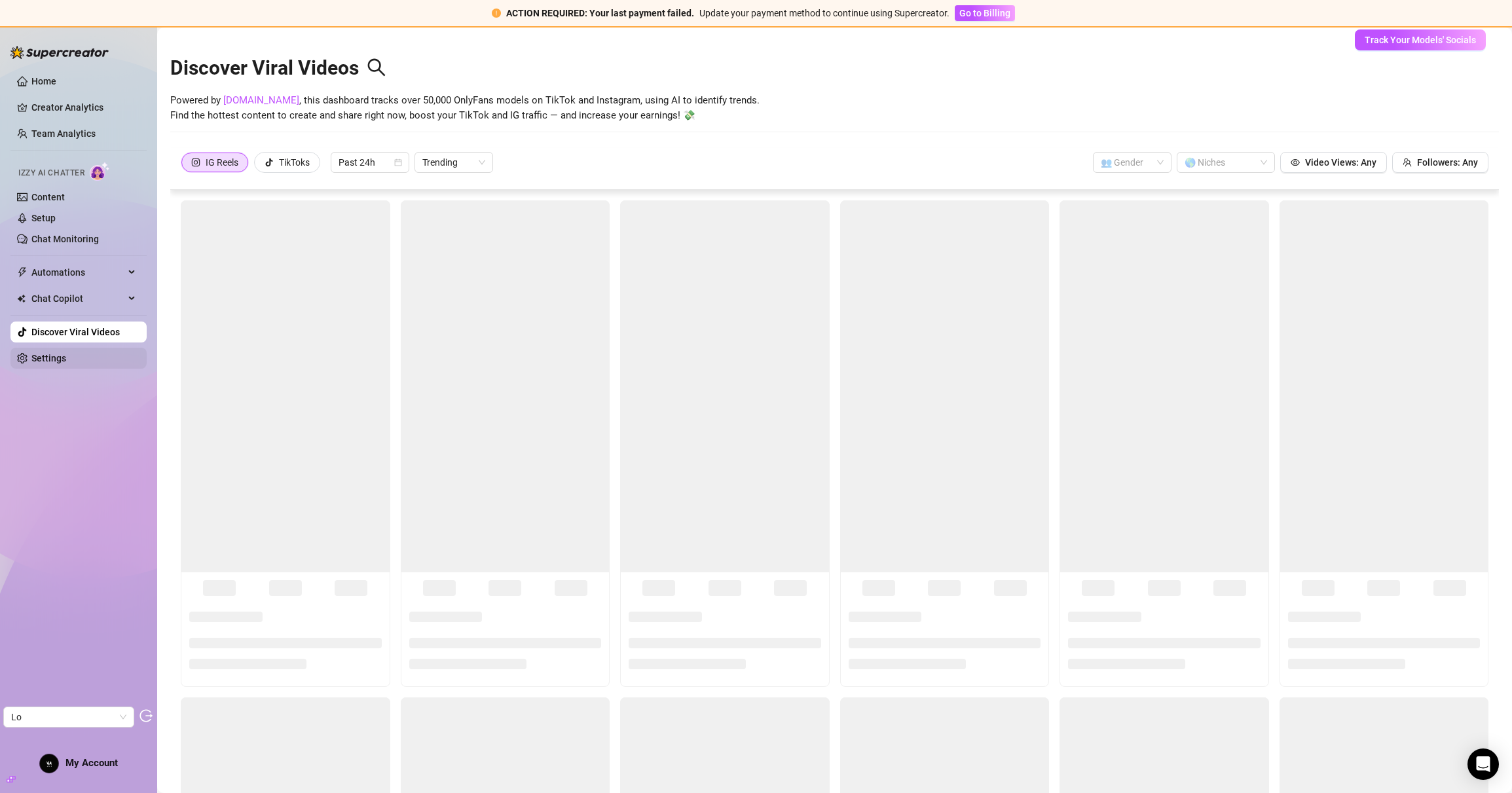
click at [63, 354] on link "Settings" at bounding box center [48, 358] width 35 height 10
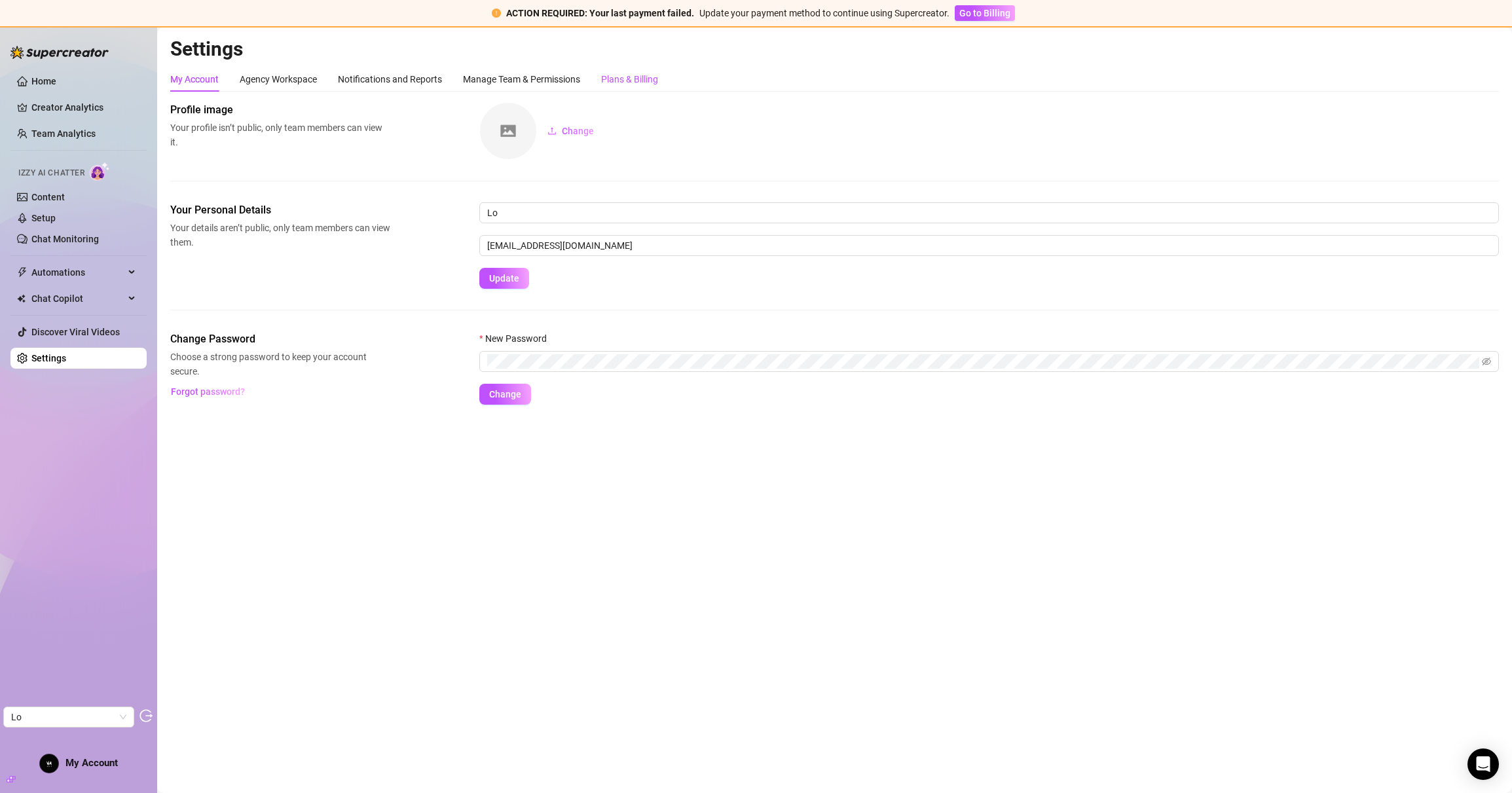
click at [649, 73] on div "Plans & Billing" at bounding box center [630, 79] width 57 height 14
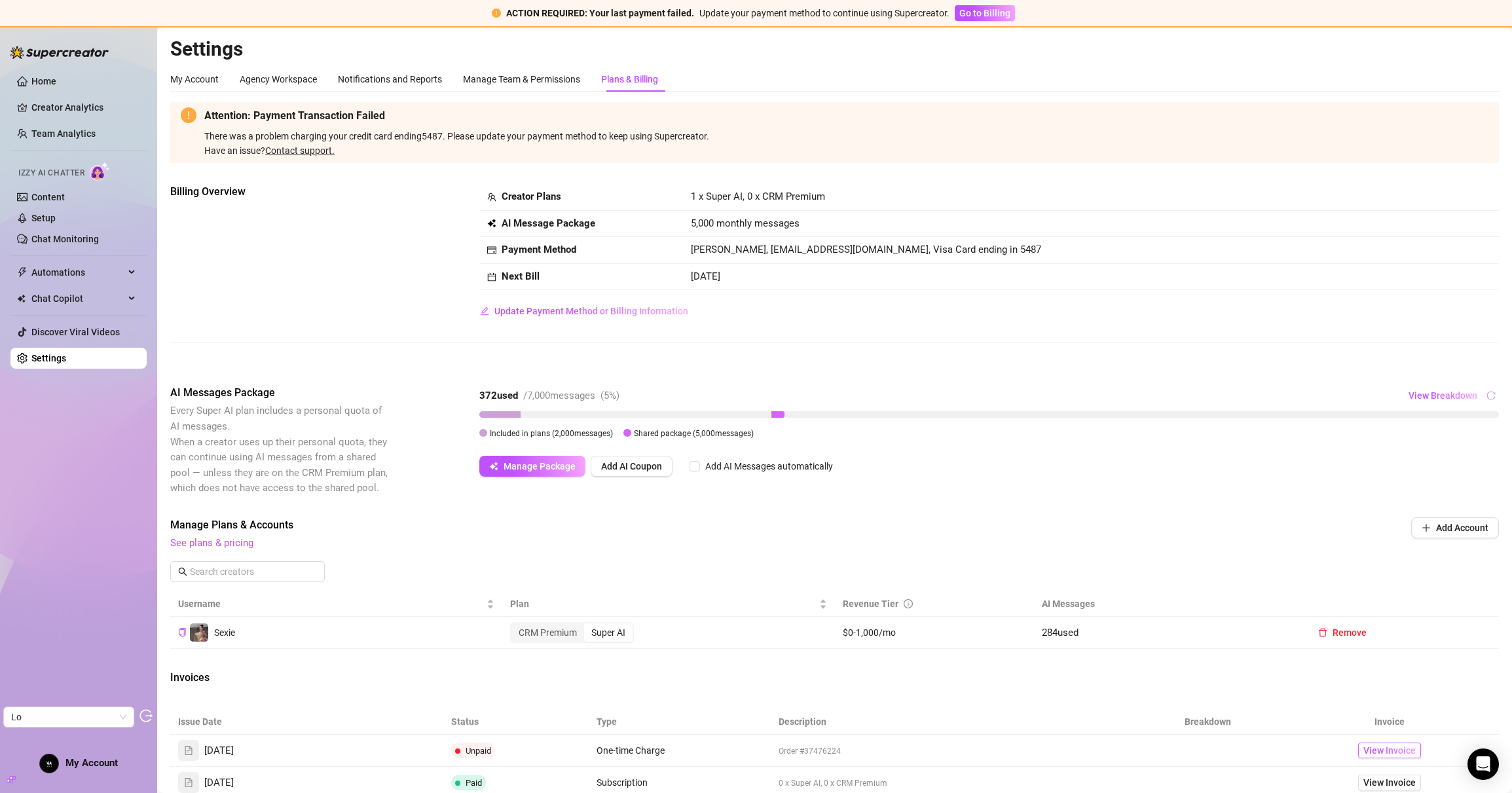
click at [1385, 751] on span "View Invoice" at bounding box center [1390, 750] width 52 height 14
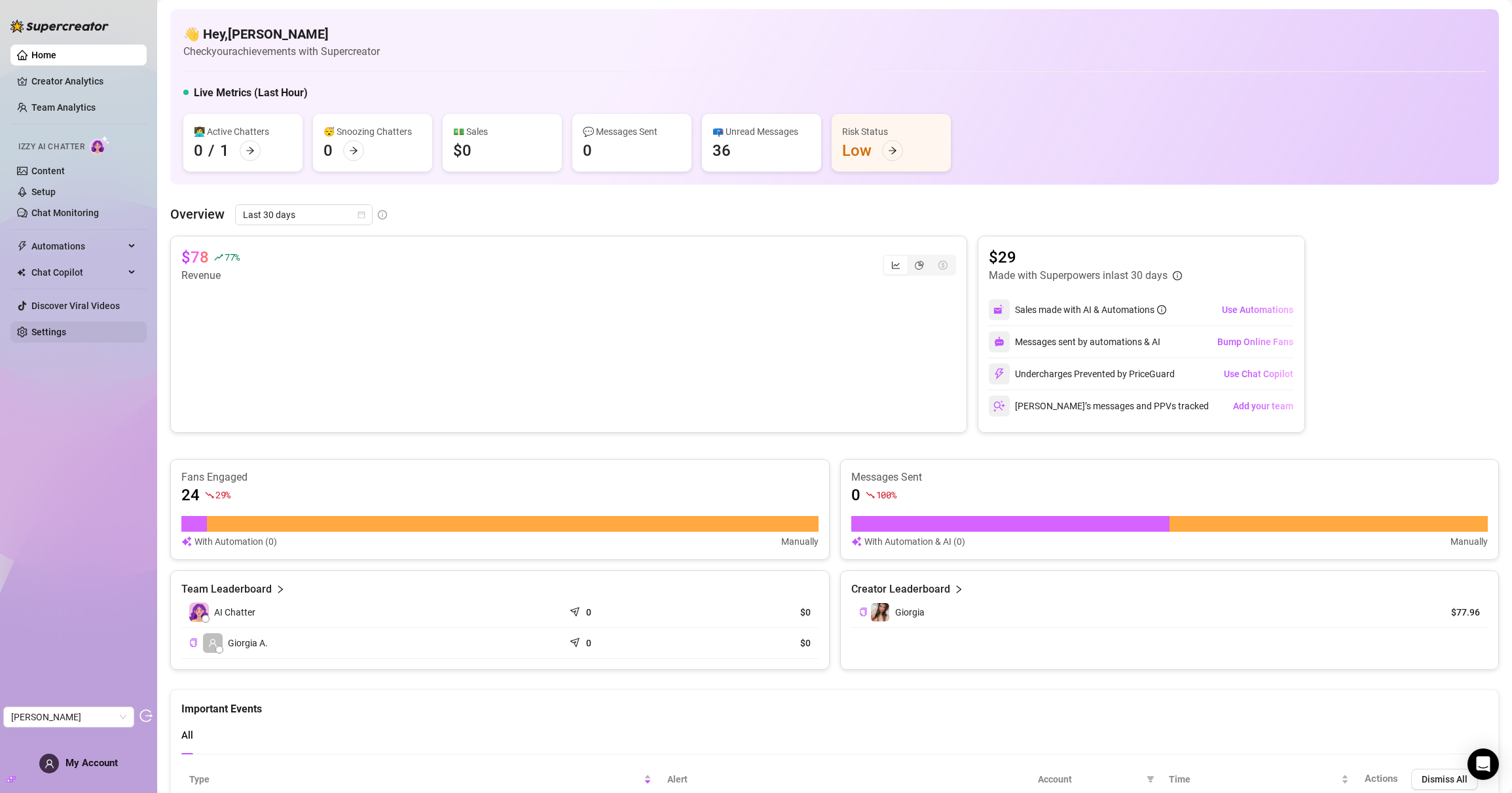
click at [66, 327] on link "Settings" at bounding box center [48, 332] width 35 height 10
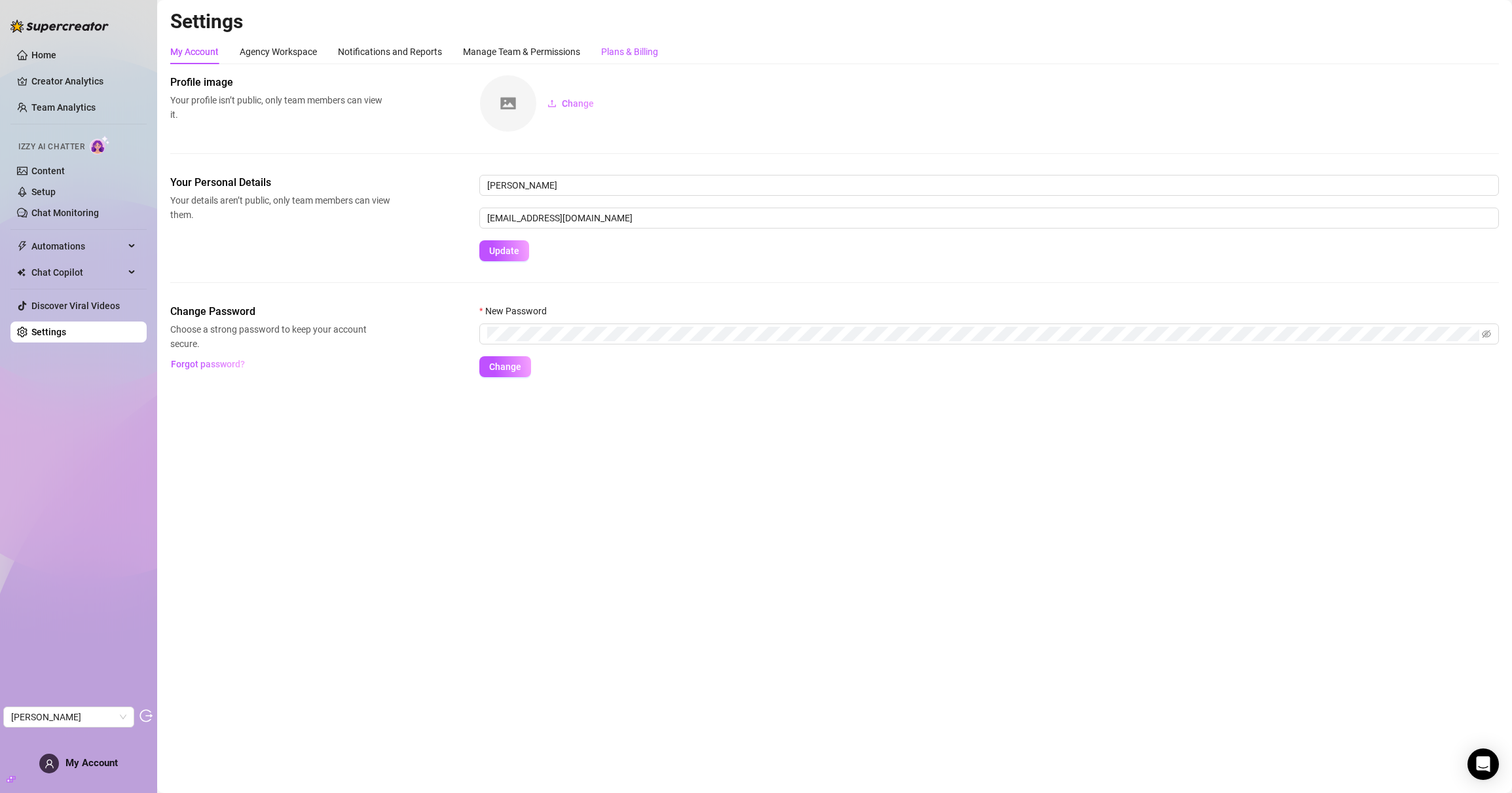
click at [626, 56] on div "Plans & Billing" at bounding box center [630, 52] width 57 height 14
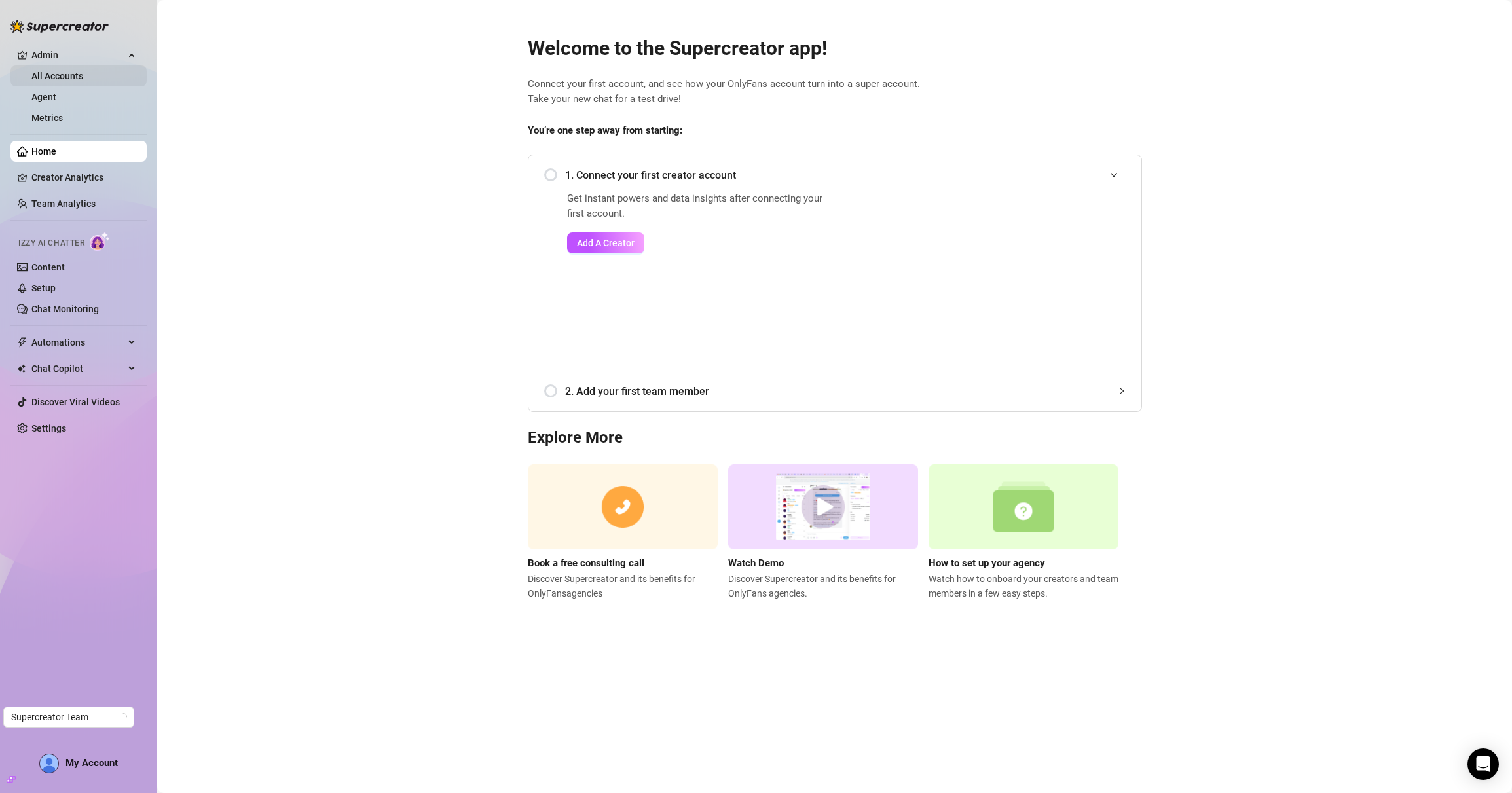
click at [60, 71] on link "All Accounts" at bounding box center [57, 75] width 52 height 10
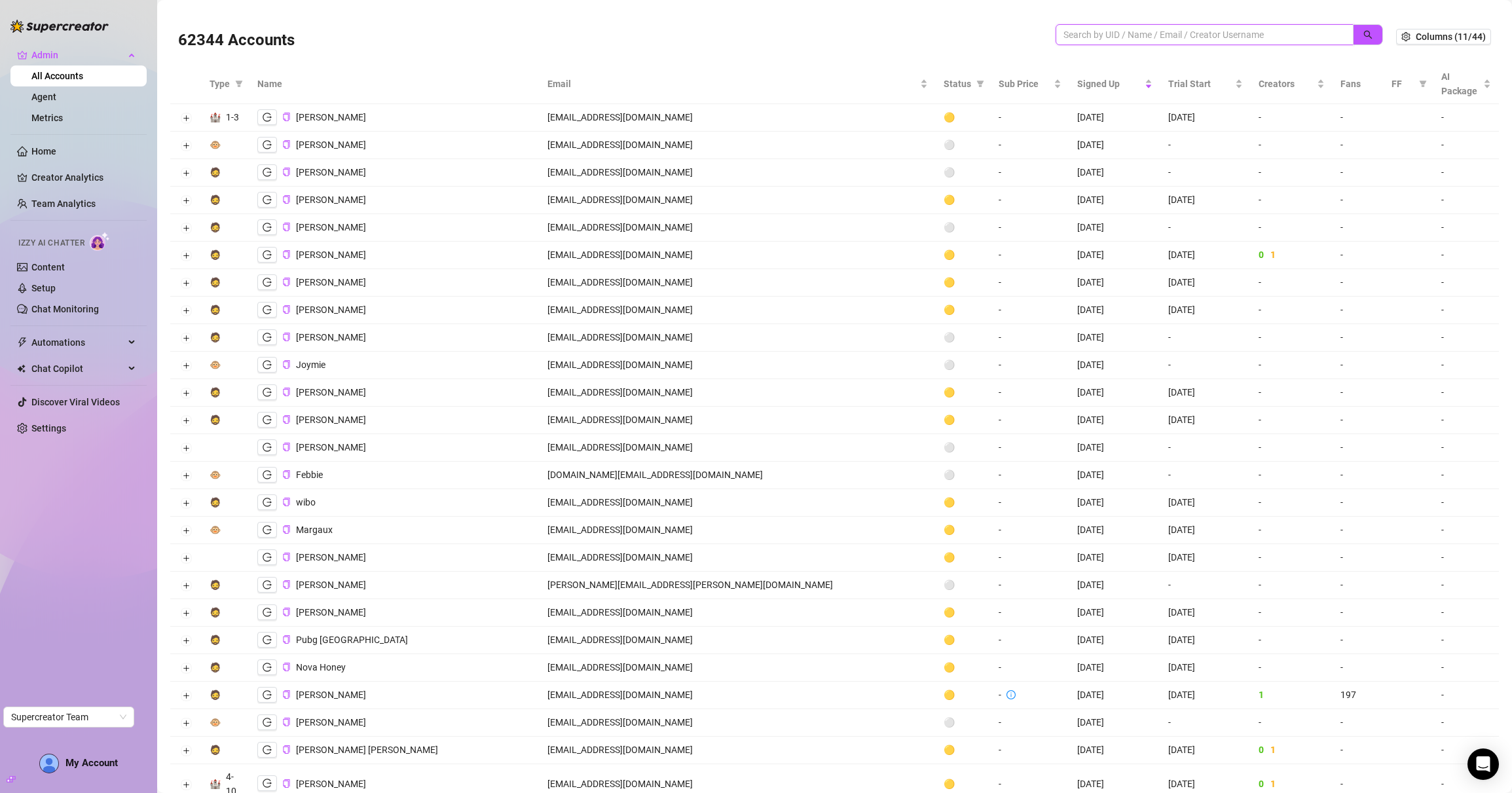
click at [1072, 37] on input "search" at bounding box center [1199, 34] width 272 height 14
paste input "nIAzMAN9EMegCpJ6oXbDbEeegqg1"
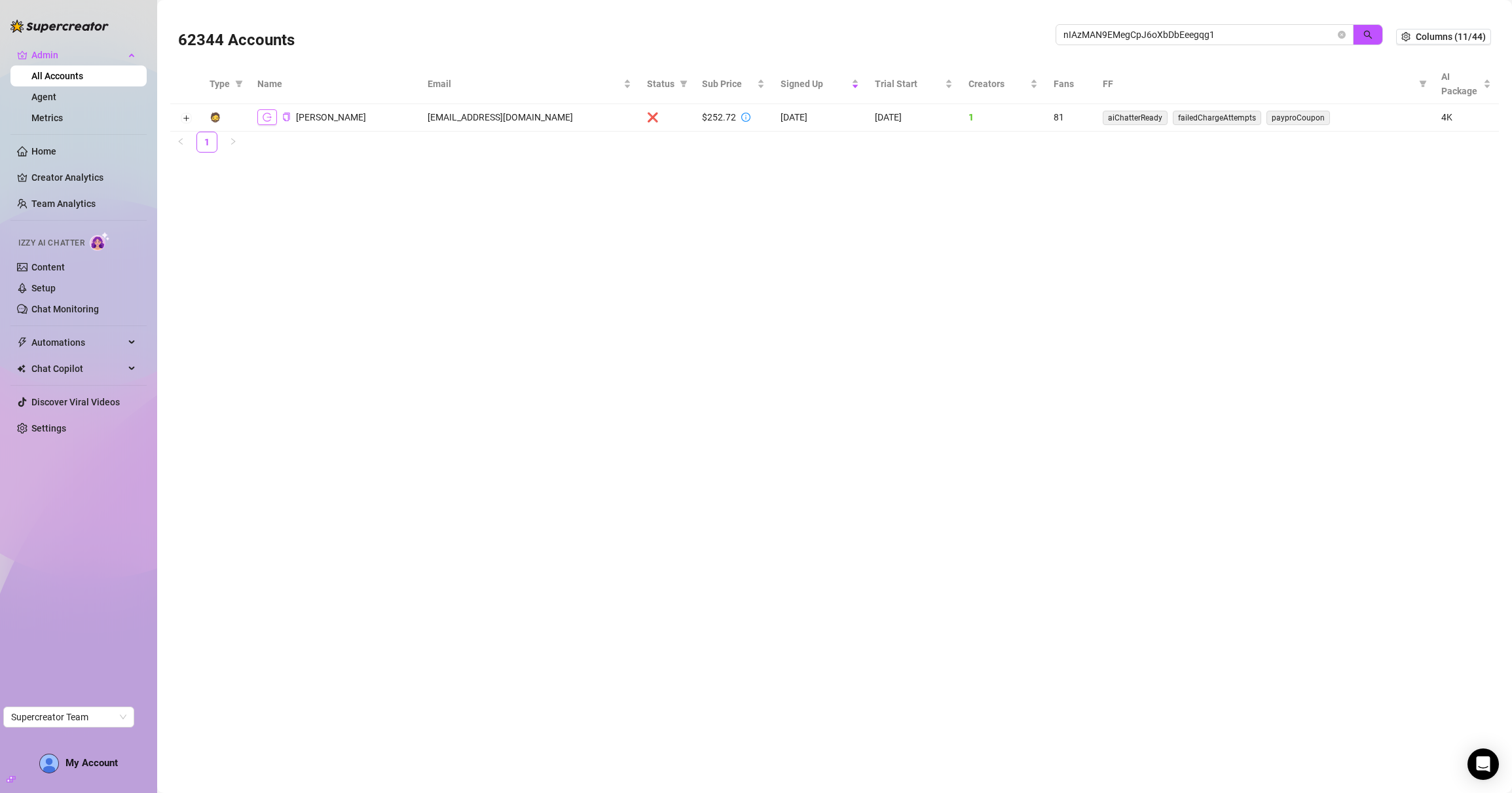
click at [268, 118] on icon "logout" at bounding box center [266, 117] width 9 height 9
click at [647, 116] on span "❌" at bounding box center [652, 117] width 11 height 10
click at [190, 117] on button "Expand row" at bounding box center [186, 118] width 10 height 10
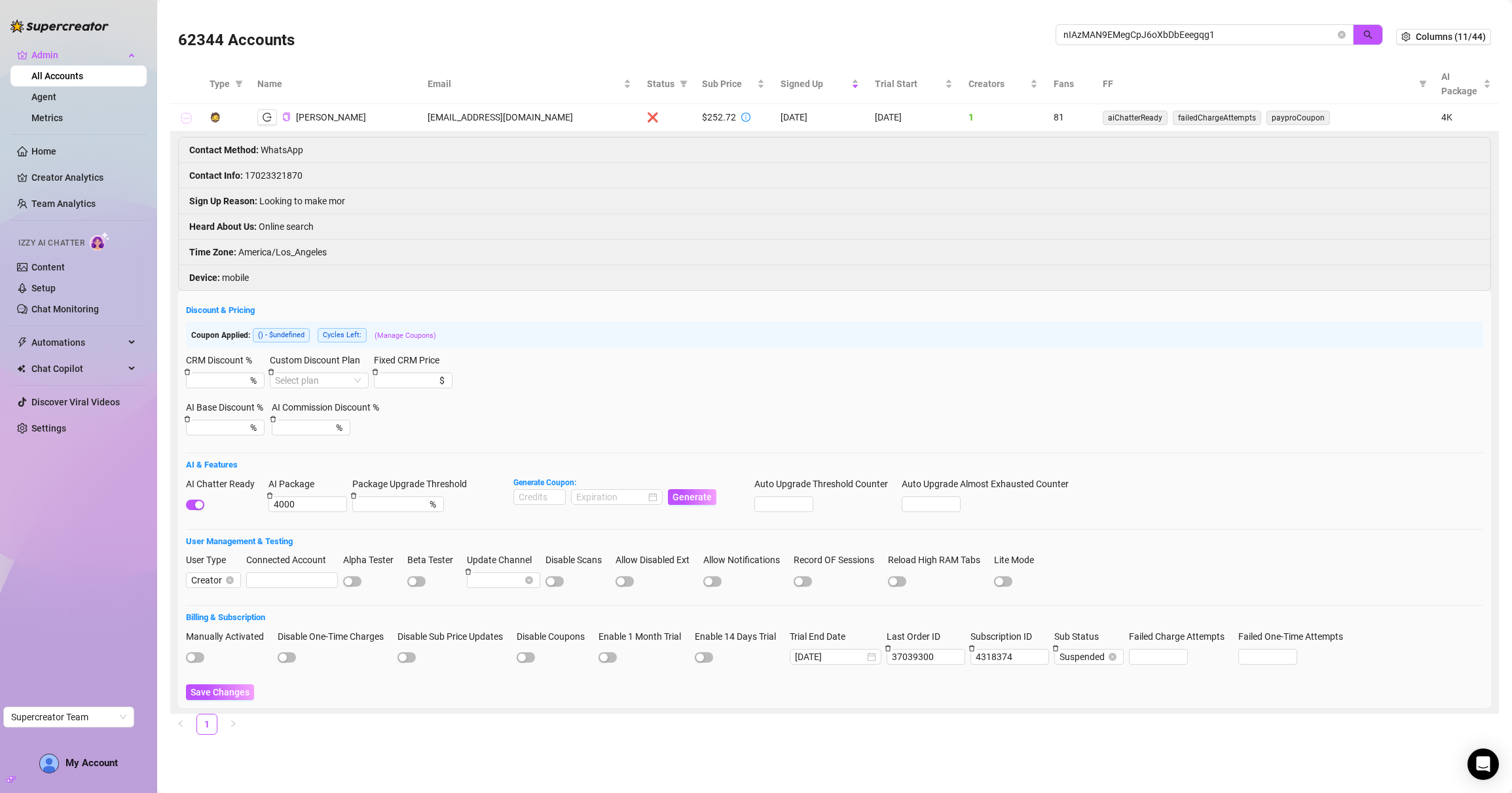
click at [189, 120] on button "Collapse row" at bounding box center [186, 118] width 10 height 10
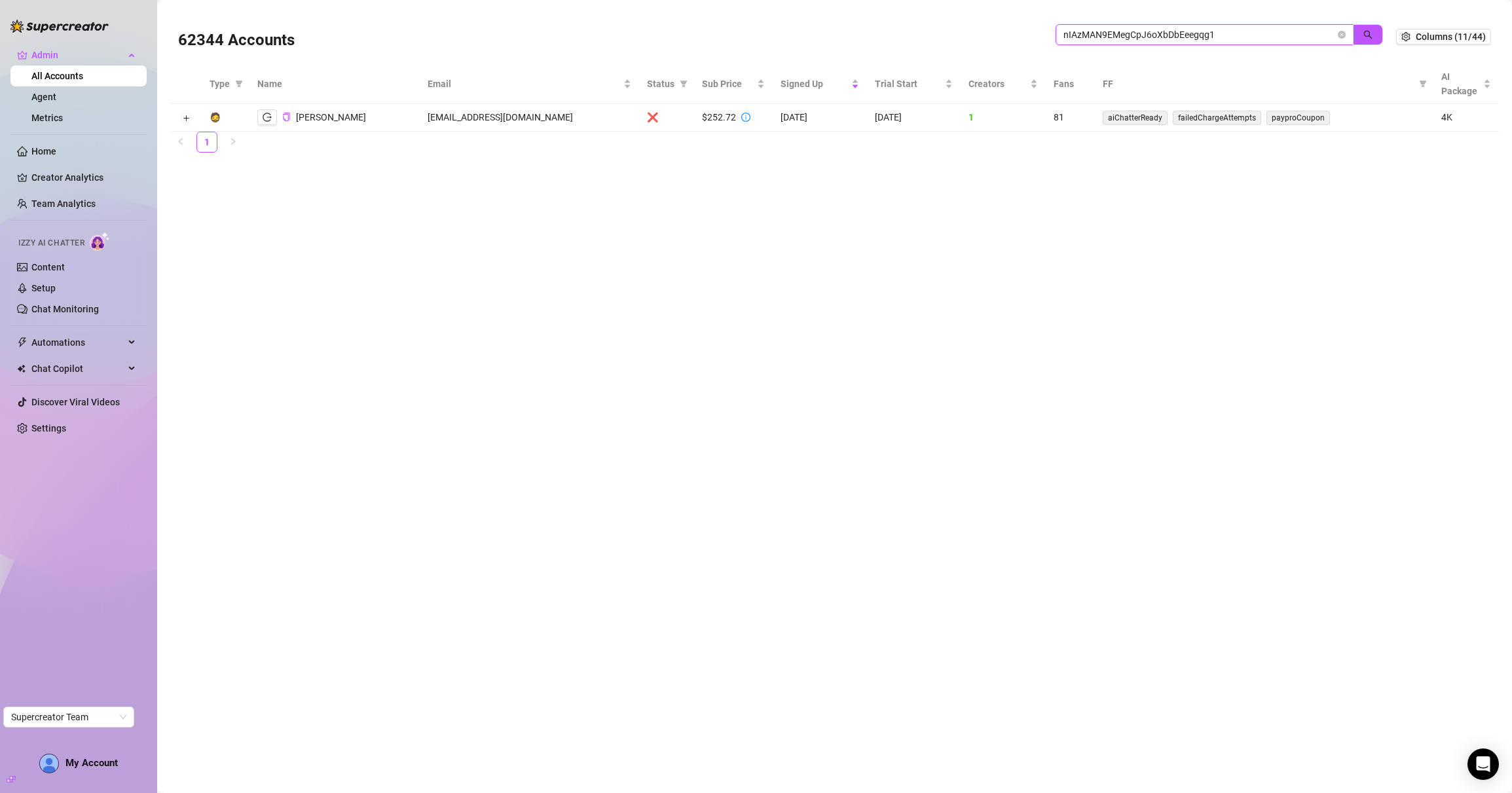
click at [1219, 37] on input "nIAzMAN9EMegCpJ6oXbDbEeegqg1" at bounding box center [1199, 34] width 272 height 14
click at [1142, 39] on input "nIAzMAN9EMegCpJ6oXbDbEeegqg1" at bounding box center [1199, 34] width 272 height 14
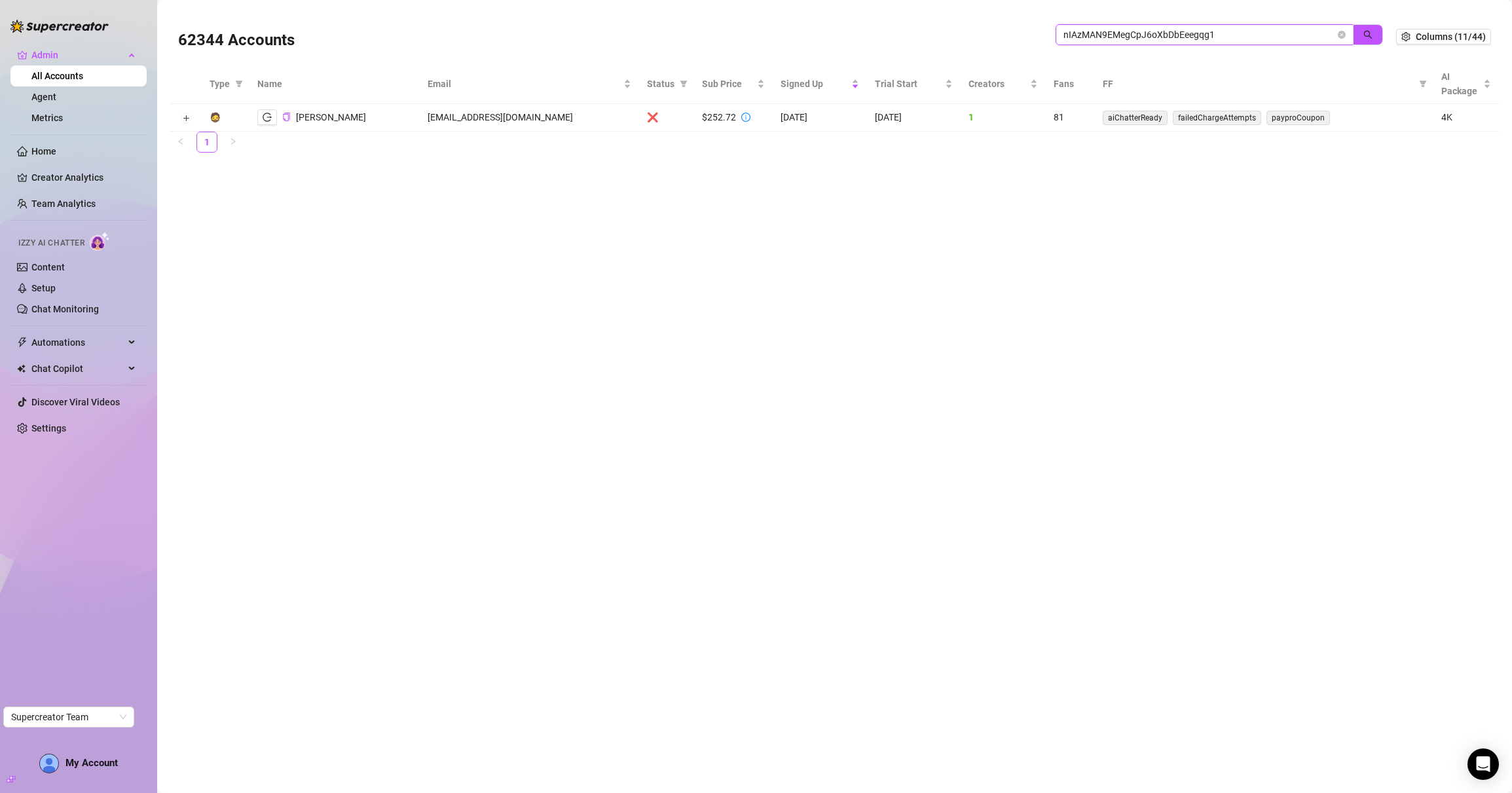
click at [1142, 39] on input "nIAzMAN9EMegCpJ6oXbDbEeegqg1" at bounding box center [1199, 34] width 272 height 14
paste input "odNHKB0EHEcFMsGVxsbiUjS5P3H3"
click at [186, 118] on button "Expand row" at bounding box center [186, 118] width 10 height 10
click at [186, 119] on button "Expand row" at bounding box center [186, 118] width 10 height 10
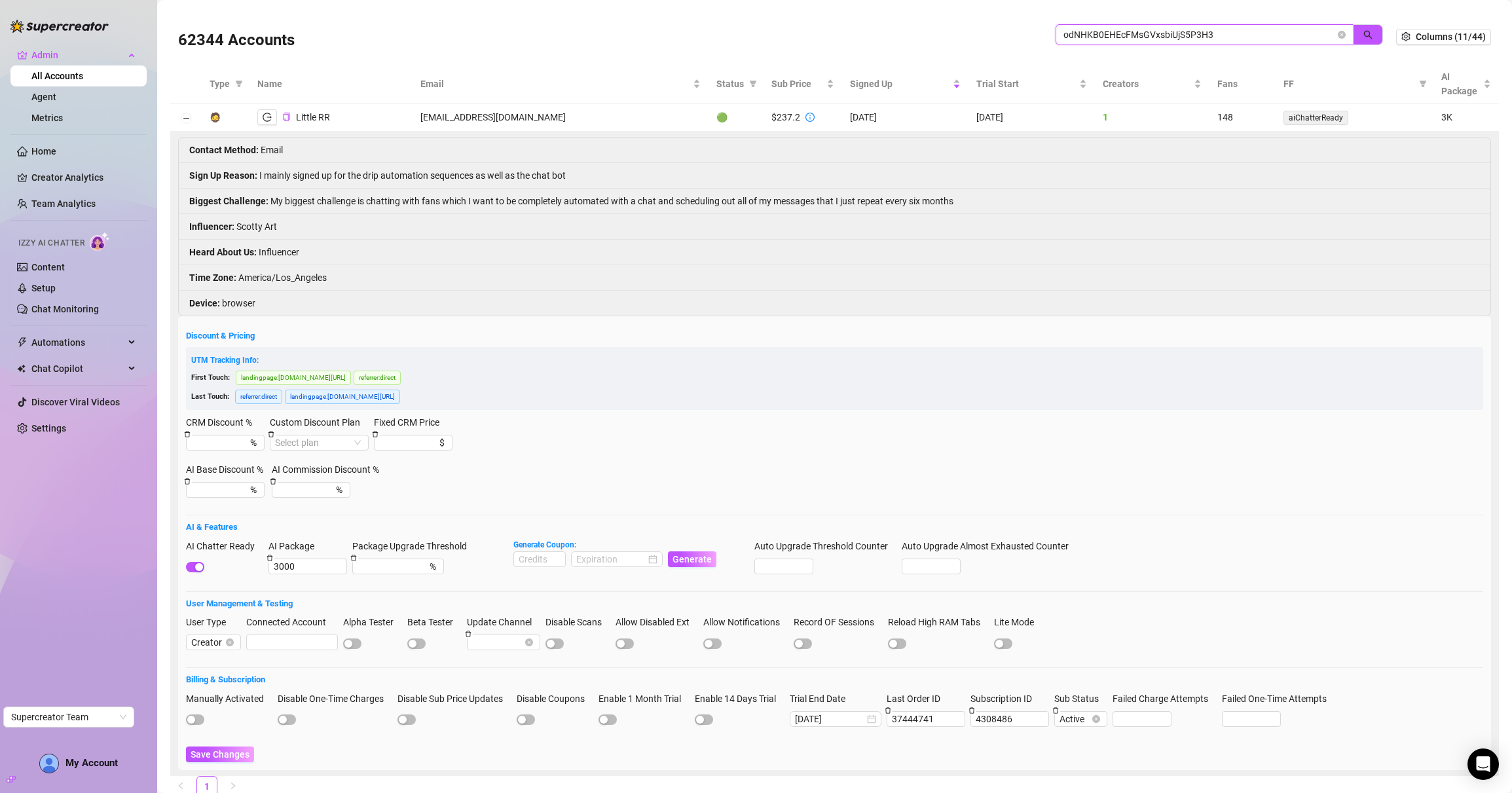
click at [1103, 39] on input "odNHKB0EHEcFMsGVxsbiUjS5P3H3" at bounding box center [1199, 34] width 272 height 14
paste input "vSU3qKqYWnbxLqvDiLNreLMRYL32"
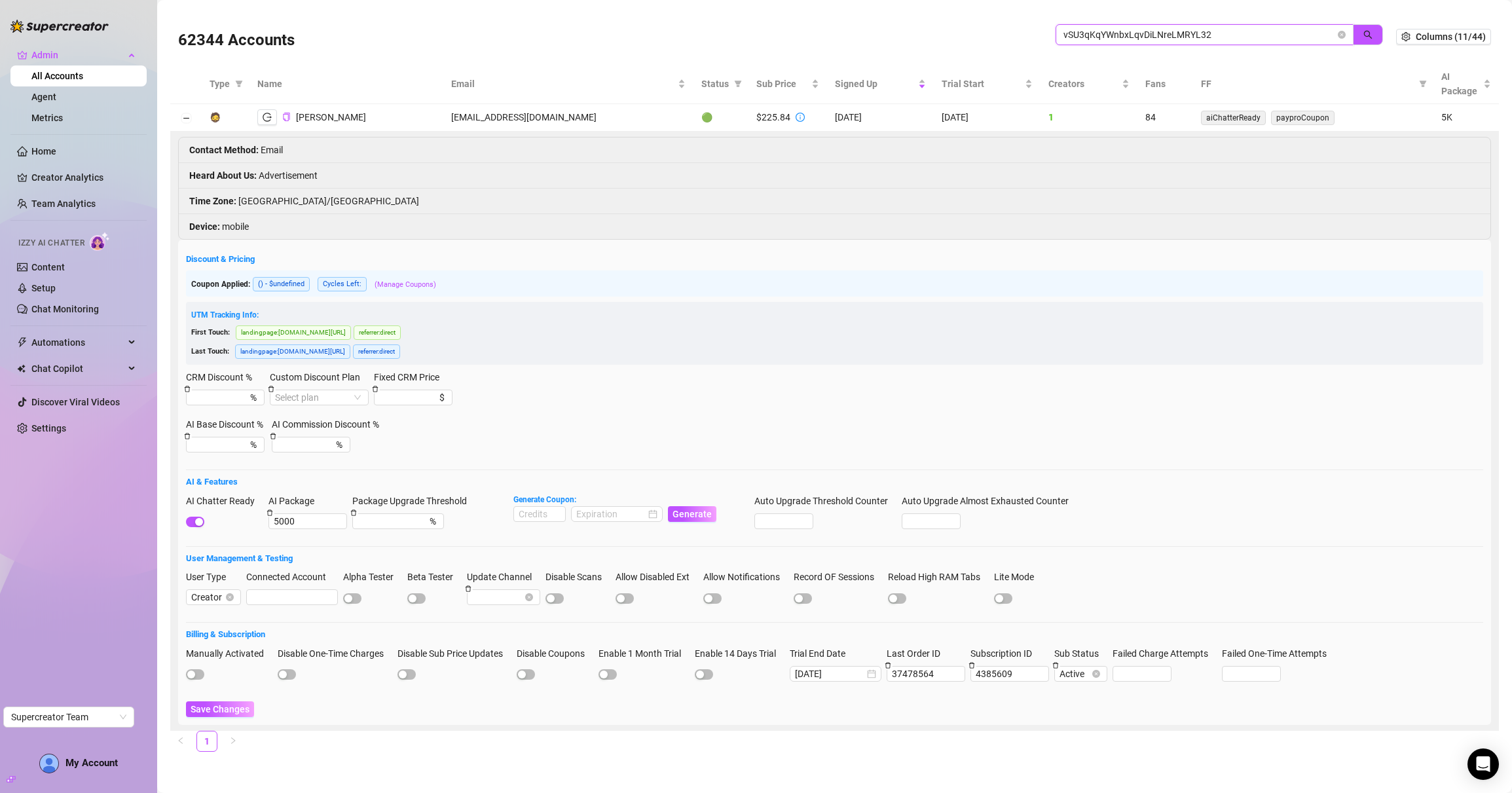
click at [1105, 40] on input "vSU3qKqYWnbxLqvDiLNreLMRYL32" at bounding box center [1199, 34] width 272 height 14
paste input "gkjisRq31UgxRxalA3wDCsXjvM"
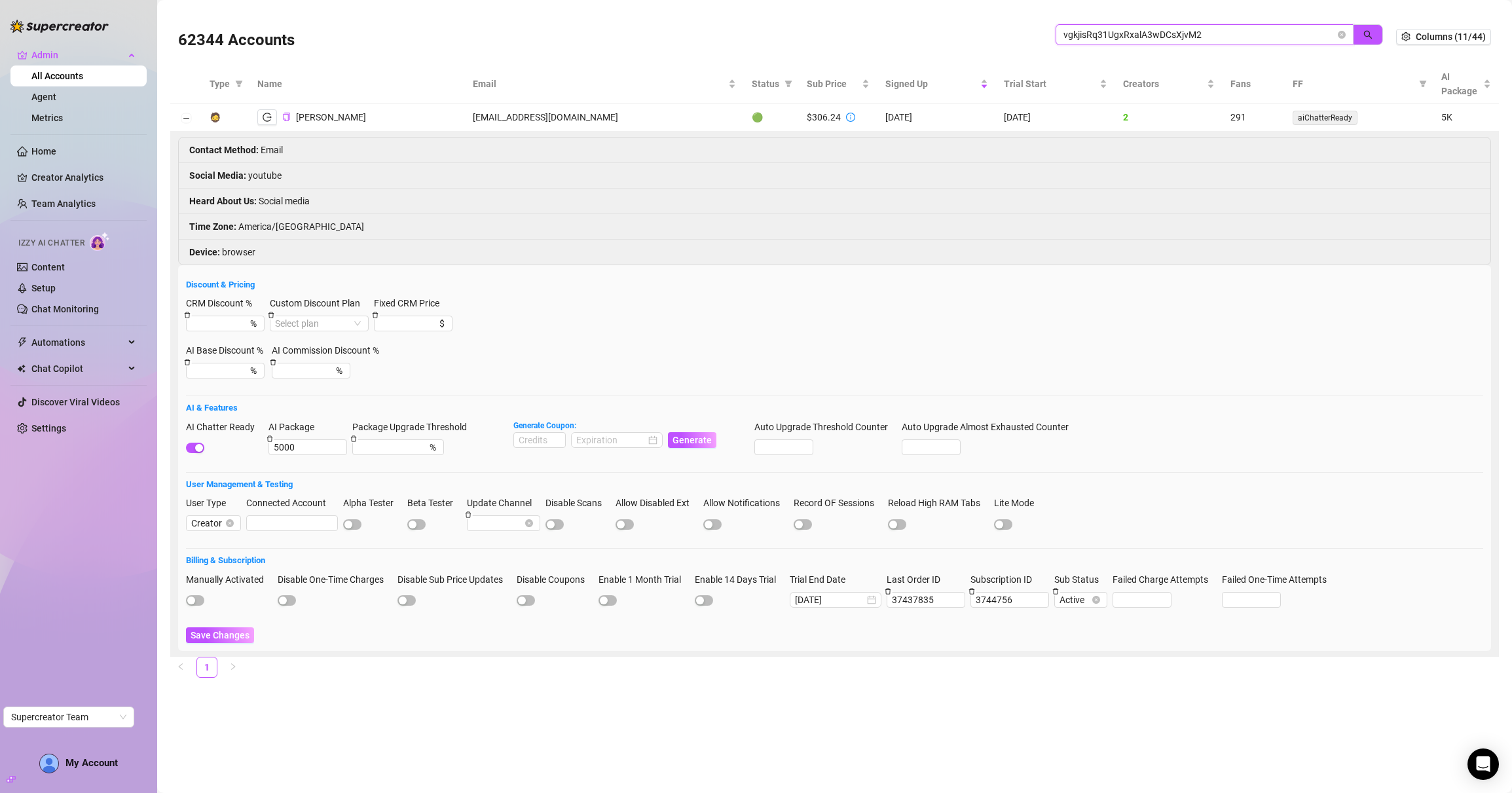
click at [1178, 29] on input "vgkjisRq31UgxRxalA3wDCsXjvM2" at bounding box center [1199, 34] width 272 height 14
paste input "wkXxIp4U5KV0mYim8Qwr511ILlh1"
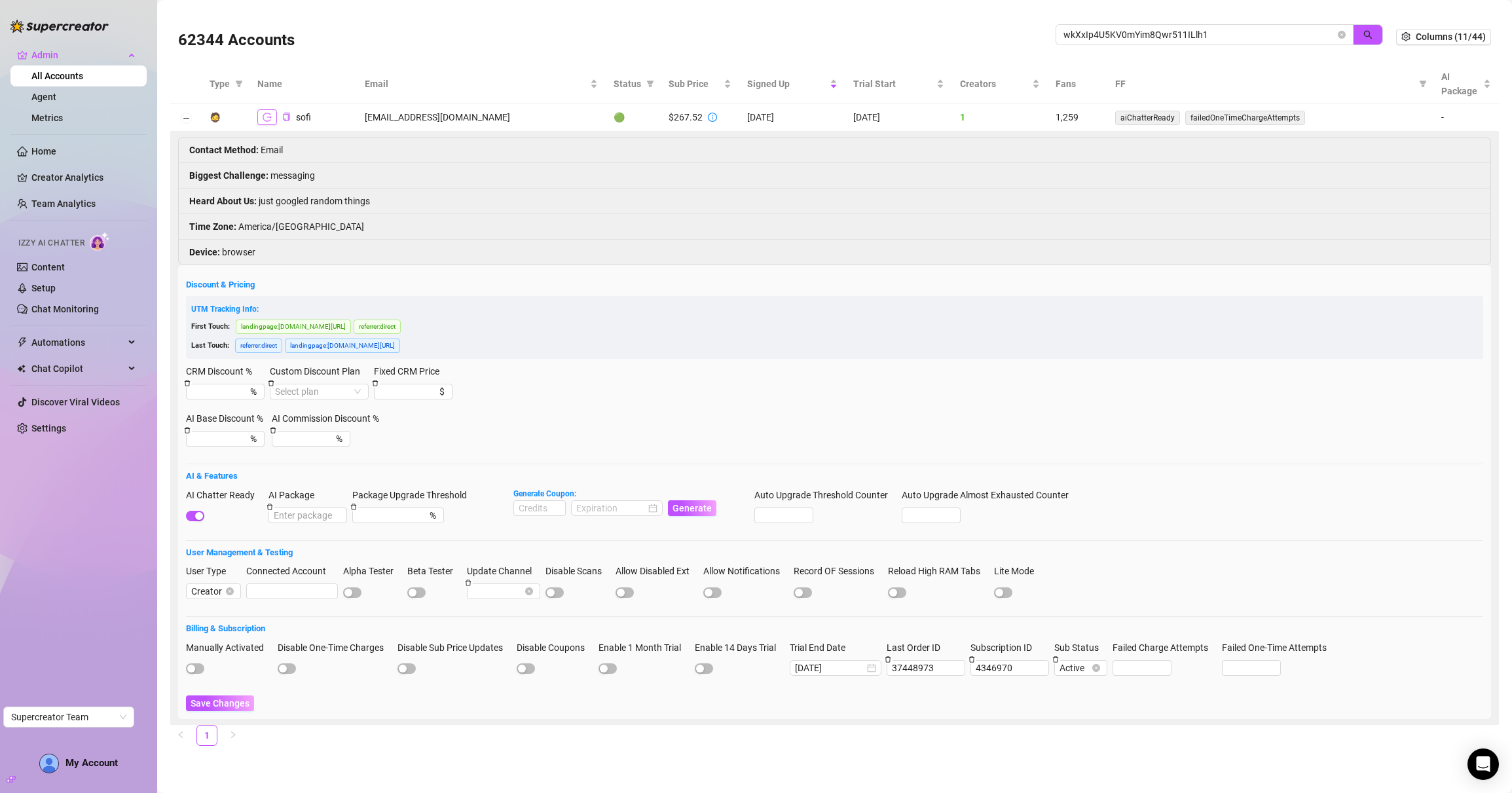
click at [266, 118] on icon "logout" at bounding box center [266, 117] width 9 height 9
click at [1108, 35] on input "wkXxIp4U5KV0mYim8Qwr511ILlh1" at bounding box center [1199, 34] width 272 height 14
click at [272, 117] on button "button" at bounding box center [267, 117] width 20 height 16
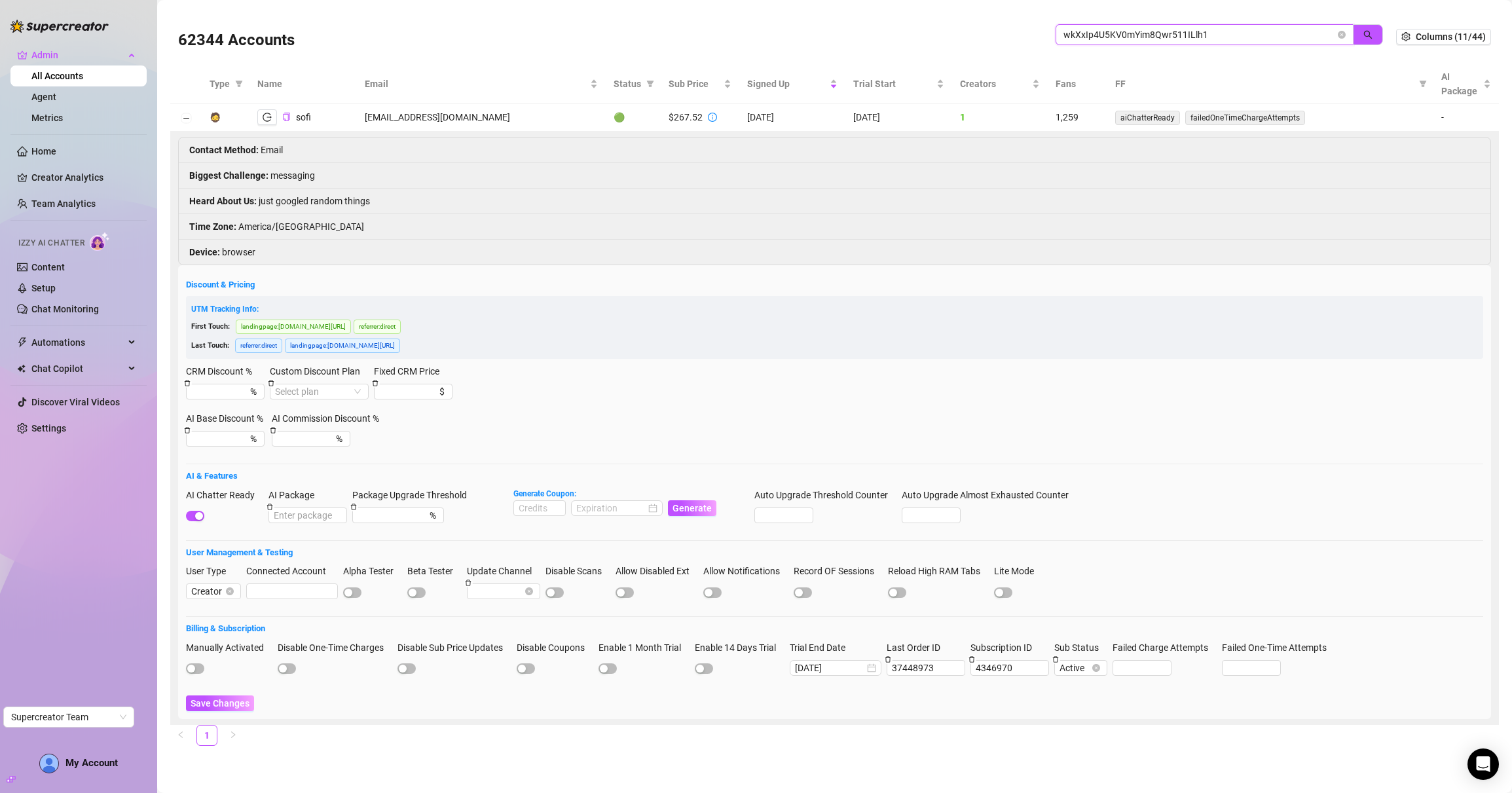
click at [1123, 38] on input "wkXxIp4U5KV0mYim8Qwr511ILlh1" at bounding box center [1199, 34] width 272 height 14
paste input "vSJWfzSKbXxnVVMzBheu2lcfTJ3"
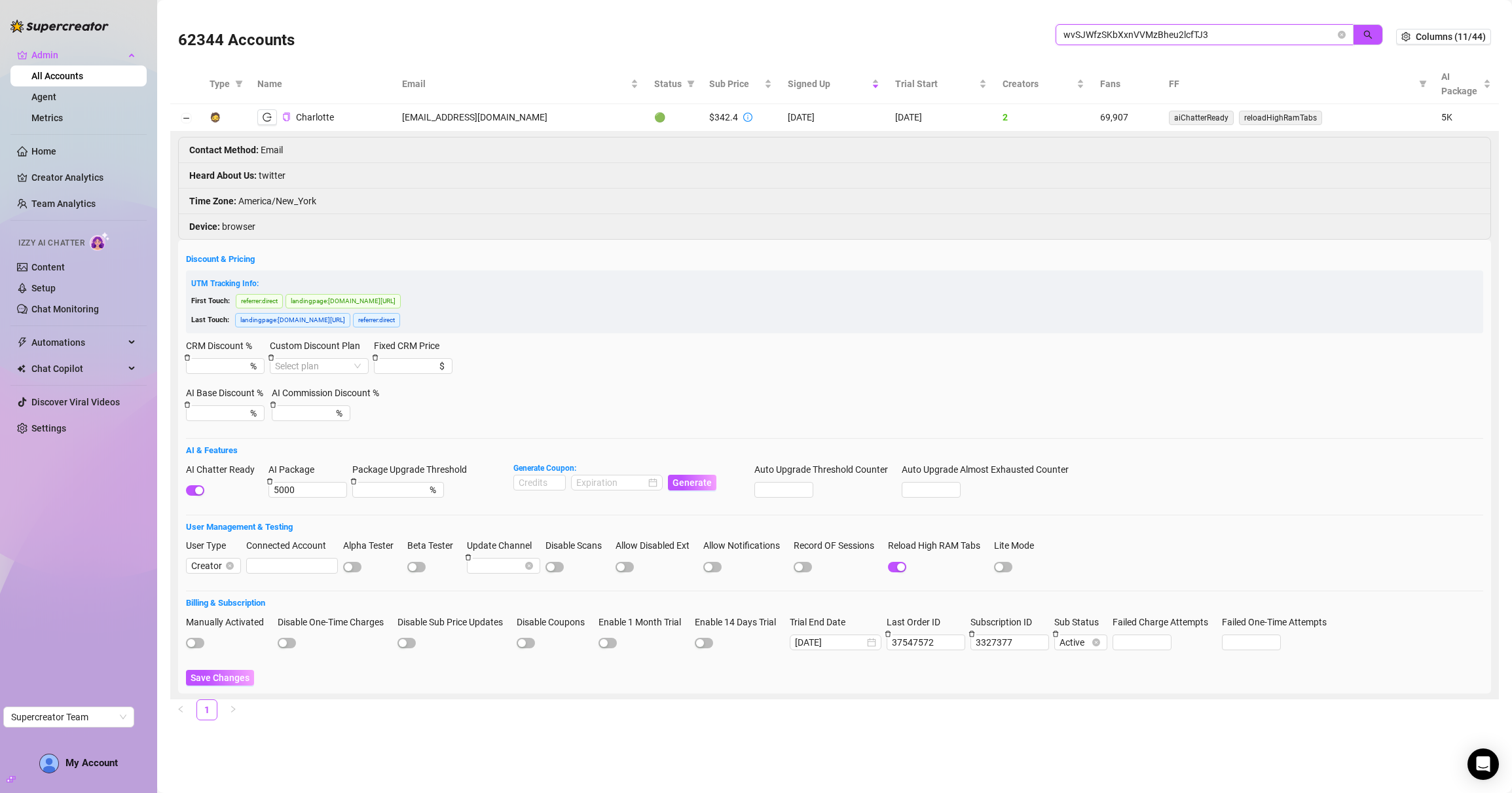
click at [1078, 33] on input "wvSJWfzSKbXxnVVMzBheu2lcfTJ3" at bounding box center [1199, 34] width 272 height 14
paste input "yrvANOsbwPRx4tbJgihlFocvPto2"
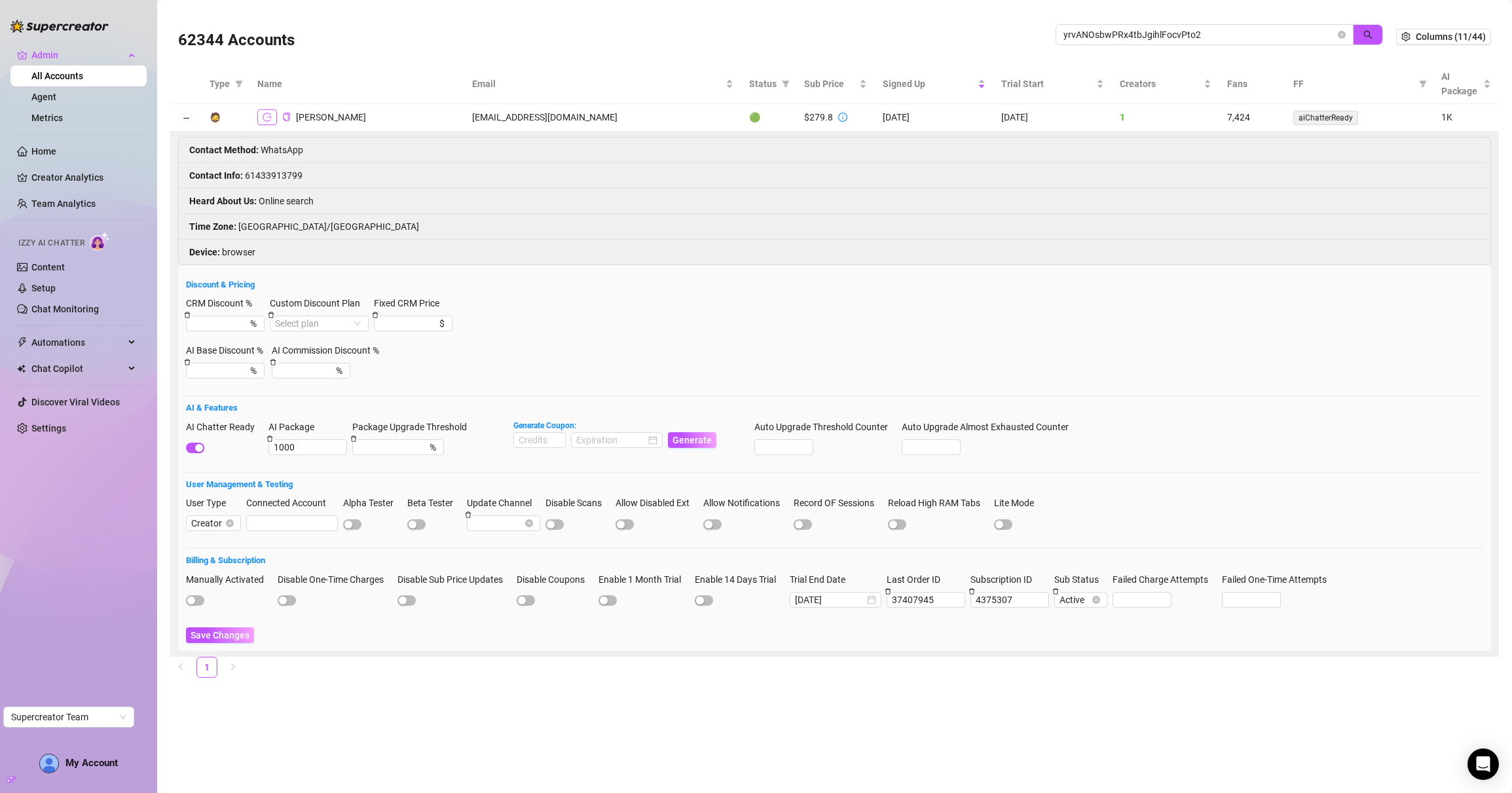
click at [270, 119] on icon "logout" at bounding box center [266, 117] width 9 height 9
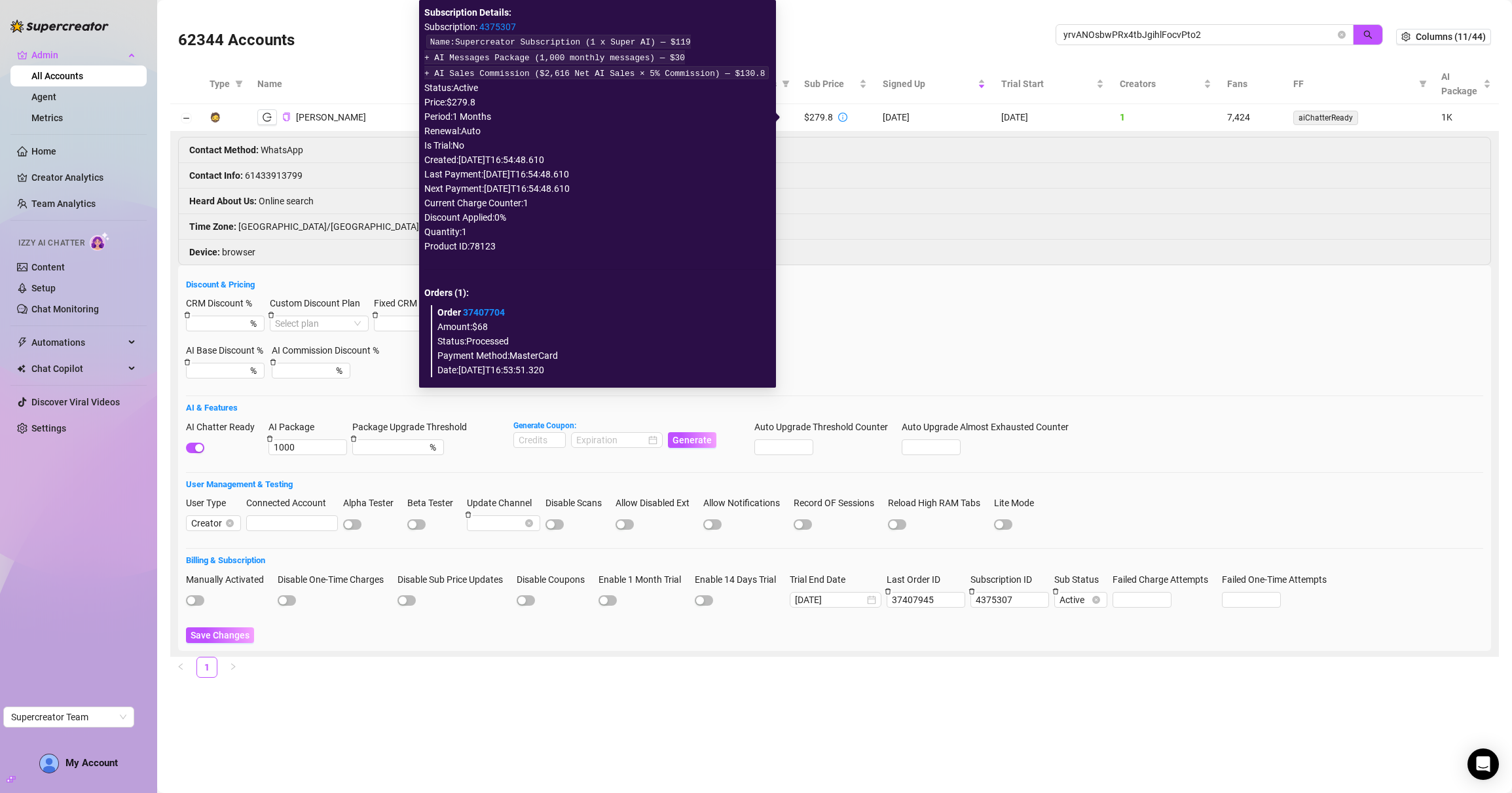
click at [839, 117] on icon "info-circle" at bounding box center [843, 117] width 9 height 9
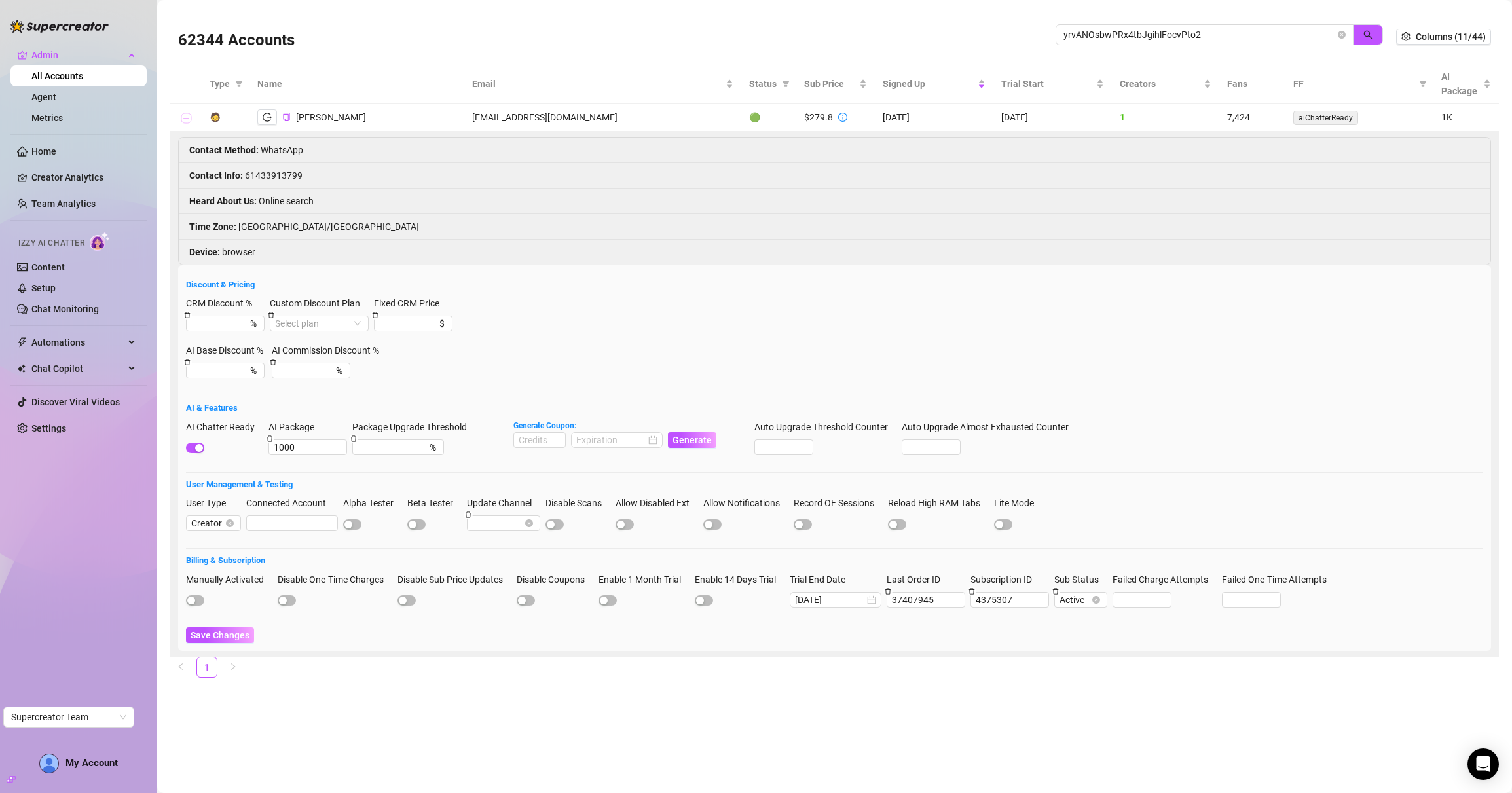
click at [188, 118] on button "Collapse row" at bounding box center [186, 118] width 10 height 10
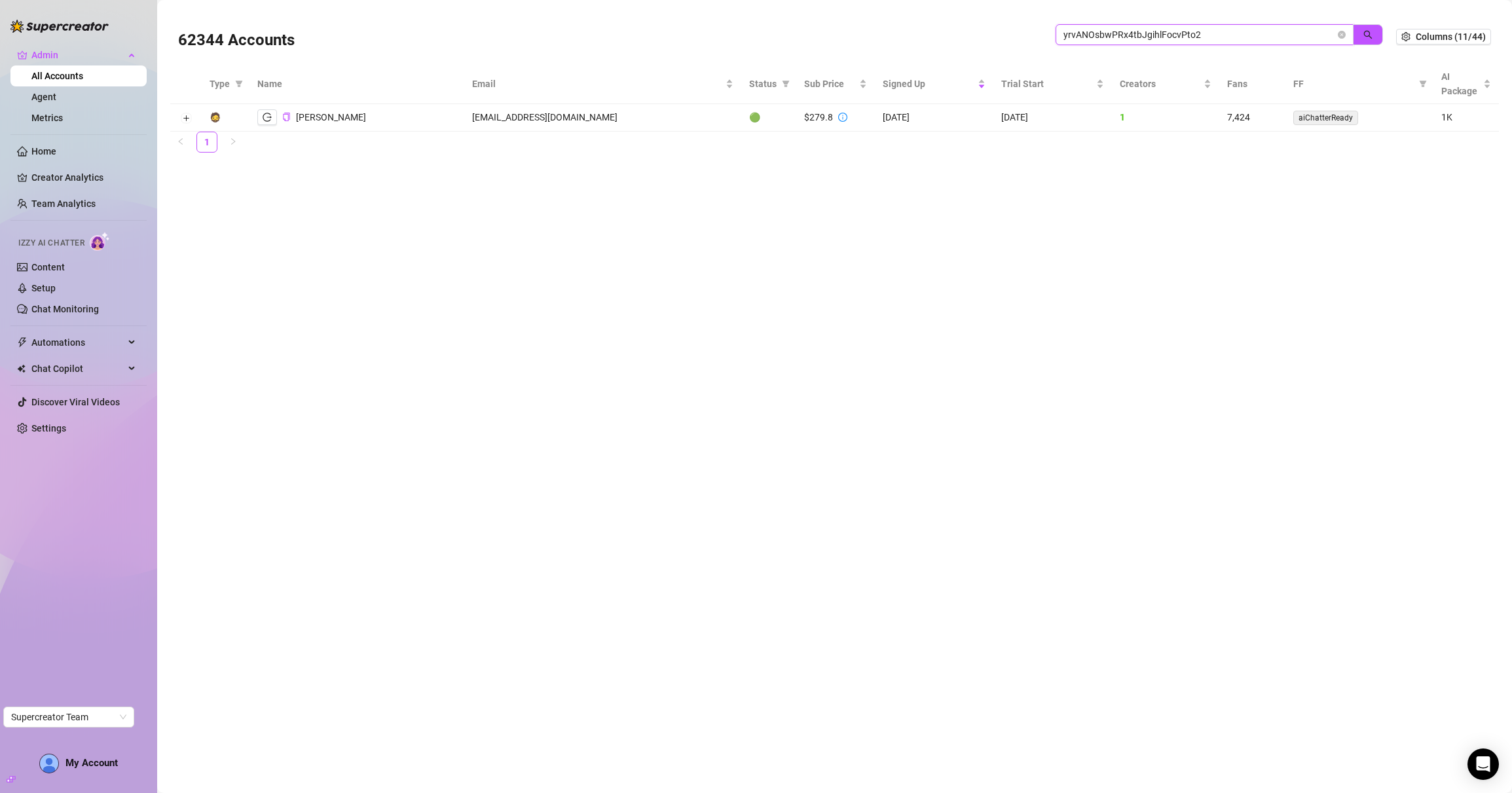
click at [1086, 39] on input "yrvANOsbwPRx4tbJgihlFocvPto2" at bounding box center [1199, 34] width 272 height 14
paste input "JlYwrGs786TW8EdlRX5ypDGEmrD"
type input "JlYwrGs786TW8EdlRX5ypDGEmrD2"
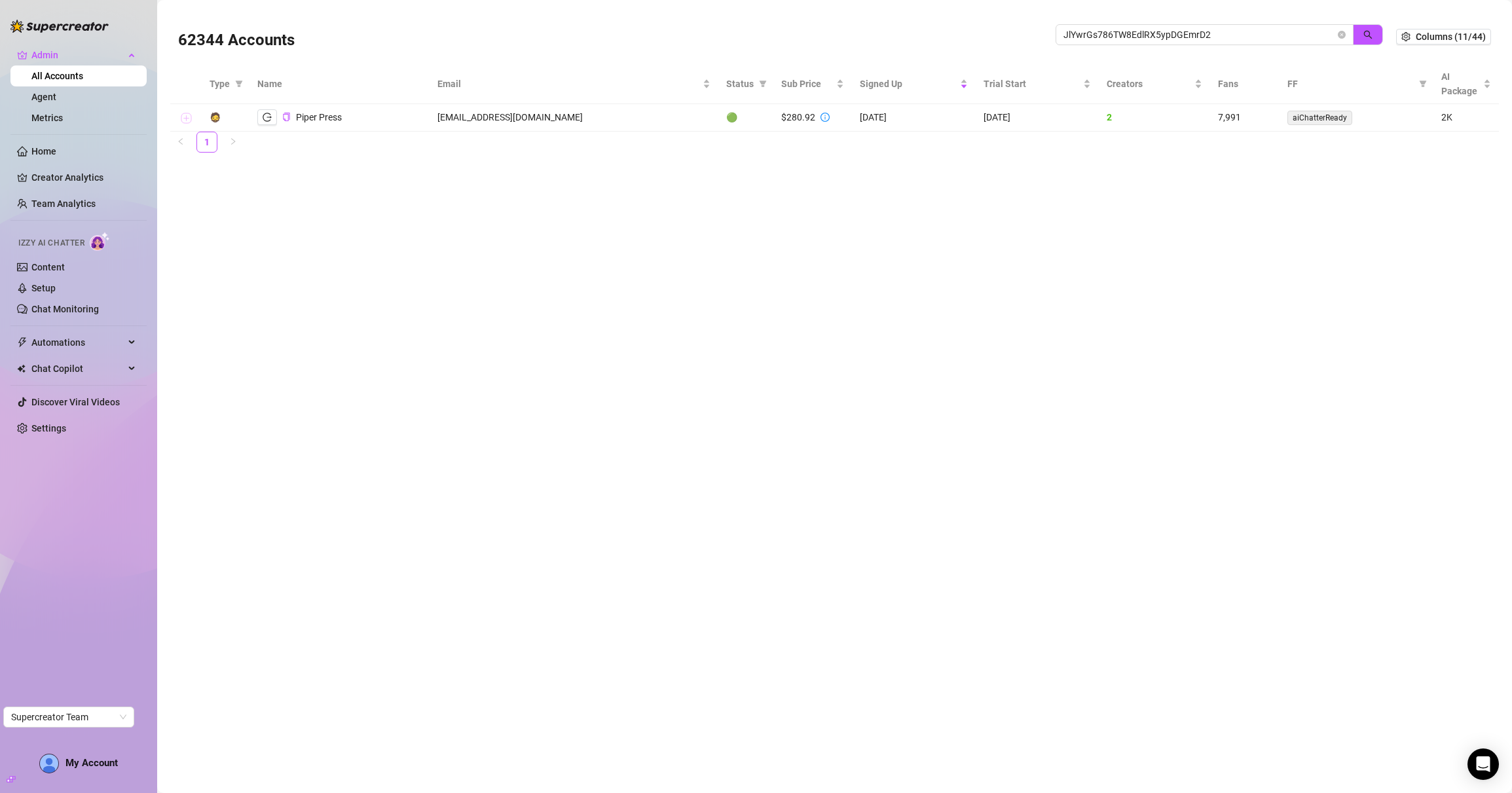
click at [190, 118] on button "Expand row" at bounding box center [186, 118] width 10 height 10
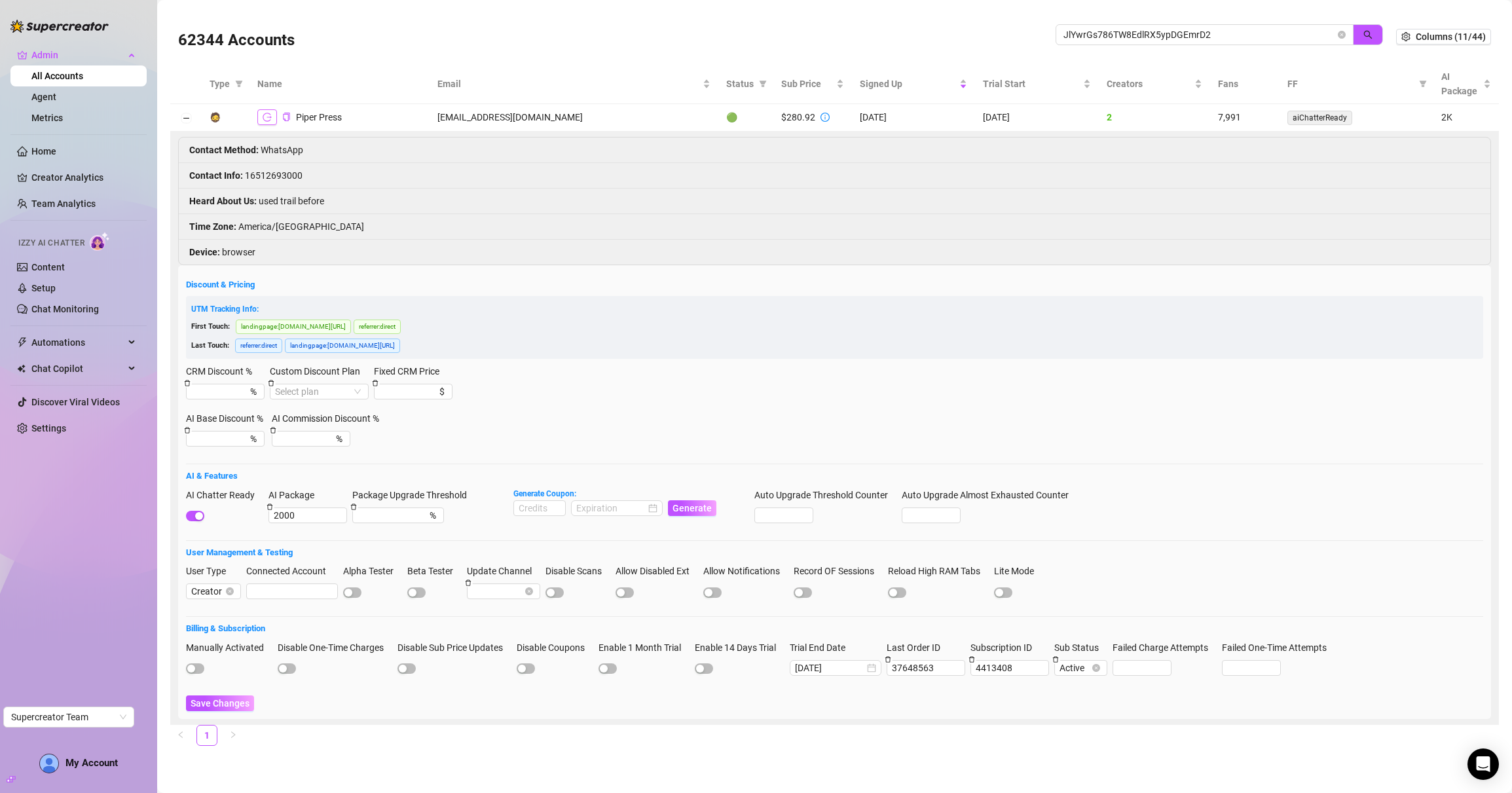
click at [271, 111] on button "button" at bounding box center [267, 117] width 20 height 16
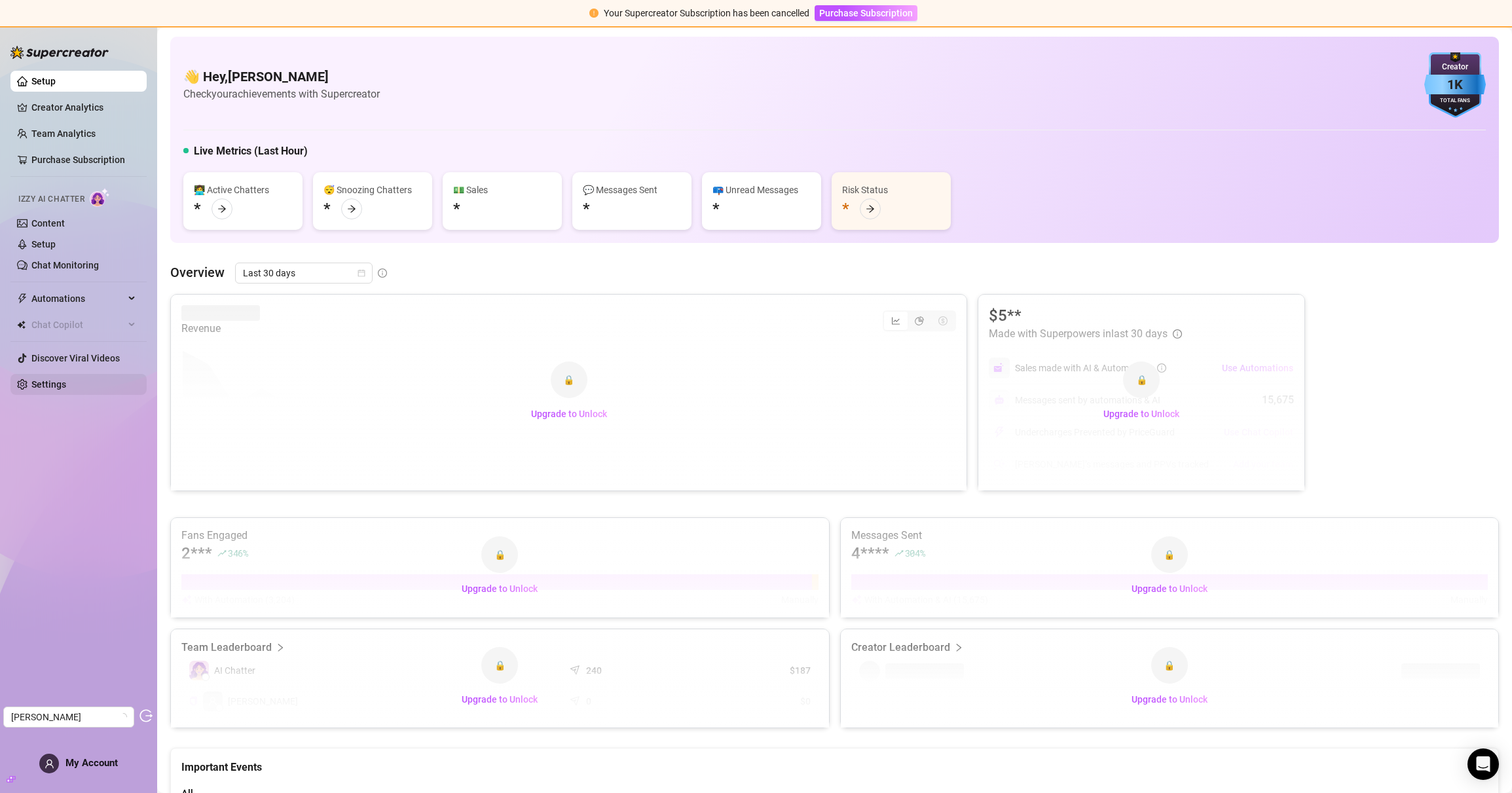
click at [46, 388] on link "Settings" at bounding box center [48, 384] width 35 height 10
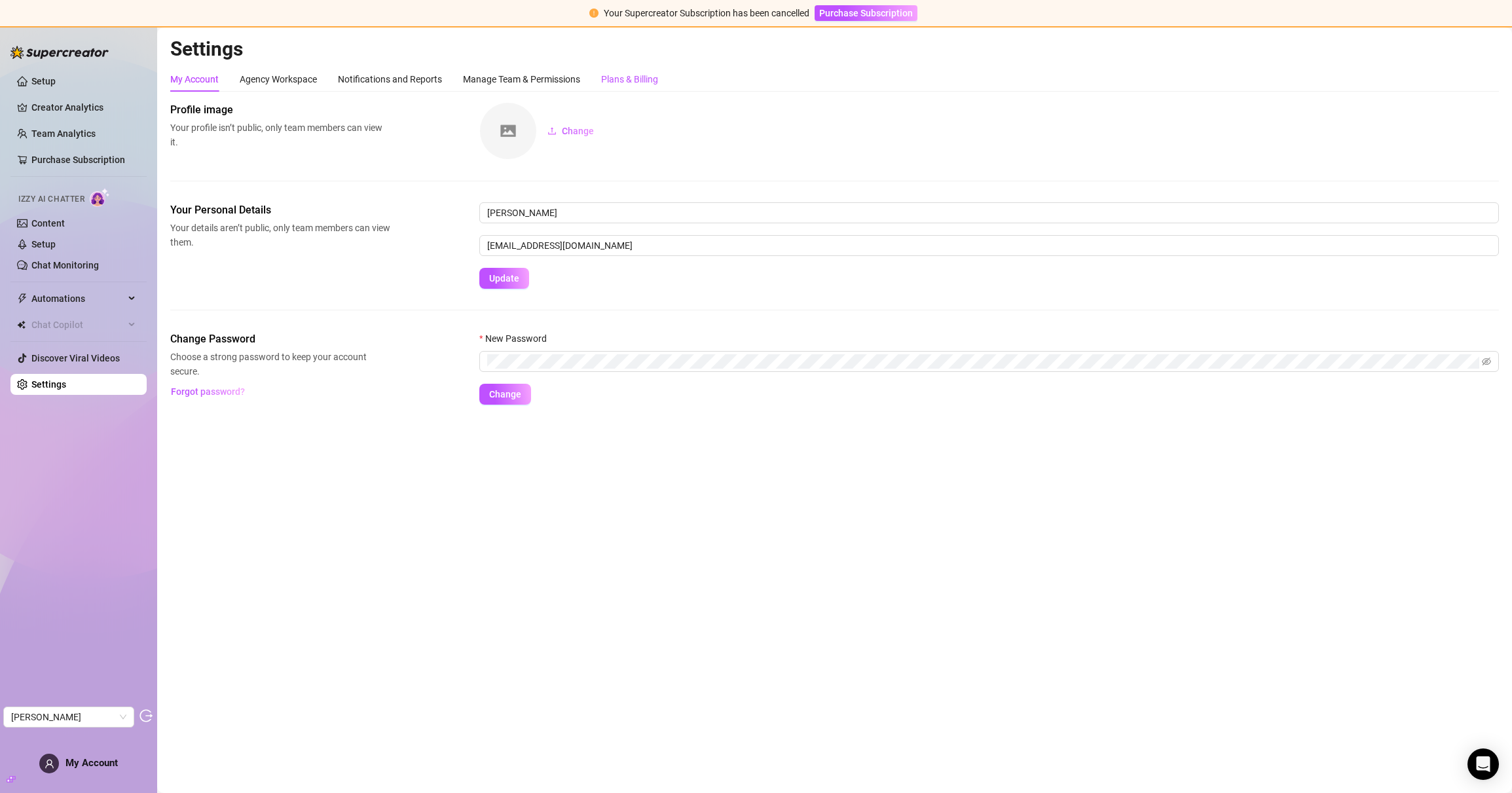
click at [634, 82] on div "Plans & Billing" at bounding box center [630, 79] width 57 height 14
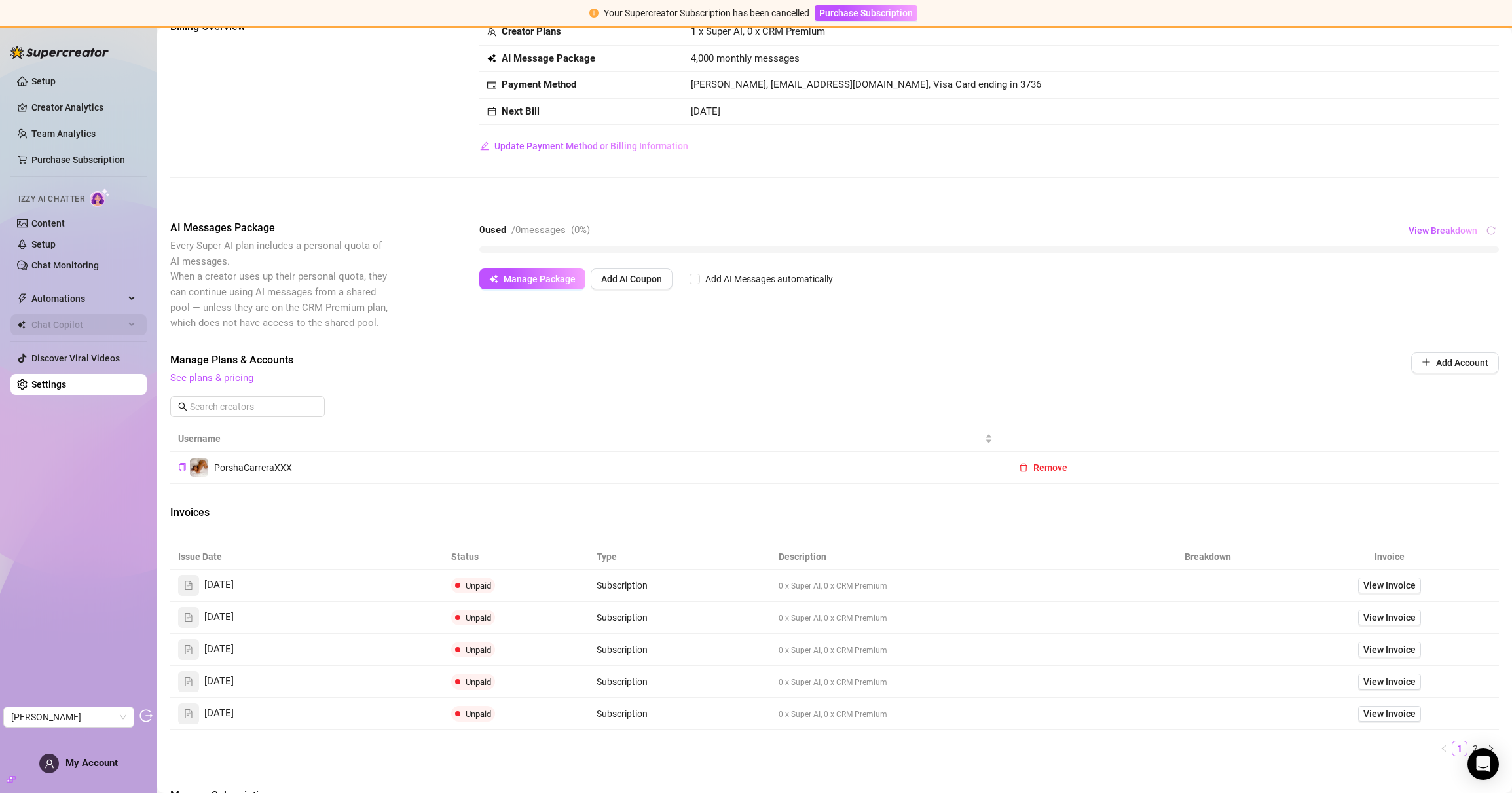
scroll to position [86, 0]
click at [1387, 582] on span "View Invoice" at bounding box center [1390, 582] width 52 height 14
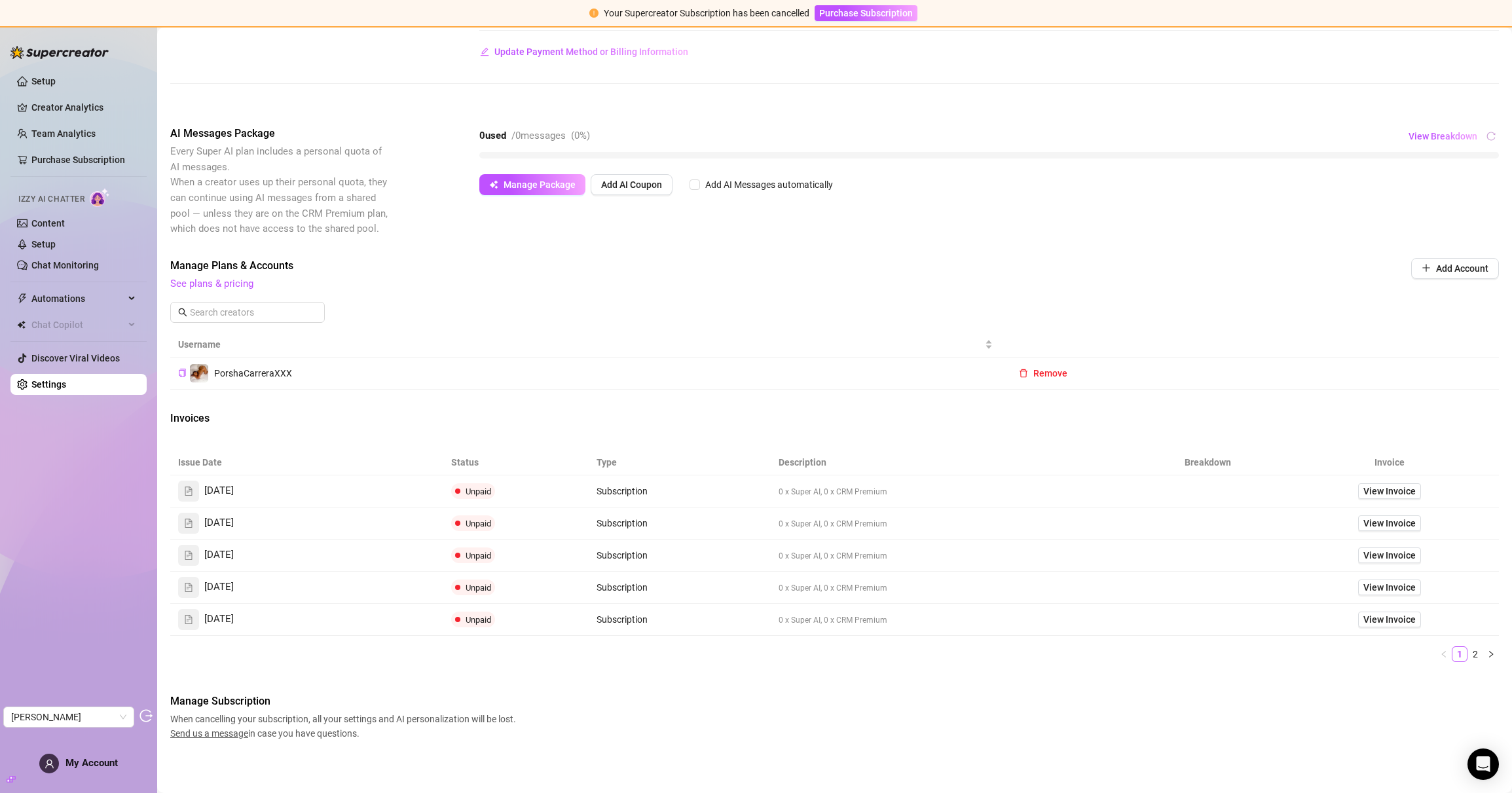
scroll to position [180, 0]
click at [63, 128] on link "Team Analytics" at bounding box center [63, 133] width 64 height 10
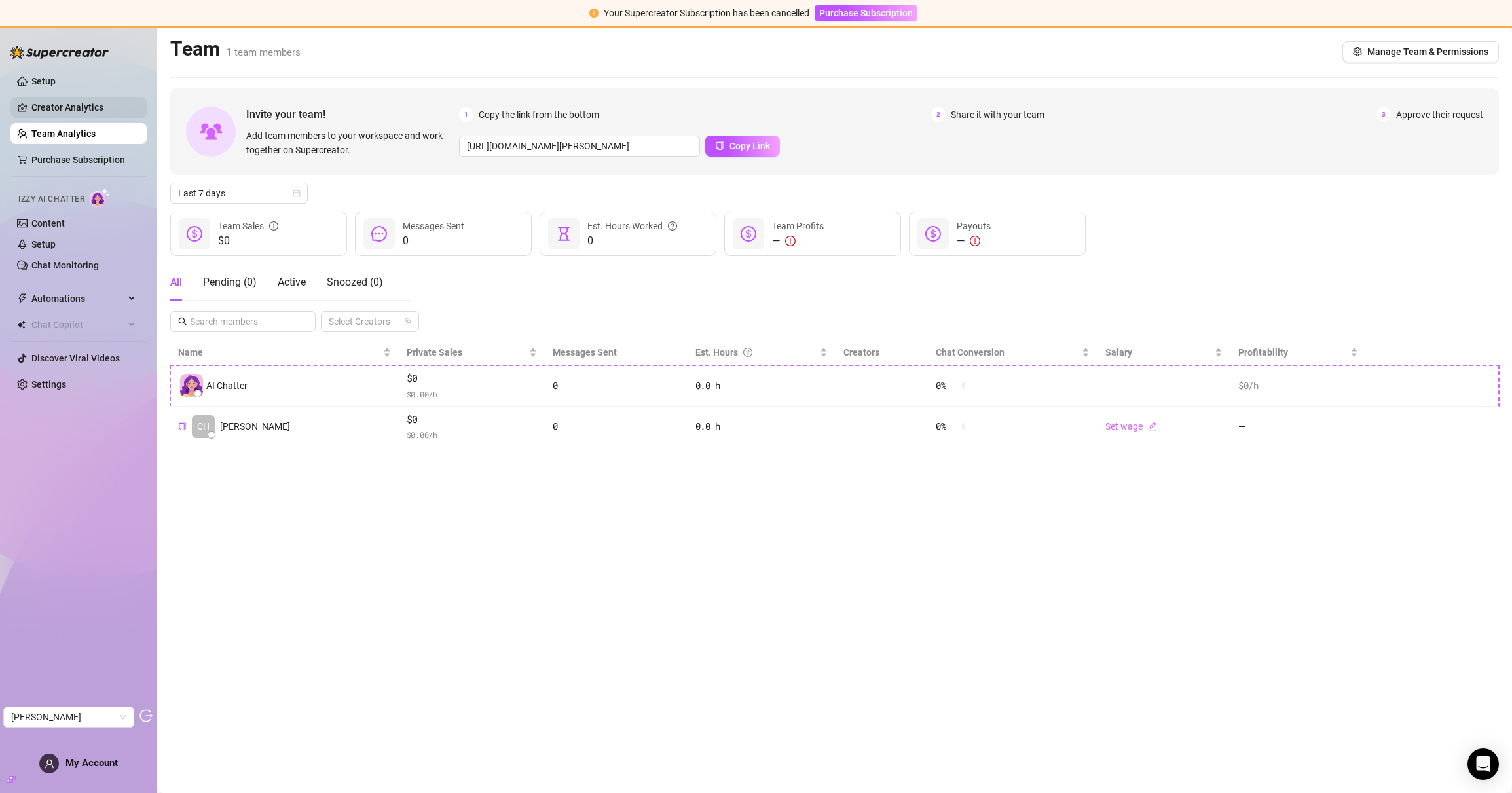
click at [53, 107] on link "Creator Analytics" at bounding box center [84, 107] width 105 height 21
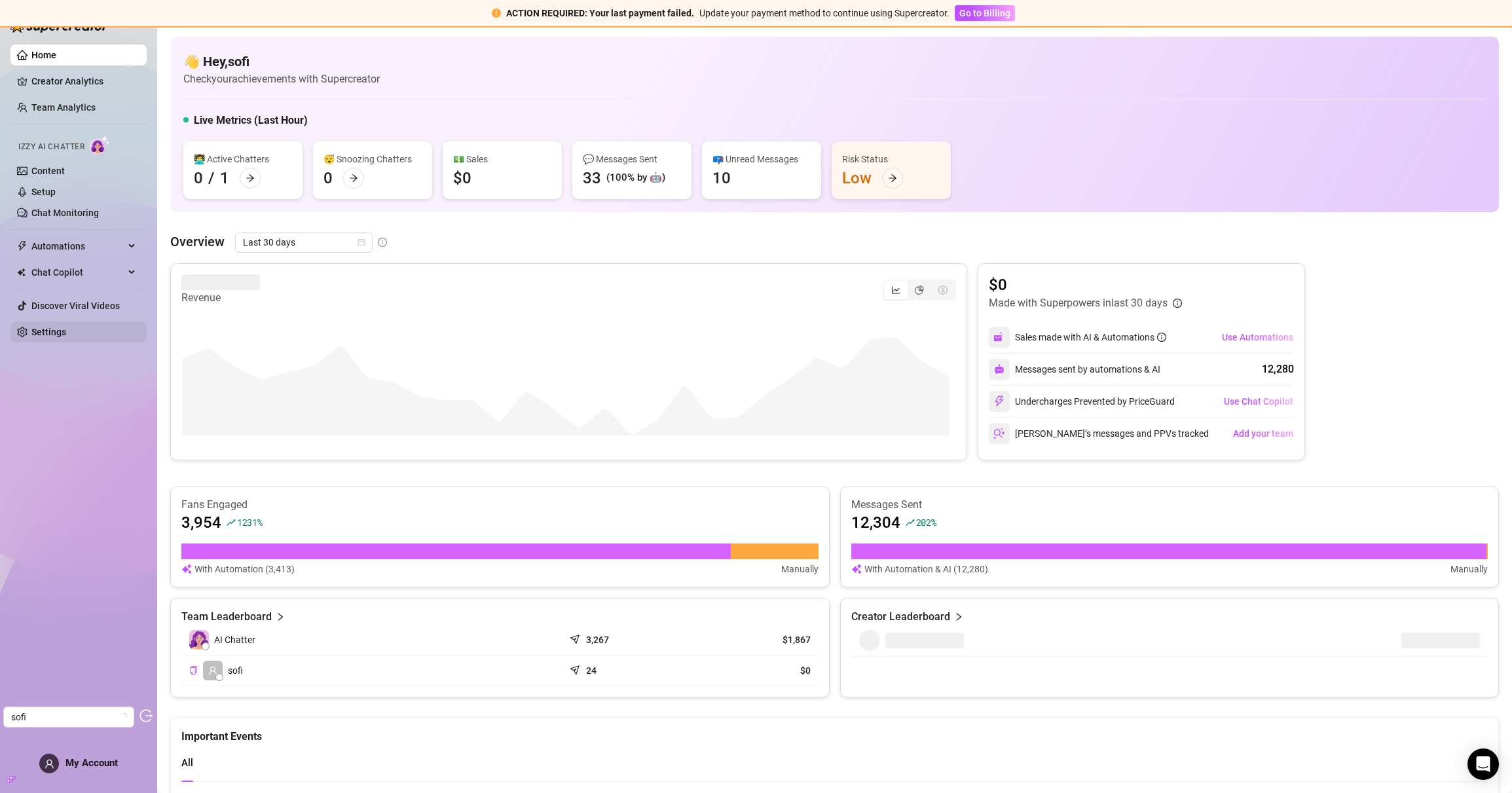
click at [66, 328] on link "Settings" at bounding box center [48, 332] width 35 height 10
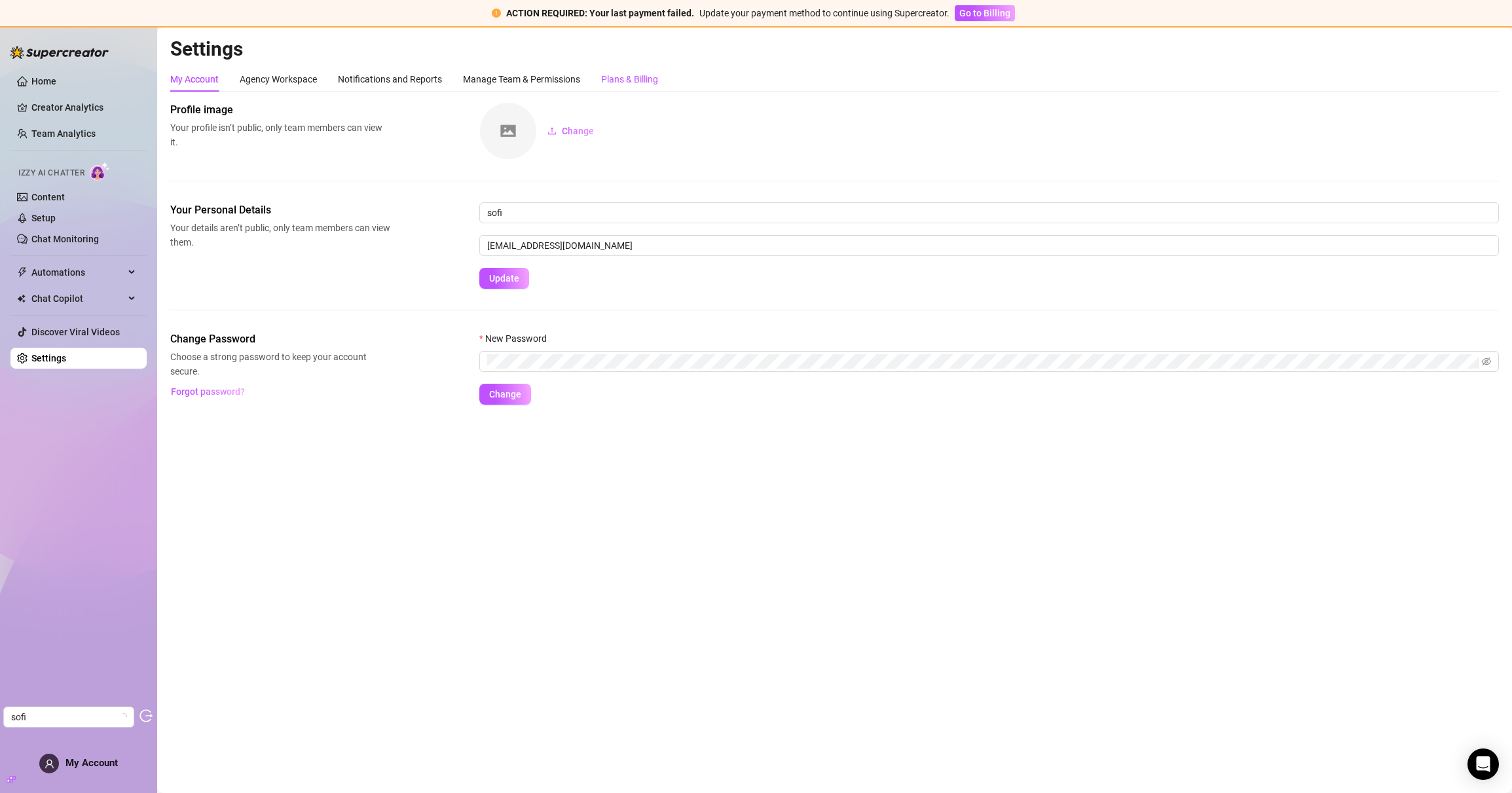
click at [650, 77] on div "Plans & Billing" at bounding box center [630, 79] width 57 height 14
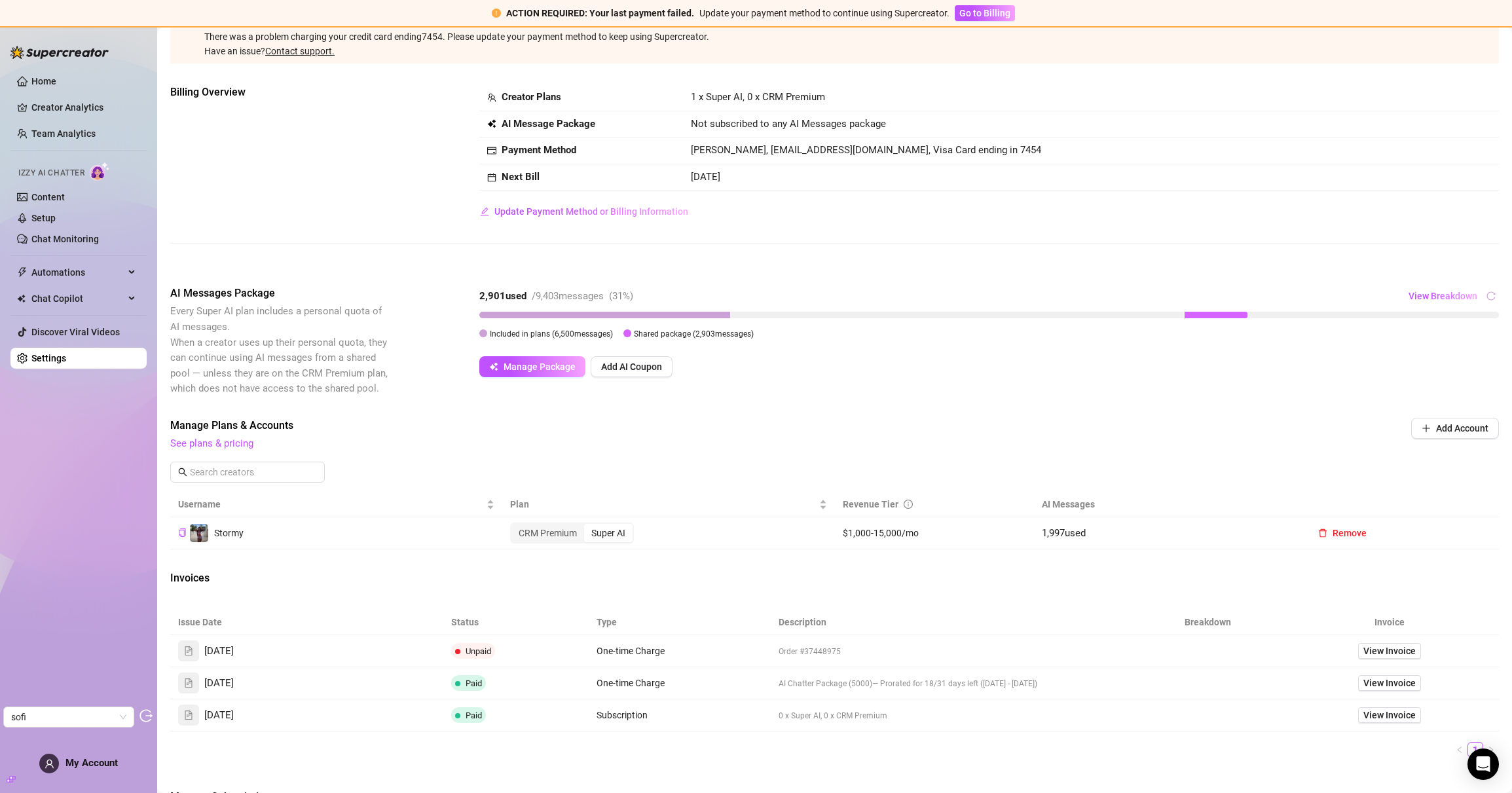
scroll to position [100, 0]
click at [1403, 653] on span "View Invoice" at bounding box center [1390, 650] width 52 height 14
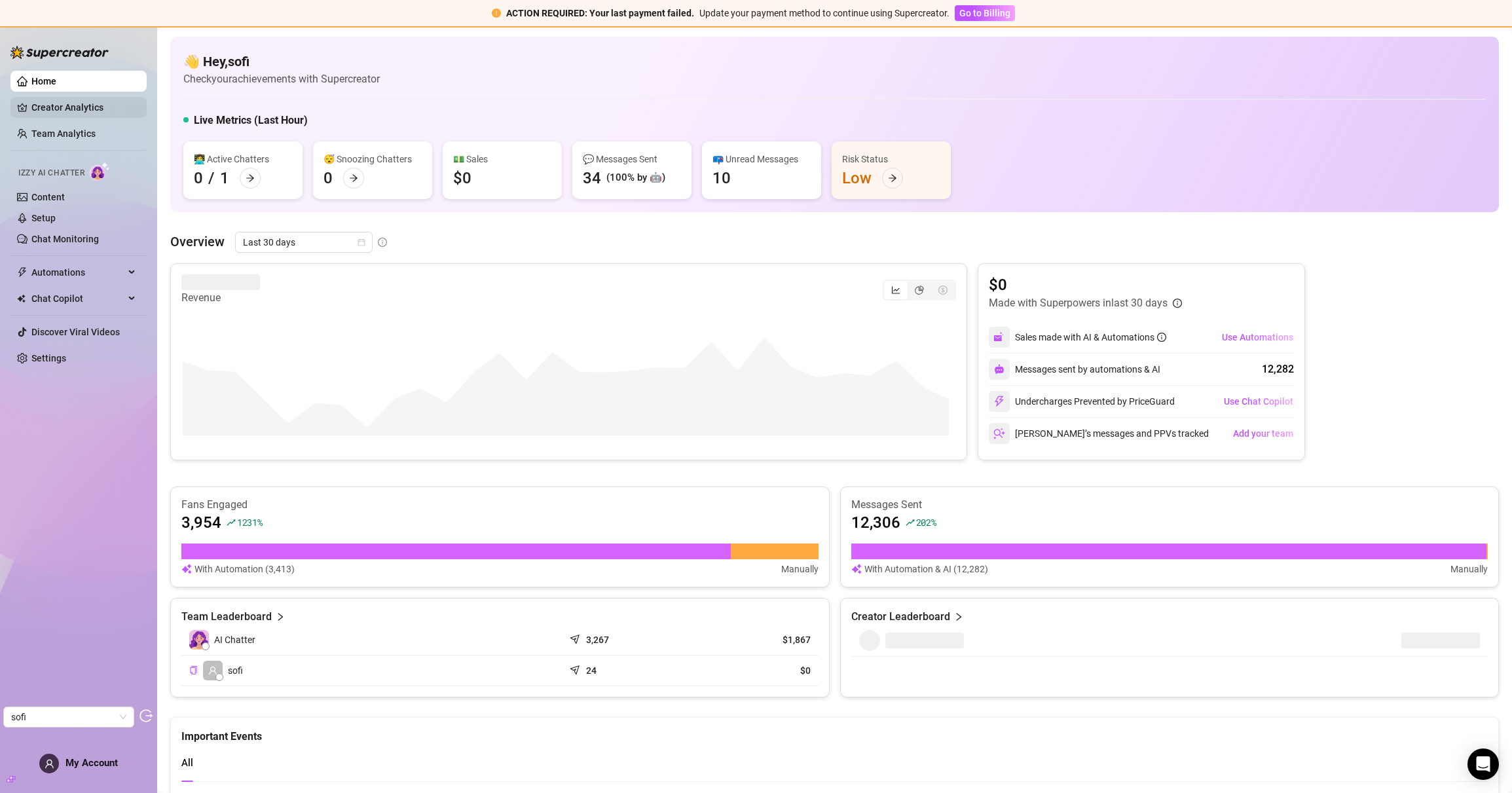
click at [71, 105] on link "Creator Analytics" at bounding box center [84, 107] width 105 height 21
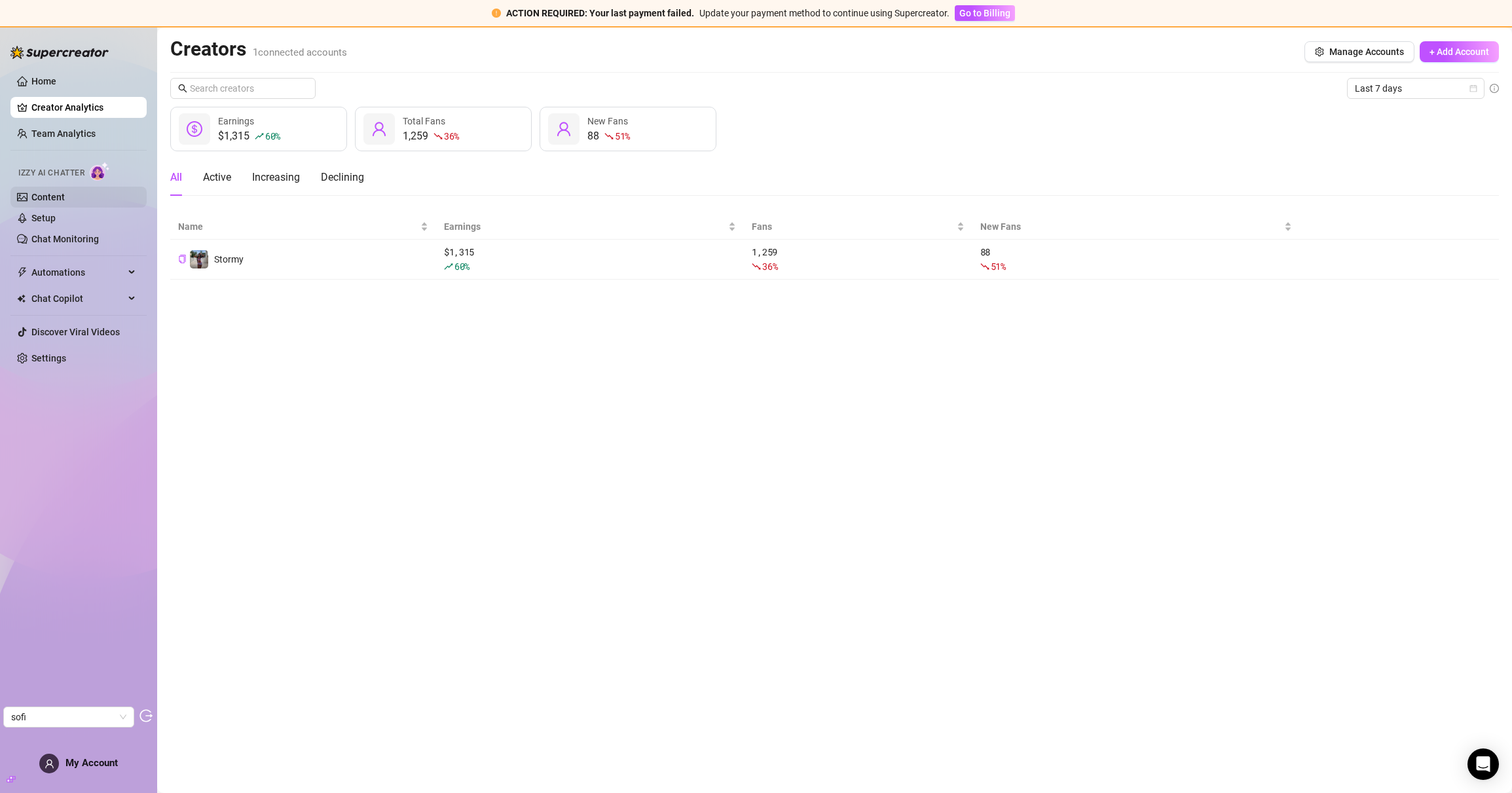
click at [45, 196] on link "Content" at bounding box center [48, 196] width 33 height 10
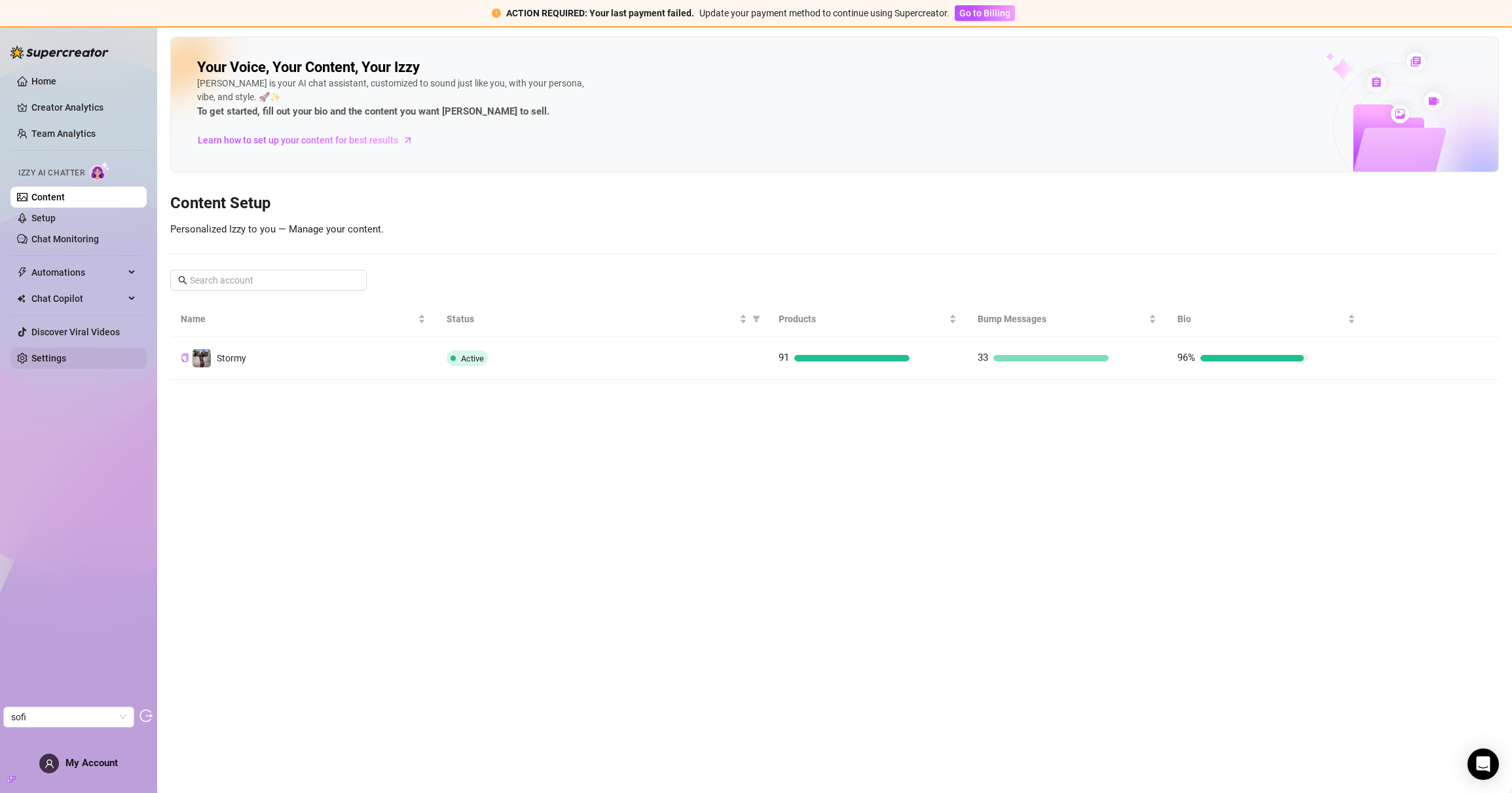
click at [63, 353] on link "Settings" at bounding box center [48, 358] width 35 height 10
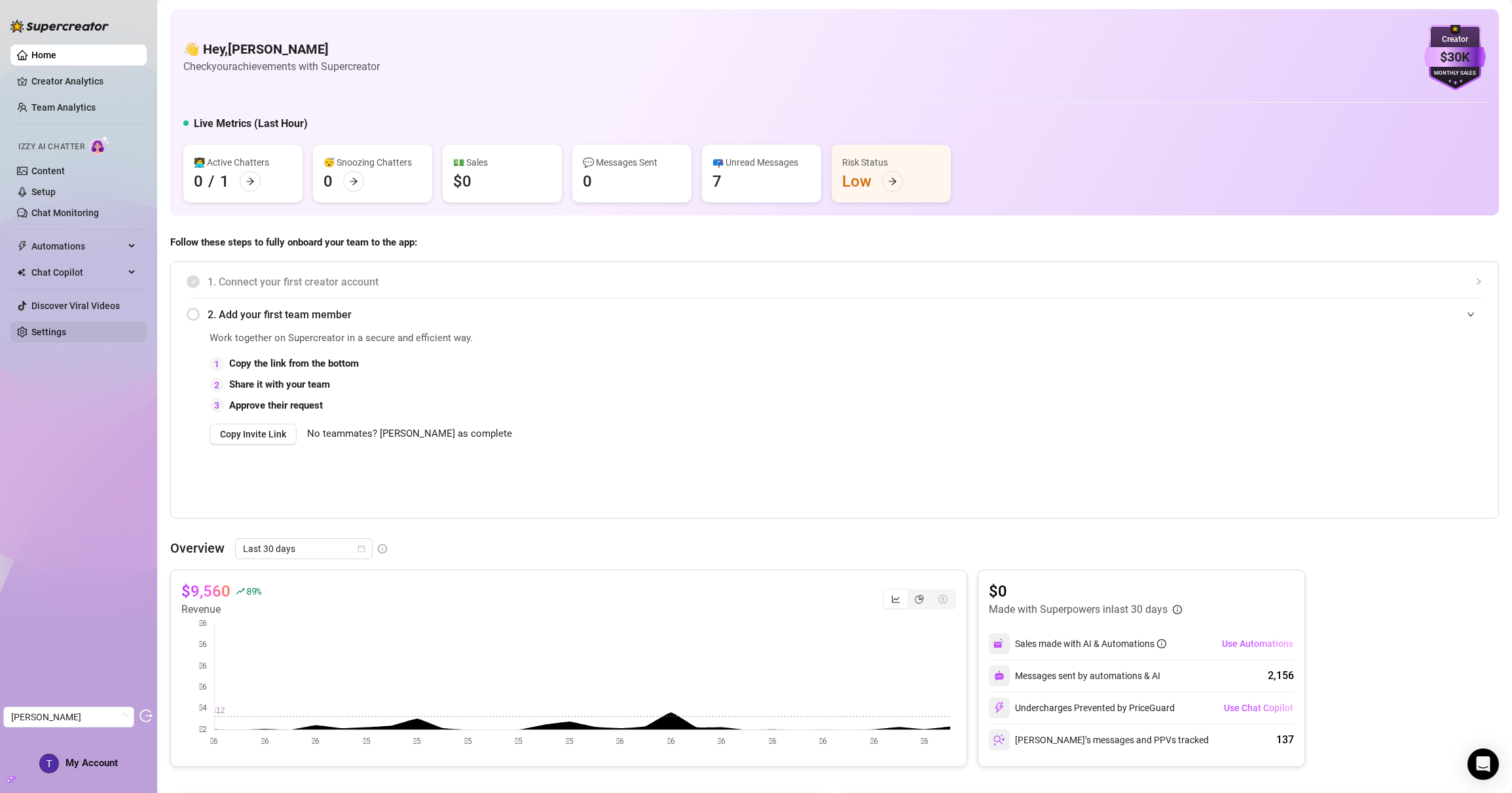
click at [66, 327] on link "Settings" at bounding box center [48, 332] width 35 height 10
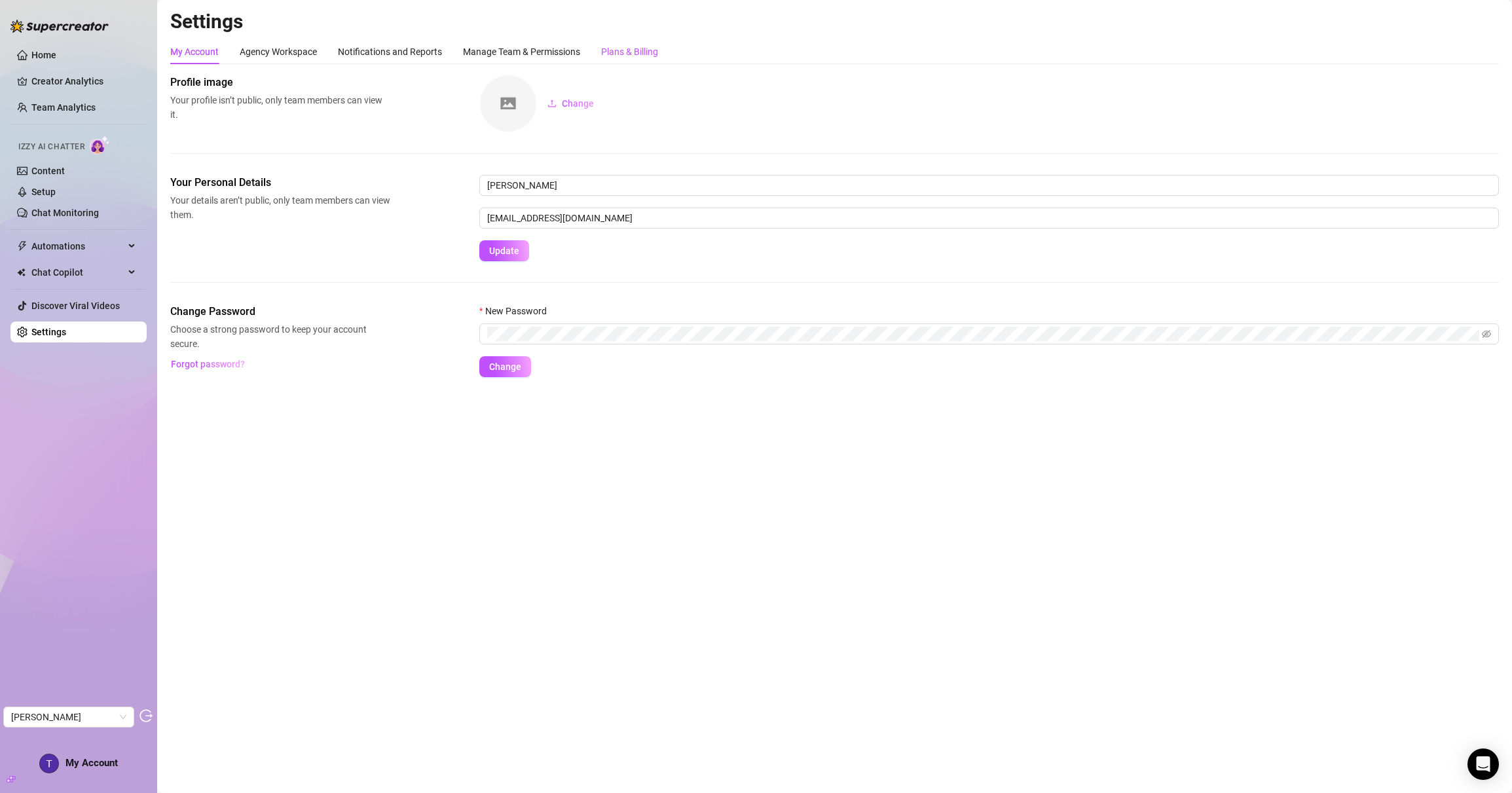
click at [625, 56] on div "Plans & Billing" at bounding box center [630, 52] width 57 height 14
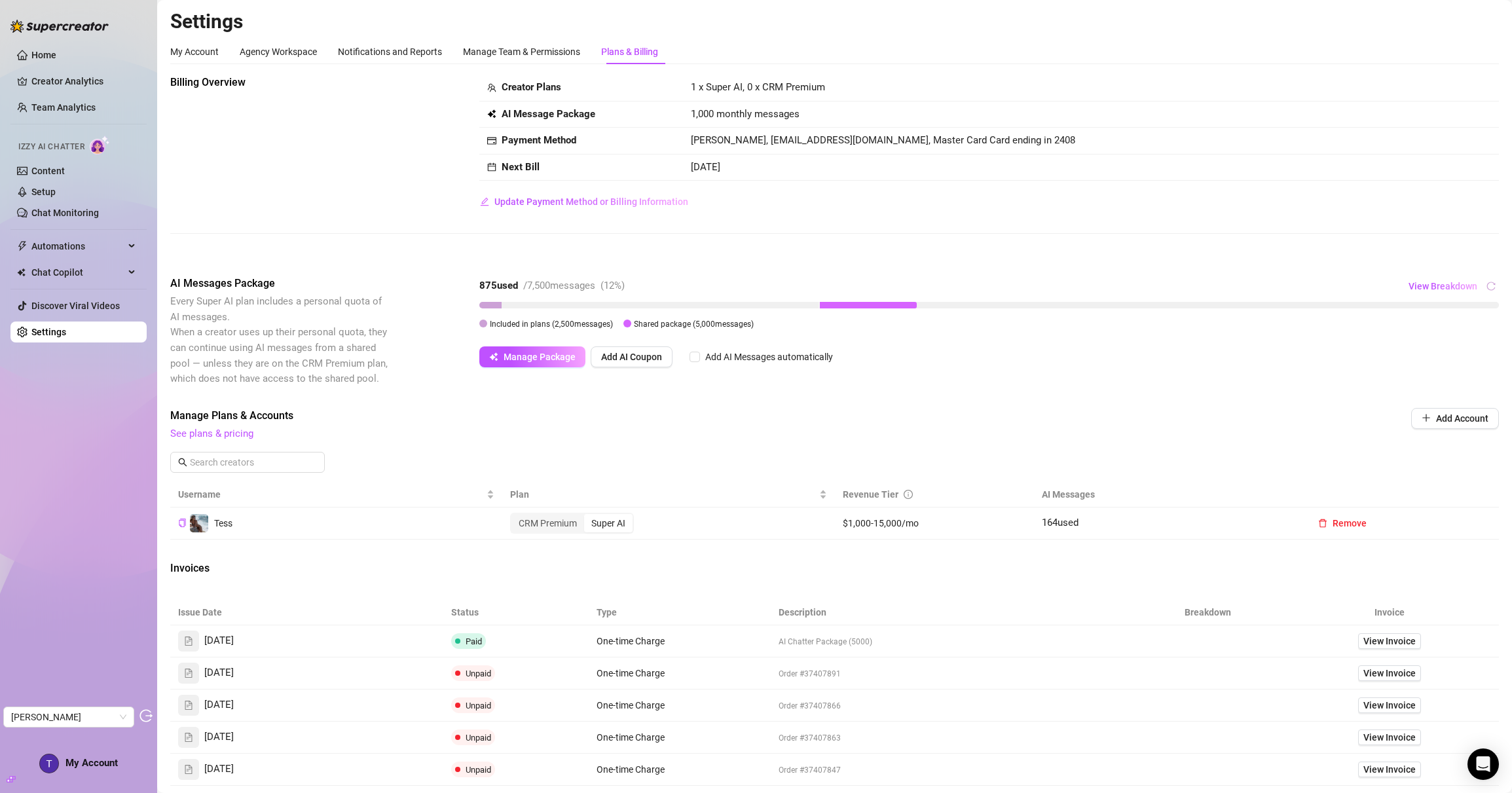
click at [1414, 645] on td "View Invoice" at bounding box center [1390, 641] width 219 height 32
click at [1399, 639] on span "View Invoice" at bounding box center [1390, 641] width 52 height 14
click at [85, 109] on link "Team Analytics" at bounding box center [63, 107] width 64 height 10
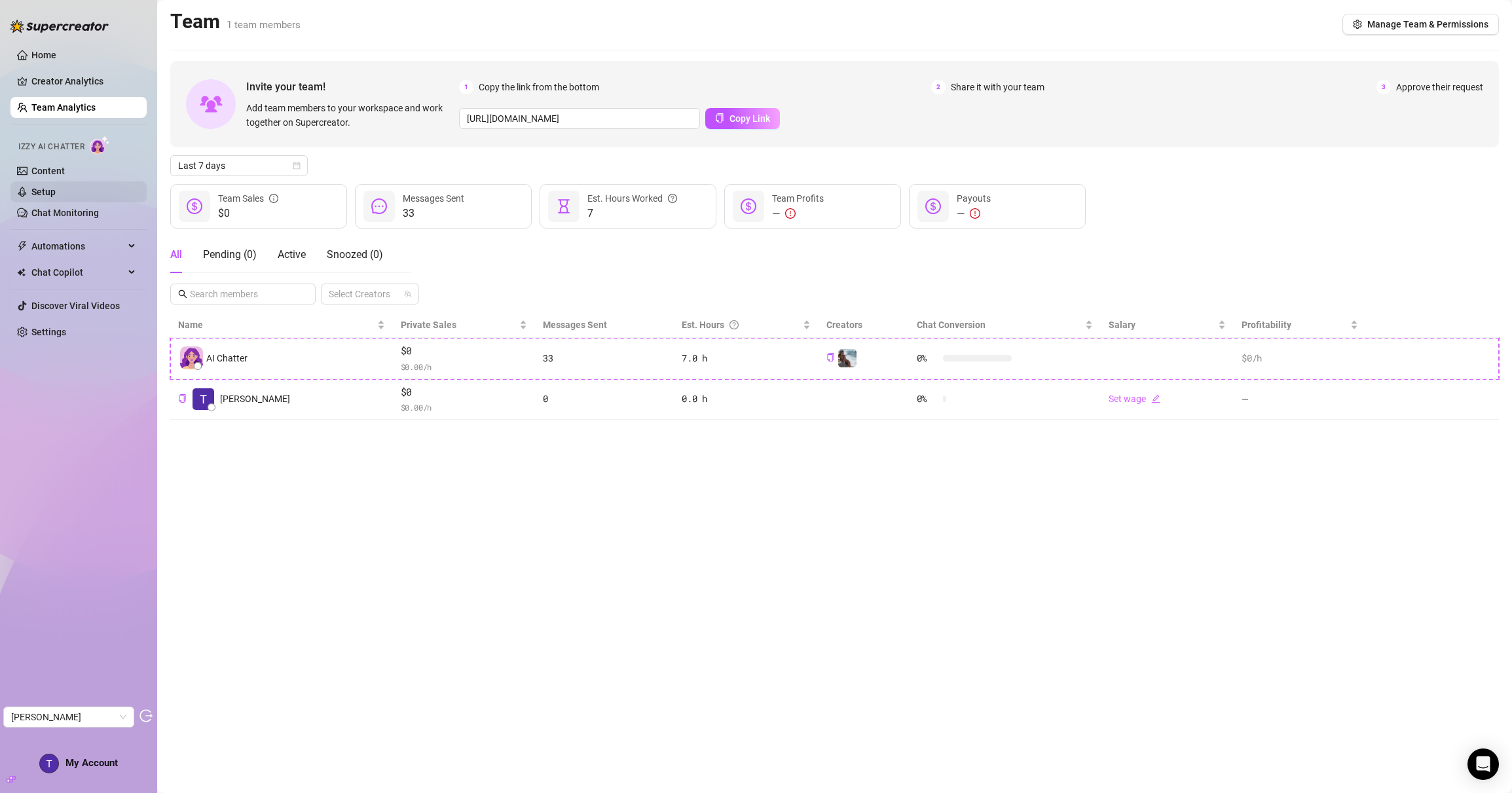
click at [31, 190] on link "Setup" at bounding box center [43, 192] width 24 height 10
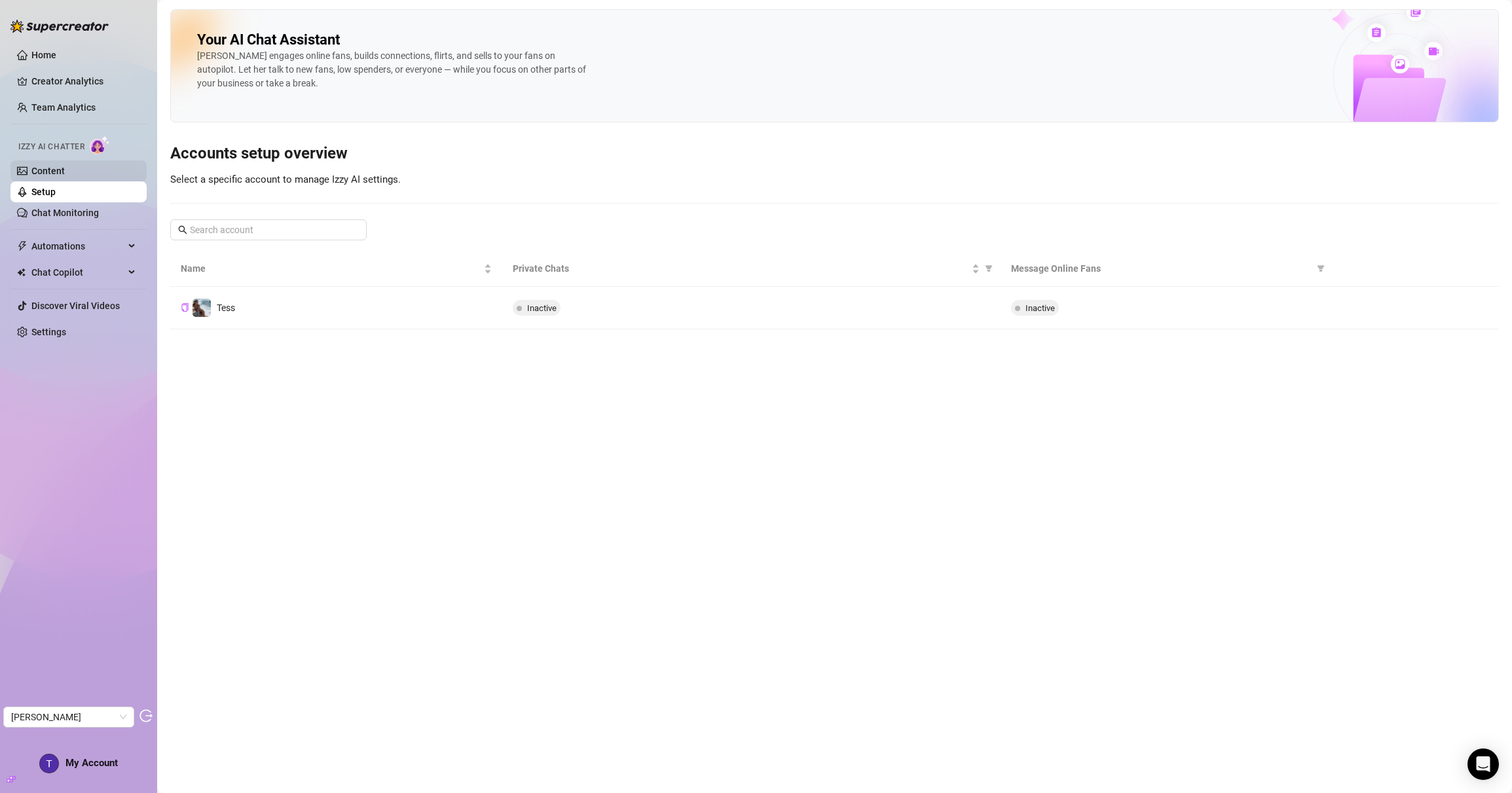
click at [41, 169] on link "Content" at bounding box center [48, 171] width 33 height 10
